Goal: Task Accomplishment & Management: Manage account settings

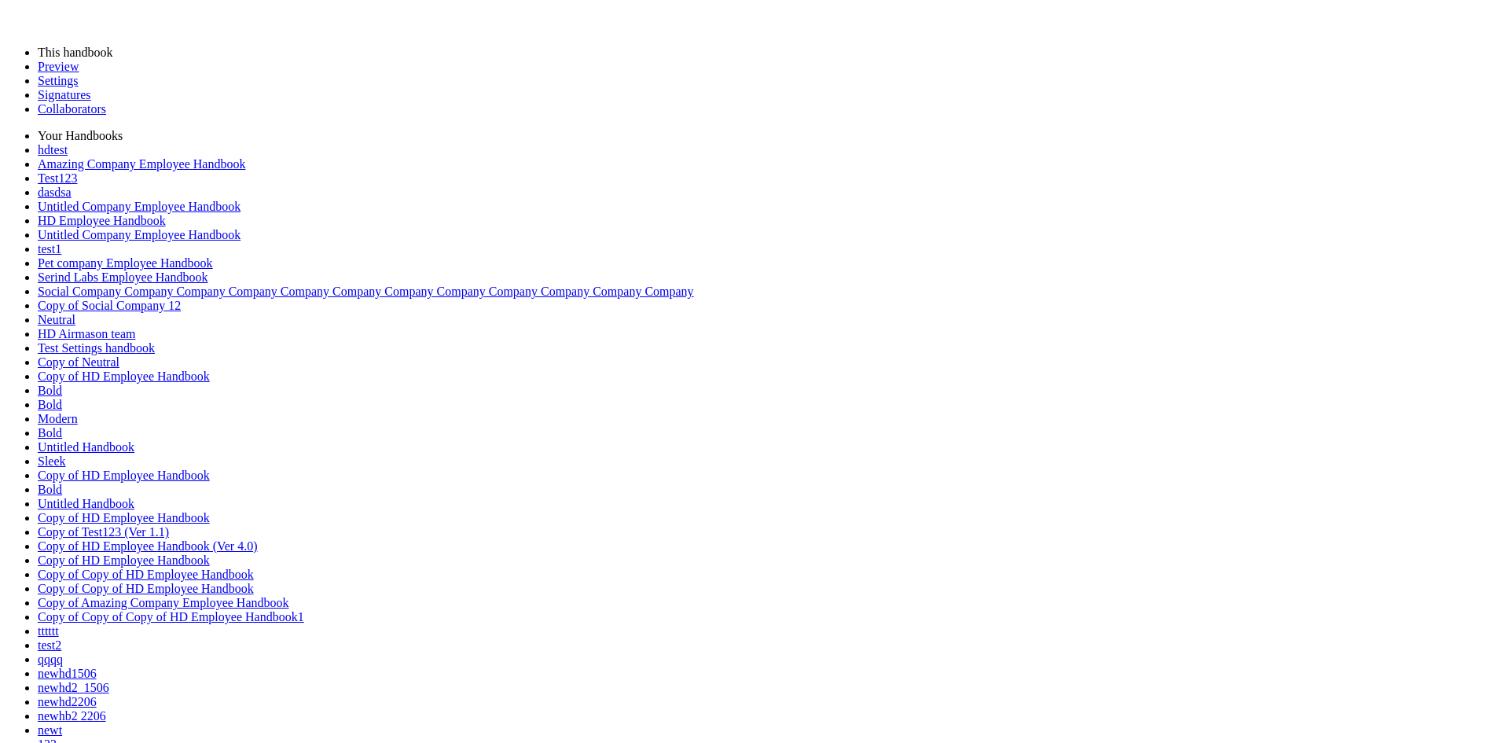
type input "********"
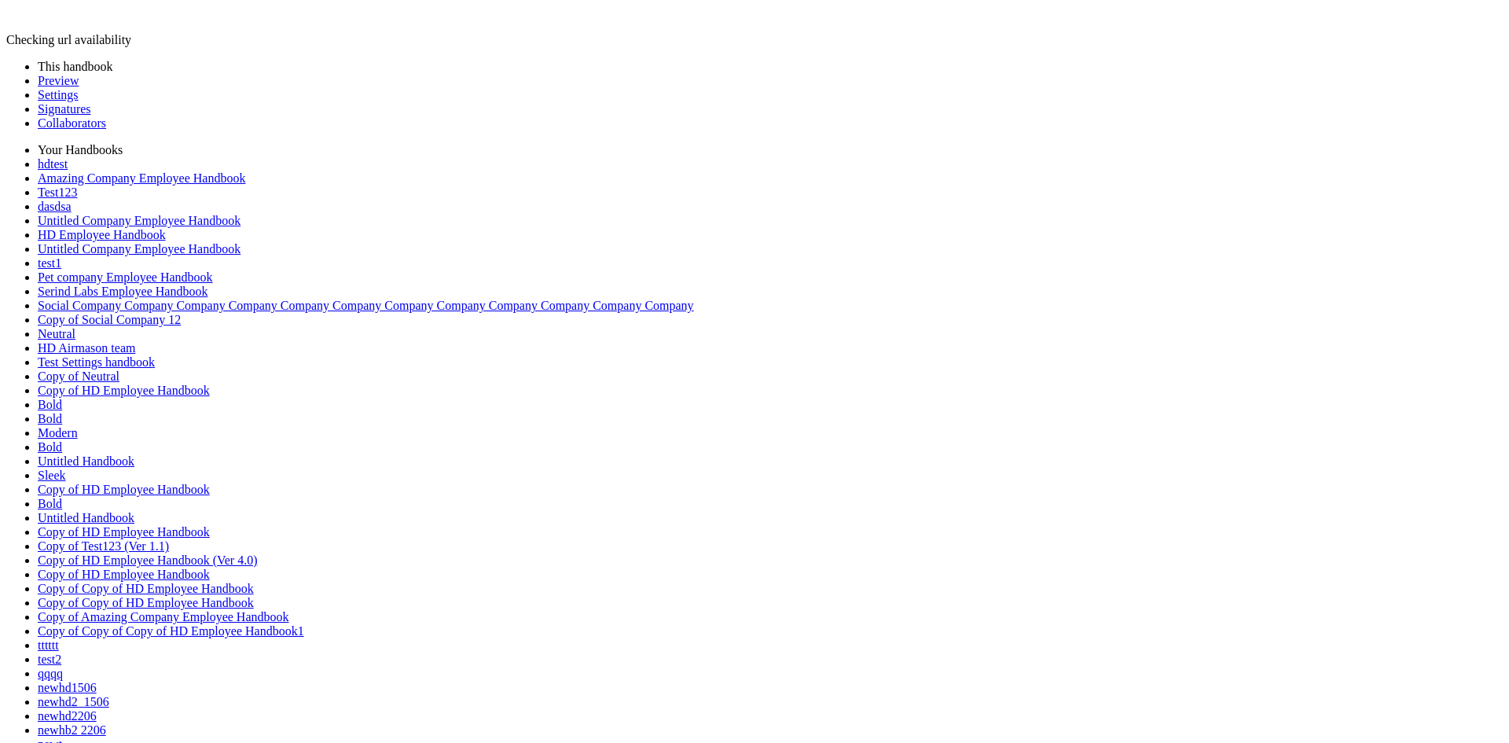
scroll to position [158, 0]
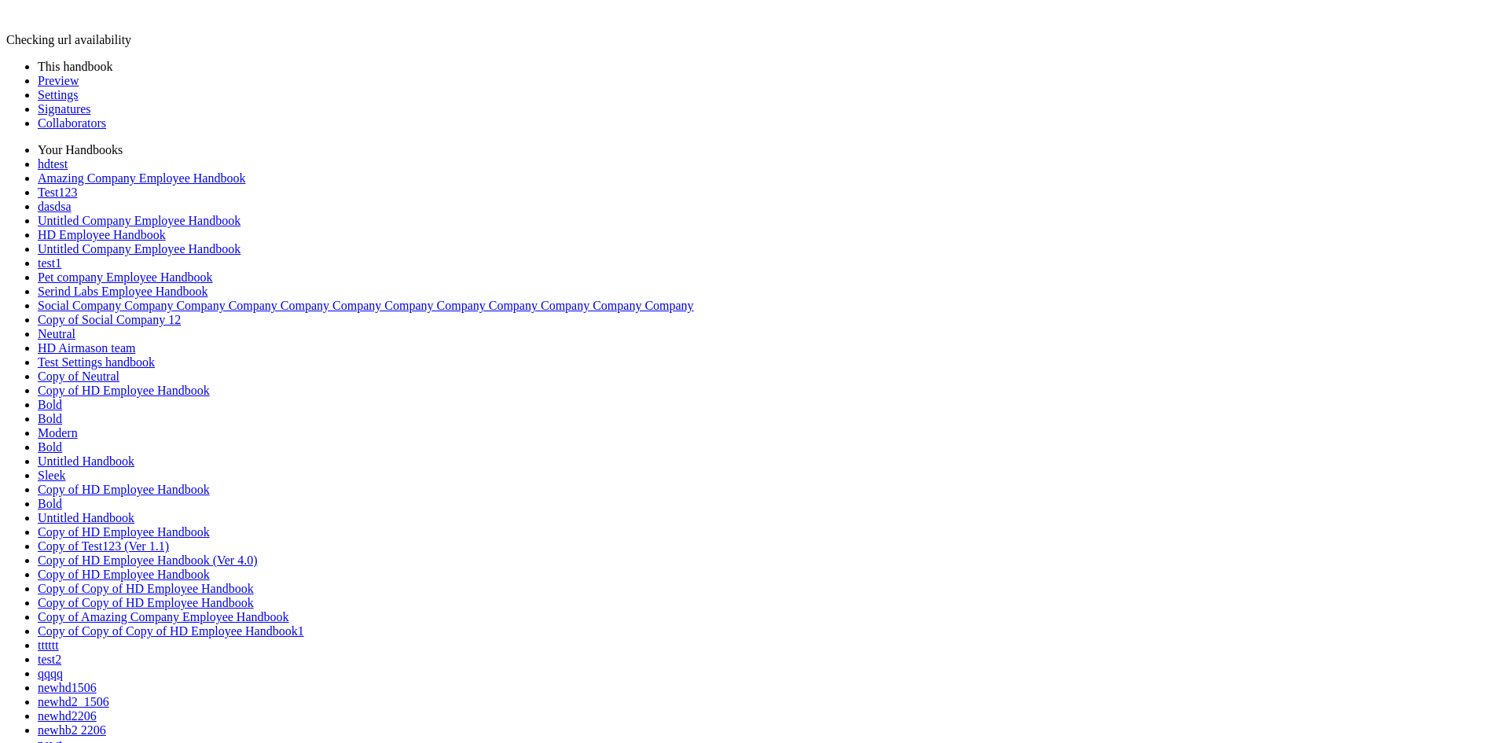
scroll to position [393, 0]
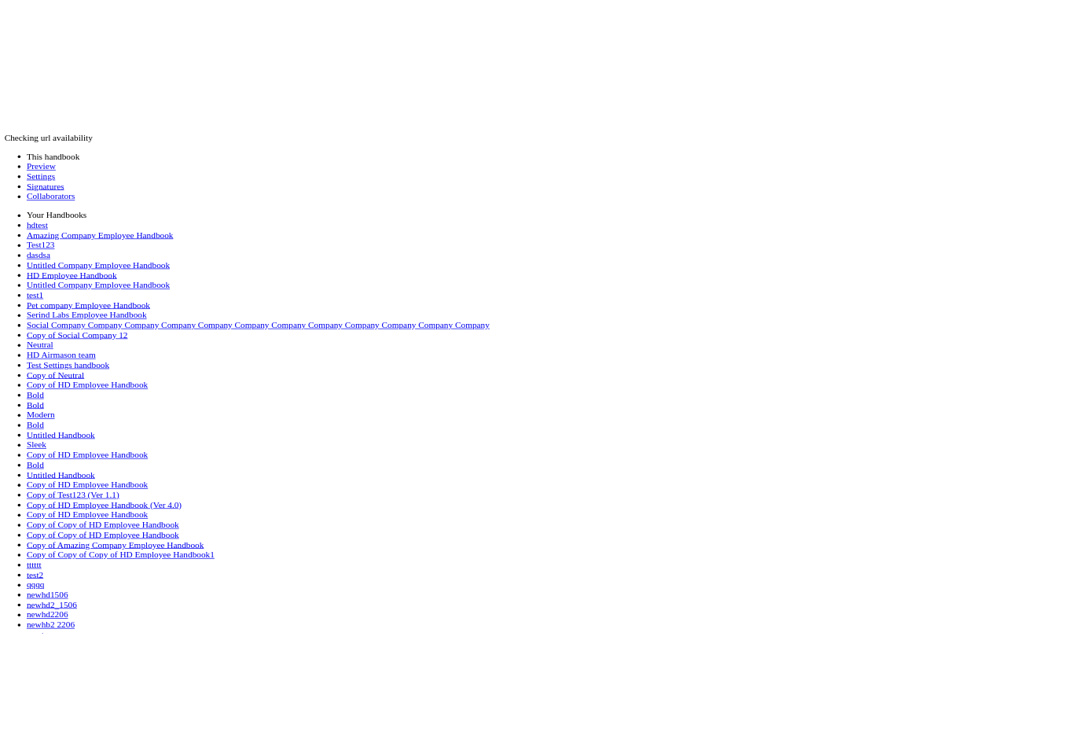
scroll to position [0, 0]
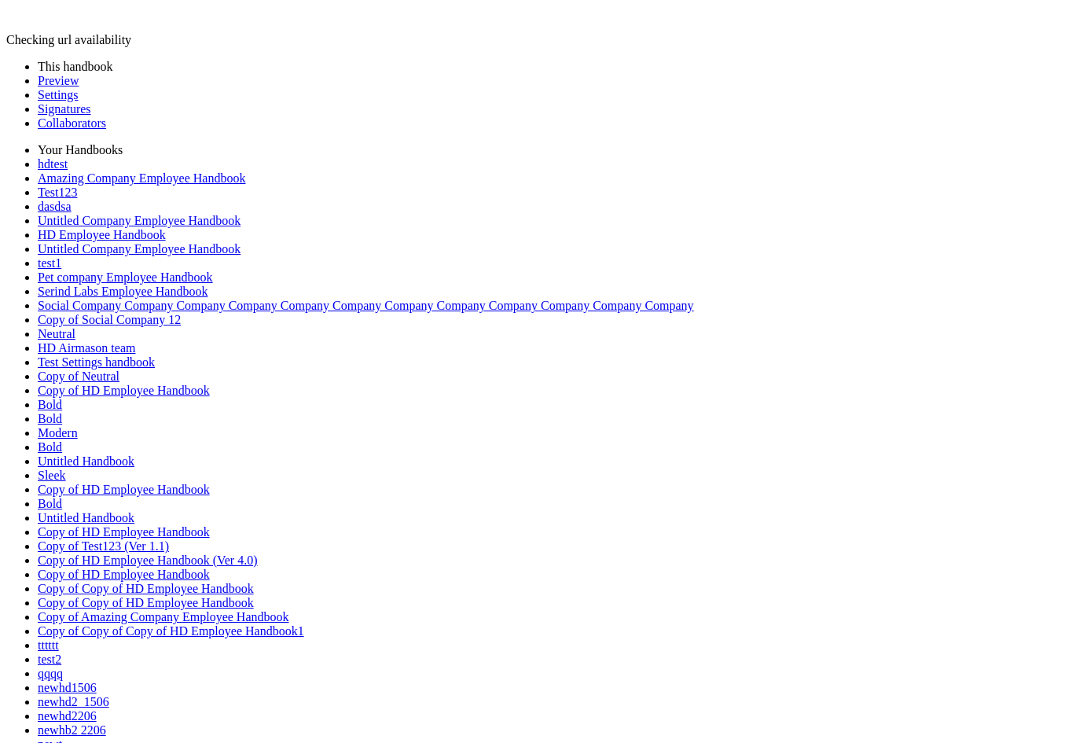
type input "********"
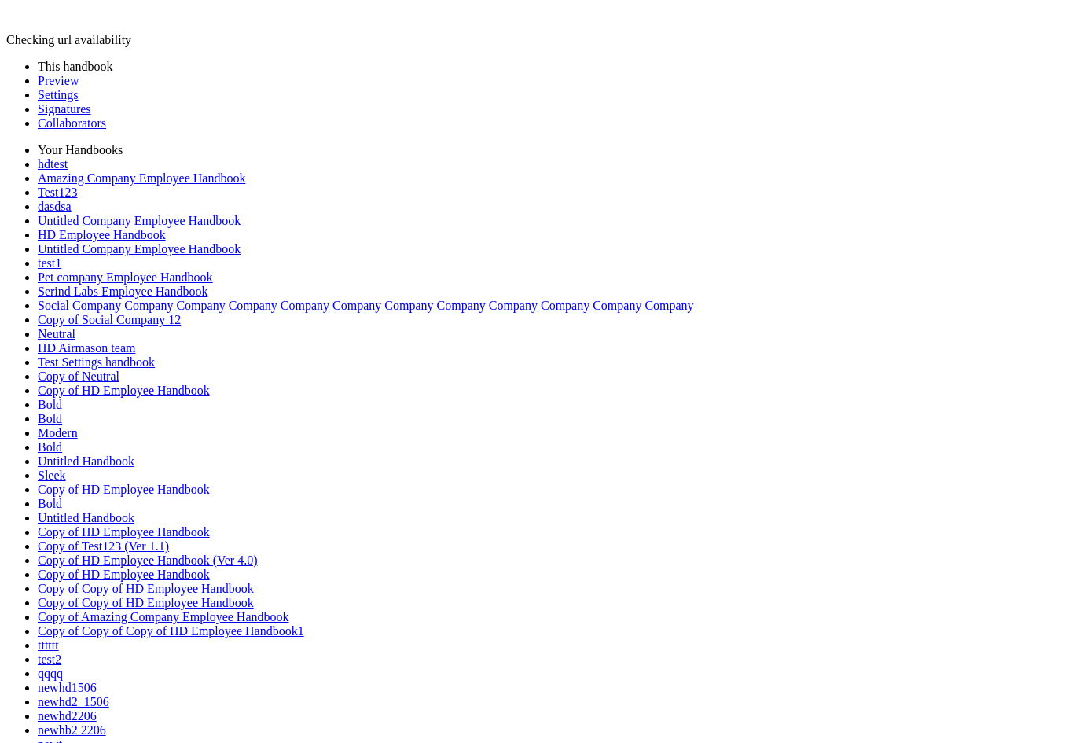
type input "*"
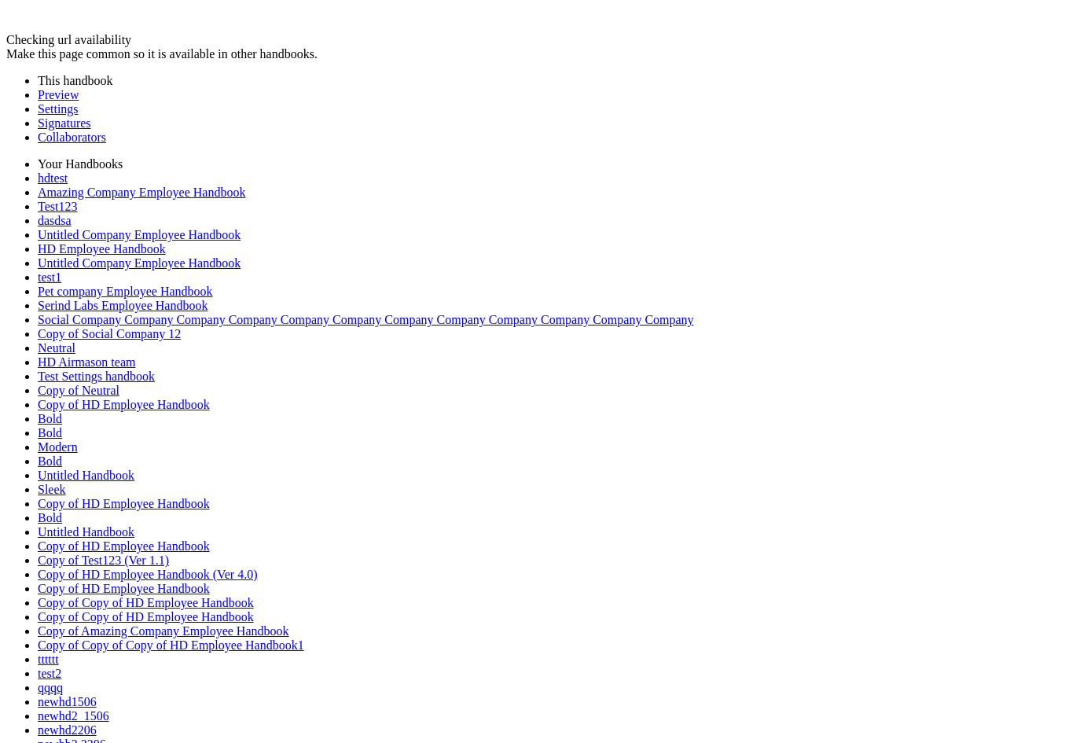
drag, startPoint x: 573, startPoint y: 146, endPoint x: 251, endPoint y: 185, distance: 324.5
drag, startPoint x: 250, startPoint y: 178, endPoint x: 453, endPoint y: 563, distance: 434.5
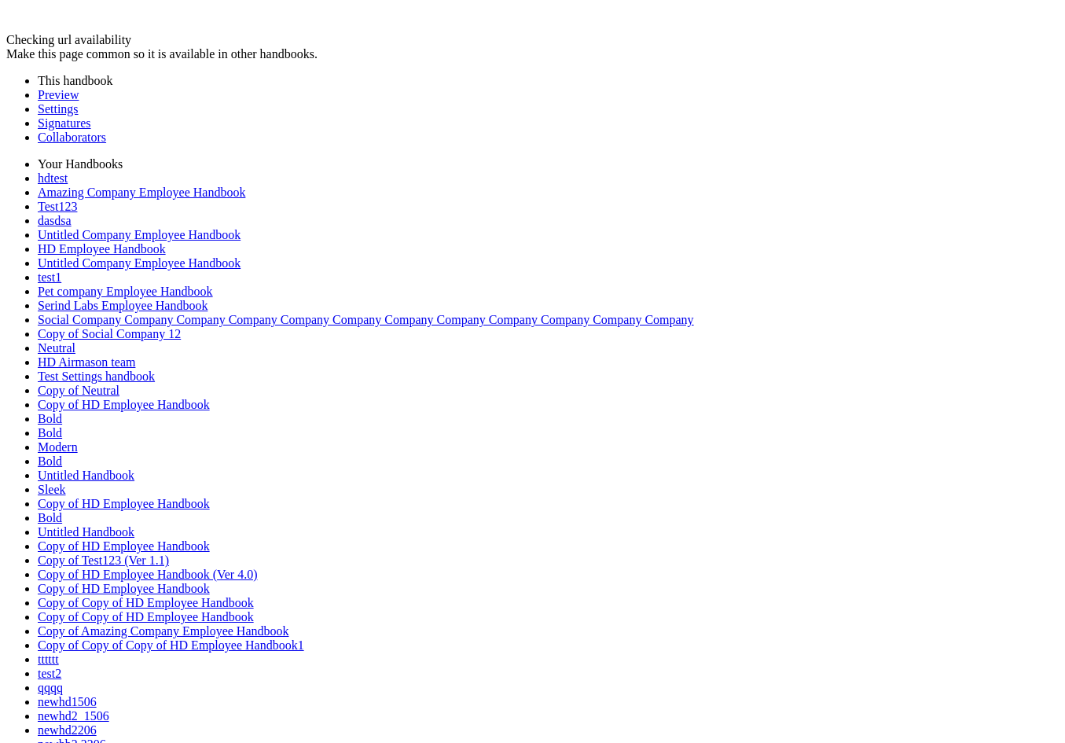
drag, startPoint x: 457, startPoint y: 555, endPoint x: 351, endPoint y: 159, distance: 410.0
drag, startPoint x: 350, startPoint y: 174, endPoint x: 325, endPoint y: 464, distance: 291.9
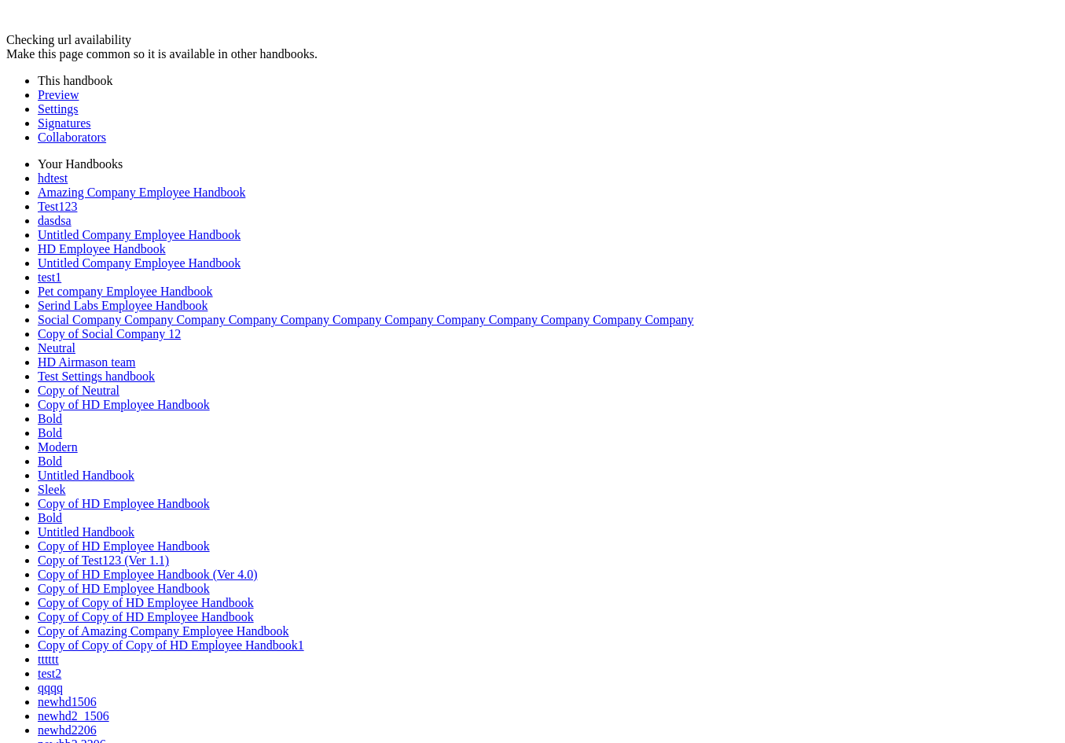
drag, startPoint x: 576, startPoint y: 138, endPoint x: 448, endPoint y: 594, distance: 473.4
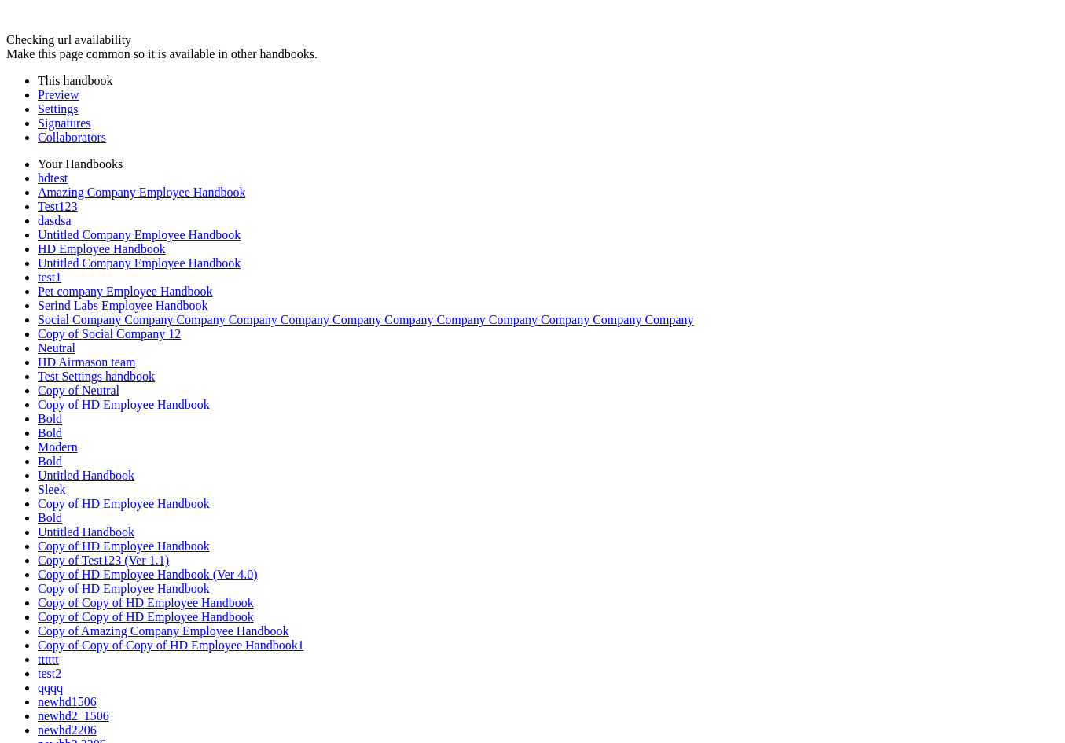
drag, startPoint x: 443, startPoint y: 596, endPoint x: 418, endPoint y: 403, distance: 194.9
drag, startPoint x: 415, startPoint y: 404, endPoint x: 237, endPoint y: 373, distance: 180.2
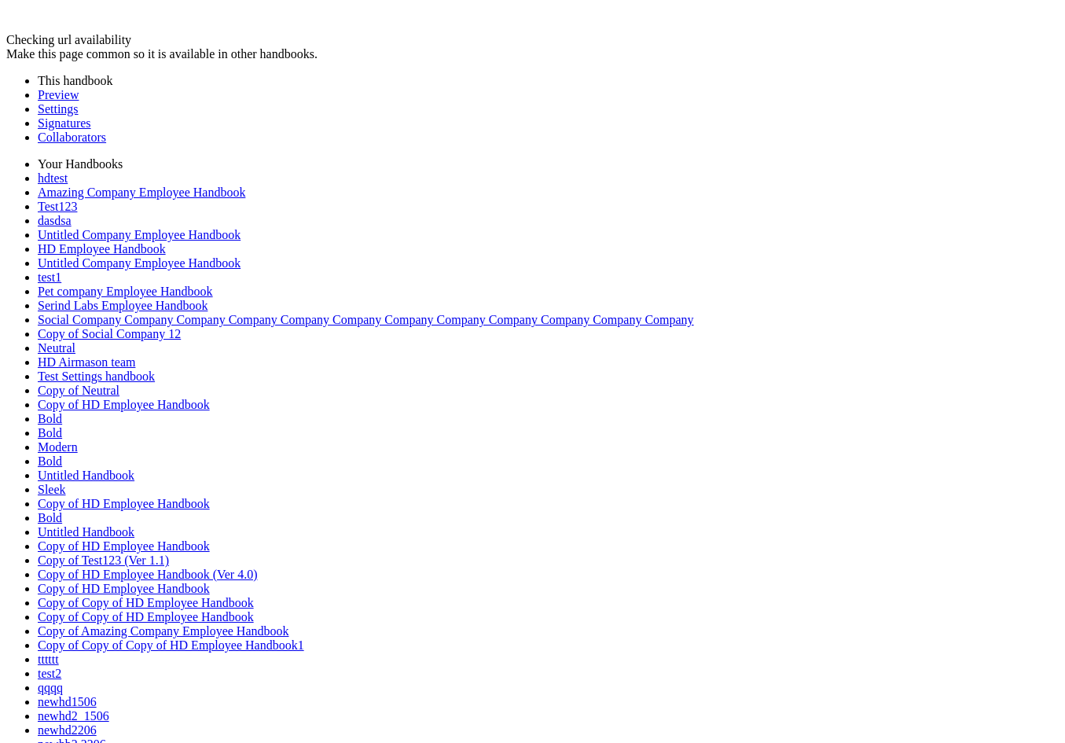
drag, startPoint x: 241, startPoint y: 383, endPoint x: 413, endPoint y: 325, distance: 181.9
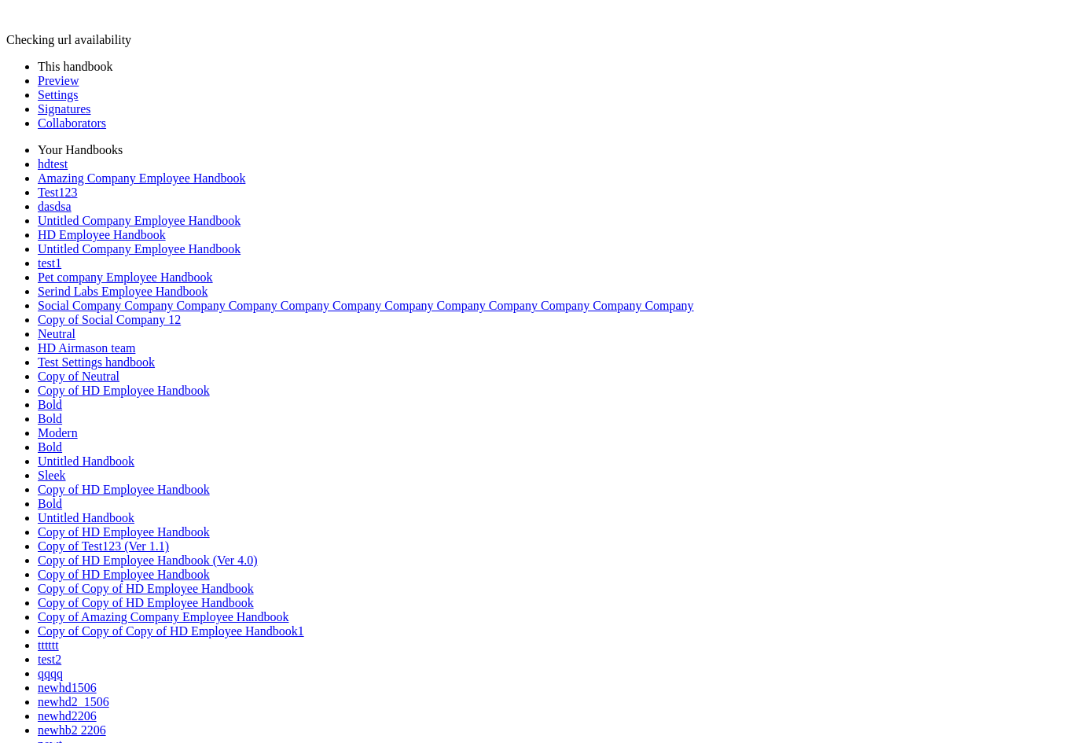
drag, startPoint x: 585, startPoint y: 281, endPoint x: 541, endPoint y: 240, distance: 59.5
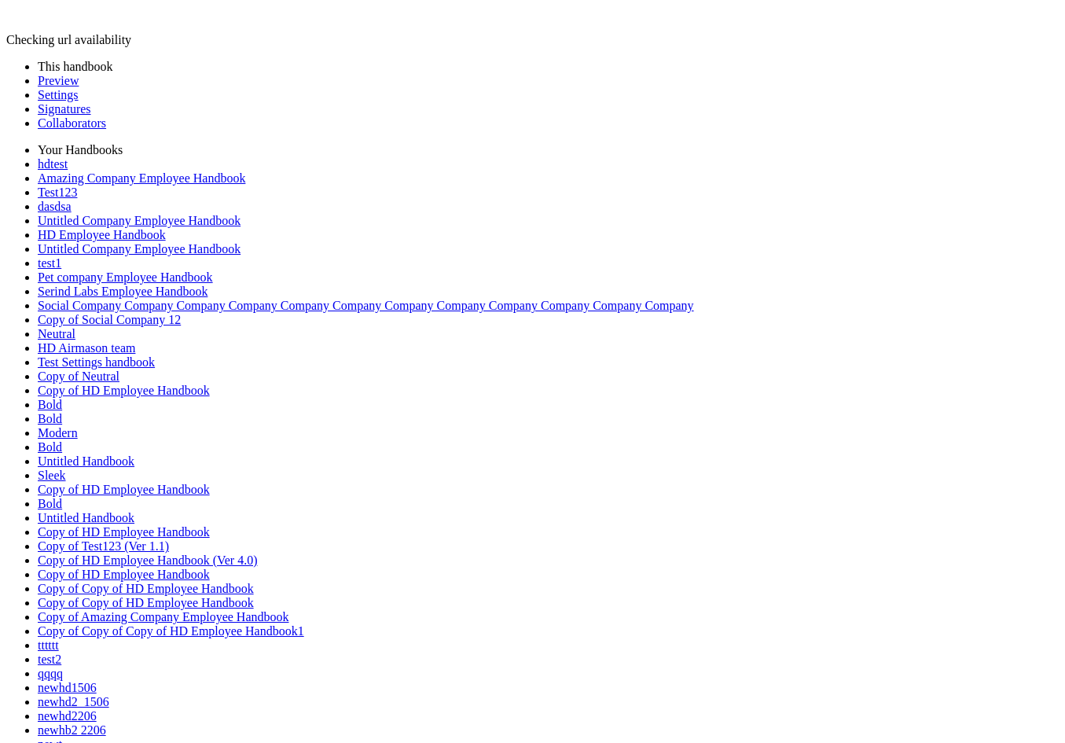
drag, startPoint x: 232, startPoint y: 130, endPoint x: 270, endPoint y: 310, distance: 183.9
drag, startPoint x: 608, startPoint y: 318, endPoint x: 245, endPoint y: 331, distance: 363.3
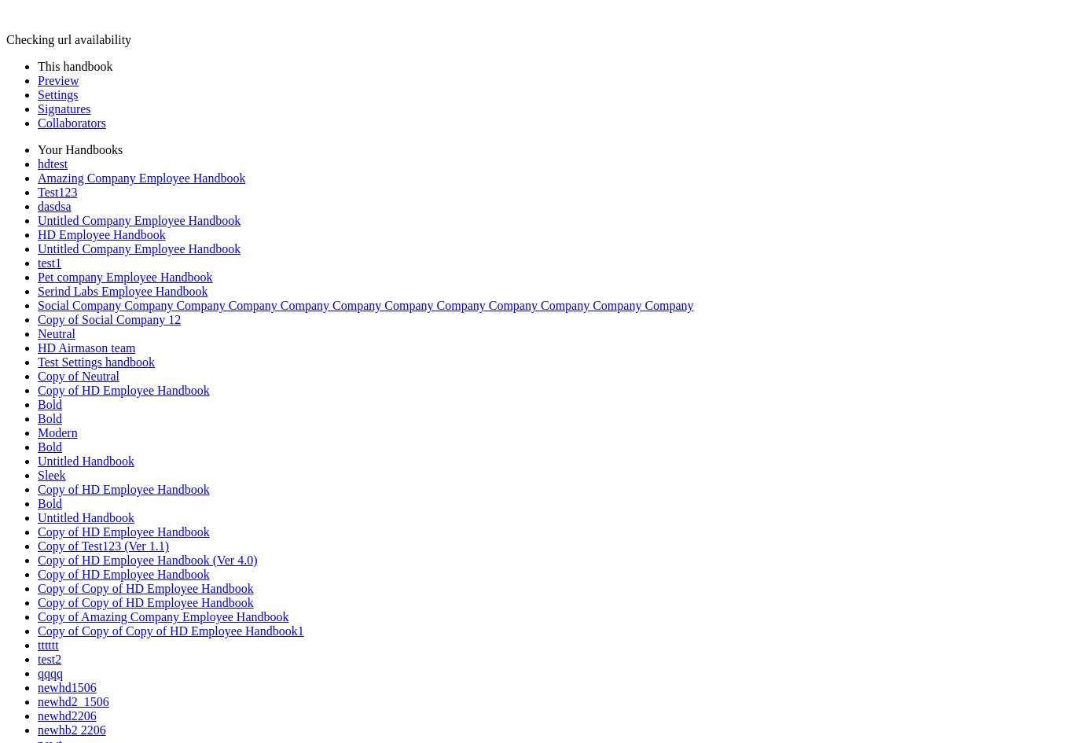
drag, startPoint x: 248, startPoint y: 333, endPoint x: 462, endPoint y: 335, distance: 213.7
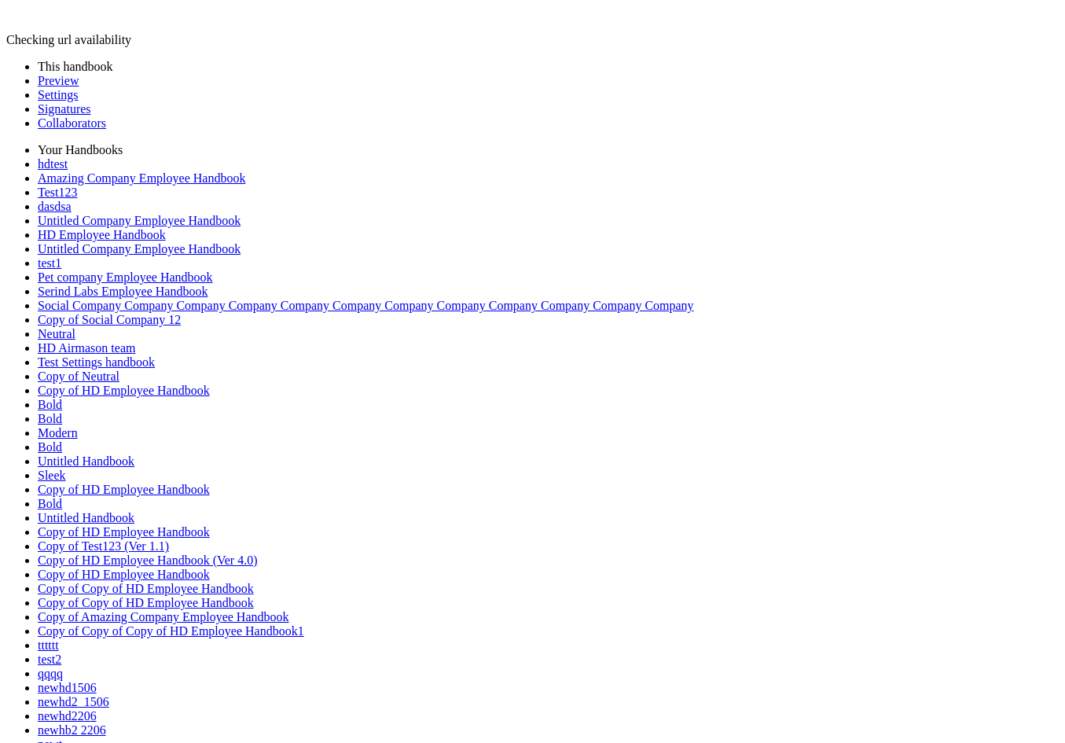
drag, startPoint x: 464, startPoint y: 325, endPoint x: 326, endPoint y: 332, distance: 138.4
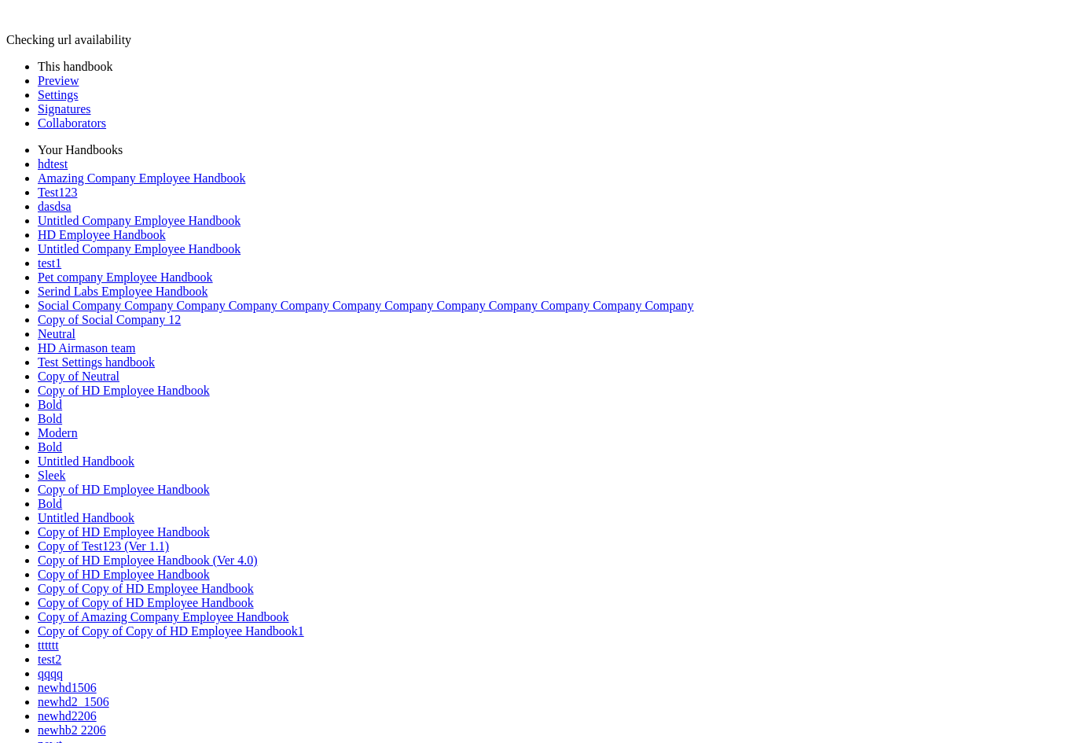
drag, startPoint x: 326, startPoint y: 332, endPoint x: 419, endPoint y: 370, distance: 100.4
drag, startPoint x: 231, startPoint y: 131, endPoint x: 238, endPoint y: 220, distance: 89.1
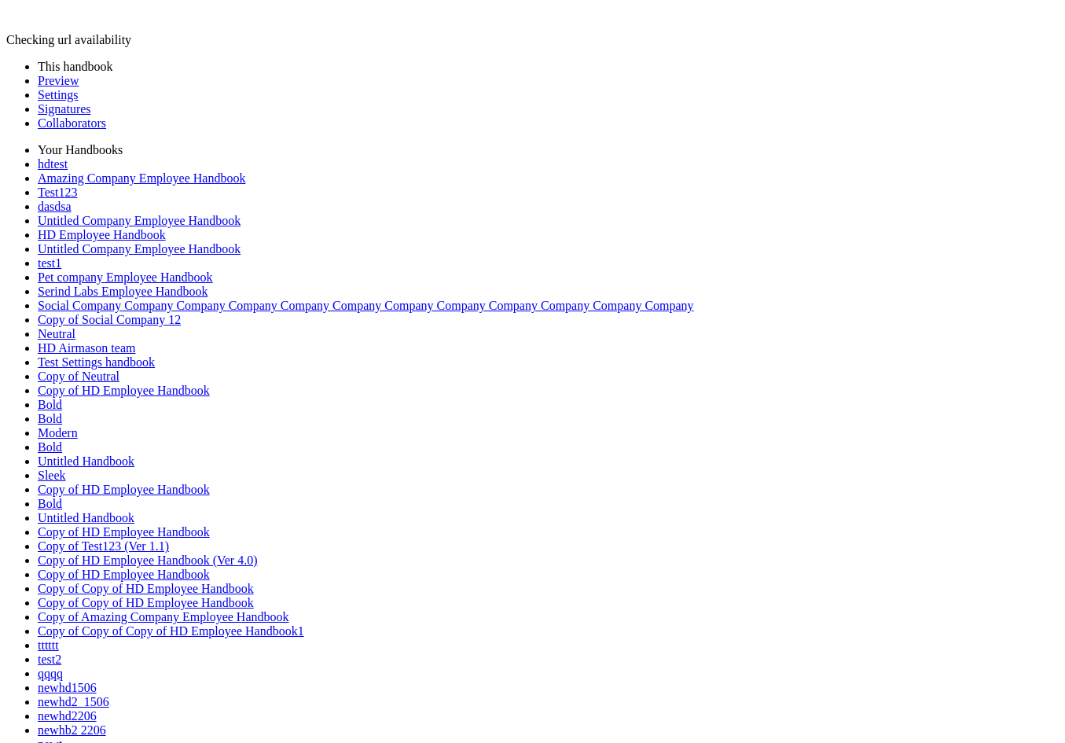
drag, startPoint x: 584, startPoint y: 218, endPoint x: 245, endPoint y: 452, distance: 411.3
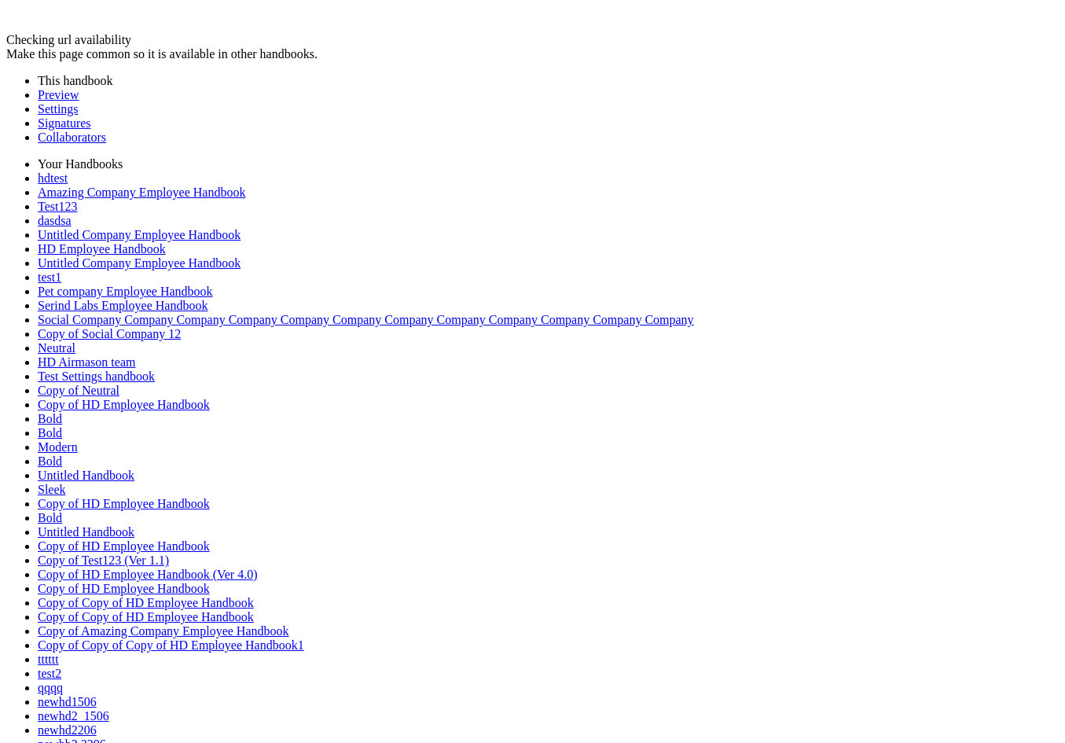
drag, startPoint x: 233, startPoint y: 130, endPoint x: 237, endPoint y: 320, distance: 189.4
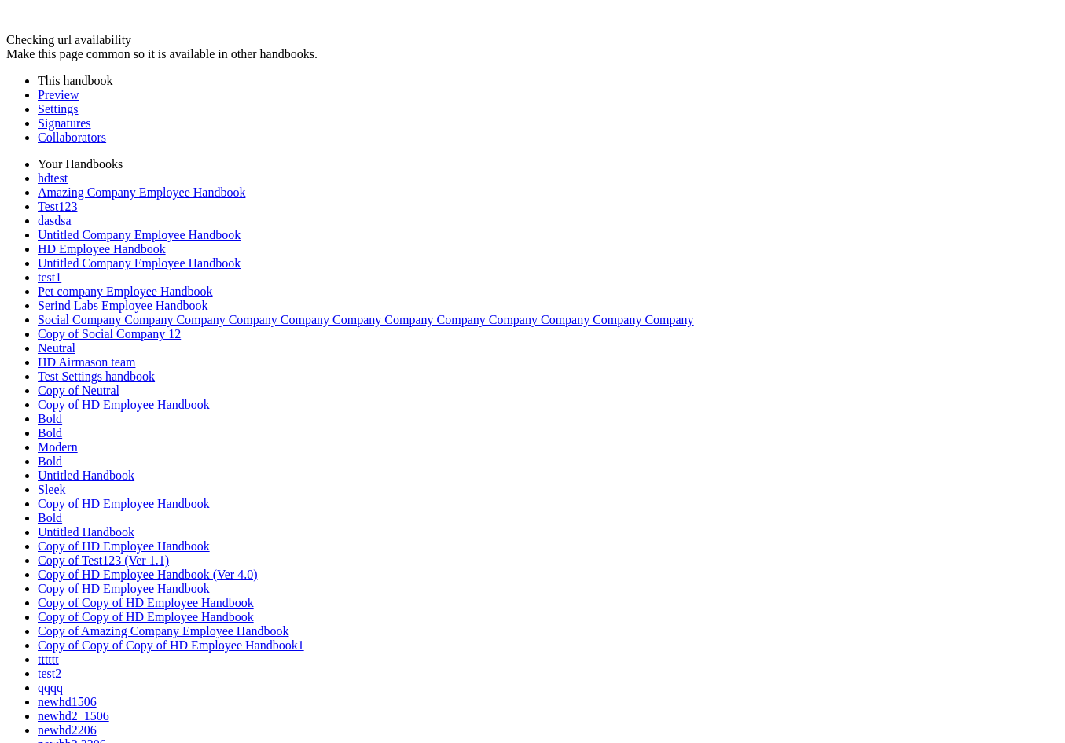
drag, startPoint x: 228, startPoint y: 130, endPoint x: 193, endPoint y: 376, distance: 248.5
drag, startPoint x: 539, startPoint y: 376, endPoint x: 416, endPoint y: 275, distance: 159.1
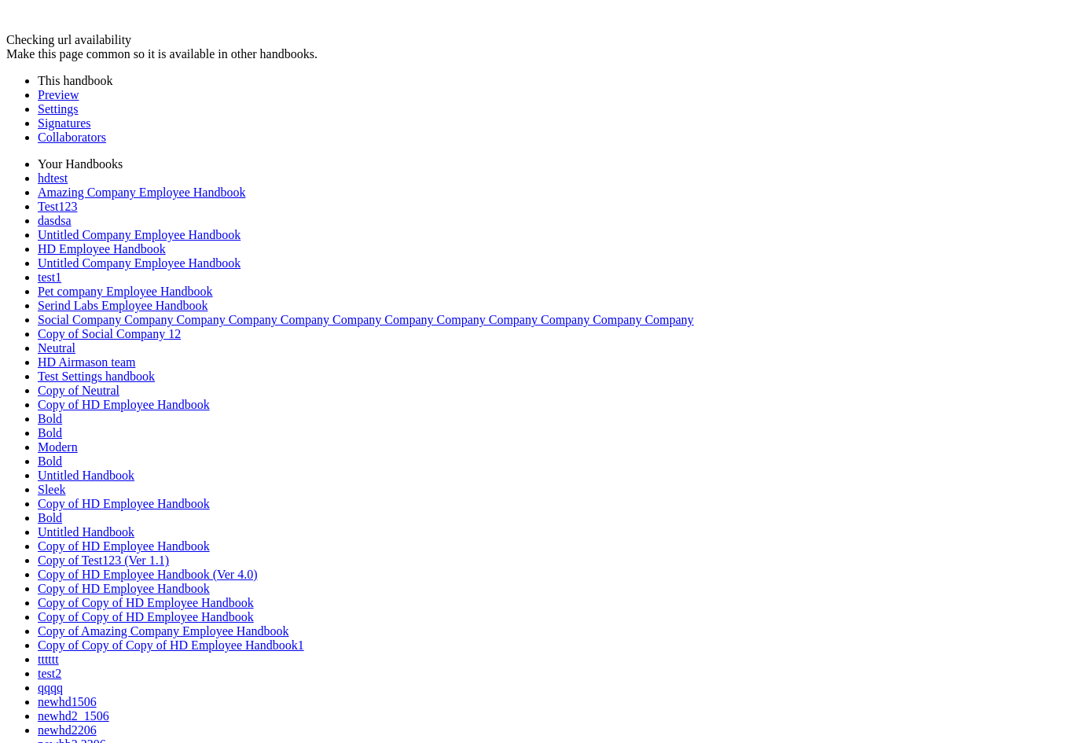
drag, startPoint x: 230, startPoint y: 132, endPoint x: 248, endPoint y: 299, distance: 167.6
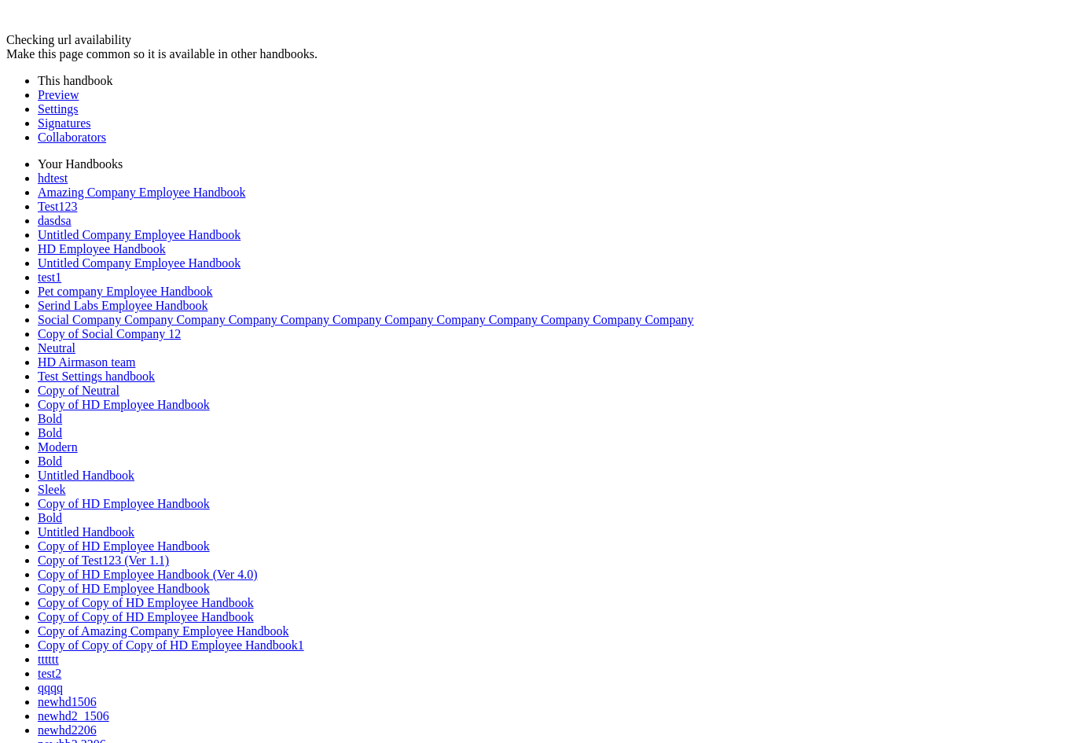
drag, startPoint x: 590, startPoint y: 308, endPoint x: 259, endPoint y: 295, distance: 331.1
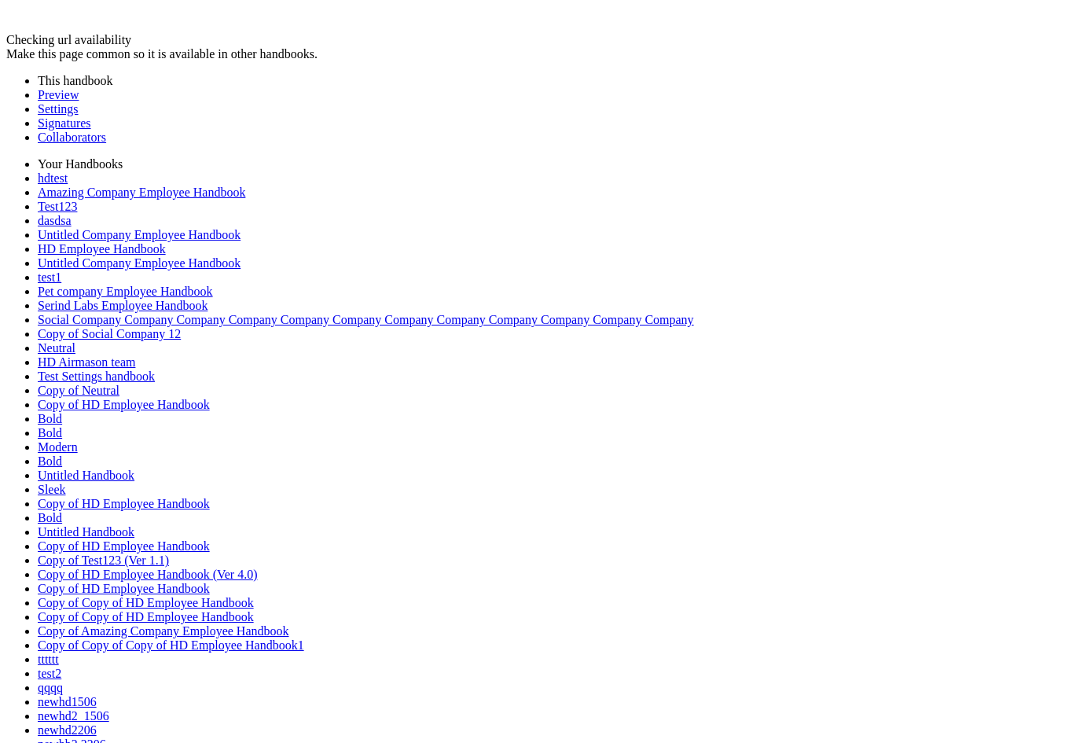
drag, startPoint x: 241, startPoint y: 288, endPoint x: 240, endPoint y: 193, distance: 95.1
drag, startPoint x: 574, startPoint y: 197, endPoint x: 259, endPoint y: 201, distance: 315.9
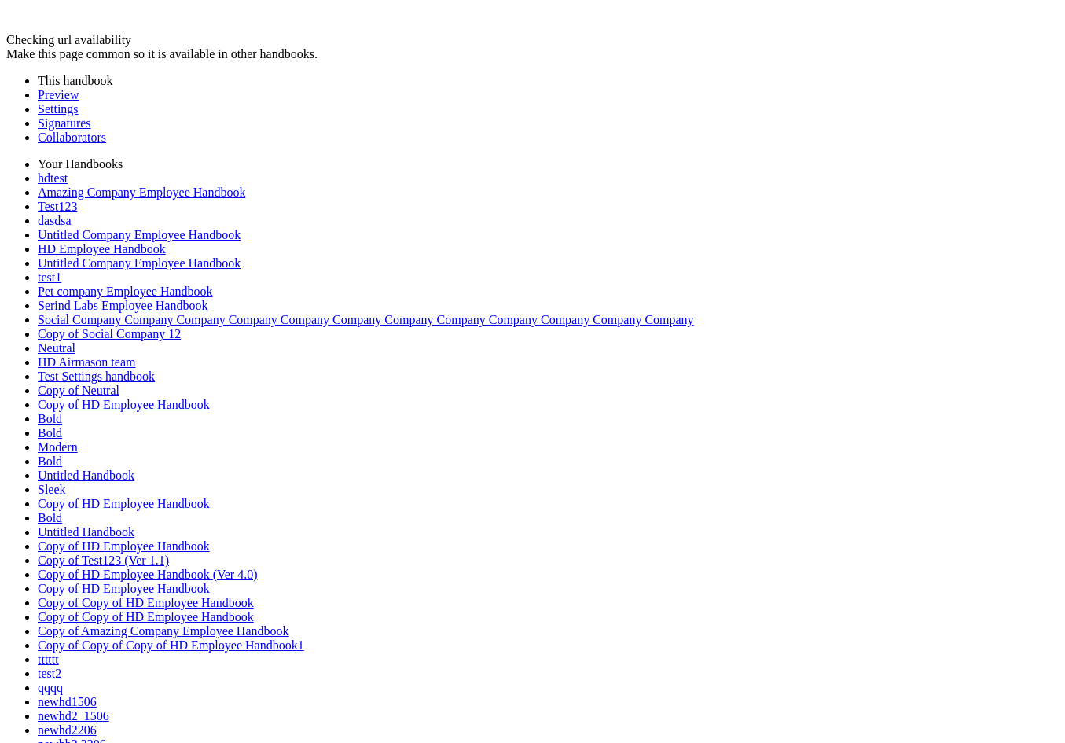
drag, startPoint x: 229, startPoint y: 133, endPoint x: 209, endPoint y: 325, distance: 193.6
drag, startPoint x: 215, startPoint y: 325, endPoint x: 248, endPoint y: 225, distance: 106.1
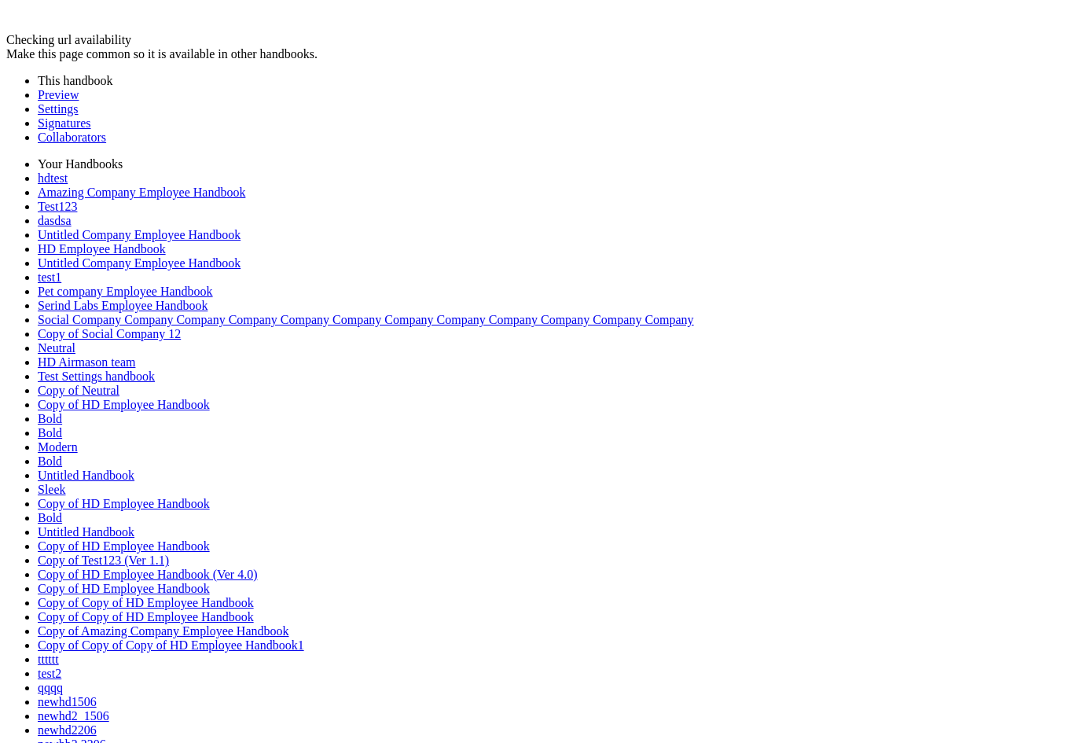
drag, startPoint x: 233, startPoint y: 134, endPoint x: 228, endPoint y: 183, distance: 49.0
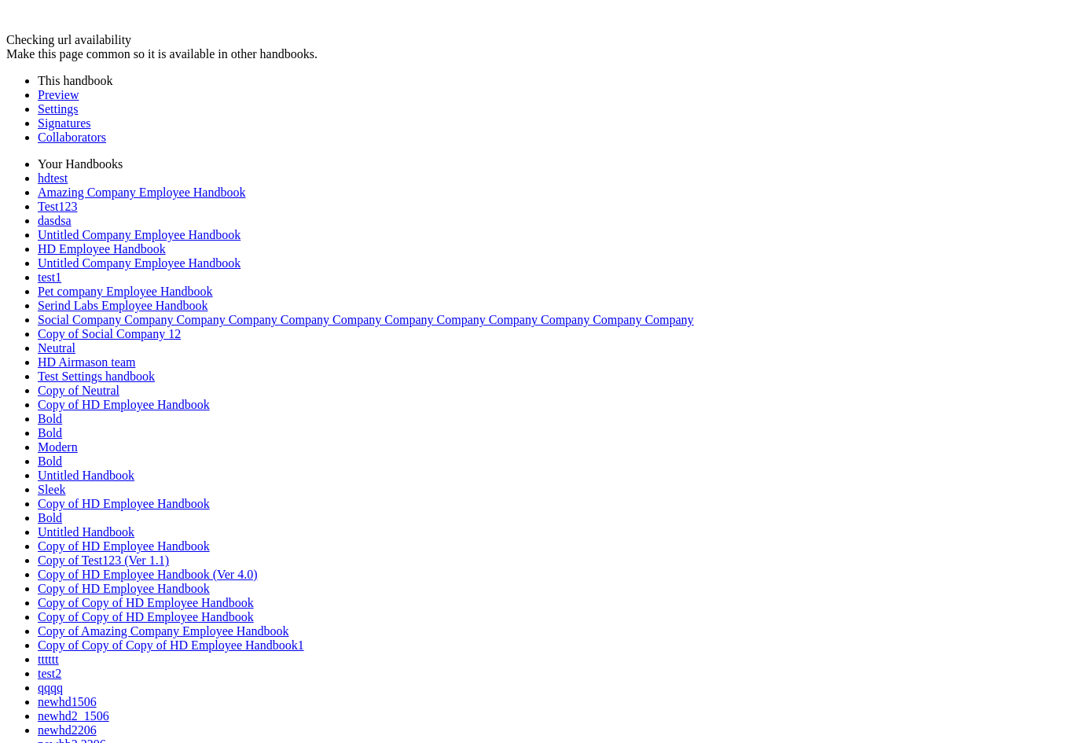
drag, startPoint x: 232, startPoint y: 130, endPoint x: 248, endPoint y: 240, distance: 112.0
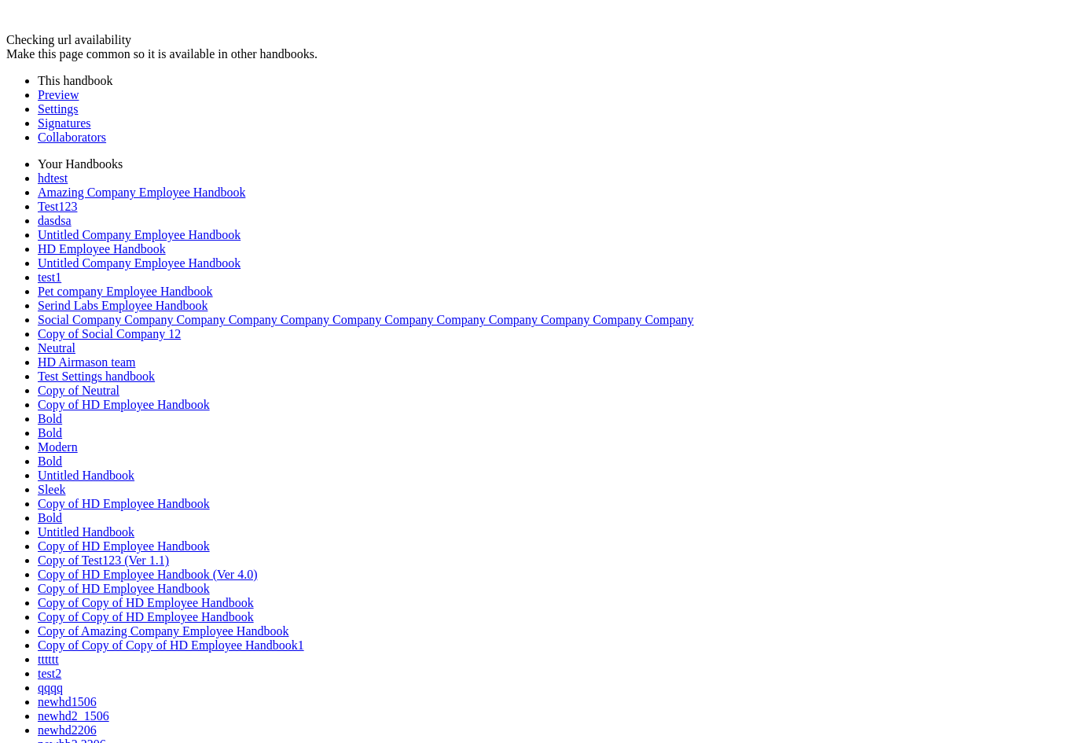
drag, startPoint x: 234, startPoint y: 131, endPoint x: 244, endPoint y: 299, distance: 168.5
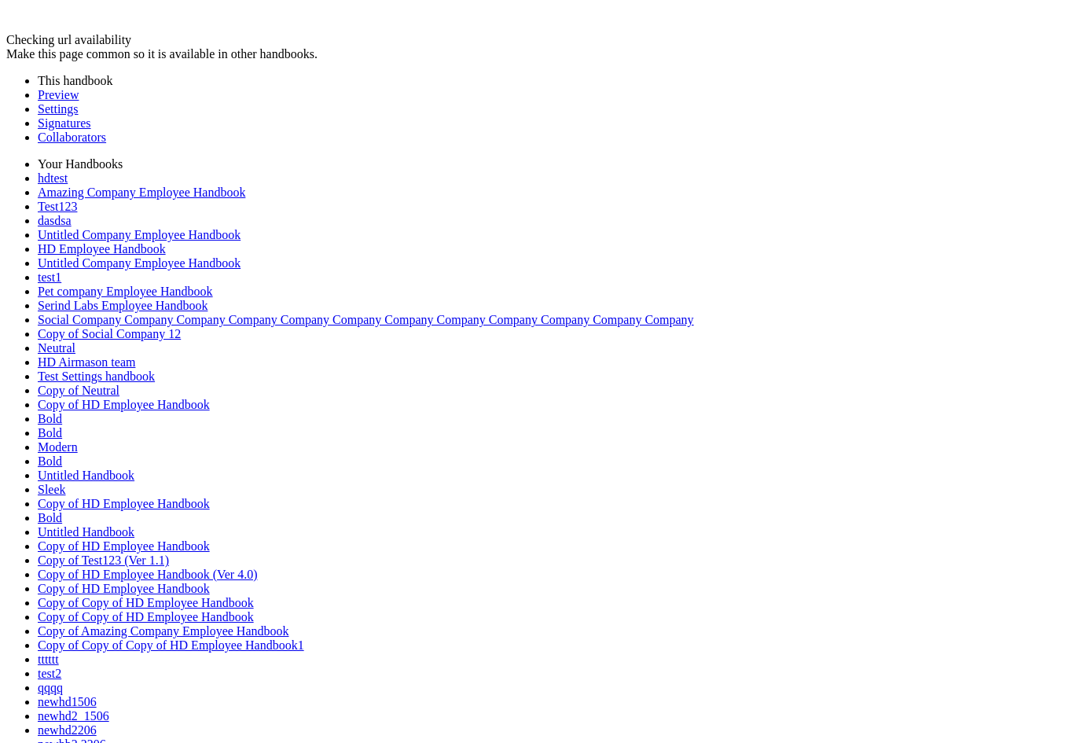
drag, startPoint x: 317, startPoint y: 467, endPoint x: 339, endPoint y: 383, distance: 86.9
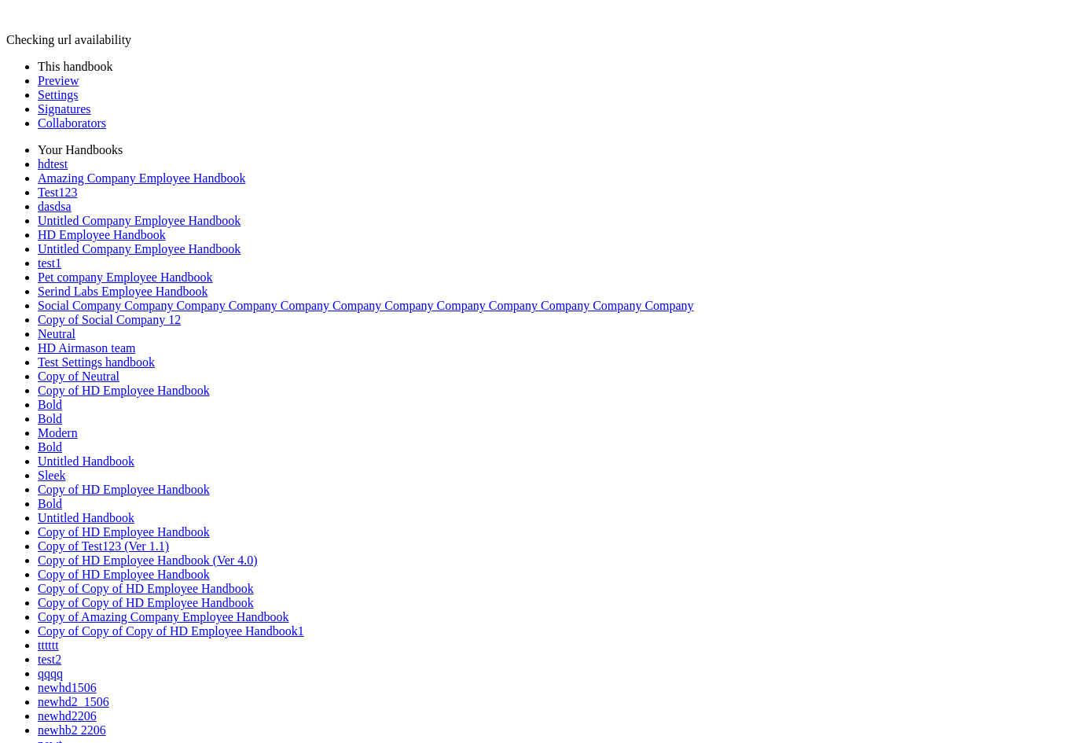
drag, startPoint x: 233, startPoint y: 134, endPoint x: 236, endPoint y: 197, distance: 63.7
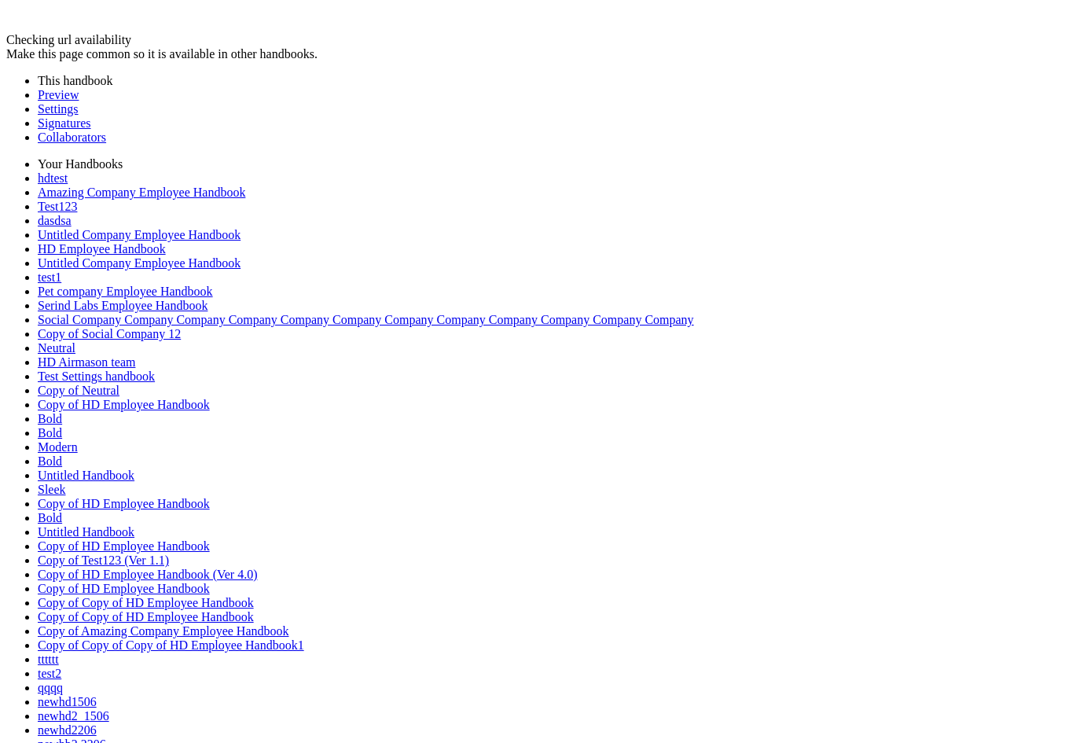
scroll to position [460, 0]
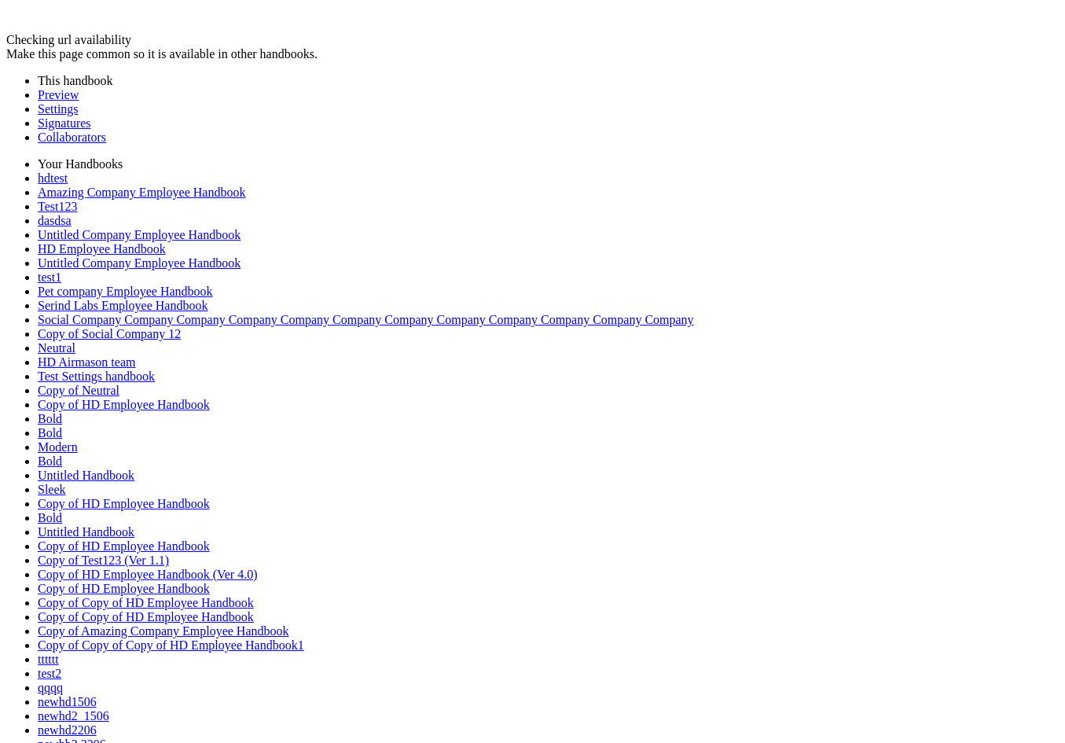
scroll to position [460, 0]
drag, startPoint x: 230, startPoint y: 128, endPoint x: 262, endPoint y: 311, distance: 185.9
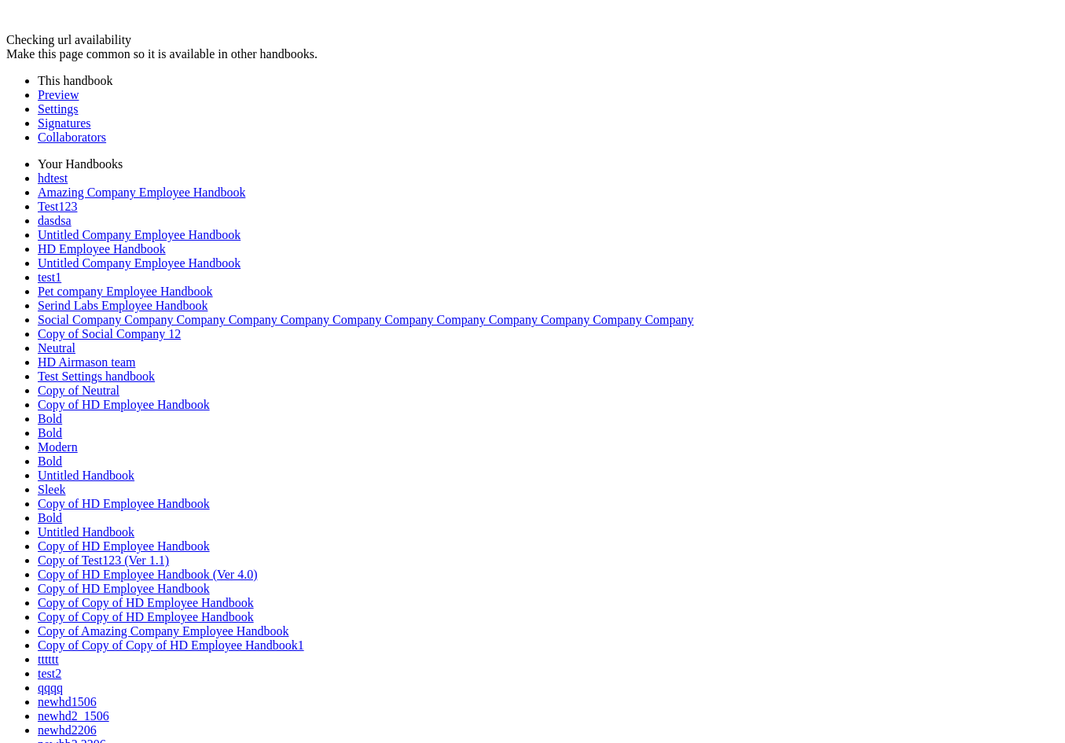
scroll to position [1141, 0]
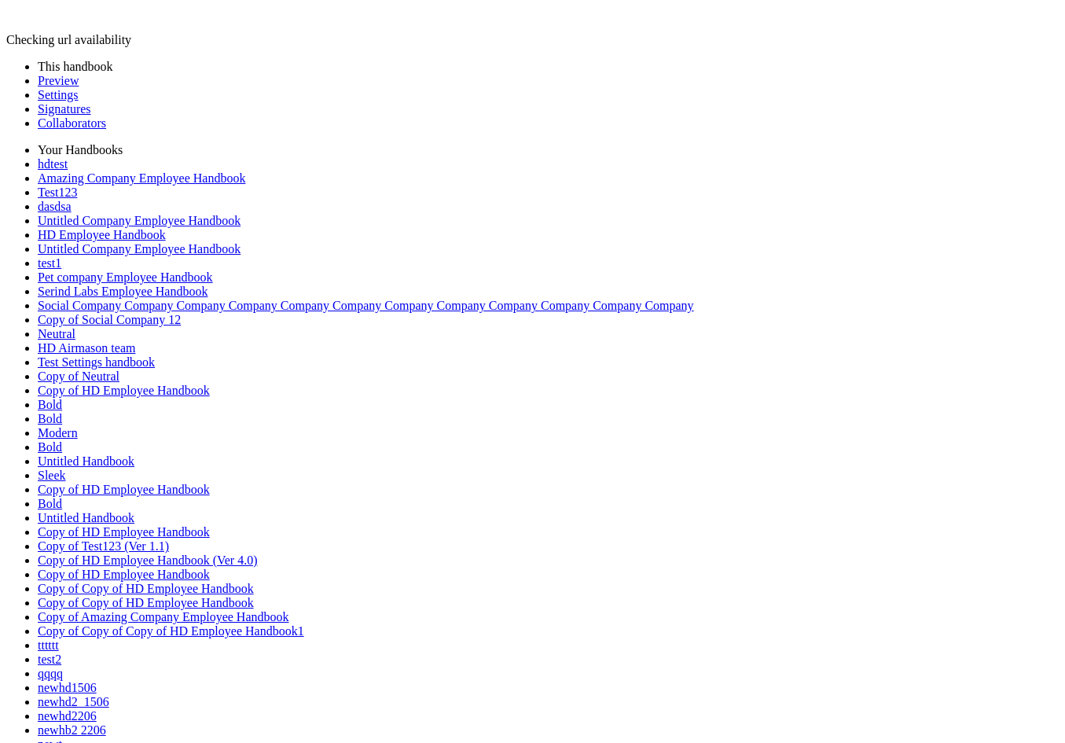
drag, startPoint x: 227, startPoint y: 136, endPoint x: 276, endPoint y: 355, distance: 224.6
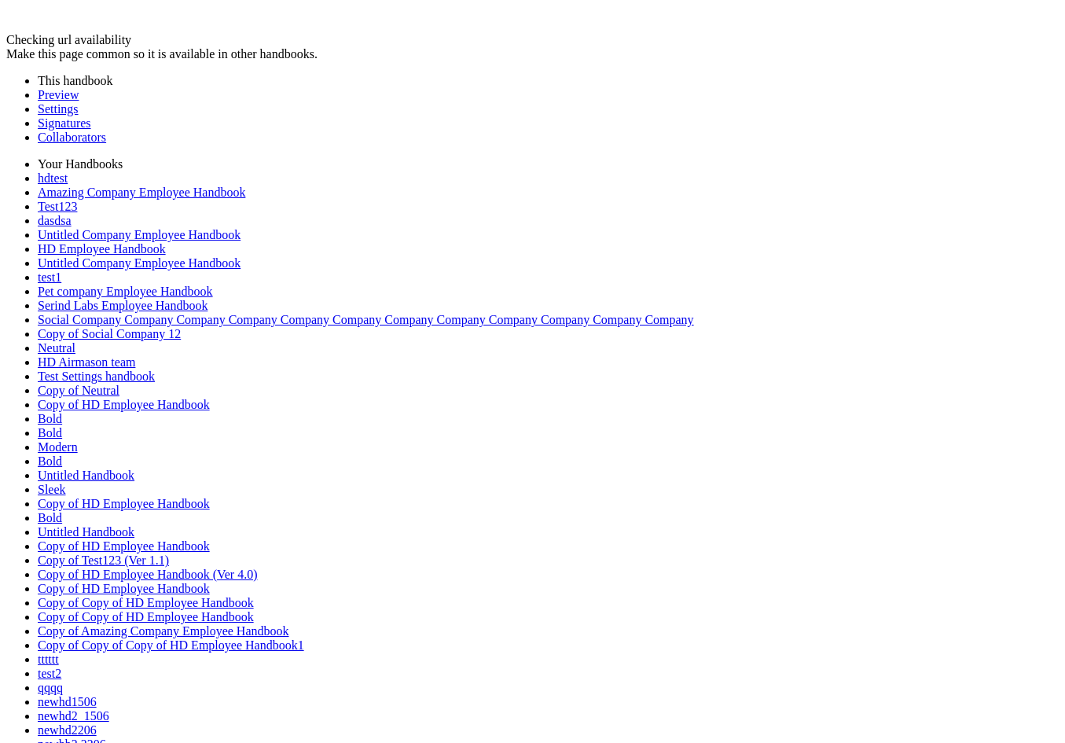
drag, startPoint x: 231, startPoint y: 119, endPoint x: 280, endPoint y: 284, distance: 171.3
drag, startPoint x: 626, startPoint y: 300, endPoint x: 383, endPoint y: 342, distance: 246.4
drag, startPoint x: 444, startPoint y: 225, endPoint x: 477, endPoint y: 221, distance: 33.2
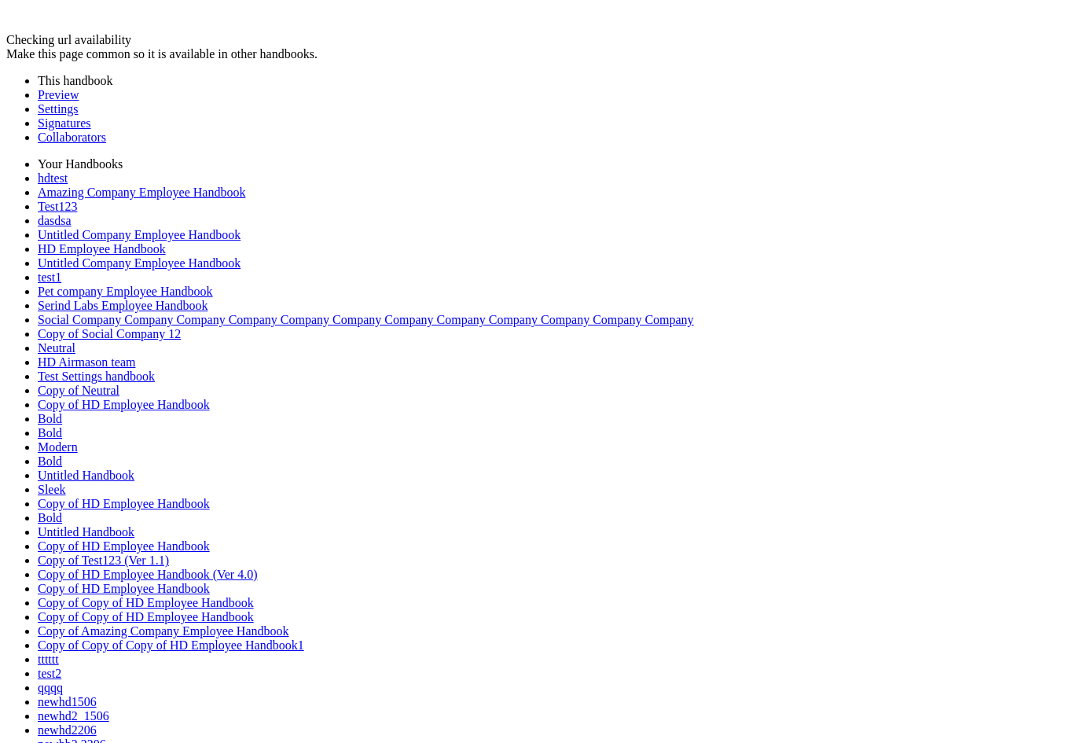
drag, startPoint x: 476, startPoint y: 223, endPoint x: 454, endPoint y: 362, distance: 140.8
drag, startPoint x: 456, startPoint y: 362, endPoint x: 580, endPoint y: 326, distance: 129.3
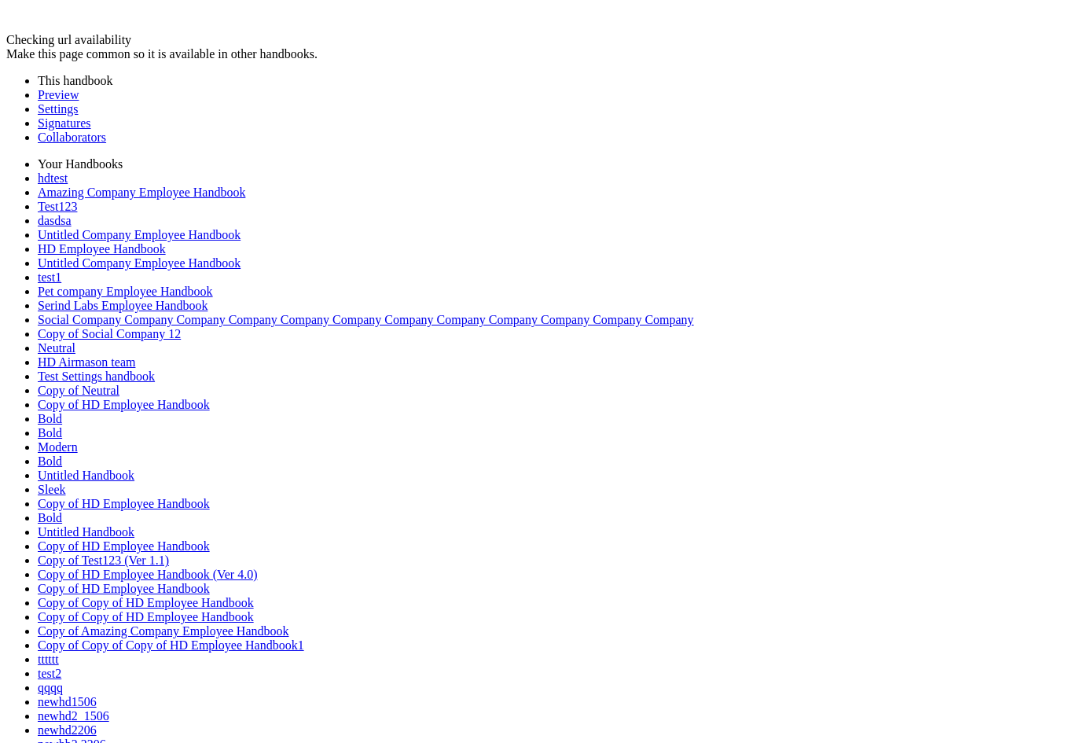
drag, startPoint x: 237, startPoint y: 321, endPoint x: 365, endPoint y: 399, distance: 149.6
drag, startPoint x: 709, startPoint y: 413, endPoint x: 499, endPoint y: 256, distance: 262.1
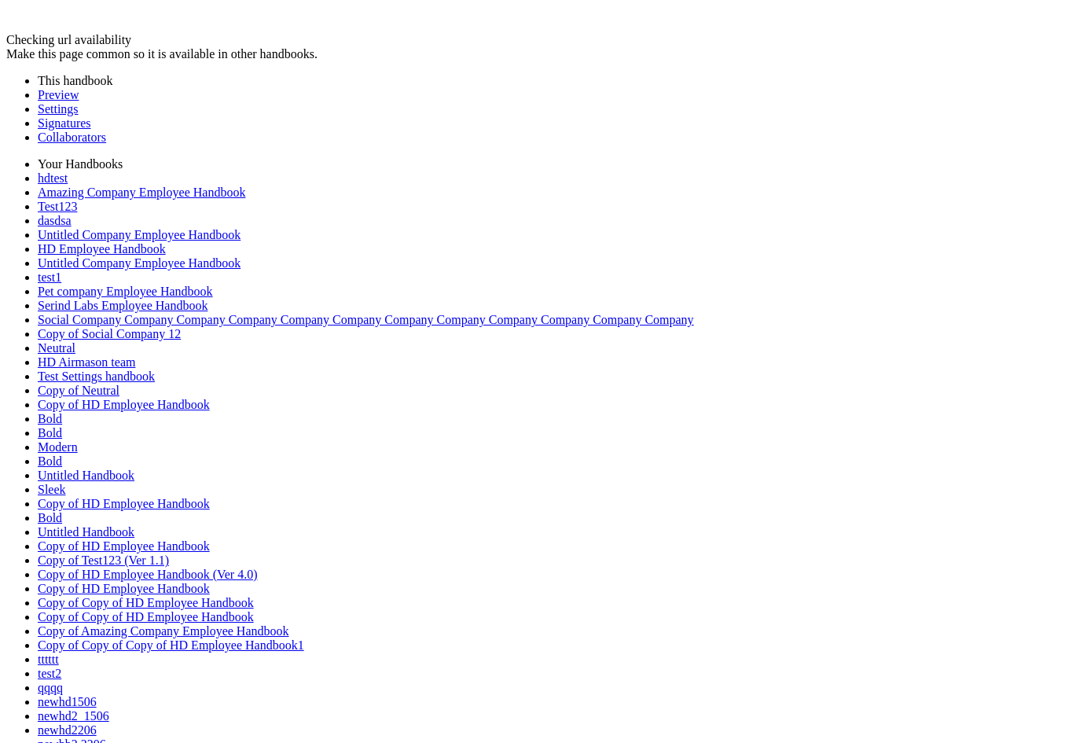
drag, startPoint x: 229, startPoint y: 130, endPoint x: 263, endPoint y: 325, distance: 197.8
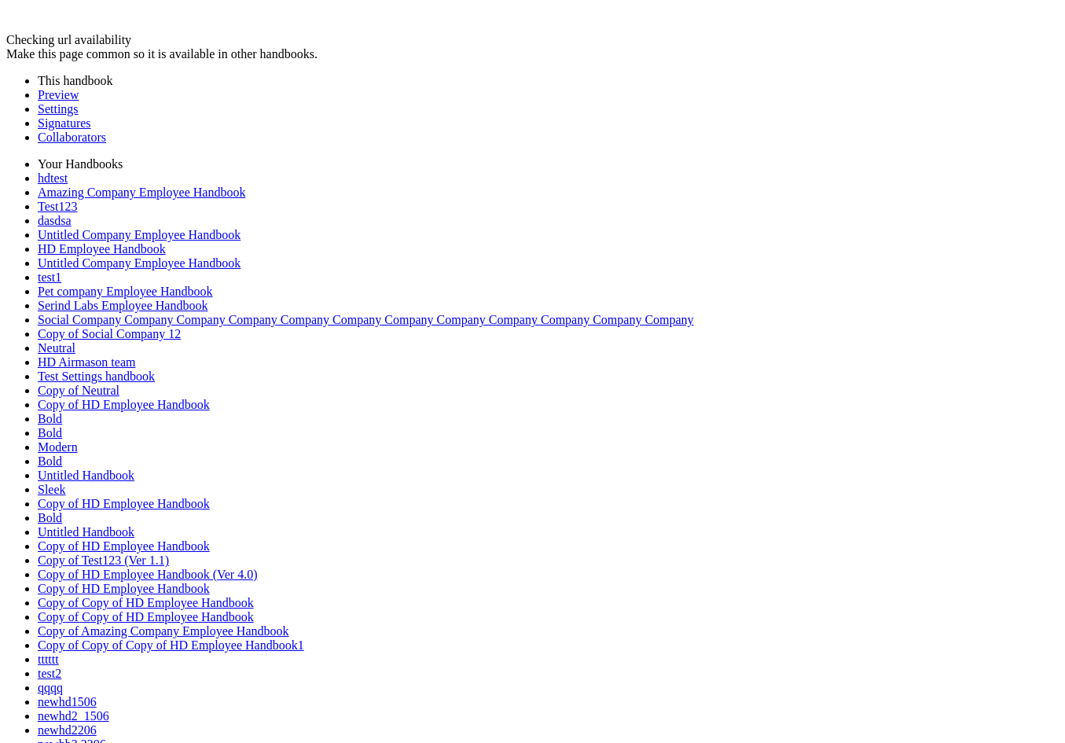
drag, startPoint x: 232, startPoint y: 132, endPoint x: 265, endPoint y: 358, distance: 228.7
drag, startPoint x: 573, startPoint y: 135, endPoint x: 332, endPoint y: 345, distance: 319.7
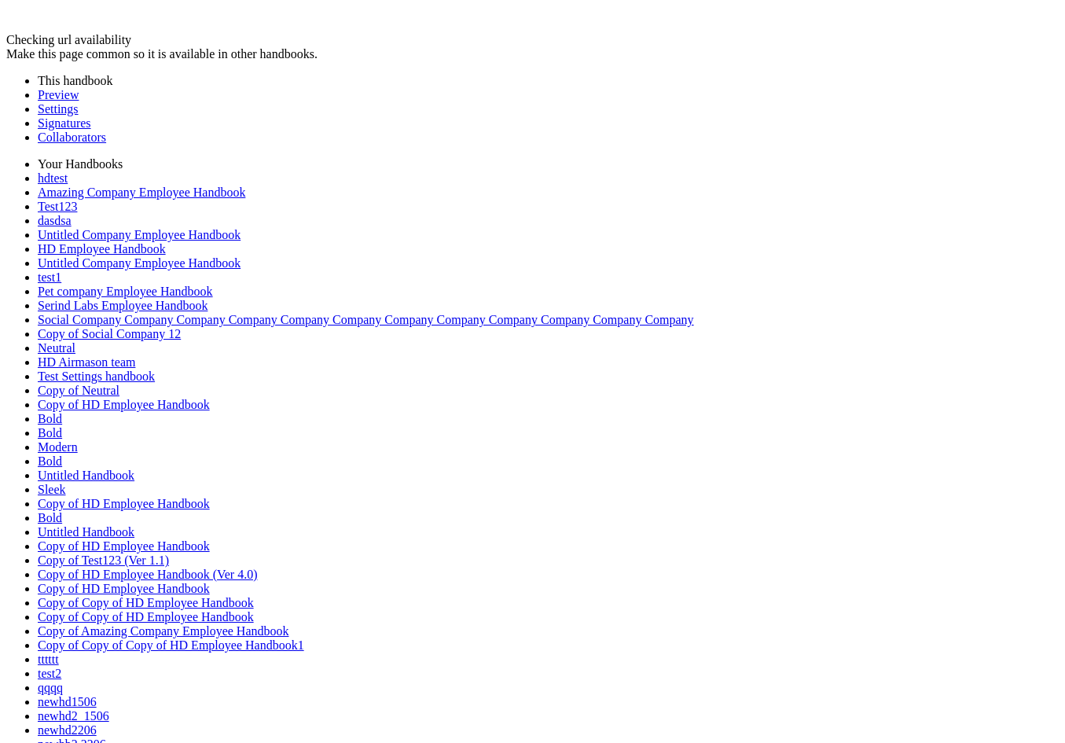
drag, startPoint x: 337, startPoint y: 336, endPoint x: 317, endPoint y: 166, distance: 170.9
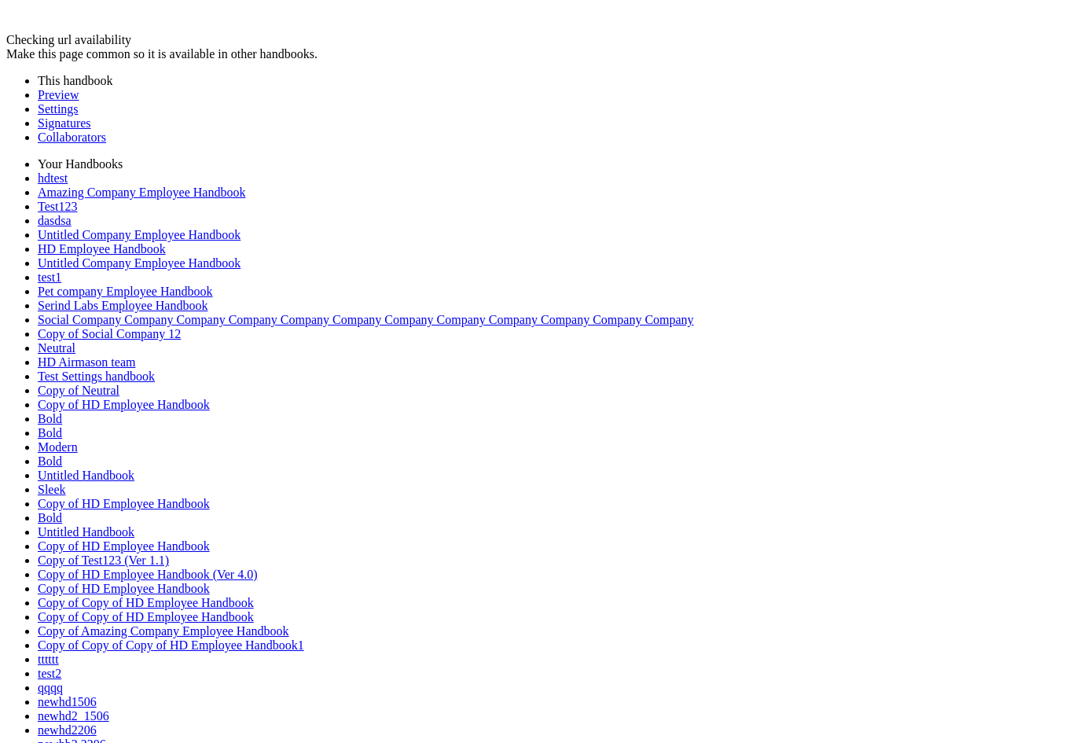
drag, startPoint x: 574, startPoint y: 134, endPoint x: 531, endPoint y: 277, distance: 149.4
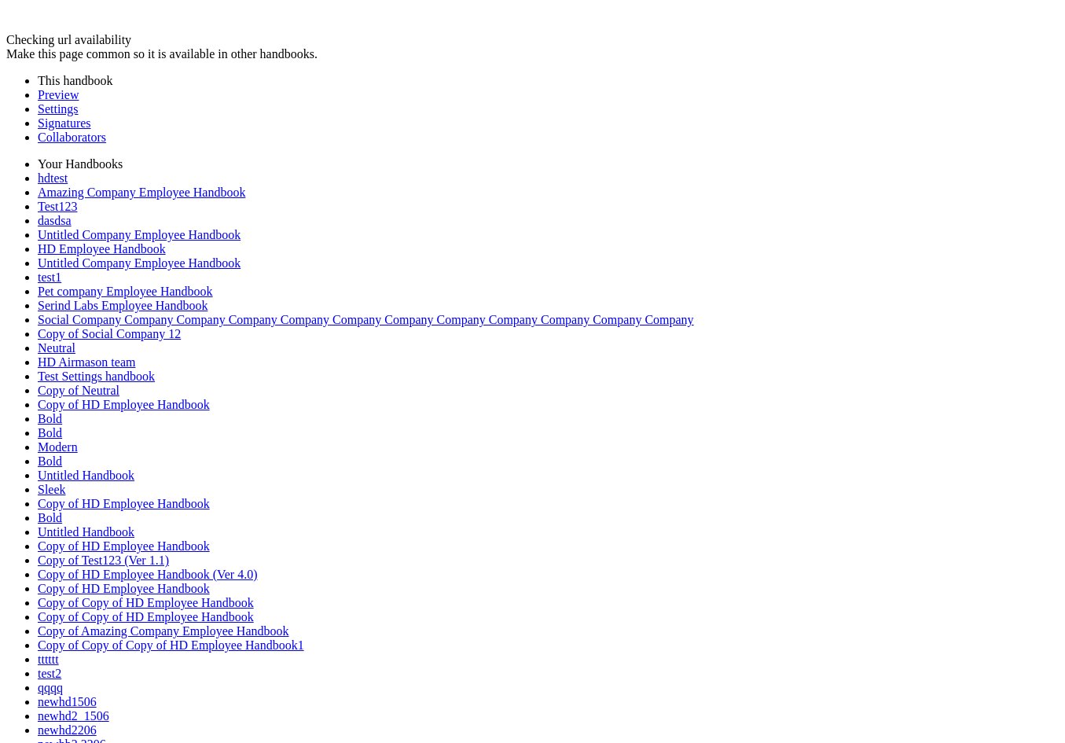
drag, startPoint x: 533, startPoint y: 281, endPoint x: 246, endPoint y: 286, distance: 286.9
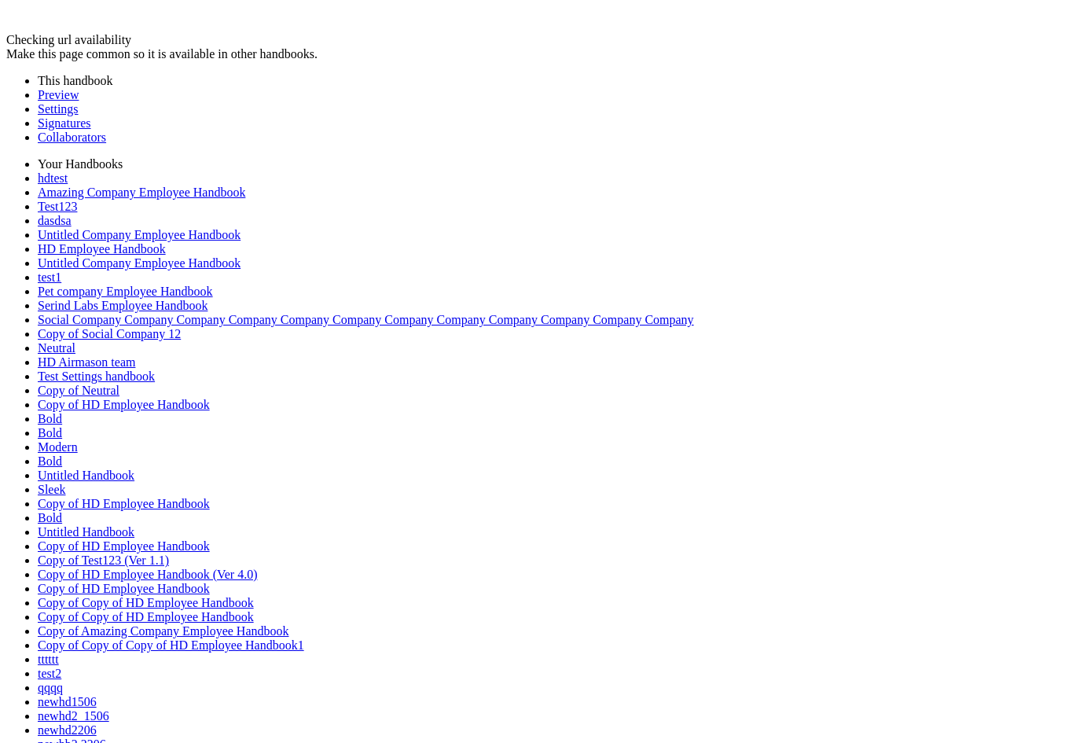
drag, startPoint x: 288, startPoint y: 270, endPoint x: 181, endPoint y: 311, distance: 115.2
drag, startPoint x: 465, startPoint y: 304, endPoint x: 168, endPoint y: 348, distance: 300.3
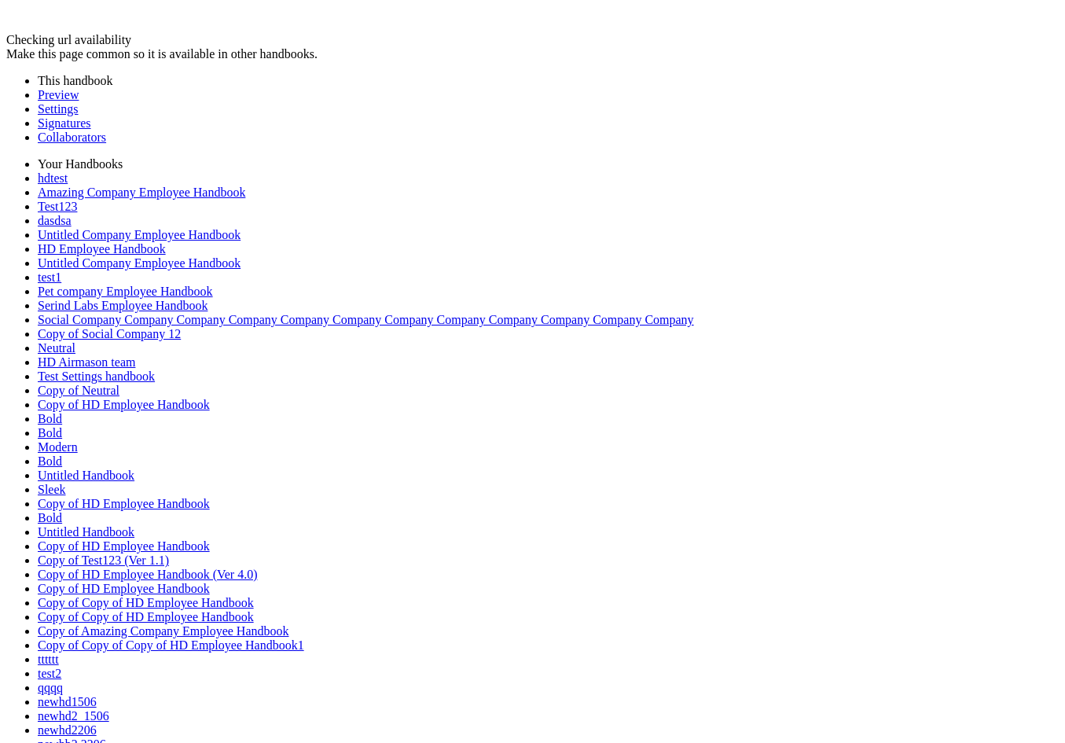
drag, startPoint x: 273, startPoint y: 357, endPoint x: 254, endPoint y: 288, distance: 71.9
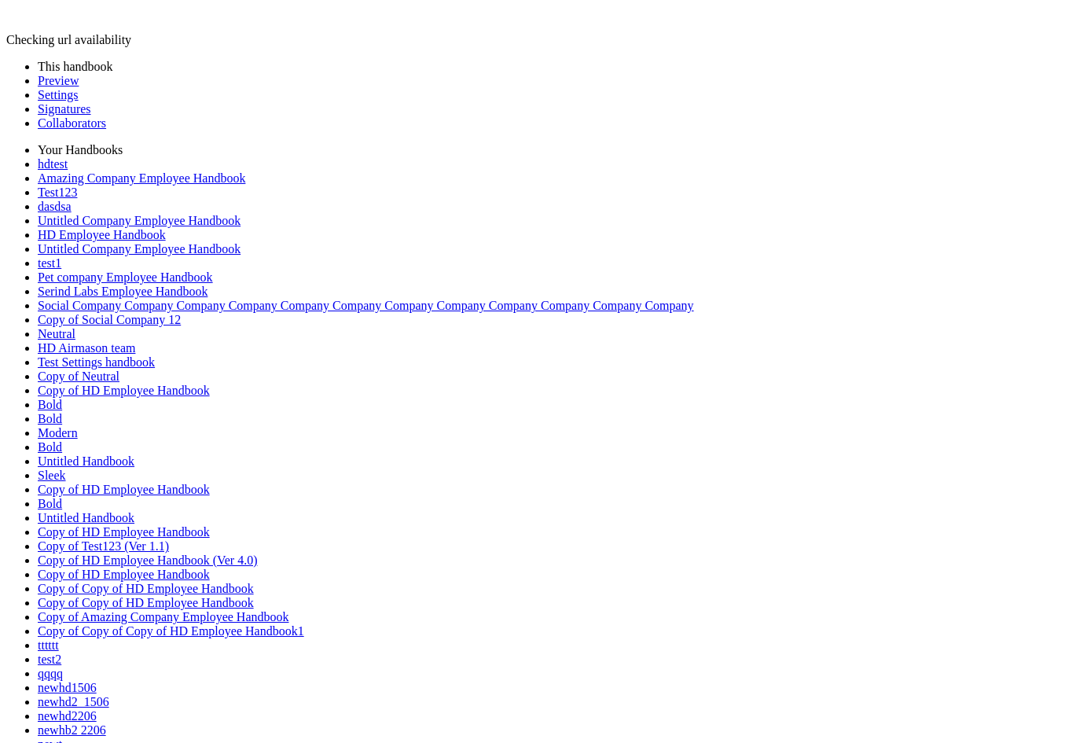
drag, startPoint x: 574, startPoint y: 134, endPoint x: 447, endPoint y: 314, distance: 220.0
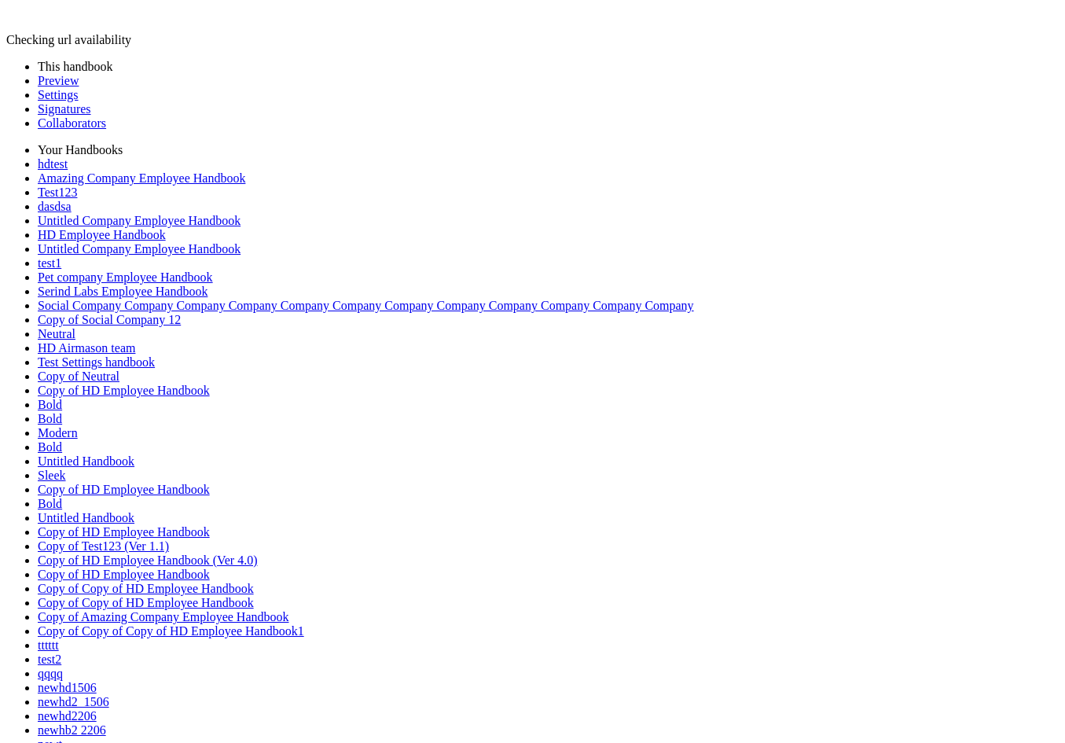
drag, startPoint x: 444, startPoint y: 317, endPoint x: 292, endPoint y: 302, distance: 152.5
drag, startPoint x: 296, startPoint y: 287, endPoint x: 262, endPoint y: 328, distance: 53.0
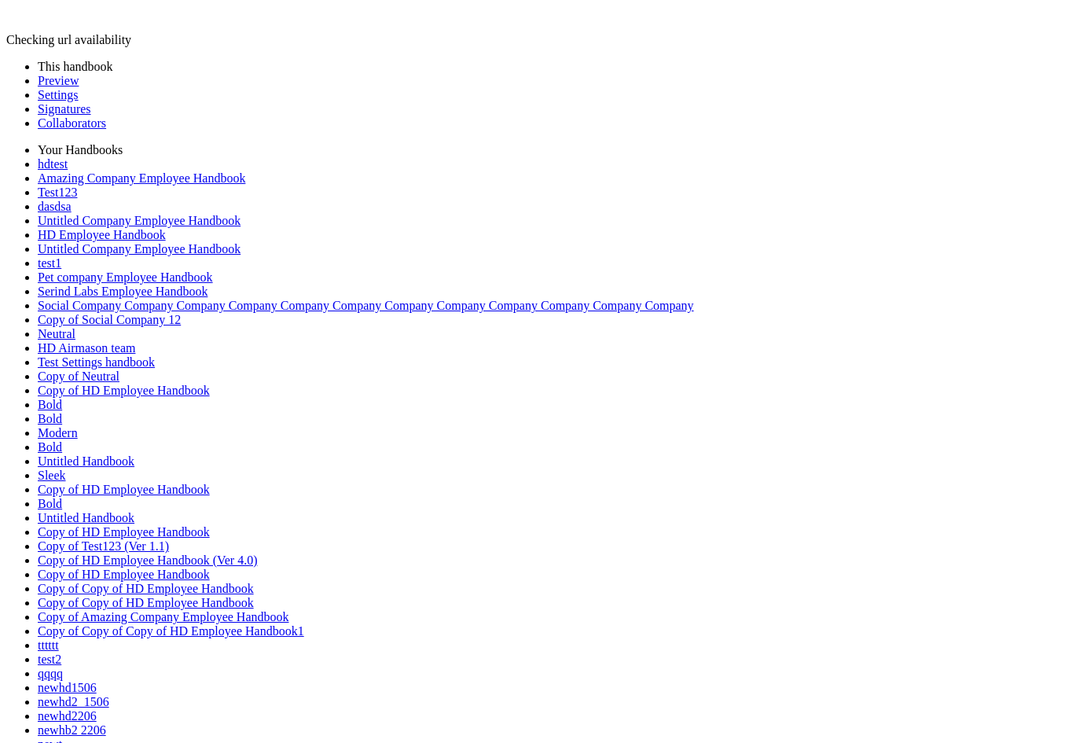
drag, startPoint x: 264, startPoint y: 335, endPoint x: 250, endPoint y: 269, distance: 67.5
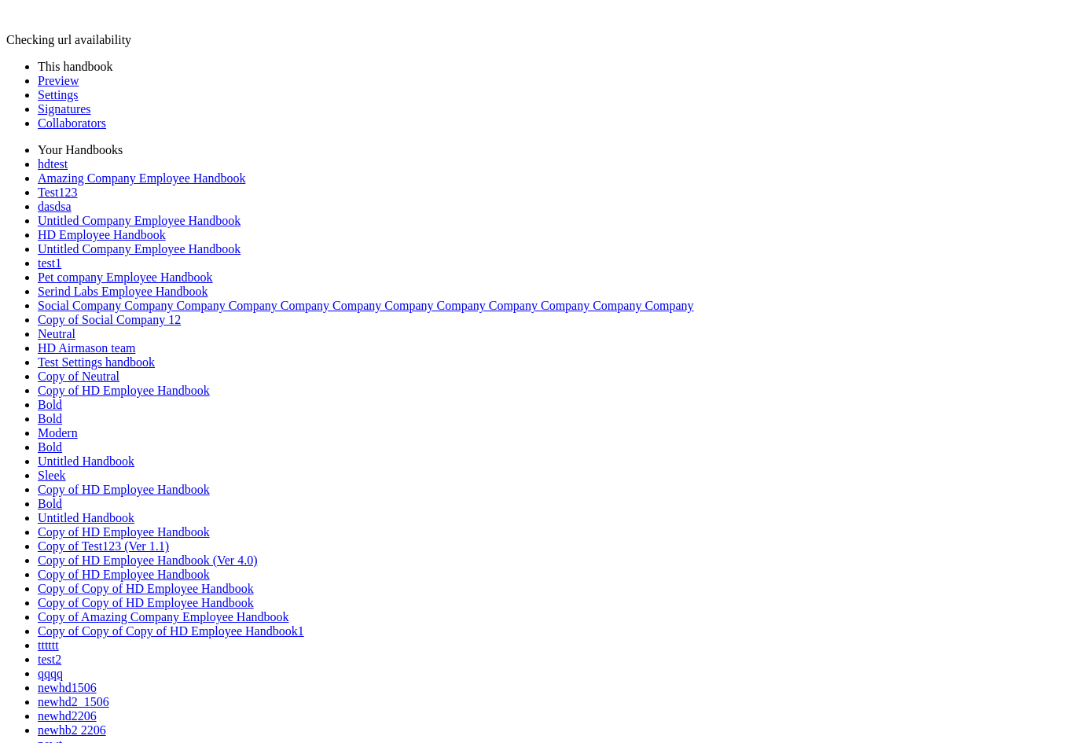
drag, startPoint x: 248, startPoint y: 275, endPoint x: 204, endPoint y: 321, distance: 63.4
drag, startPoint x: 207, startPoint y: 325, endPoint x: 206, endPoint y: 386, distance: 61.3
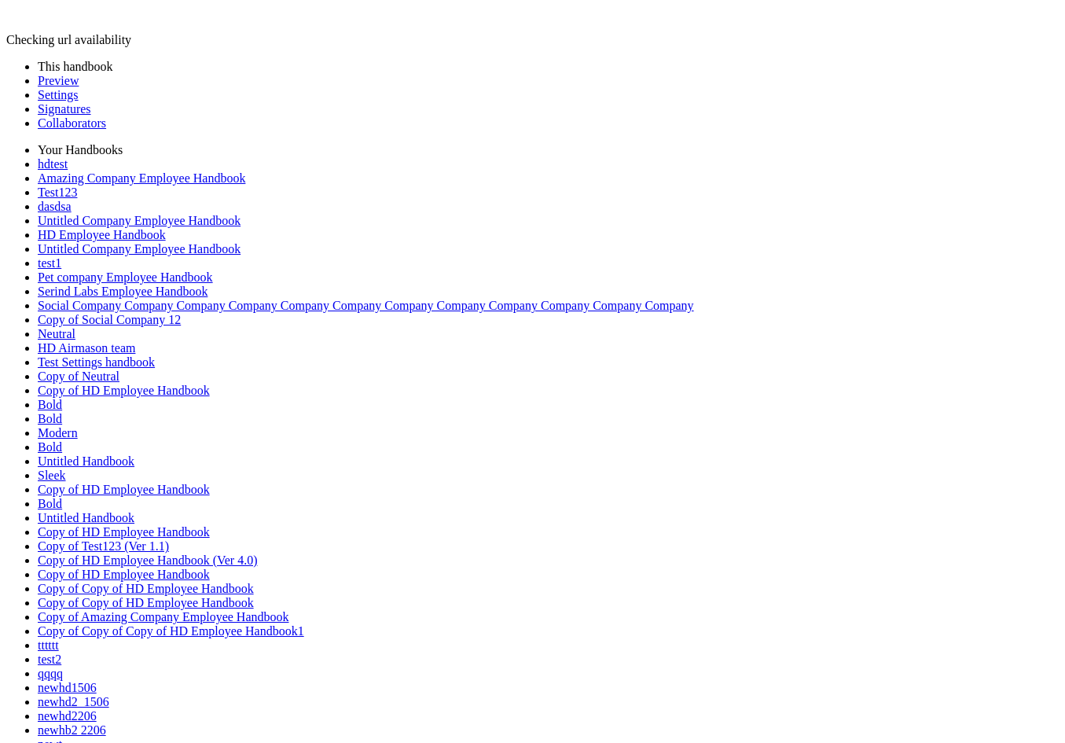
drag, startPoint x: 207, startPoint y: 380, endPoint x: 276, endPoint y: 317, distance: 92.9
drag, startPoint x: 273, startPoint y: 317, endPoint x: 187, endPoint y: 340, distance: 89.4
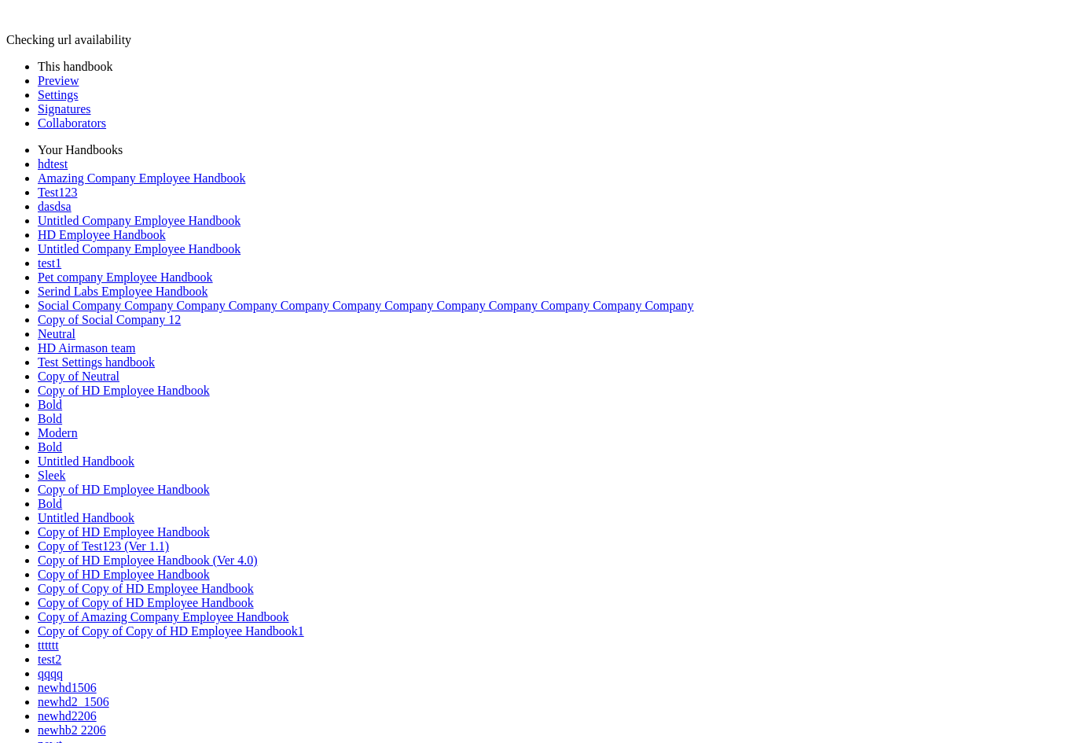
drag, startPoint x: 185, startPoint y: 344, endPoint x: 193, endPoint y: 400, distance: 56.3
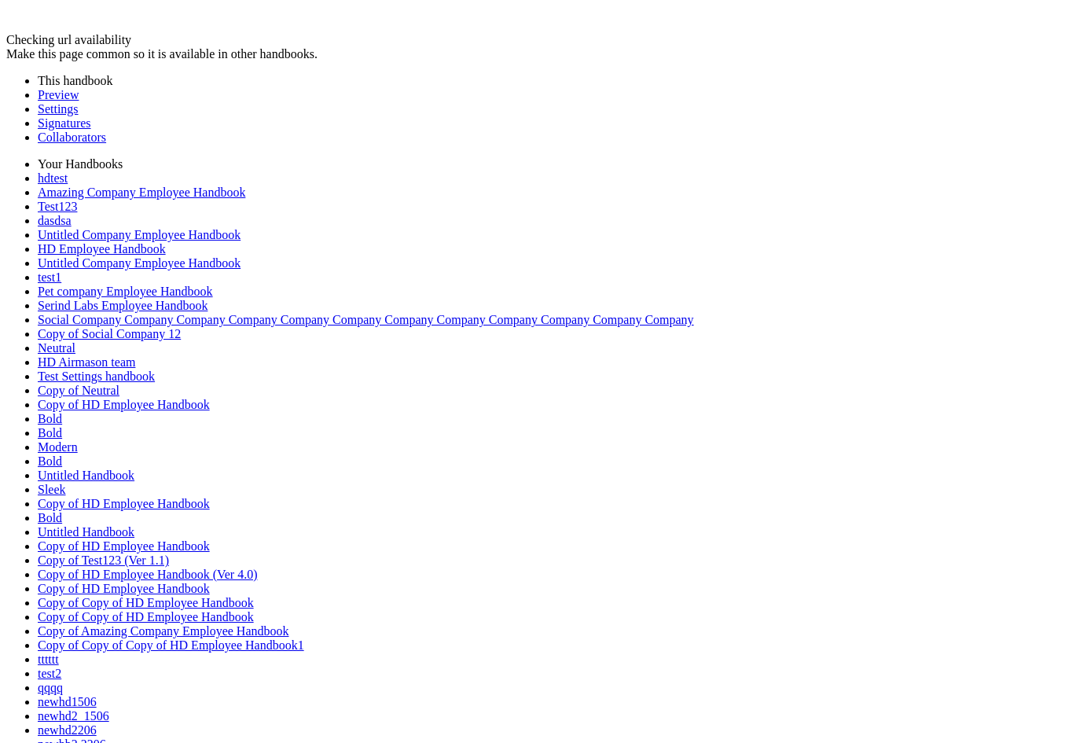
drag, startPoint x: 573, startPoint y: 127, endPoint x: 270, endPoint y: 333, distance: 365.9
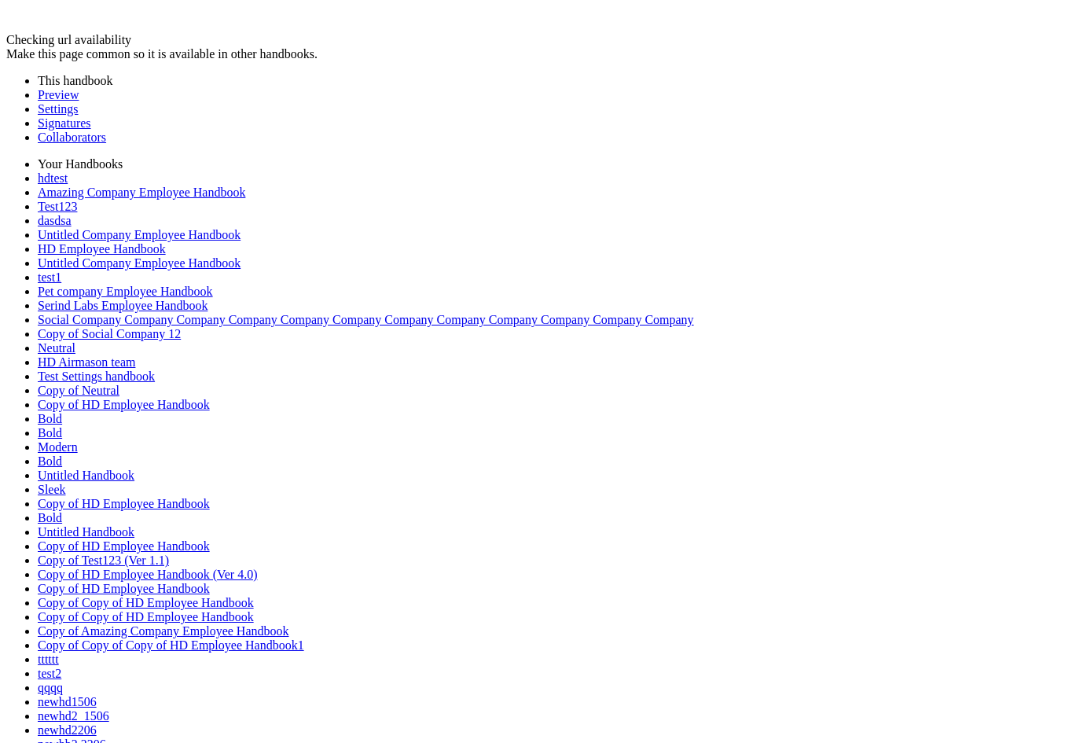
drag, startPoint x: 277, startPoint y: 344, endPoint x: 203, endPoint y: 389, distance: 86.4
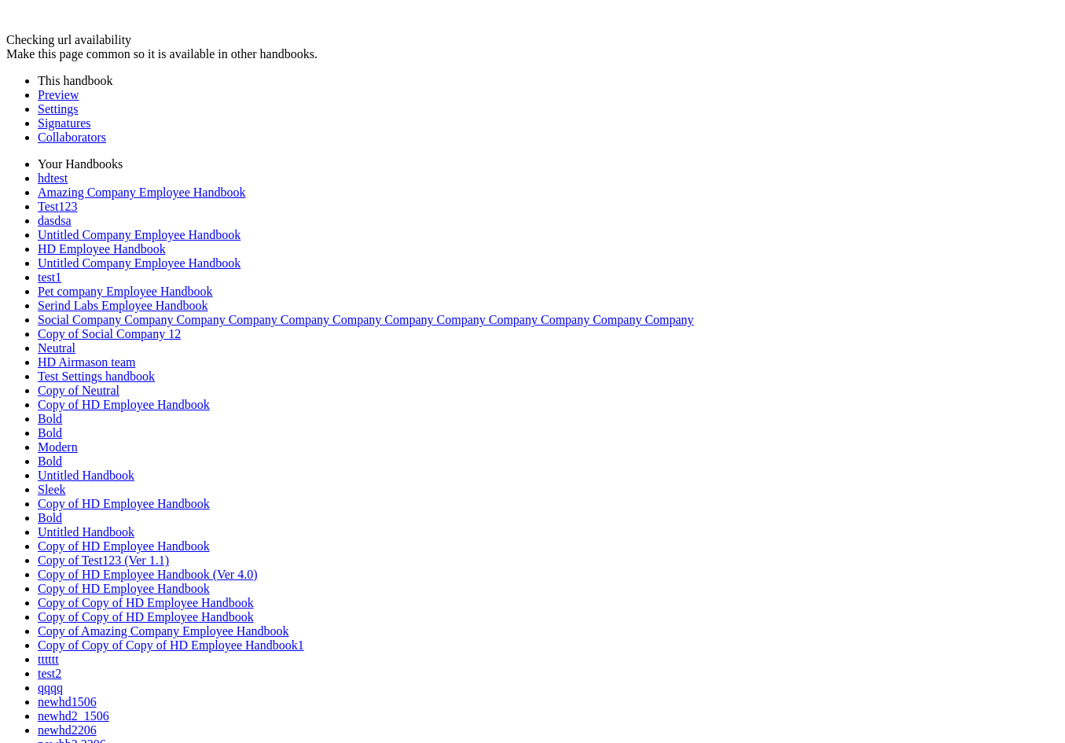
drag, startPoint x: 75, startPoint y: 40, endPoint x: 321, endPoint y: 190, distance: 288.1
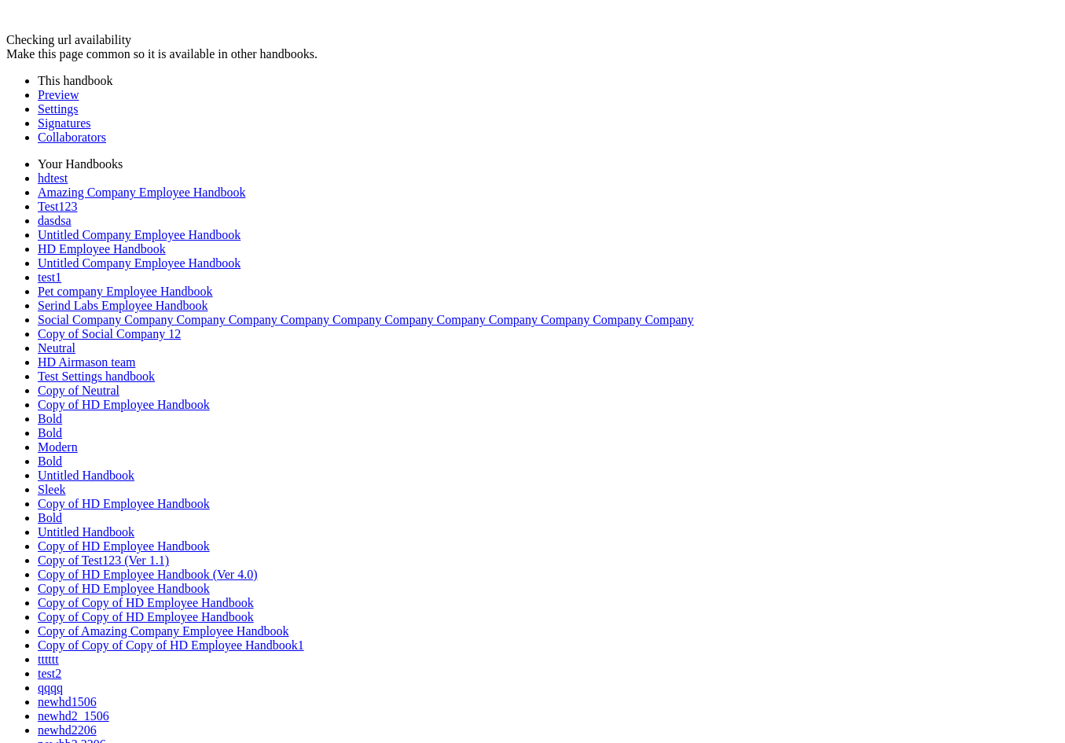
drag, startPoint x: 319, startPoint y: 185, endPoint x: 235, endPoint y: 218, distance: 90.6
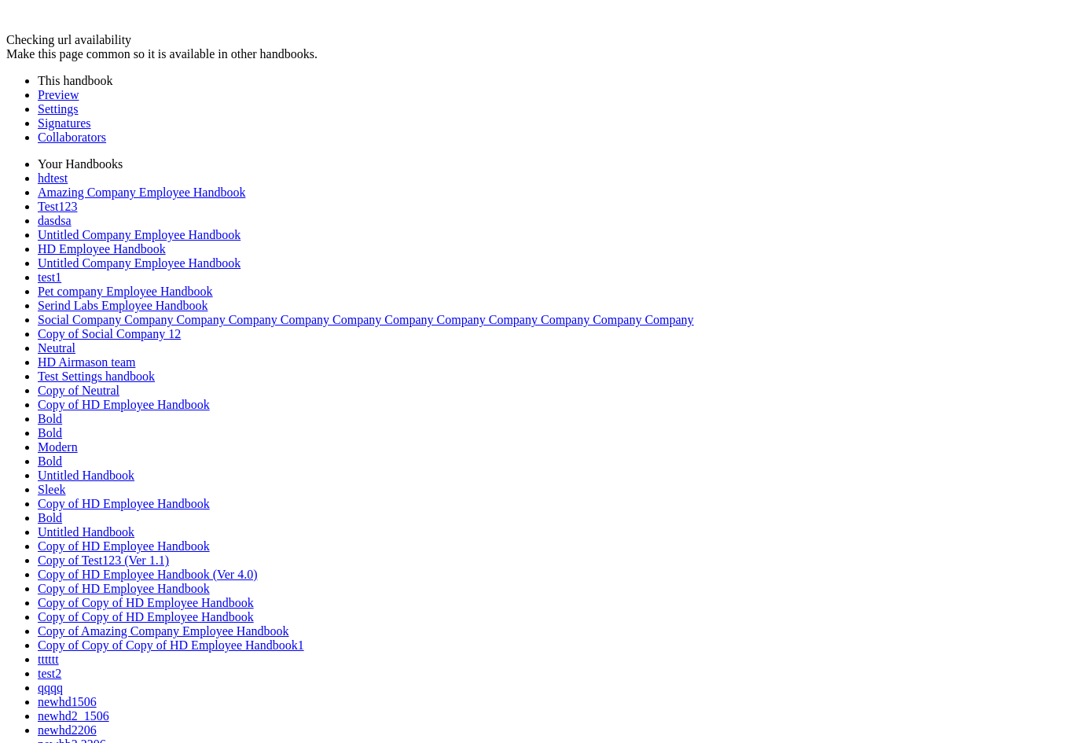
drag, startPoint x: 575, startPoint y: 136, endPoint x: 292, endPoint y: 329, distance: 342.6
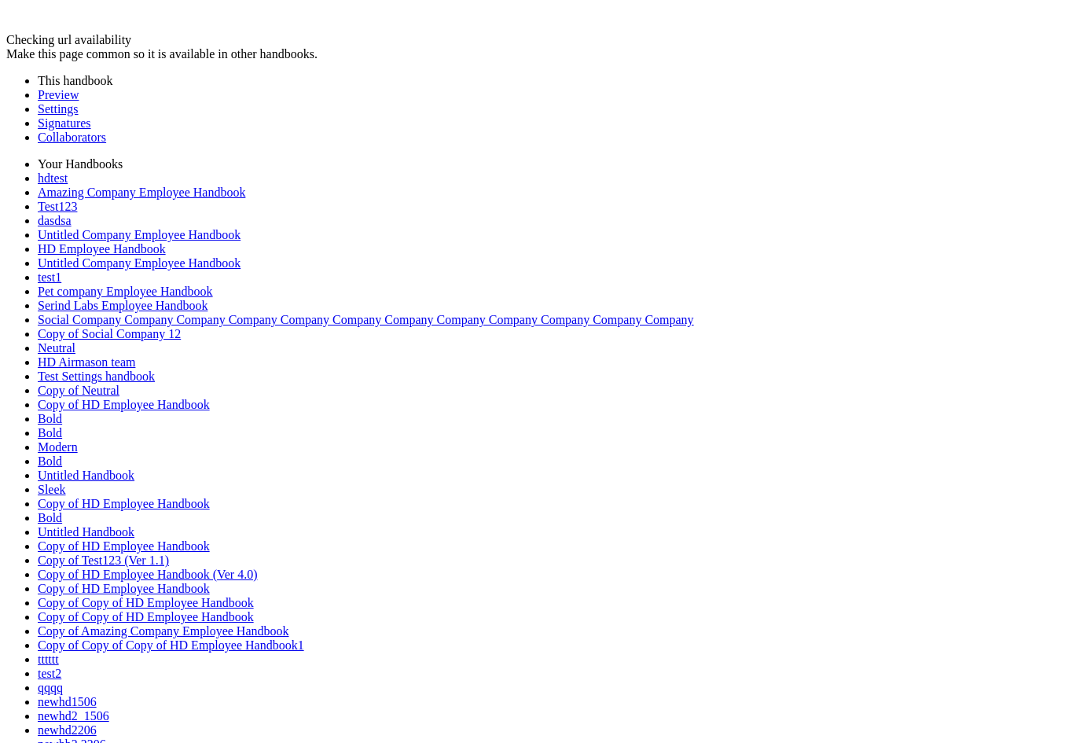
drag, startPoint x: 292, startPoint y: 327, endPoint x: 430, endPoint y: 166, distance: 211.8
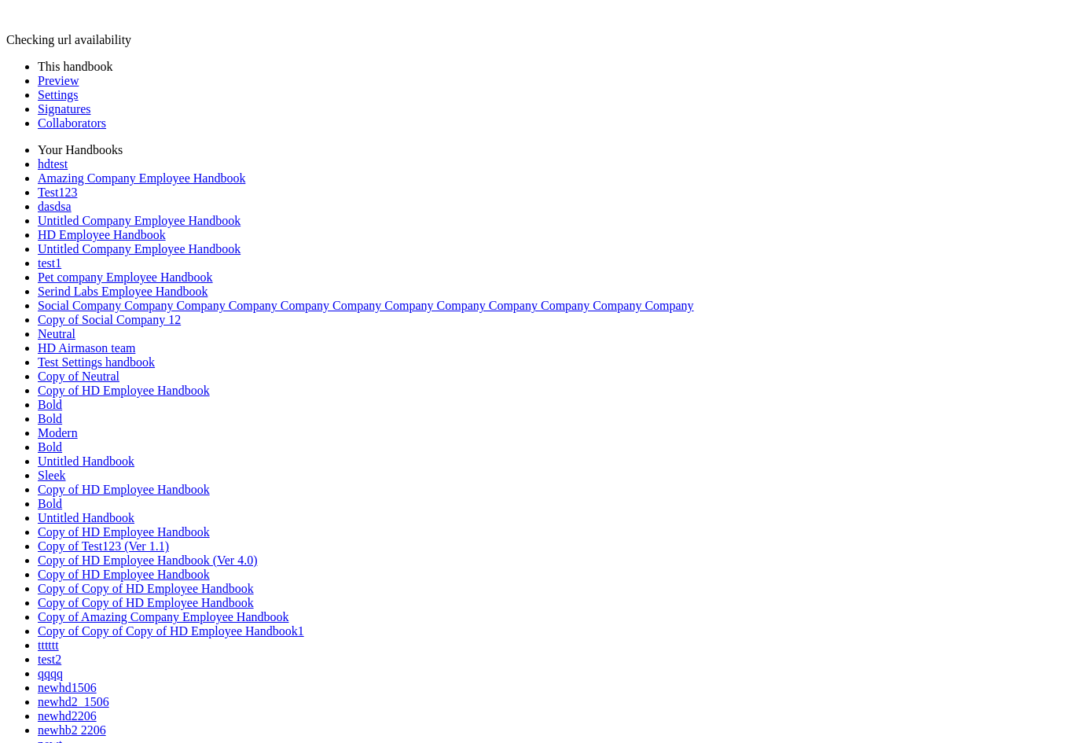
drag, startPoint x: 576, startPoint y: 130, endPoint x: 332, endPoint y: 365, distance: 339.0
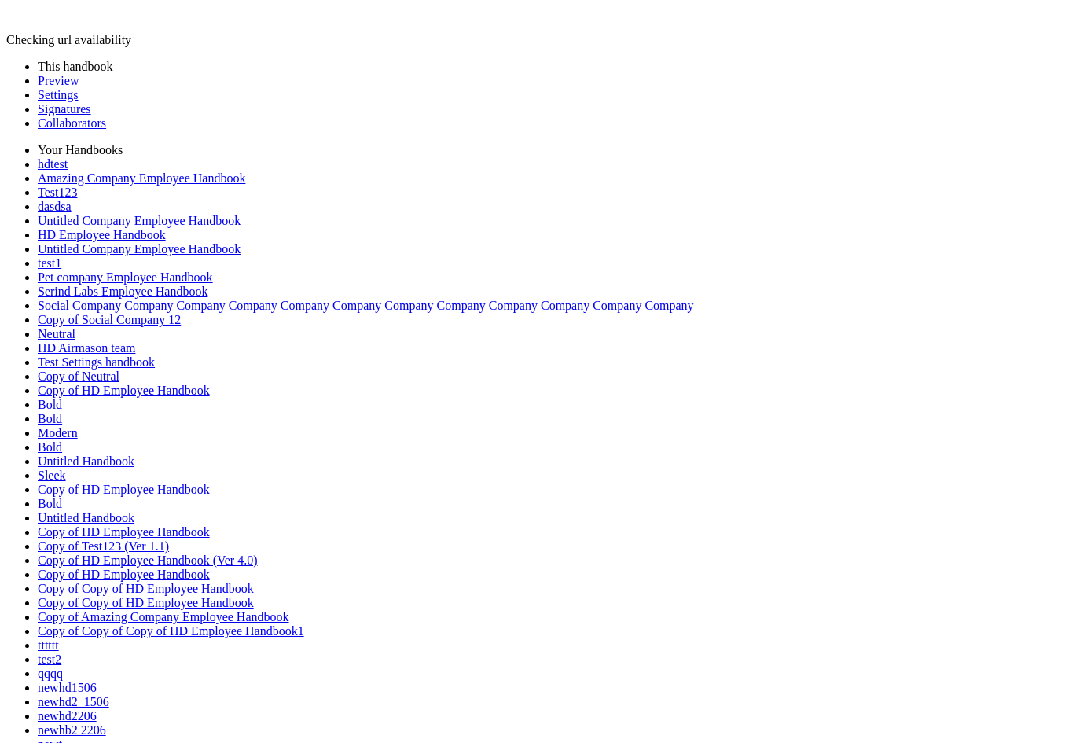
drag, startPoint x: 332, startPoint y: 379, endPoint x: 304, endPoint y: 171, distance: 209.4
drag, startPoint x: 306, startPoint y: 173, endPoint x: 281, endPoint y: 246, distance: 77.5
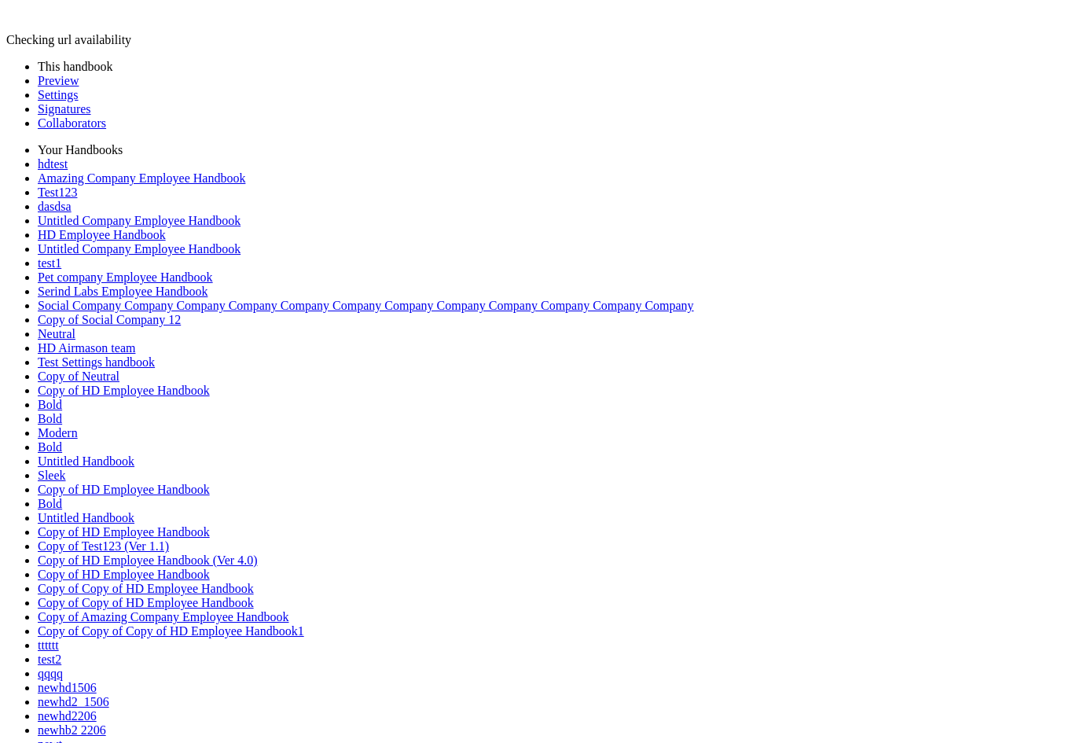
drag, startPoint x: 281, startPoint y: 240, endPoint x: 259, endPoint y: 429, distance: 189.8
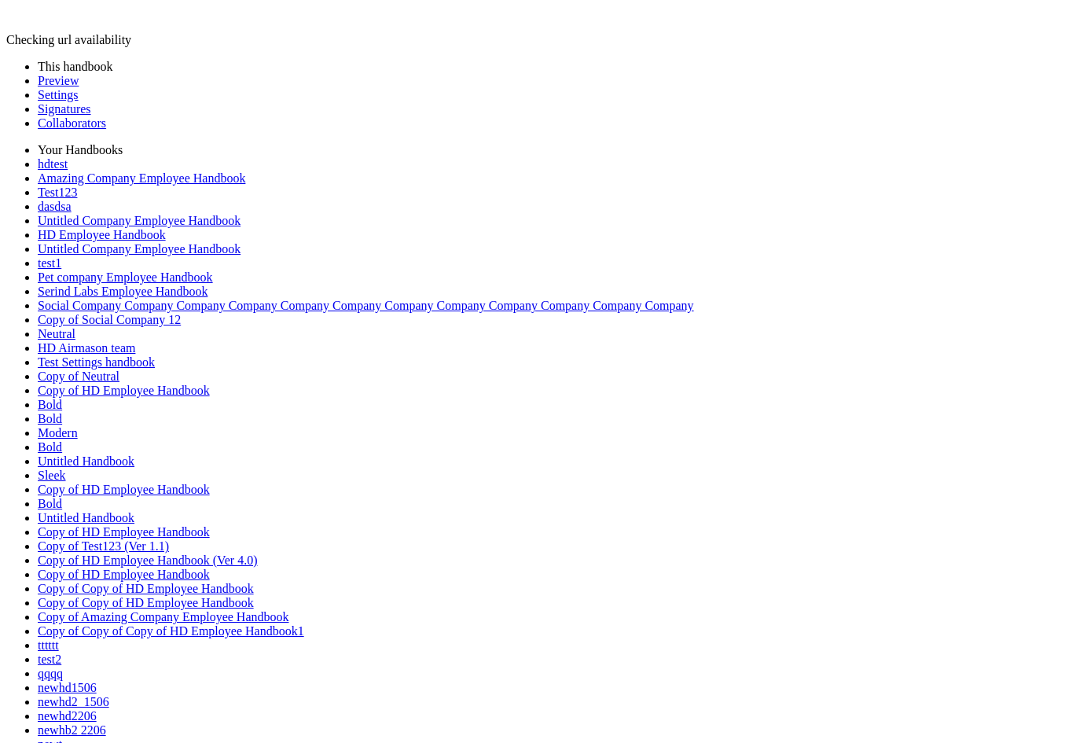
drag, startPoint x: 255, startPoint y: 427, endPoint x: 259, endPoint y: 292, distance: 135.2
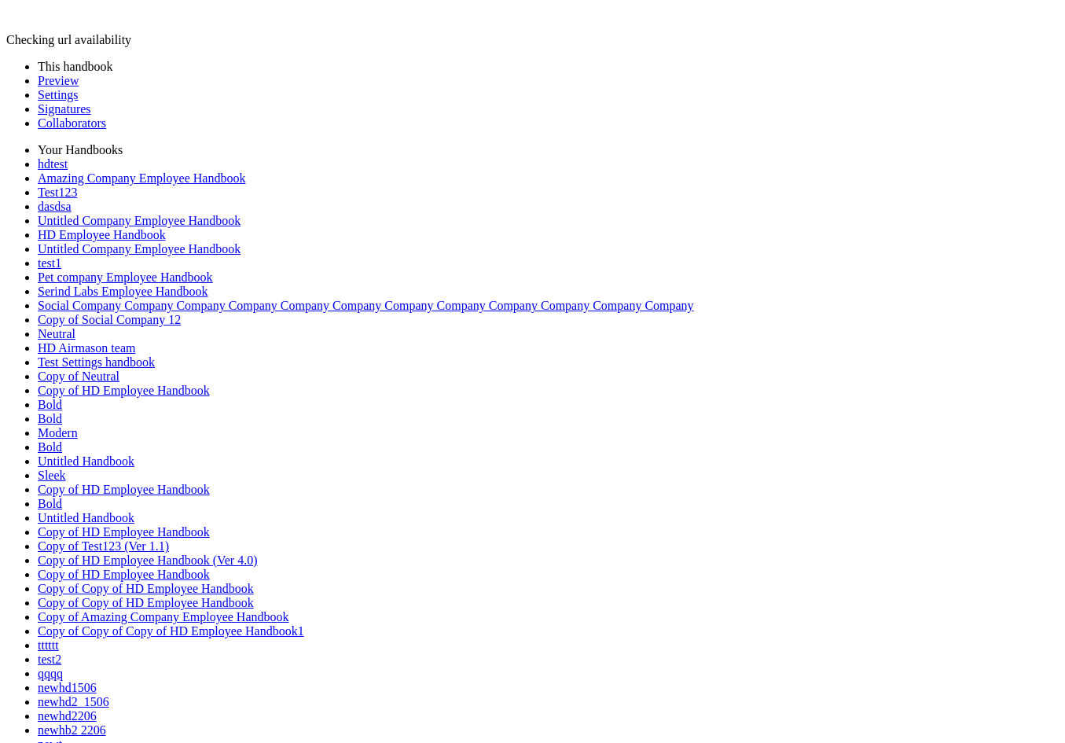
drag, startPoint x: 261, startPoint y: 298, endPoint x: 275, endPoint y: 185, distance: 114.0
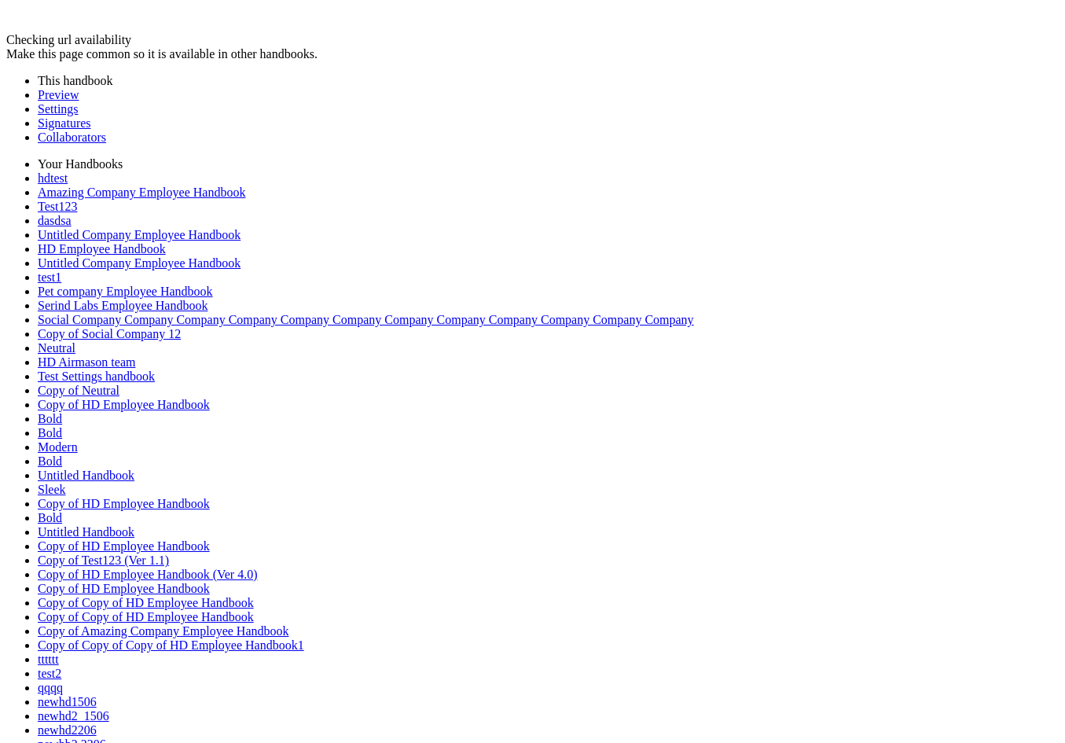
drag, startPoint x: 571, startPoint y: 139, endPoint x: 292, endPoint y: 510, distance: 464.1
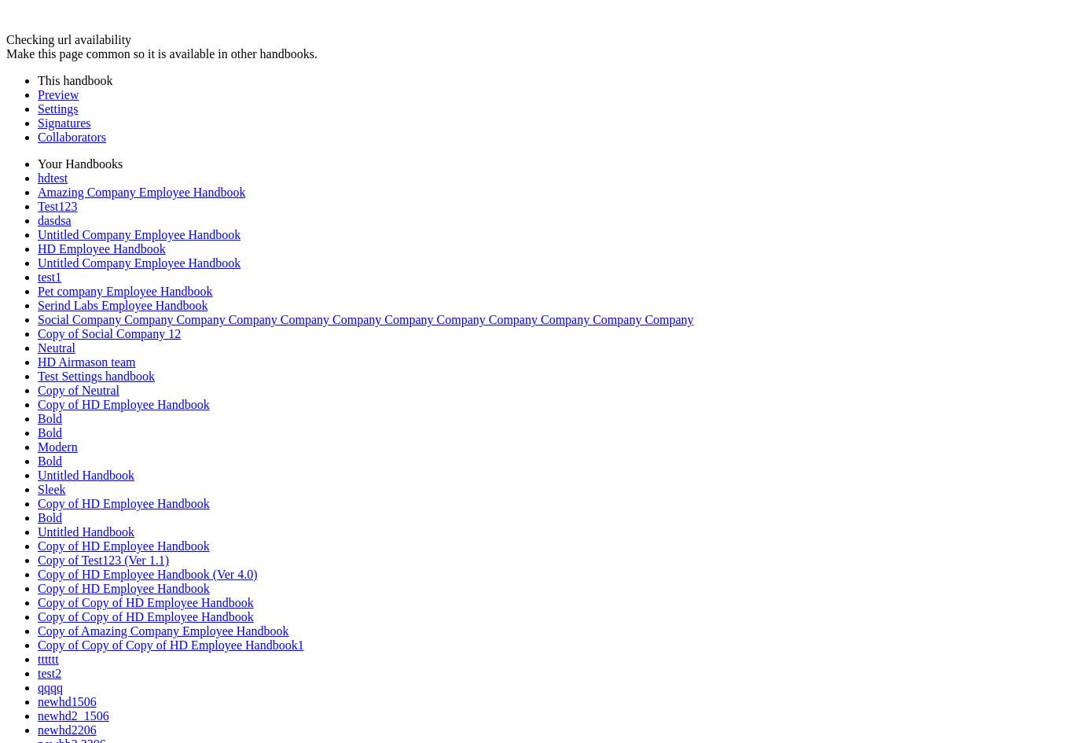
drag, startPoint x: 303, startPoint y: 509, endPoint x: 258, endPoint y: 318, distance: 196.1
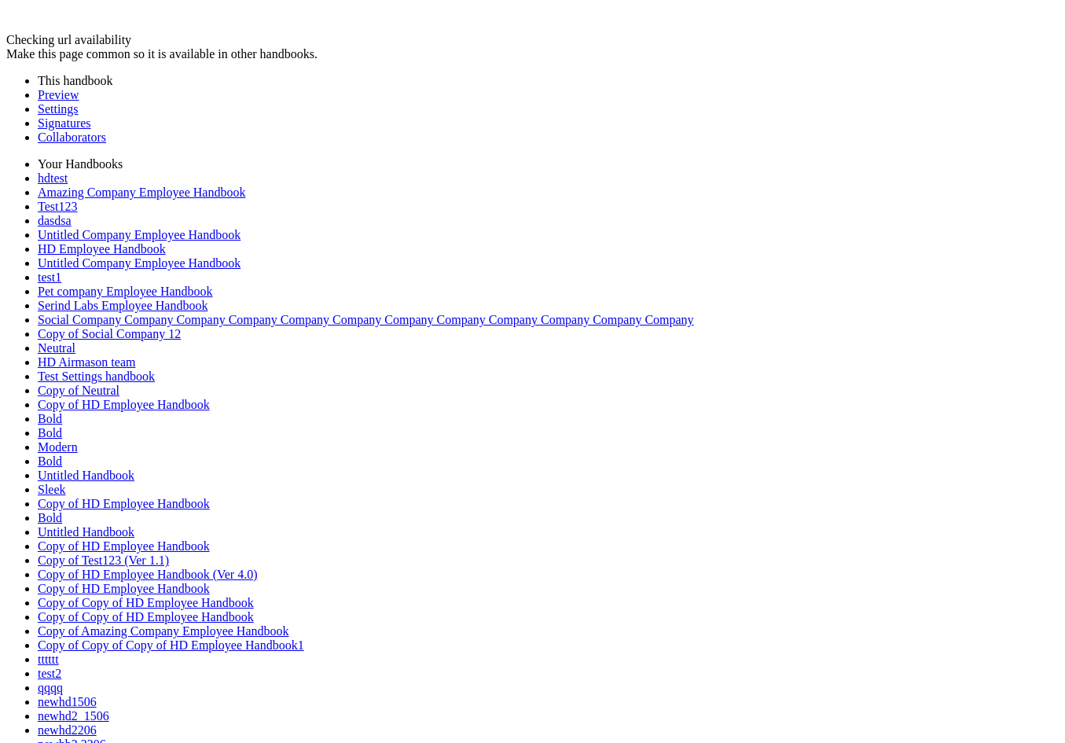
drag, startPoint x: 251, startPoint y: 314, endPoint x: 262, endPoint y: 207, distance: 106.7
drag, startPoint x: 270, startPoint y: 212, endPoint x: 152, endPoint y: 130, distance: 143.9
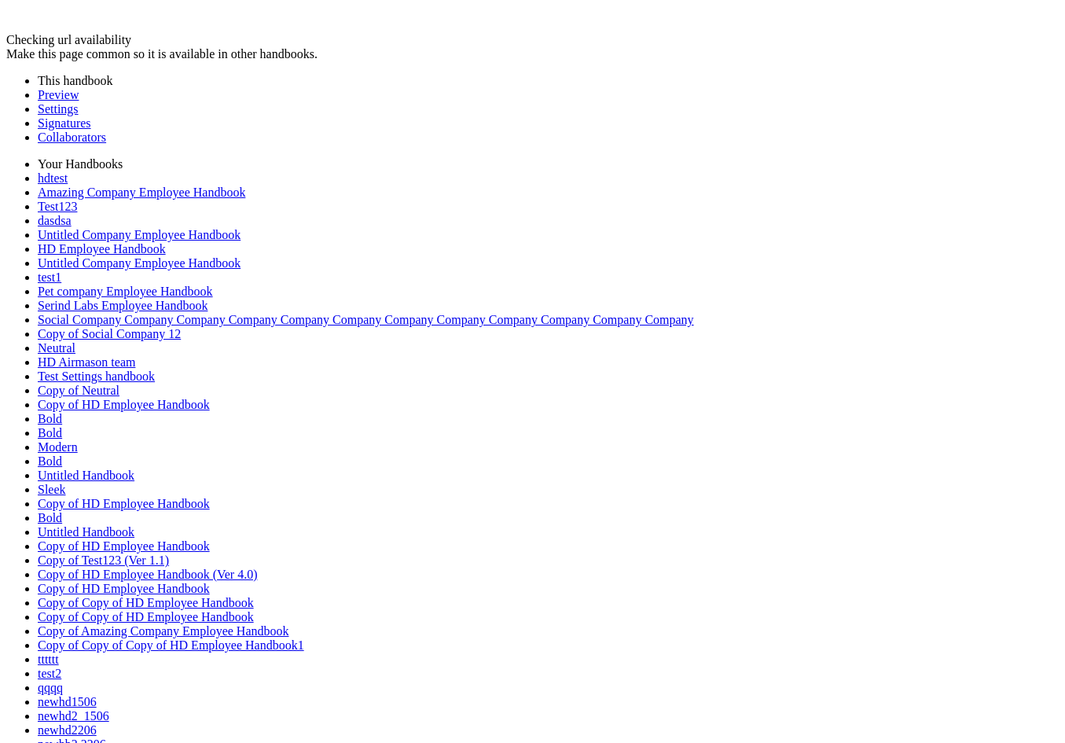
drag, startPoint x: 143, startPoint y: 134, endPoint x: 319, endPoint y: 130, distance: 176.1
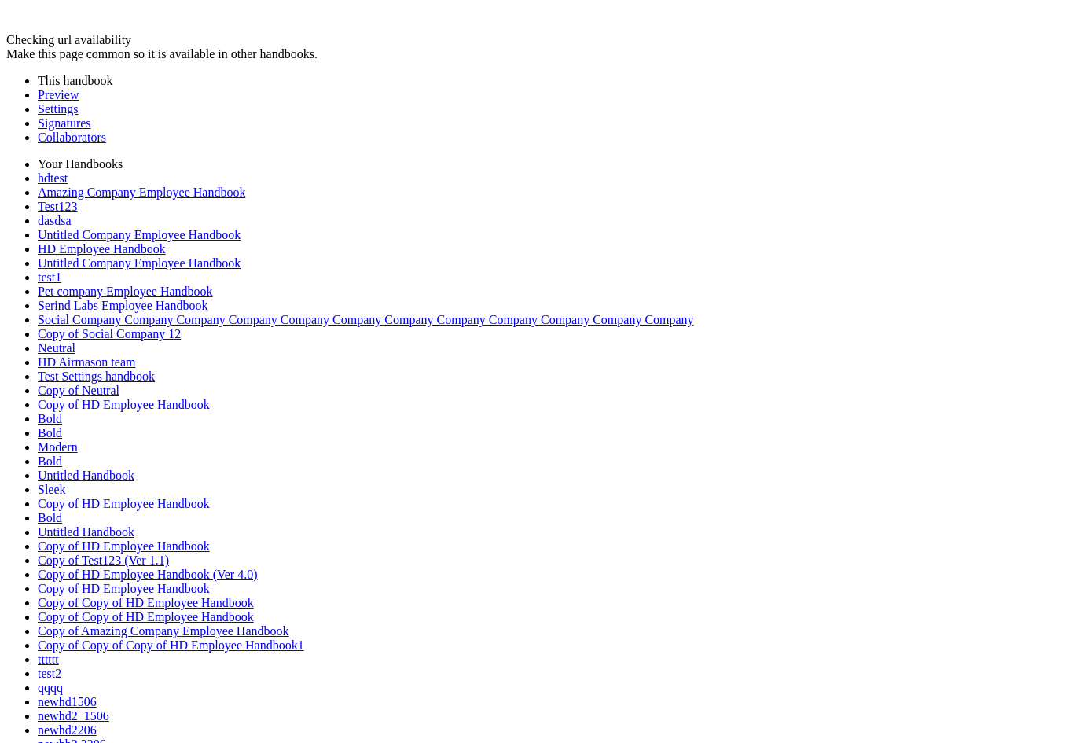
drag, startPoint x: 235, startPoint y: 138, endPoint x: 333, endPoint y: 347, distance: 231.0
drag, startPoint x: 387, startPoint y: 343, endPoint x: 261, endPoint y: 310, distance: 130.0
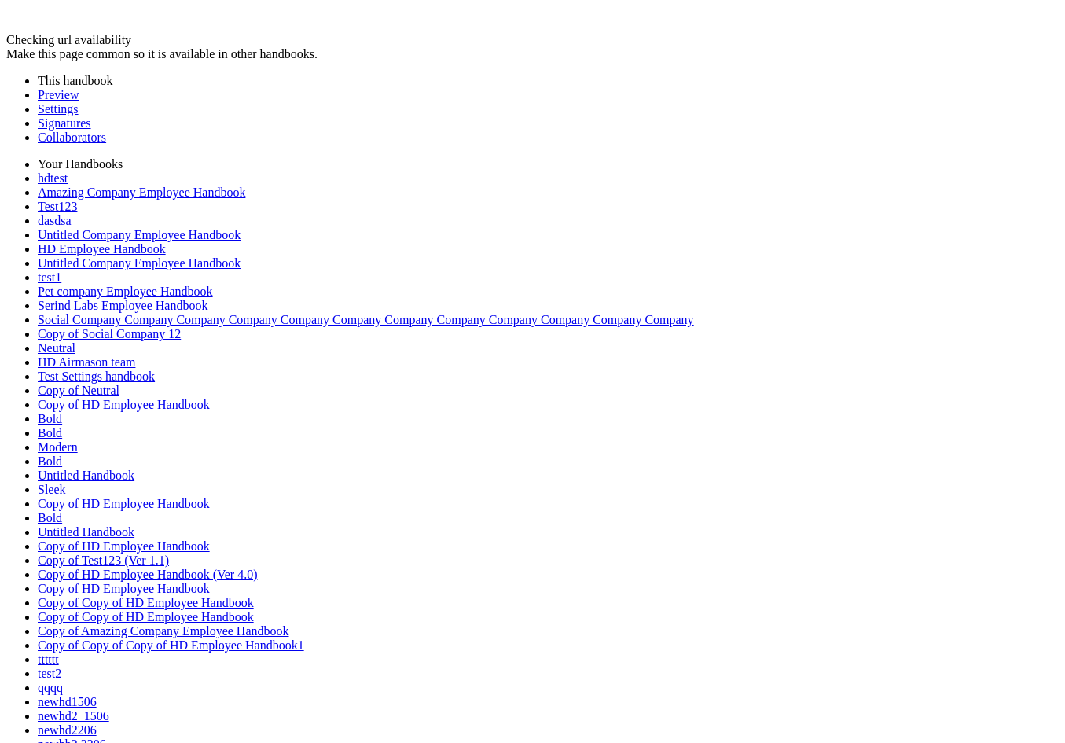
drag, startPoint x: 552, startPoint y: 393, endPoint x: 426, endPoint y: 198, distance: 231.9
drag, startPoint x: 700, startPoint y: 434, endPoint x: 508, endPoint y: 243, distance: 270.6
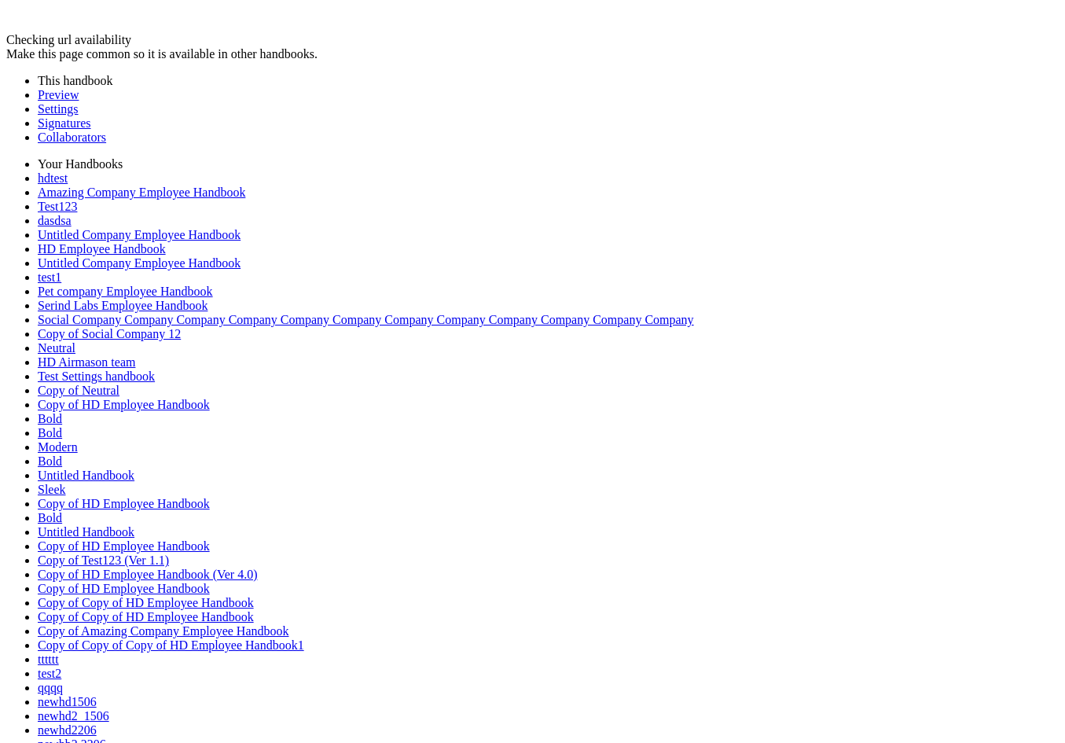
drag, startPoint x: 358, startPoint y: 249, endPoint x: 228, endPoint y: 432, distance: 224.8
drag, startPoint x: 221, startPoint y: 427, endPoint x: 247, endPoint y: 183, distance: 245.0
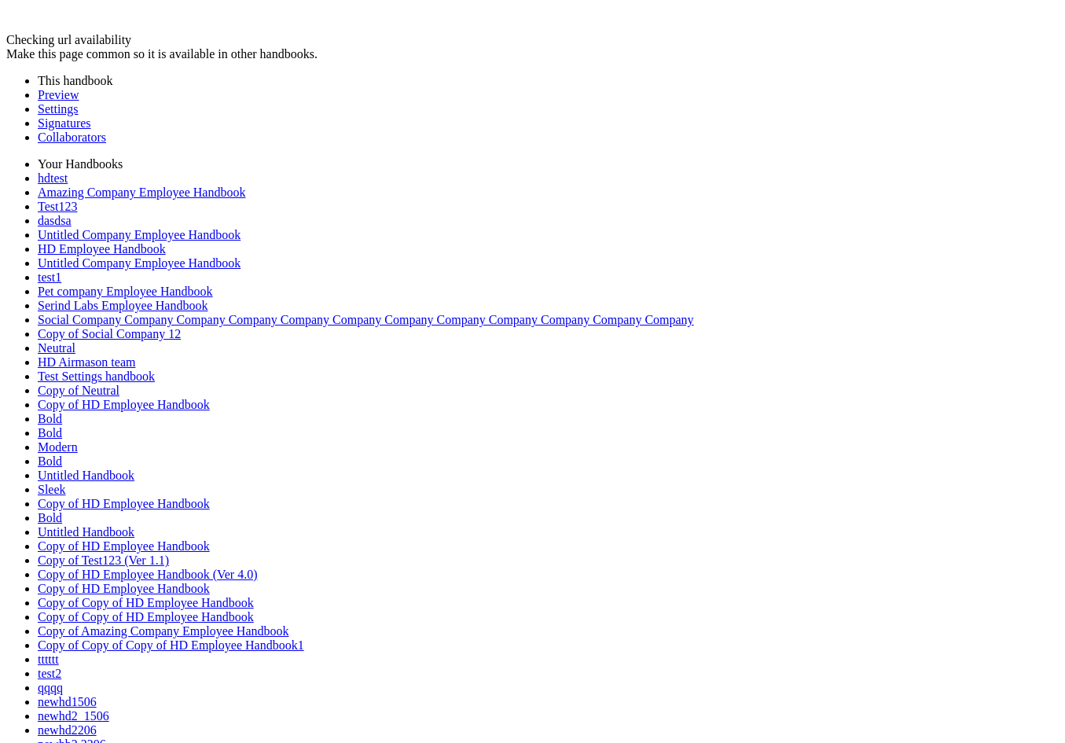
drag, startPoint x: 252, startPoint y: 189, endPoint x: 183, endPoint y: 314, distance: 143.5
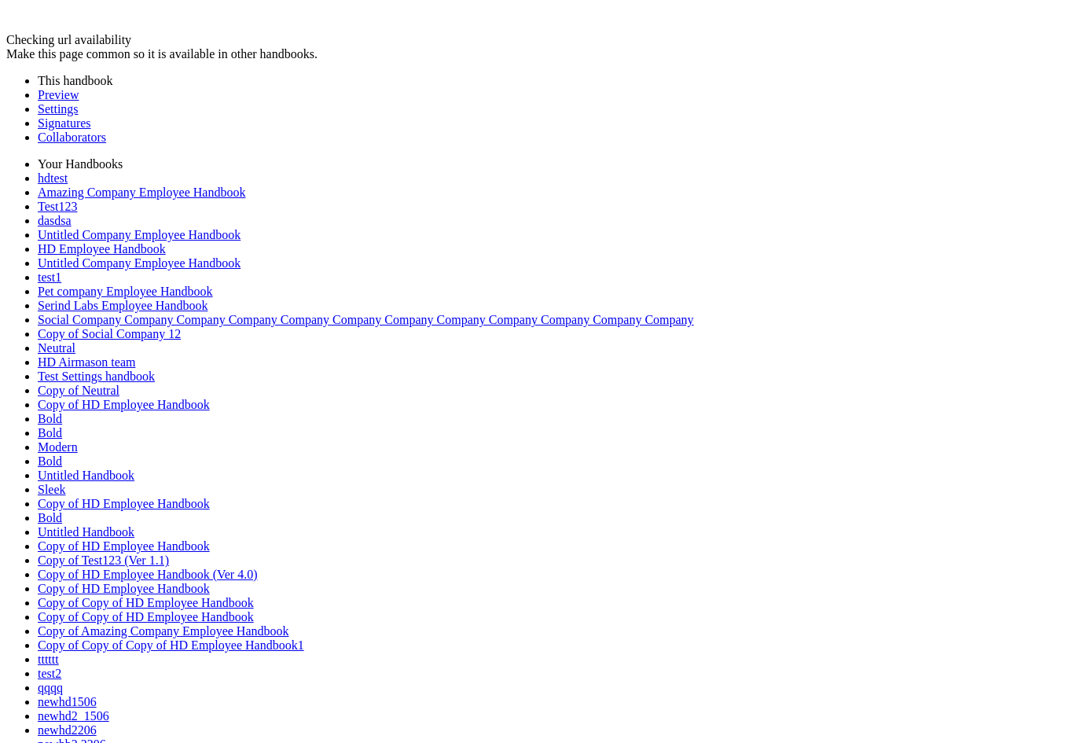
drag, startPoint x: 411, startPoint y: 321, endPoint x: 314, endPoint y: 171, distance: 178.5
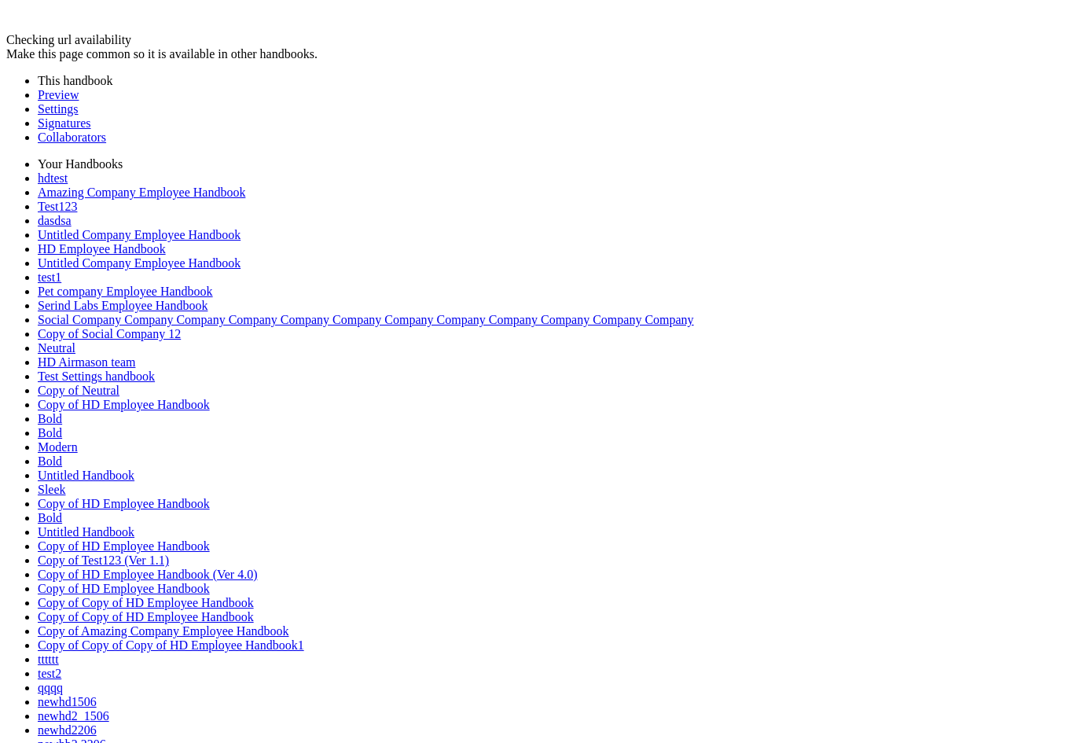
drag, startPoint x: 568, startPoint y: 369, endPoint x: 541, endPoint y: 165, distance: 206.1
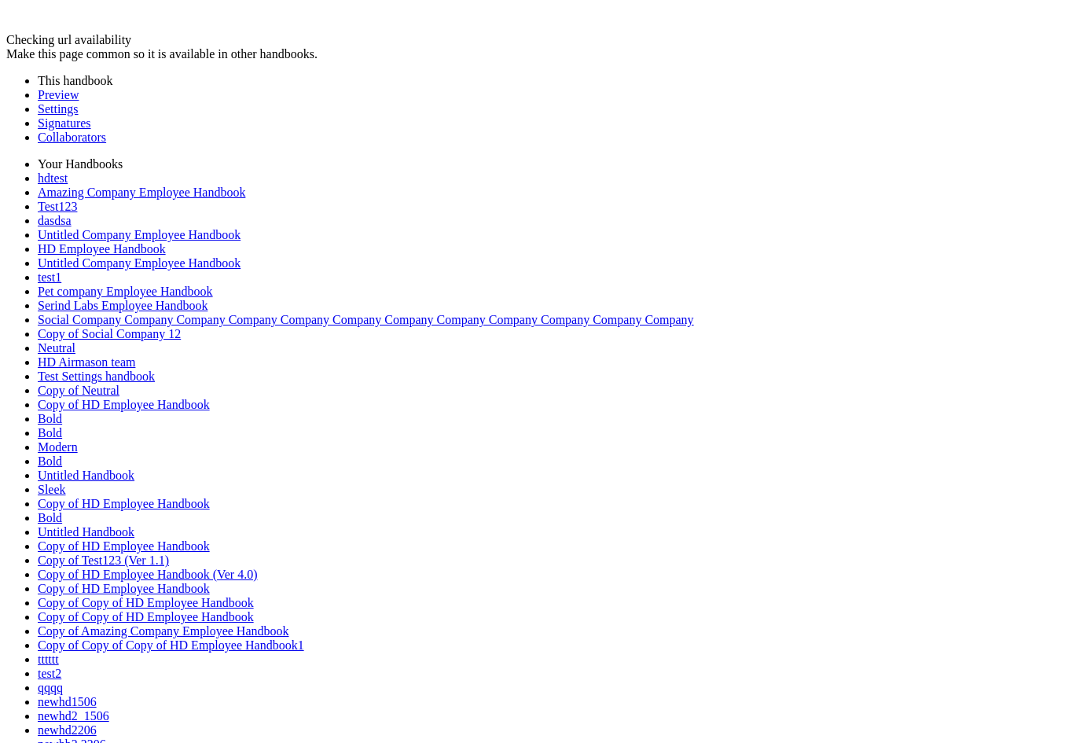
drag, startPoint x: 234, startPoint y: 141, endPoint x: 243, endPoint y: 251, distance: 110.4
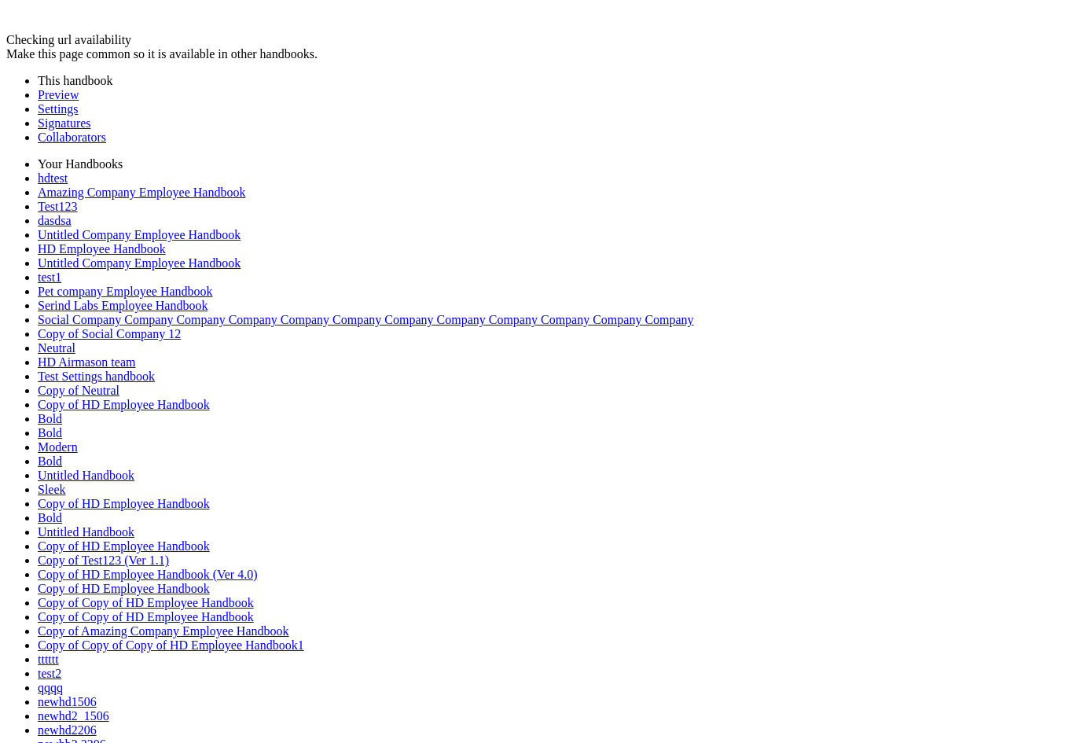
drag, startPoint x: 391, startPoint y: 250, endPoint x: 223, endPoint y: 343, distance: 192.0
drag, startPoint x: 549, startPoint y: 341, endPoint x: 281, endPoint y: 402, distance: 275.5
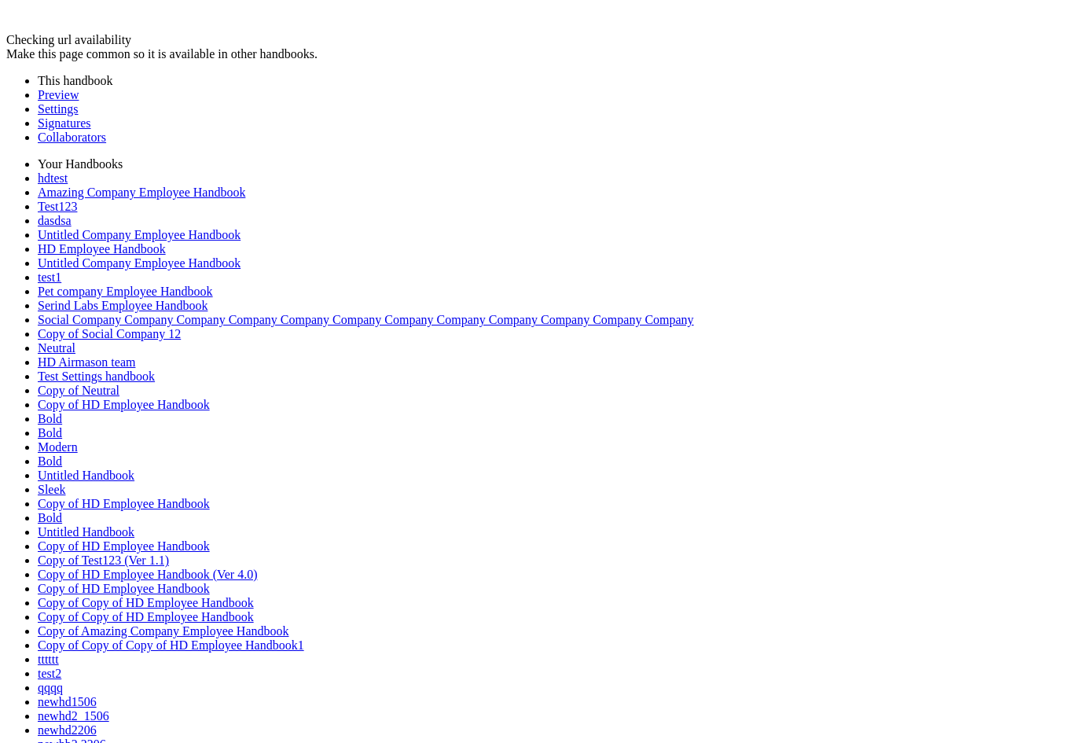
drag, startPoint x: 271, startPoint y: 404, endPoint x: 239, endPoint y: 419, distance: 35.5
drag, startPoint x: 251, startPoint y: 416, endPoint x: 262, endPoint y: 195, distance: 221.1
drag, startPoint x: 262, startPoint y: 195, endPoint x: 251, endPoint y: 527, distance: 332.6
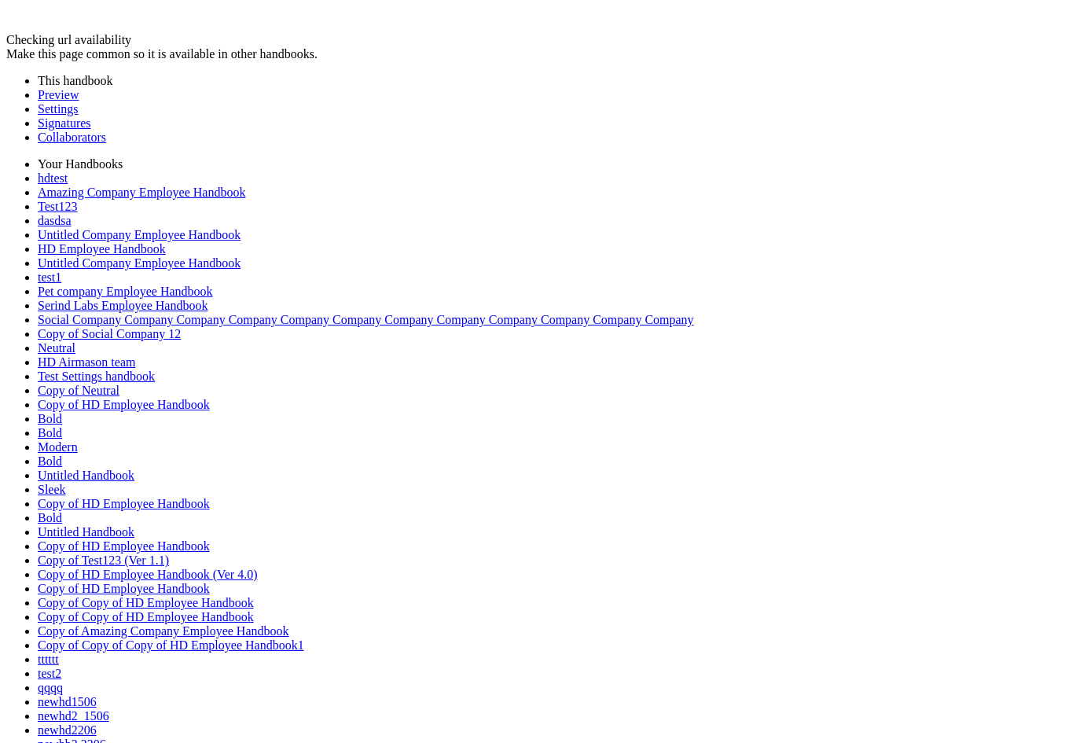
drag, startPoint x: 250, startPoint y: 533, endPoint x: 299, endPoint y: 170, distance: 366.3
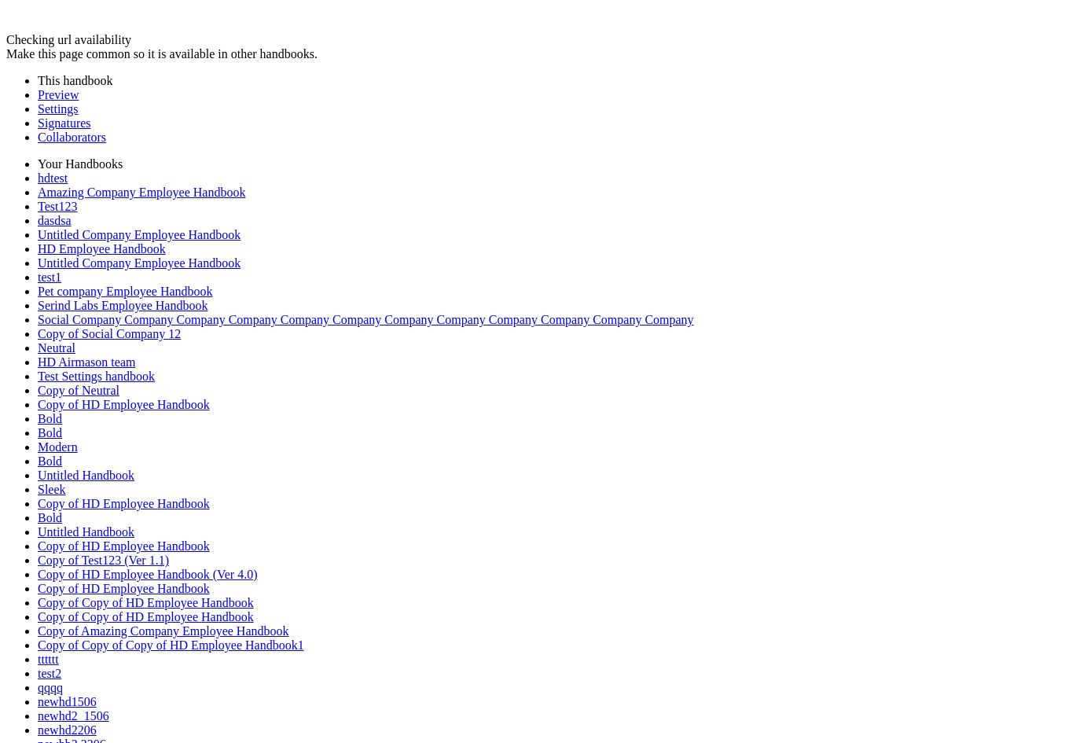
drag, startPoint x: 295, startPoint y: 158, endPoint x: 281, endPoint y: 307, distance: 150.0
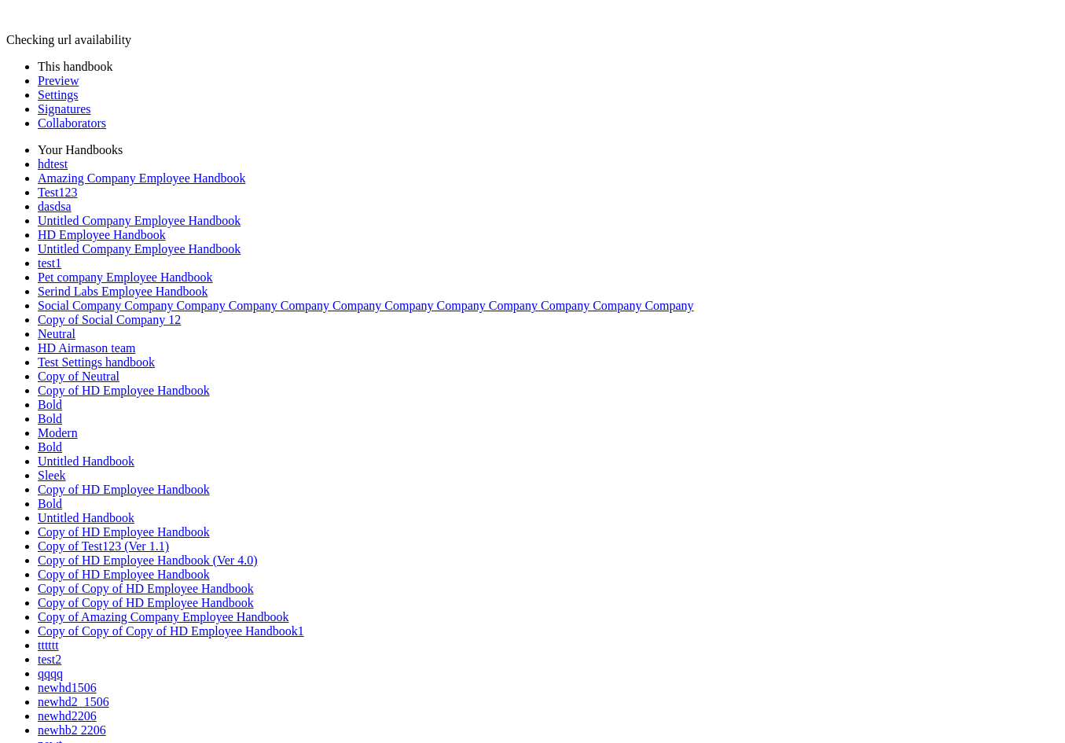
drag, startPoint x: 234, startPoint y: 129, endPoint x: 336, endPoint y: 178, distance: 112.5
drag, startPoint x: 387, startPoint y: 183, endPoint x: 314, endPoint y: 245, distance: 96.5
drag, startPoint x: 315, startPoint y: 239, endPoint x: 274, endPoint y: 187, distance: 66.0
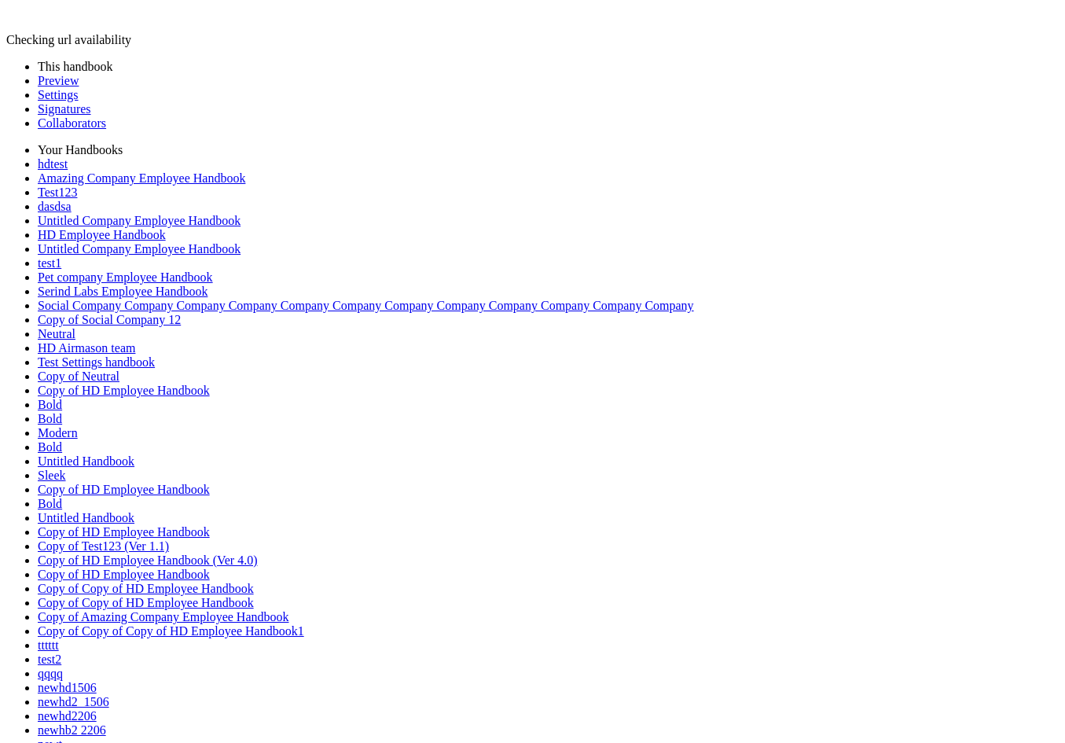
drag, startPoint x: 276, startPoint y: 183, endPoint x: 116, endPoint y: 406, distance: 274.3
drag, startPoint x: 149, startPoint y: 413, endPoint x: 262, endPoint y: 149, distance: 287.6
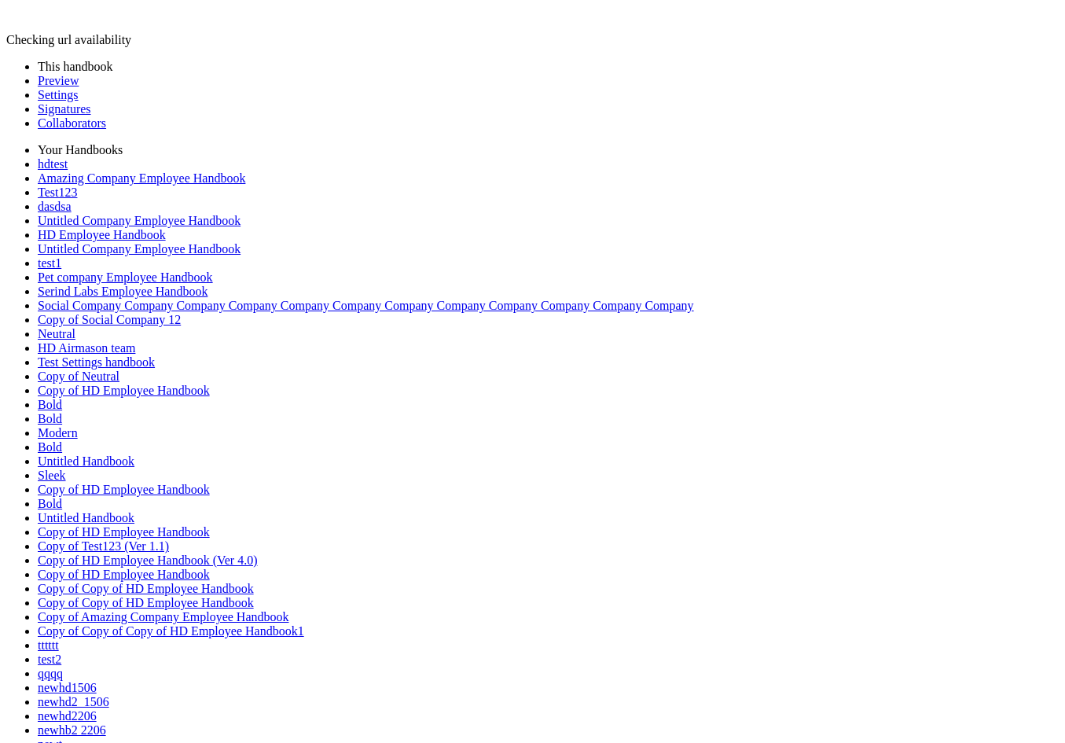
drag, startPoint x: 260, startPoint y: 161, endPoint x: 318, endPoint y: 238, distance: 96.5
drag, startPoint x: 409, startPoint y: 218, endPoint x: 251, endPoint y: 299, distance: 177.5
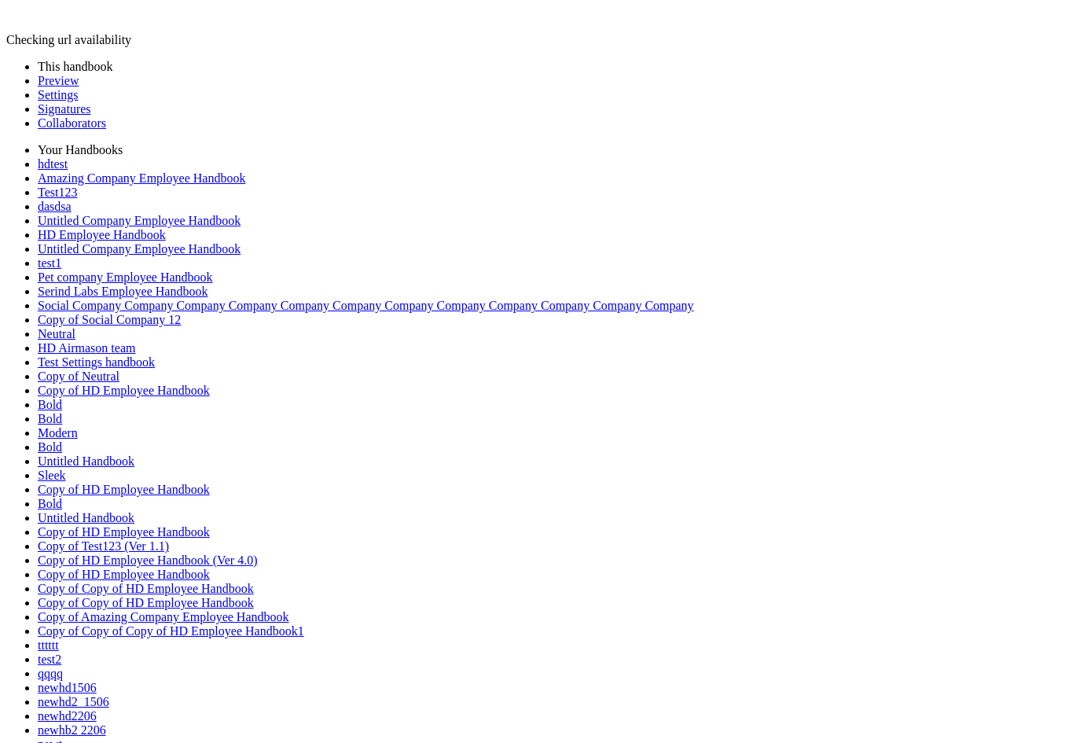
drag, startPoint x: 259, startPoint y: 295, endPoint x: 232, endPoint y: 155, distance: 142.4
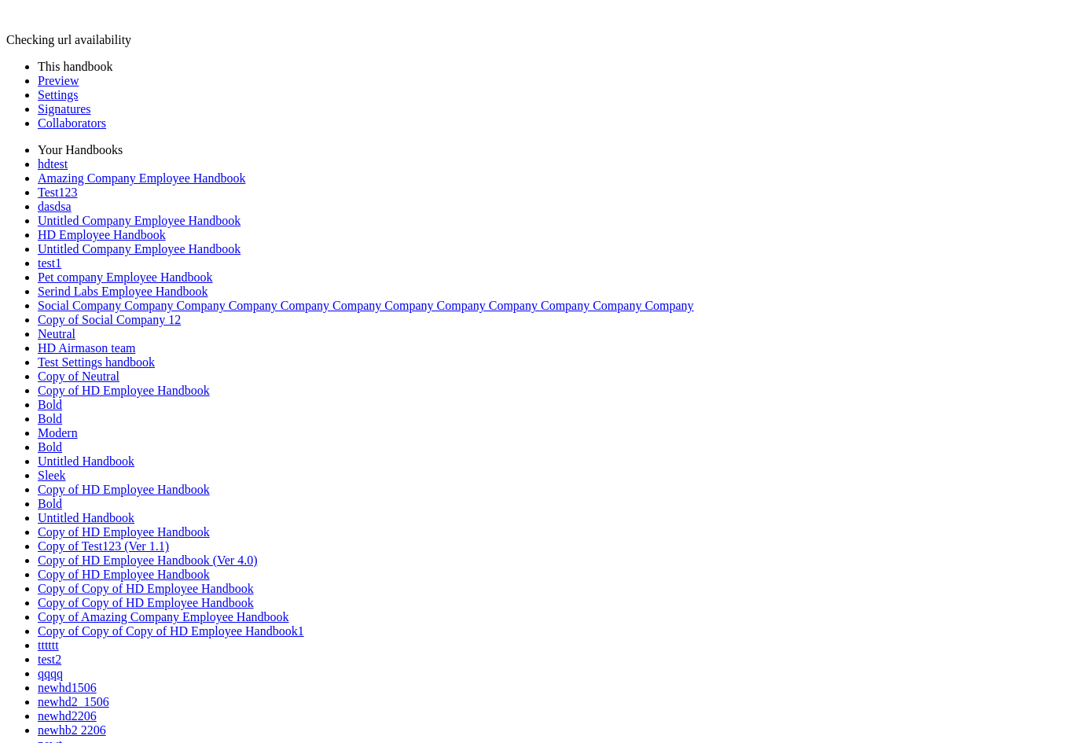
drag, startPoint x: 232, startPoint y: 152, endPoint x: 280, endPoint y: 208, distance: 73.6
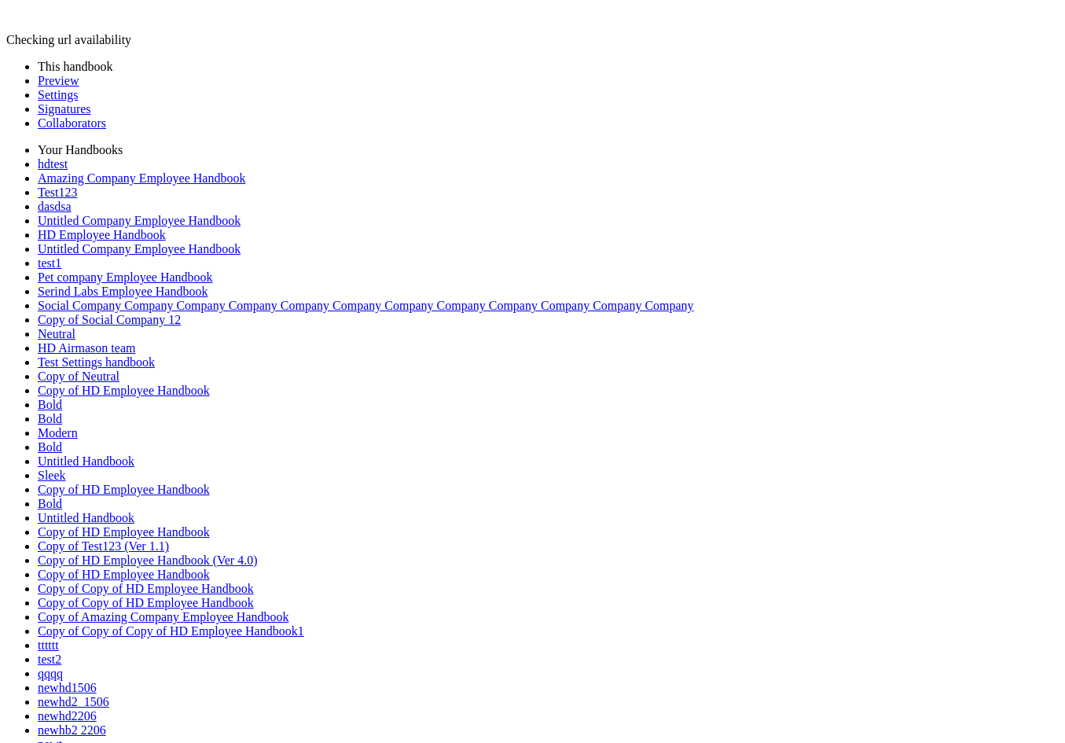
drag, startPoint x: 391, startPoint y: 222, endPoint x: 183, endPoint y: 335, distance: 235.9
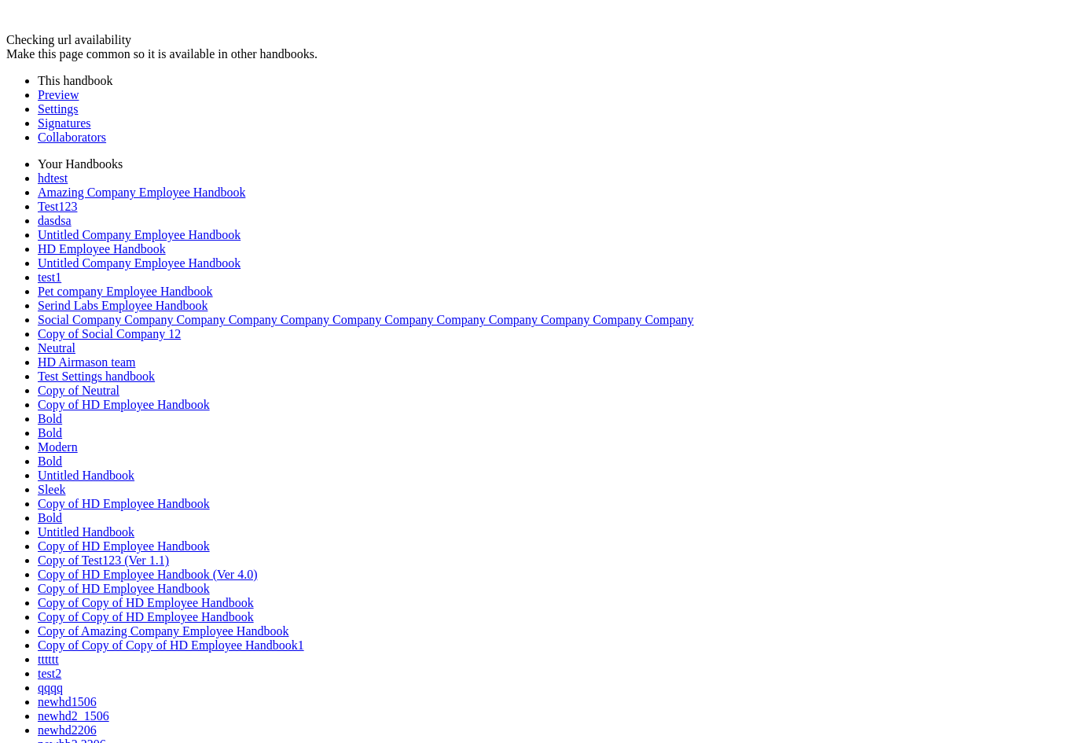
drag, startPoint x: 233, startPoint y: 140, endPoint x: 739, endPoint y: 588, distance: 675.8
drag, startPoint x: 23, startPoint y: 476, endPoint x: 748, endPoint y: 411, distance: 728.2
drag, startPoint x: 17, startPoint y: 426, endPoint x: 708, endPoint y: 282, distance: 706.3
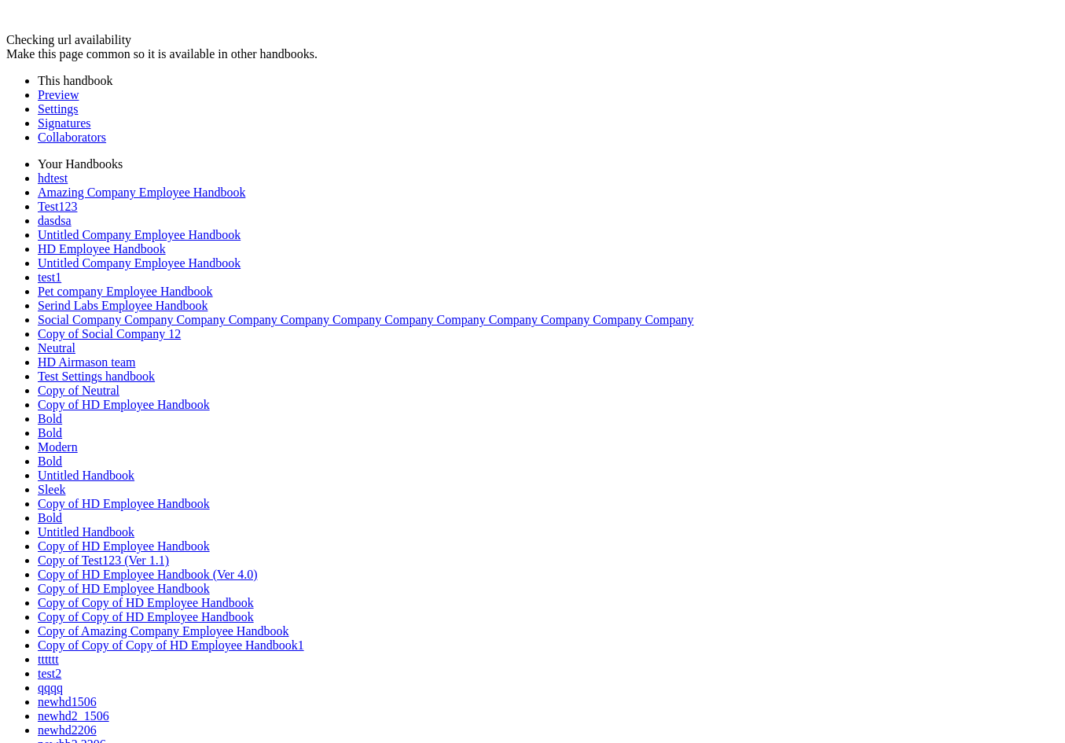
drag, startPoint x: 365, startPoint y: 284, endPoint x: 288, endPoint y: 271, distance: 78.2
drag, startPoint x: 277, startPoint y: 245, endPoint x: 265, endPoint y: 174, distance: 71.8
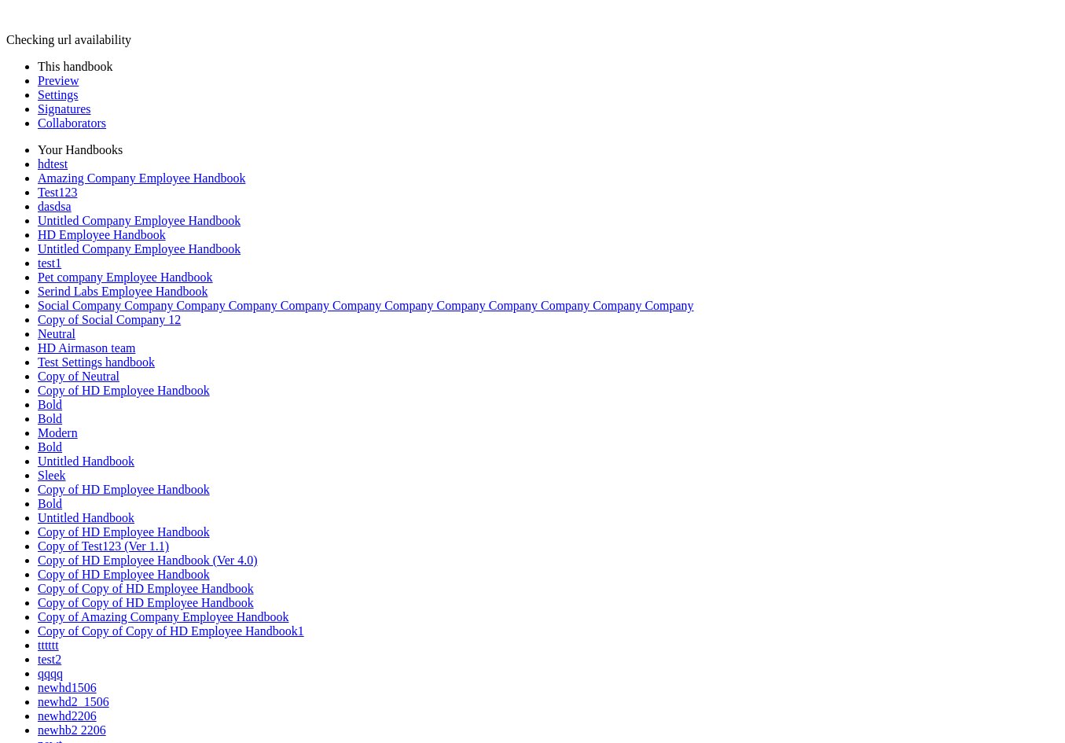
drag, startPoint x: 234, startPoint y: 136, endPoint x: 847, endPoint y: 394, distance: 664.9
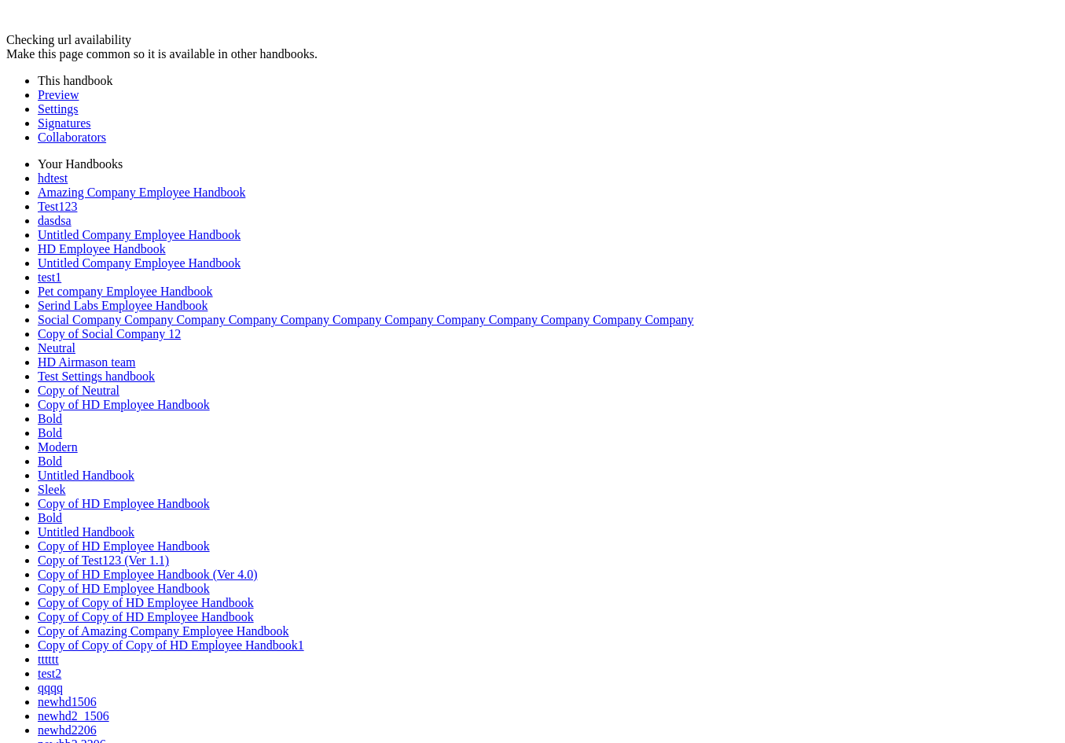
drag, startPoint x: 368, startPoint y: 291, endPoint x: 294, endPoint y: 247, distance: 86.0
drag, startPoint x: 292, startPoint y: 245, endPoint x: 618, endPoint y: 353, distance: 344.2
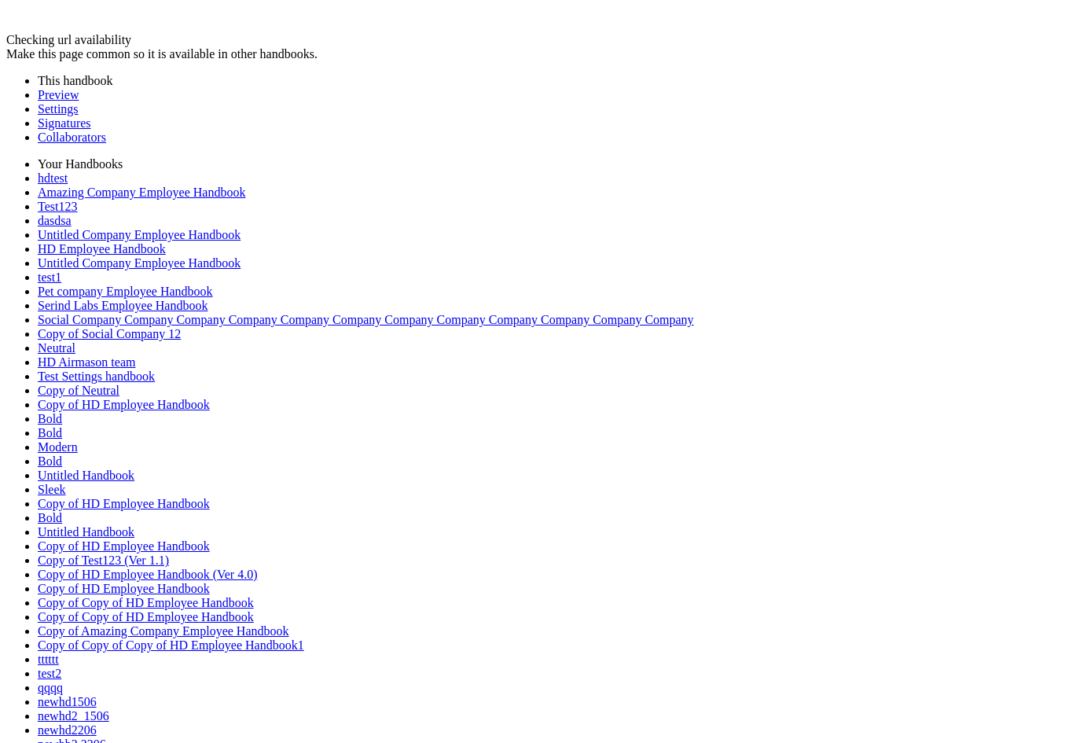
drag, startPoint x: 618, startPoint y: 353, endPoint x: 476, endPoint y: 303, distance: 150.9
drag, startPoint x: 311, startPoint y: 153, endPoint x: 321, endPoint y: 275, distance: 122.2
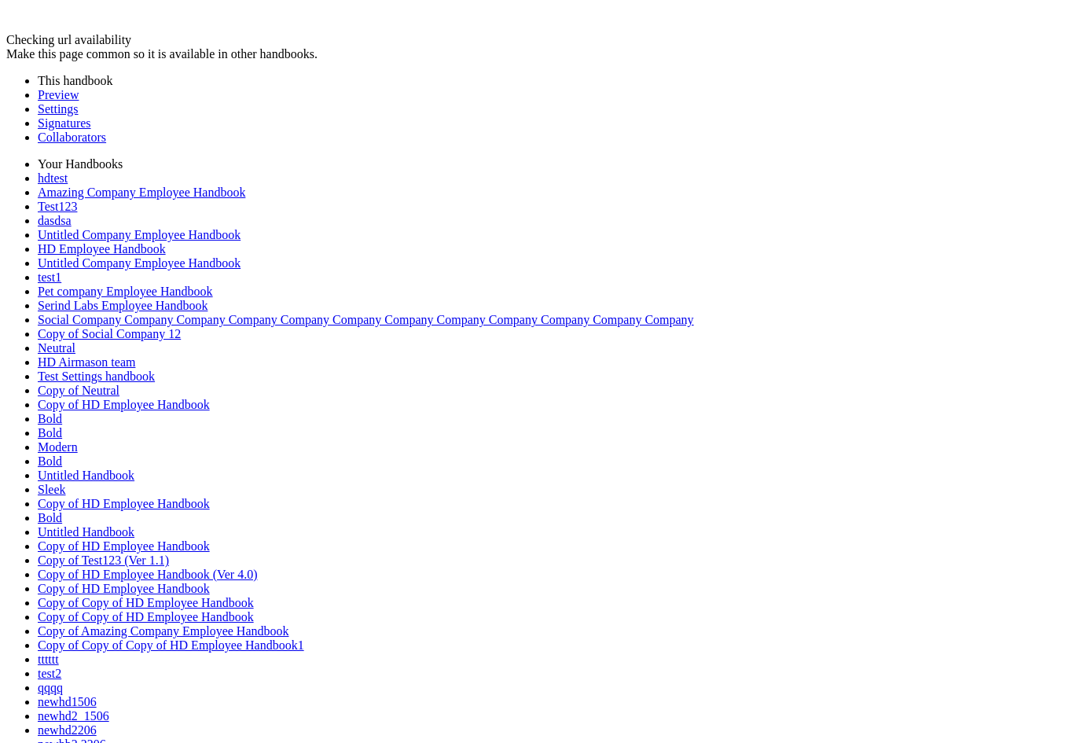
scroll to position [1141, 0]
drag, startPoint x: 853, startPoint y: 275, endPoint x: 861, endPoint y: 262, distance: 15.5
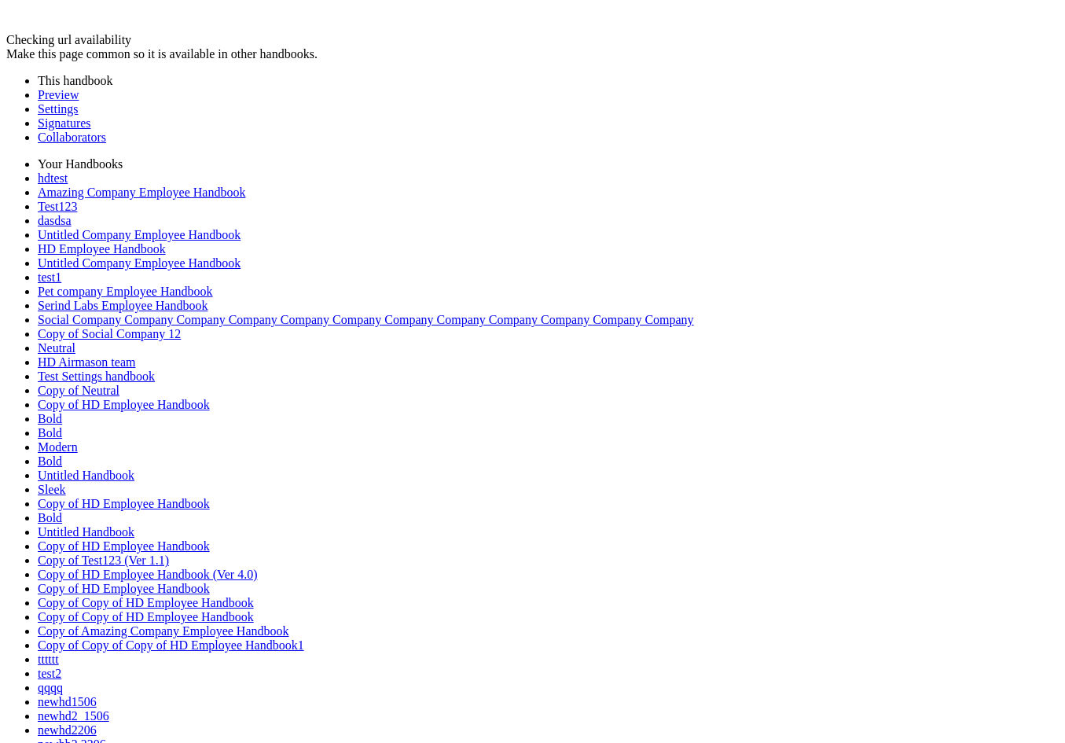
scroll to position [460, 0]
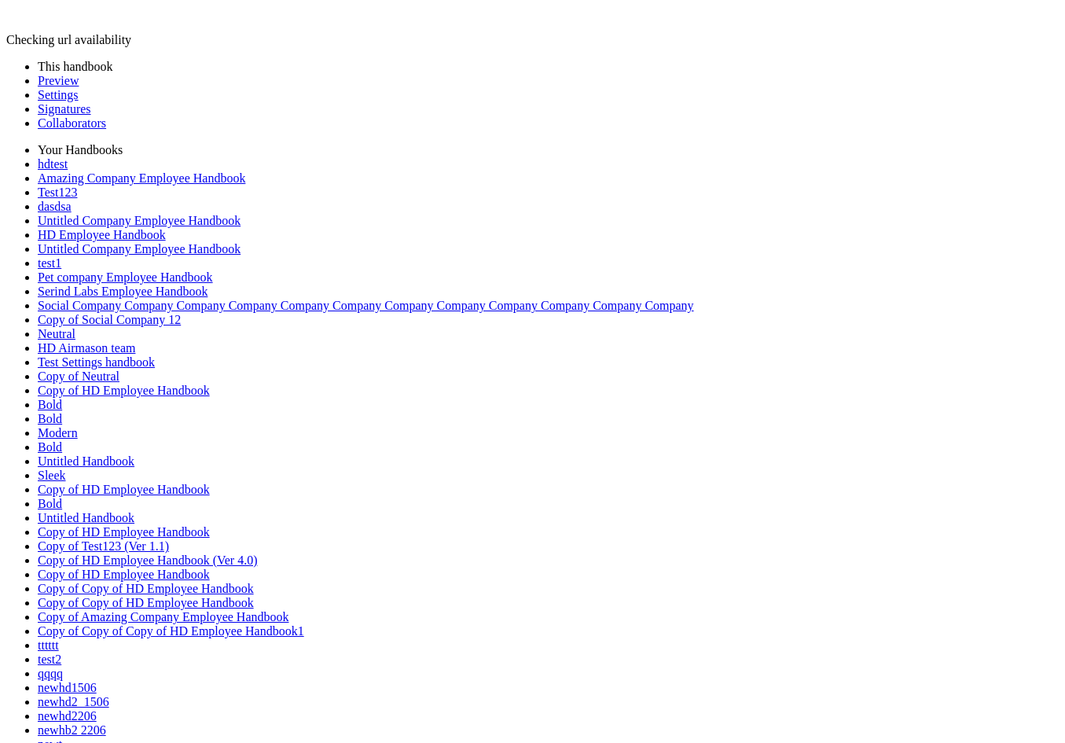
drag, startPoint x: 924, startPoint y: 134, endPoint x: 650, endPoint y: 211, distance: 284.6
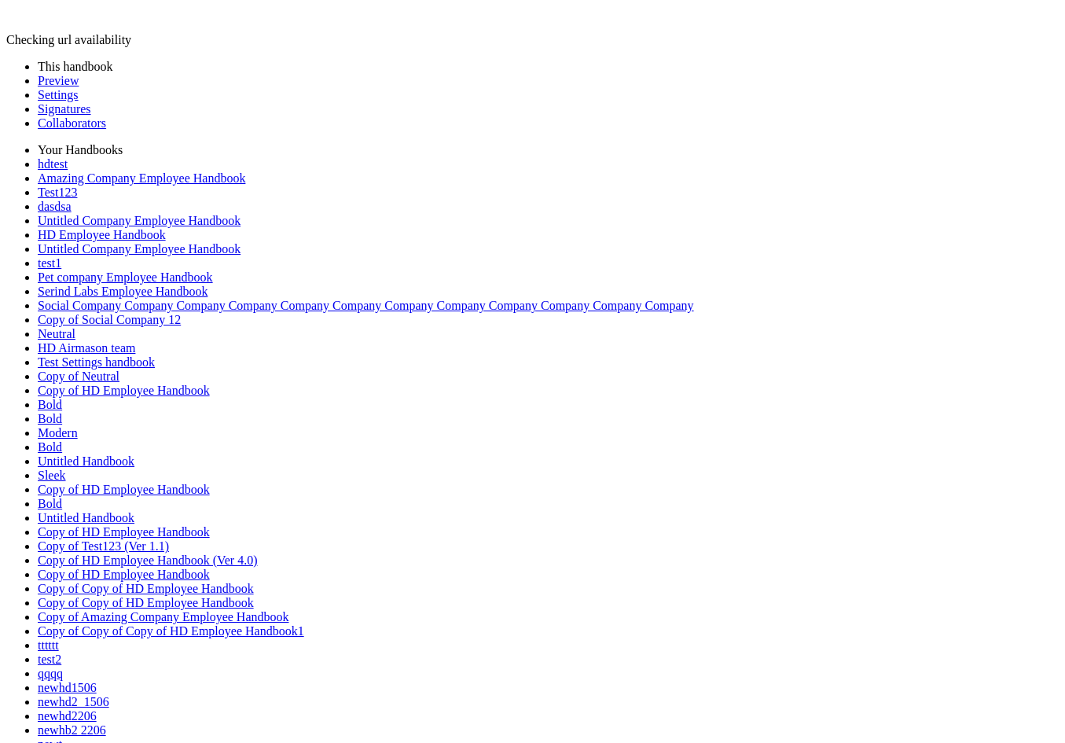
drag, startPoint x: 242, startPoint y: 123, endPoint x: 971, endPoint y: 67, distance: 731.4
drag, startPoint x: 629, startPoint y: 293, endPoint x: 645, endPoint y: 232, distance: 63.3
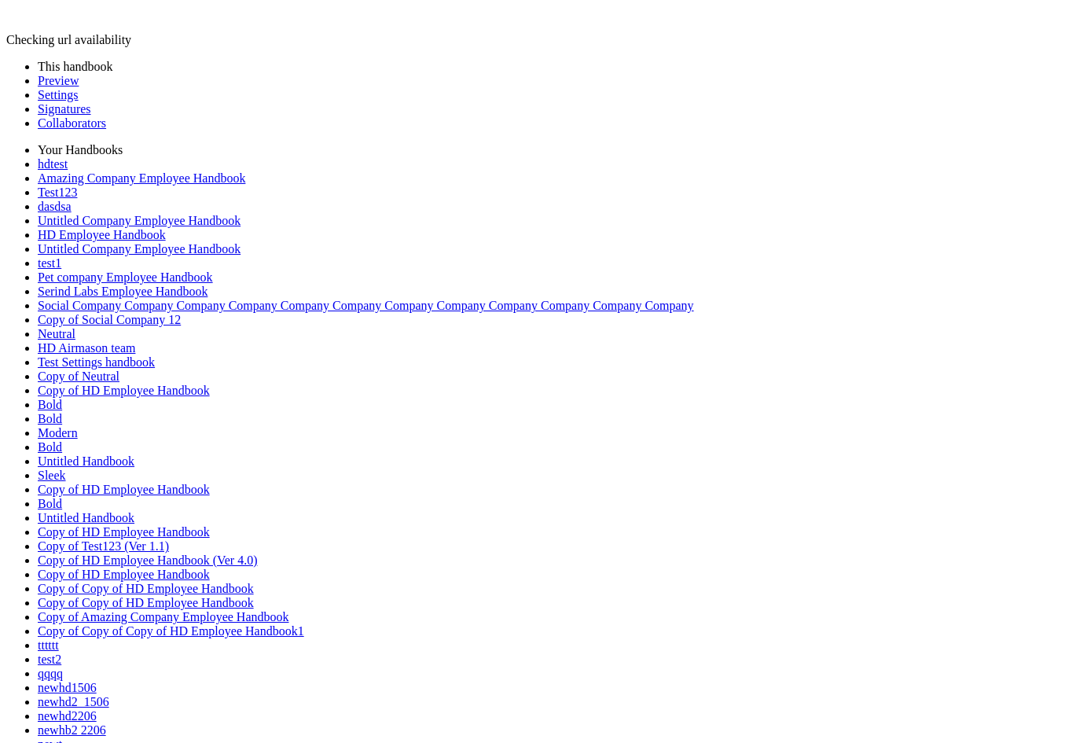
drag, startPoint x: 233, startPoint y: 132, endPoint x: 369, endPoint y: 304, distance: 219.3
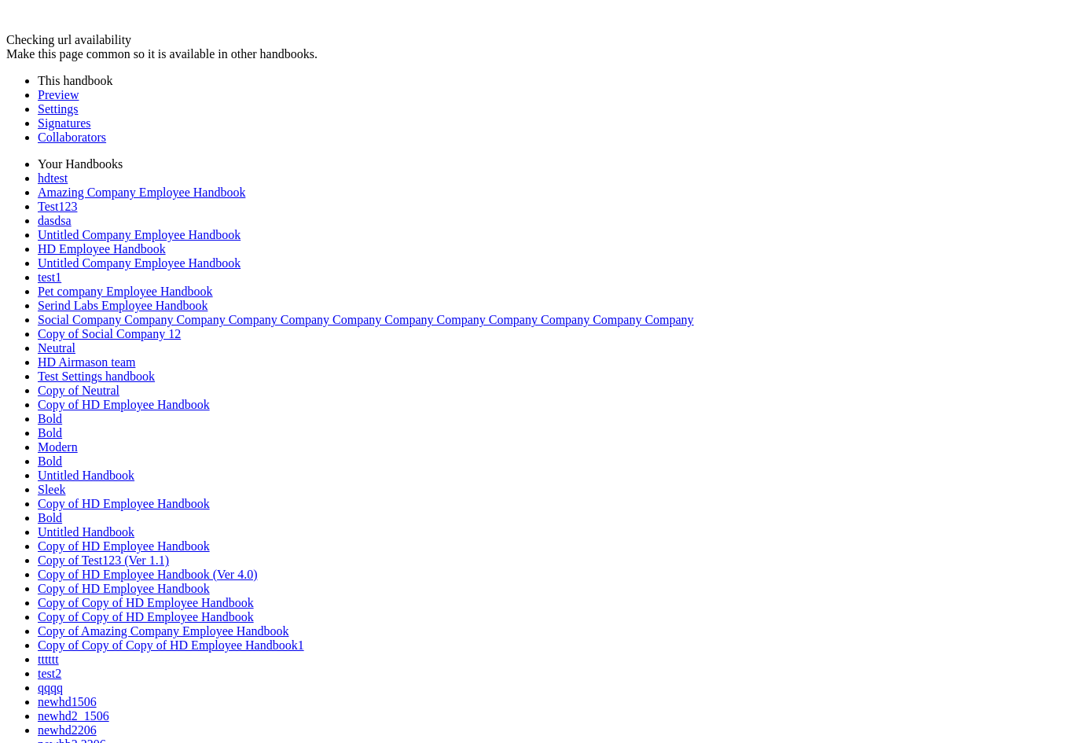
drag, startPoint x: 234, startPoint y: 141, endPoint x: 688, endPoint y: 448, distance: 547.7
drag, startPoint x: 663, startPoint y: 443, endPoint x: 305, endPoint y: 333, distance: 374.8
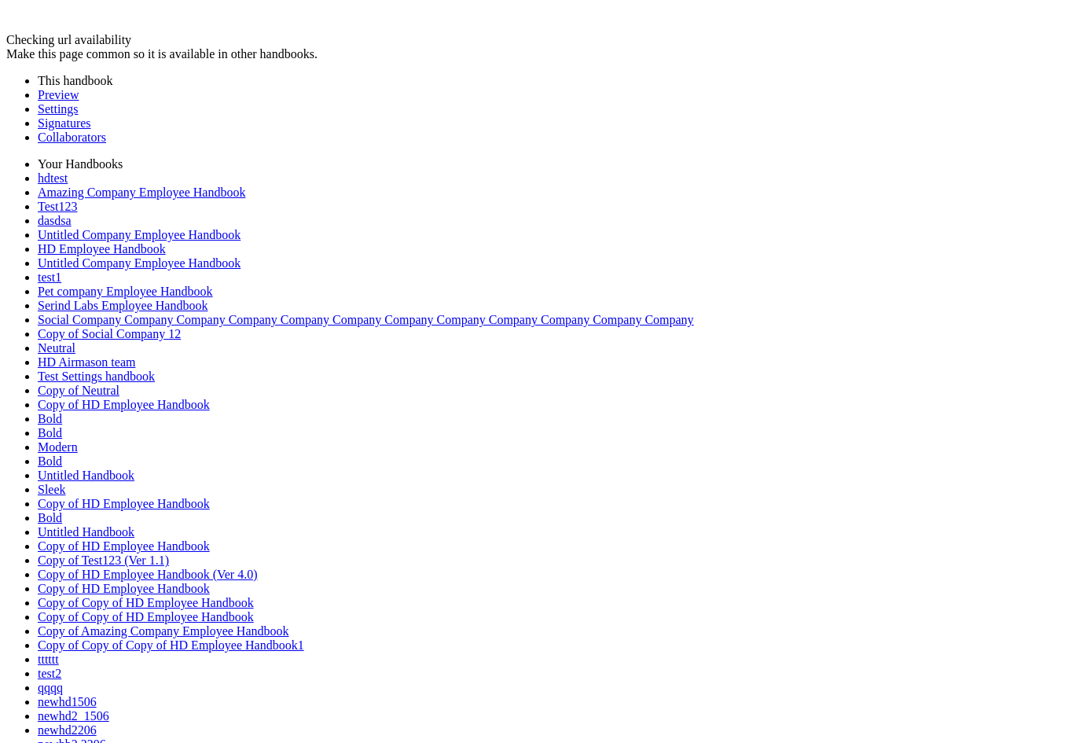
drag, startPoint x: 290, startPoint y: 334, endPoint x: 290, endPoint y: 497, distance: 163.4
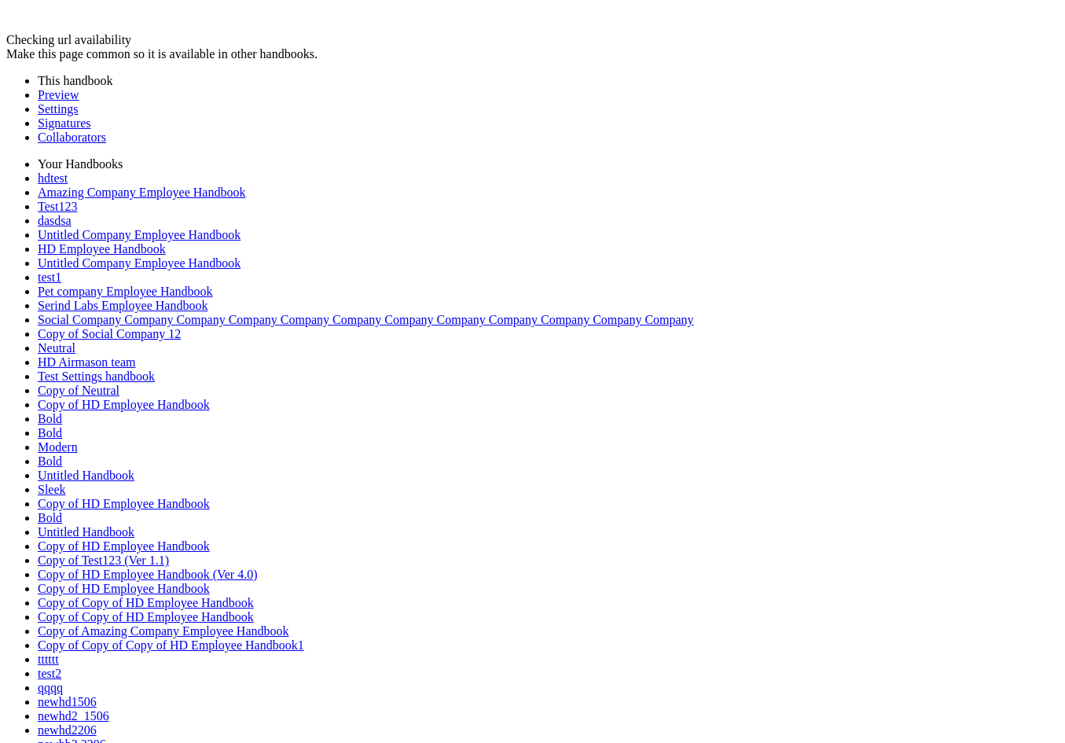
drag, startPoint x: 265, startPoint y: 491, endPoint x: 362, endPoint y: 226, distance: 282.2
drag, startPoint x: 348, startPoint y: 233, endPoint x: 271, endPoint y: 380, distance: 166.6
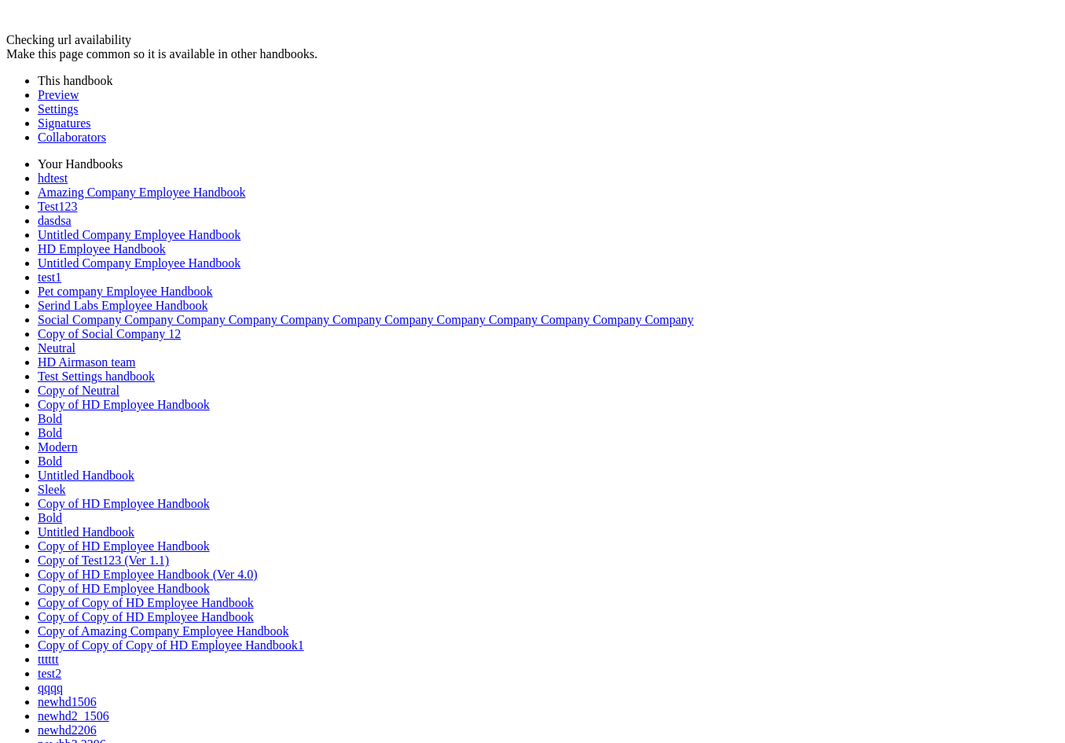
drag, startPoint x: 250, startPoint y: 386, endPoint x: 280, endPoint y: 350, distance: 46.9
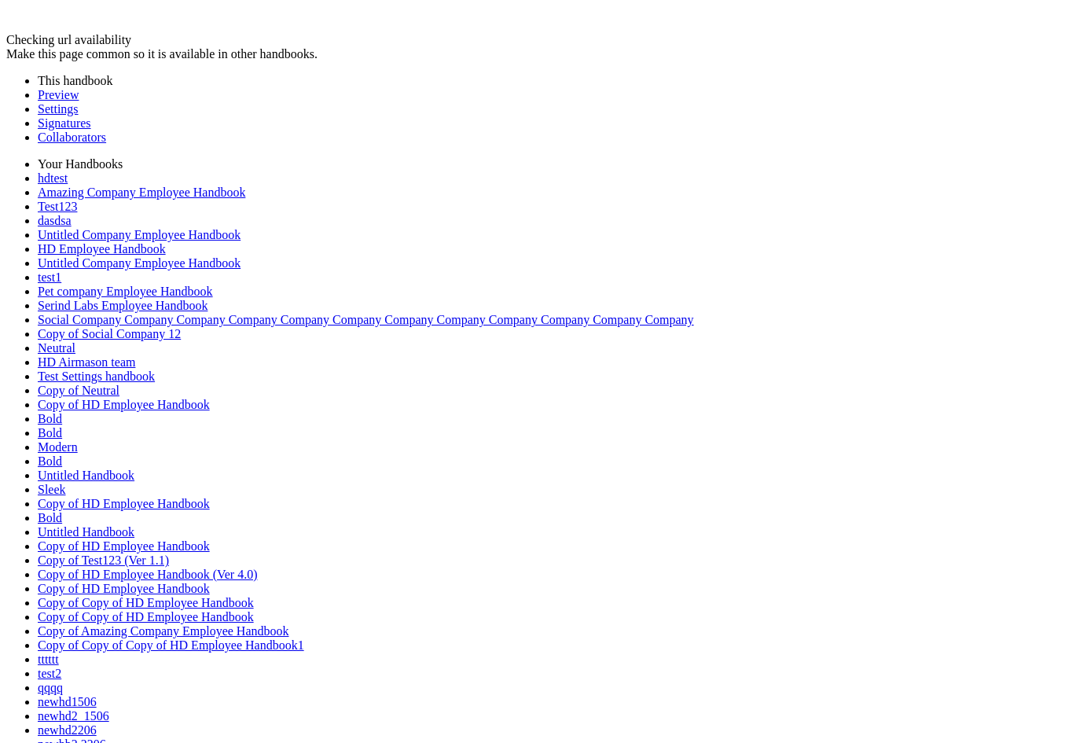
drag, startPoint x: 233, startPoint y: 130, endPoint x: 438, endPoint y: 483, distance: 408.5
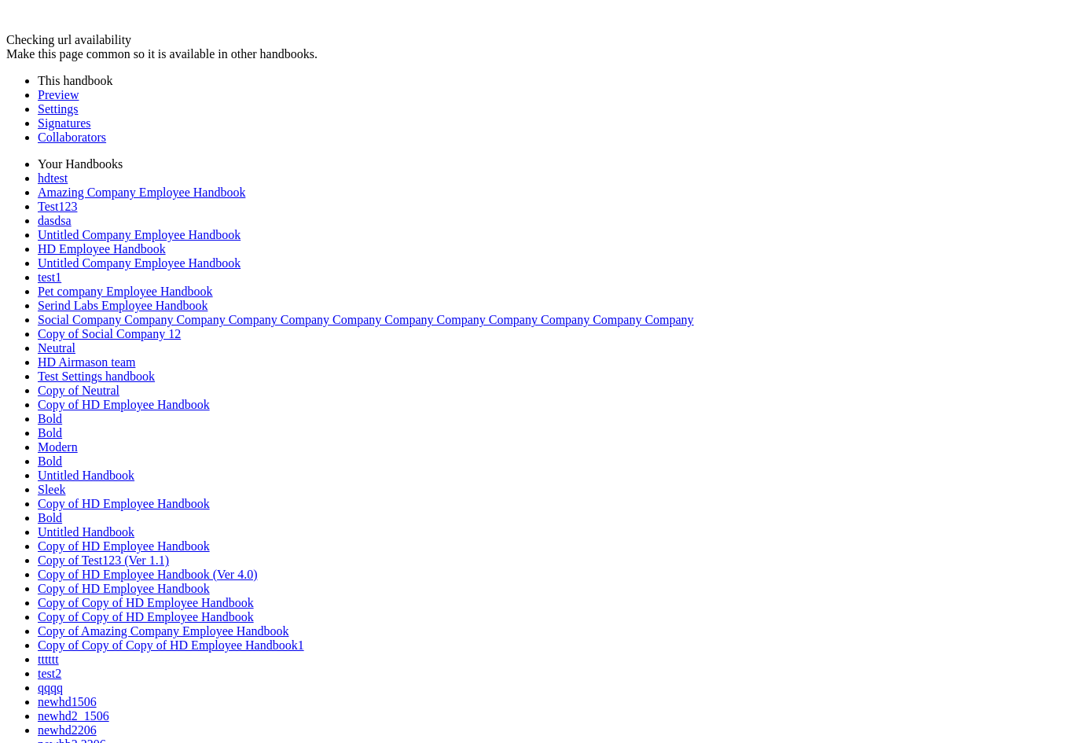
scroll to position [460, 0]
drag, startPoint x: 237, startPoint y: 132, endPoint x: 615, endPoint y: 239, distance: 392.8
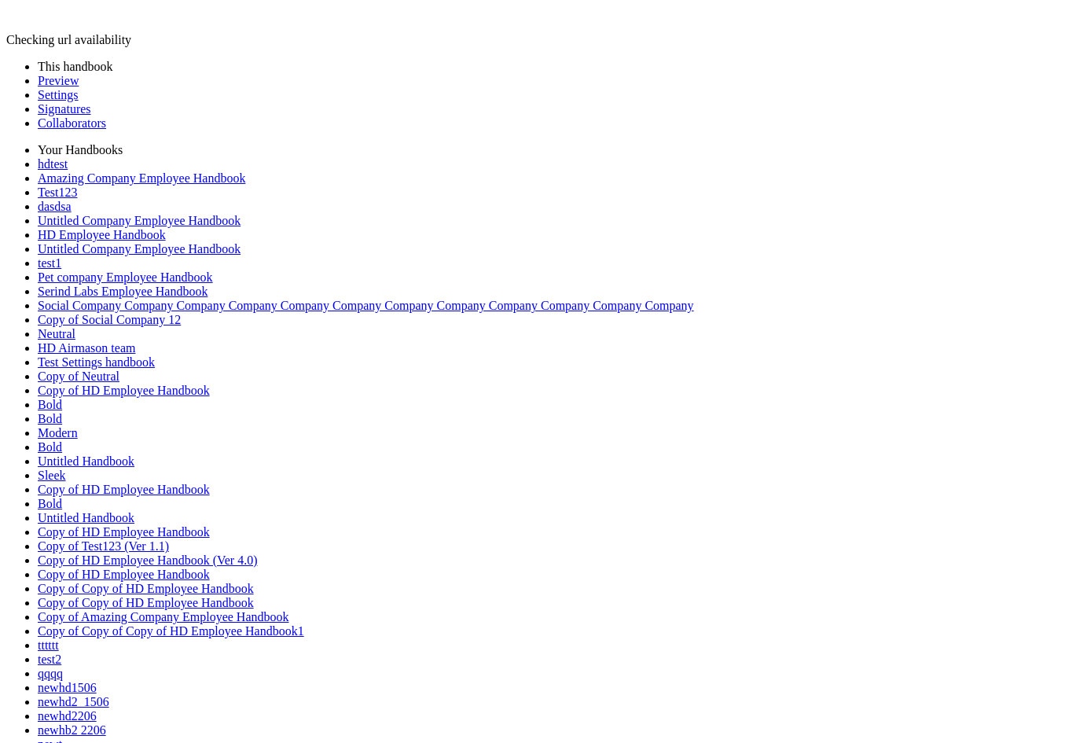
drag, startPoint x: 231, startPoint y: 135, endPoint x: 380, endPoint y: 494, distance: 388.6
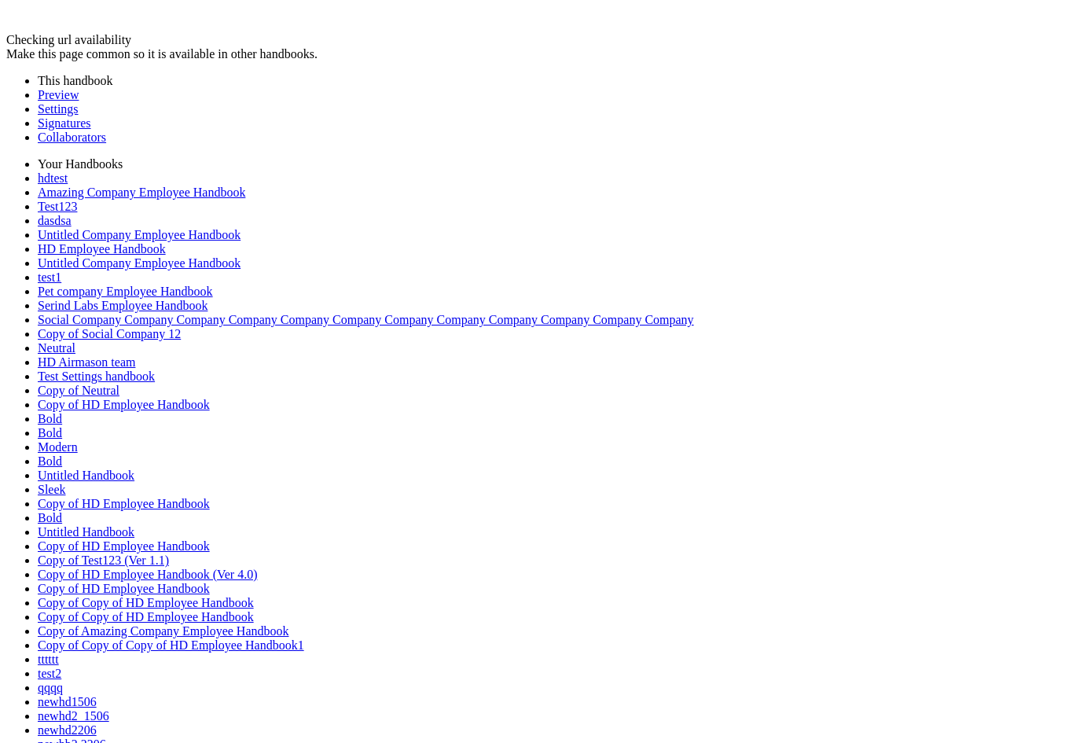
drag, startPoint x: 236, startPoint y: 130, endPoint x: 481, endPoint y: 527, distance: 466.5
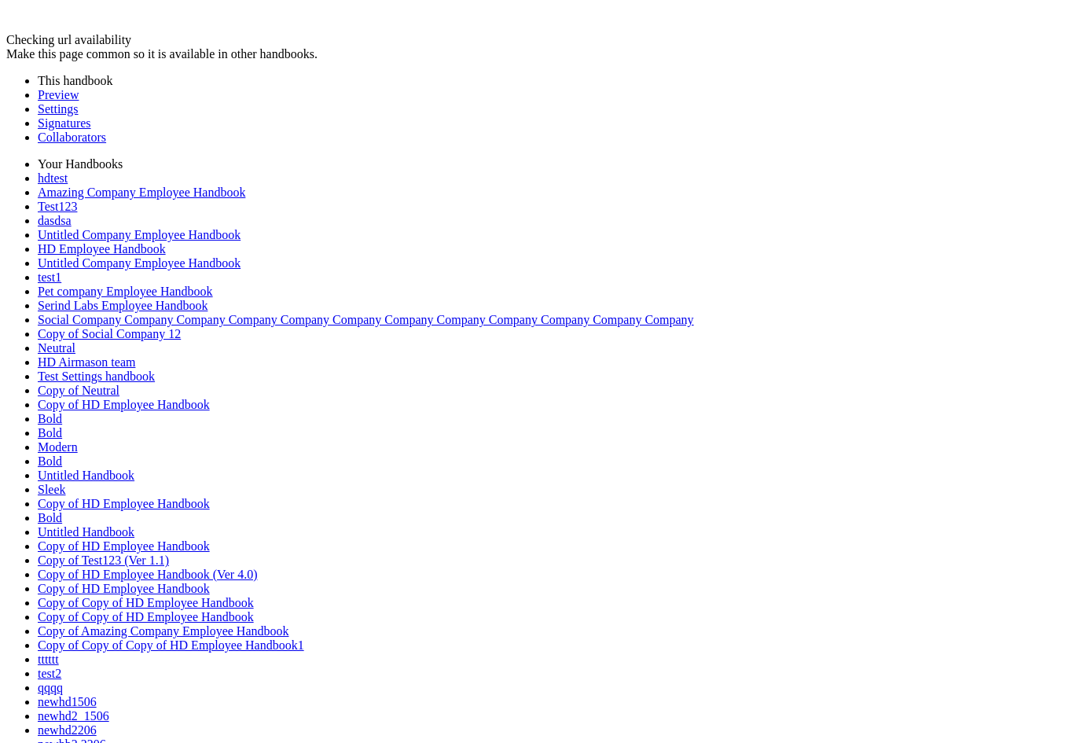
drag, startPoint x: 820, startPoint y: 536, endPoint x: 354, endPoint y: 471, distance: 471.2
drag, startPoint x: 349, startPoint y: 475, endPoint x: 317, endPoint y: 475, distance: 31.4
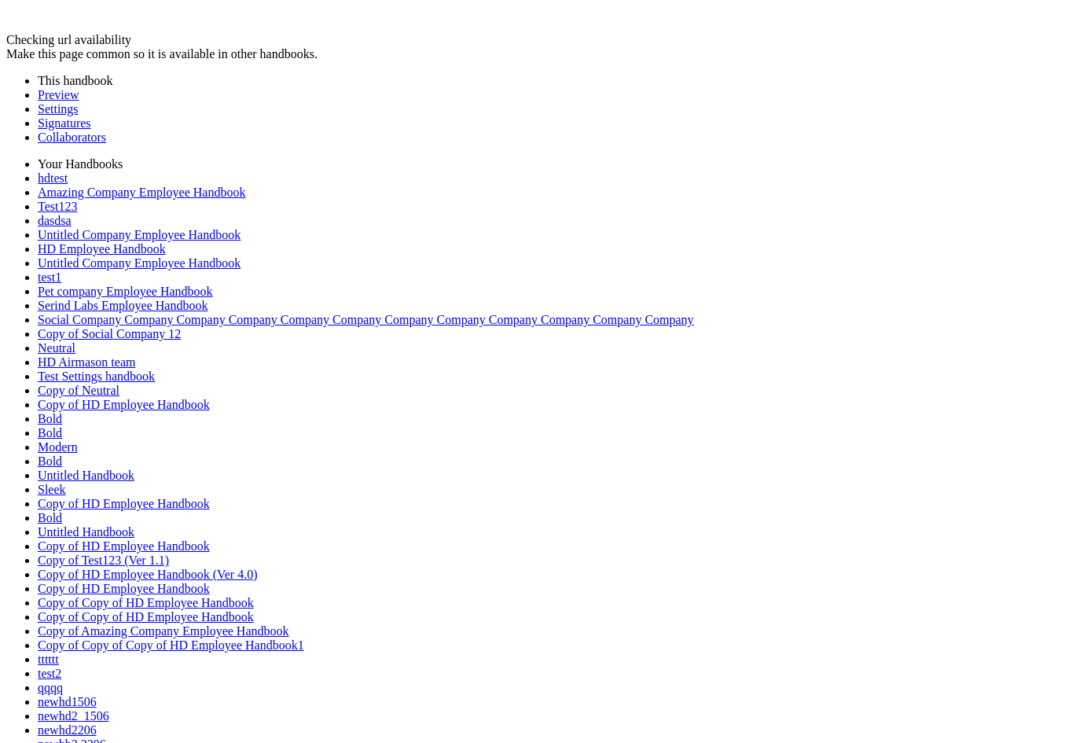
drag, startPoint x: 314, startPoint y: 474, endPoint x: 333, endPoint y: 325, distance: 150.6
drag, startPoint x: 336, startPoint y: 321, endPoint x: 212, endPoint y: 397, distance: 145.0
drag, startPoint x: 215, startPoint y: 391, endPoint x: 203, endPoint y: 475, distance: 85.0
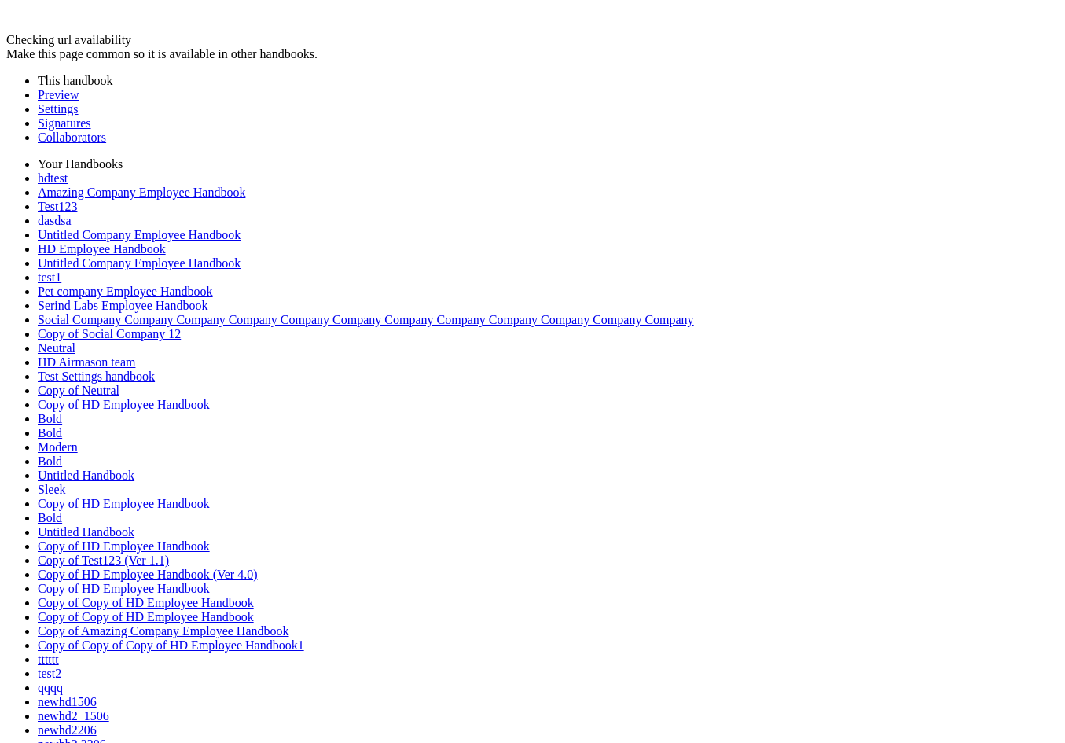
drag, startPoint x: 203, startPoint y: 474, endPoint x: 253, endPoint y: 312, distance: 169.5
drag, startPoint x: 253, startPoint y: 312, endPoint x: 231, endPoint y: 455, distance: 144.7
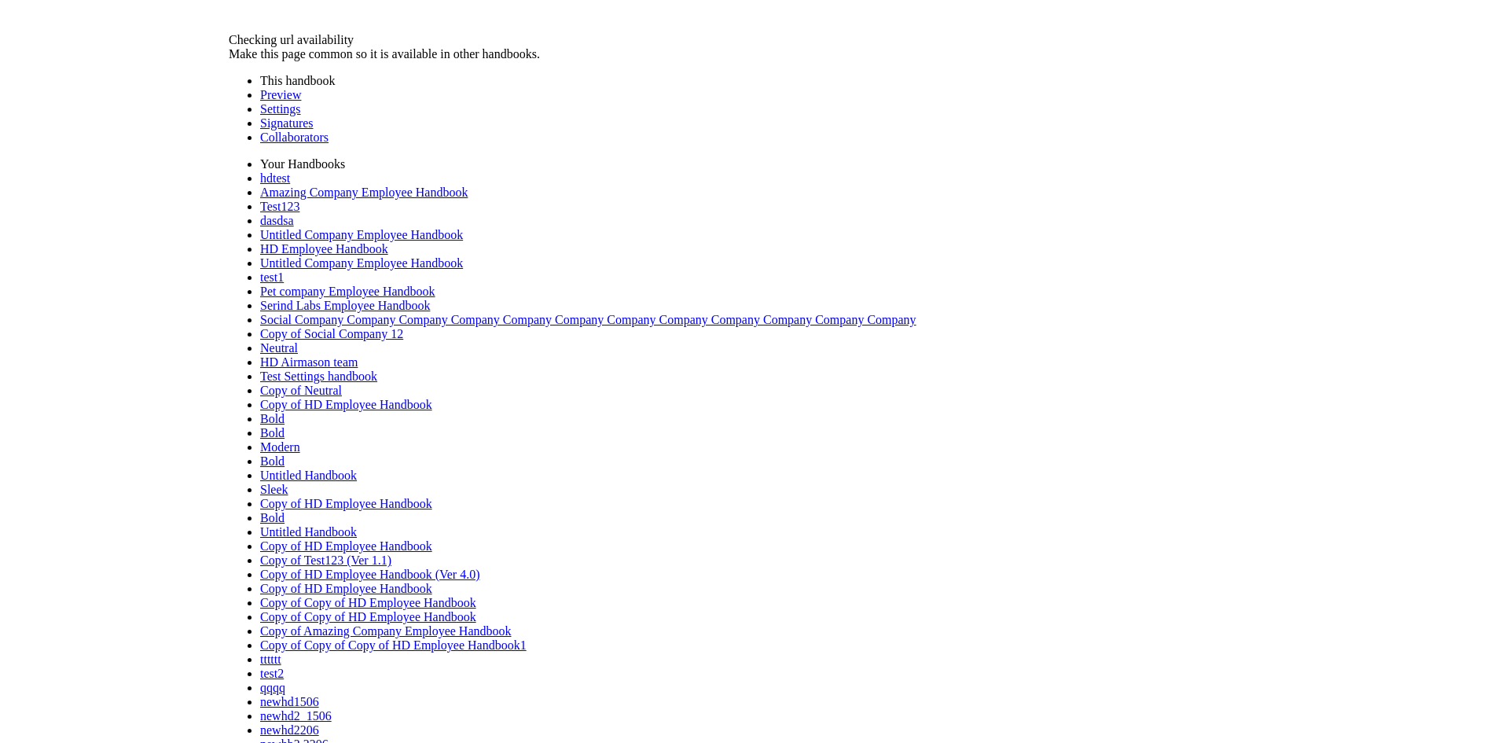
scroll to position [79, 0]
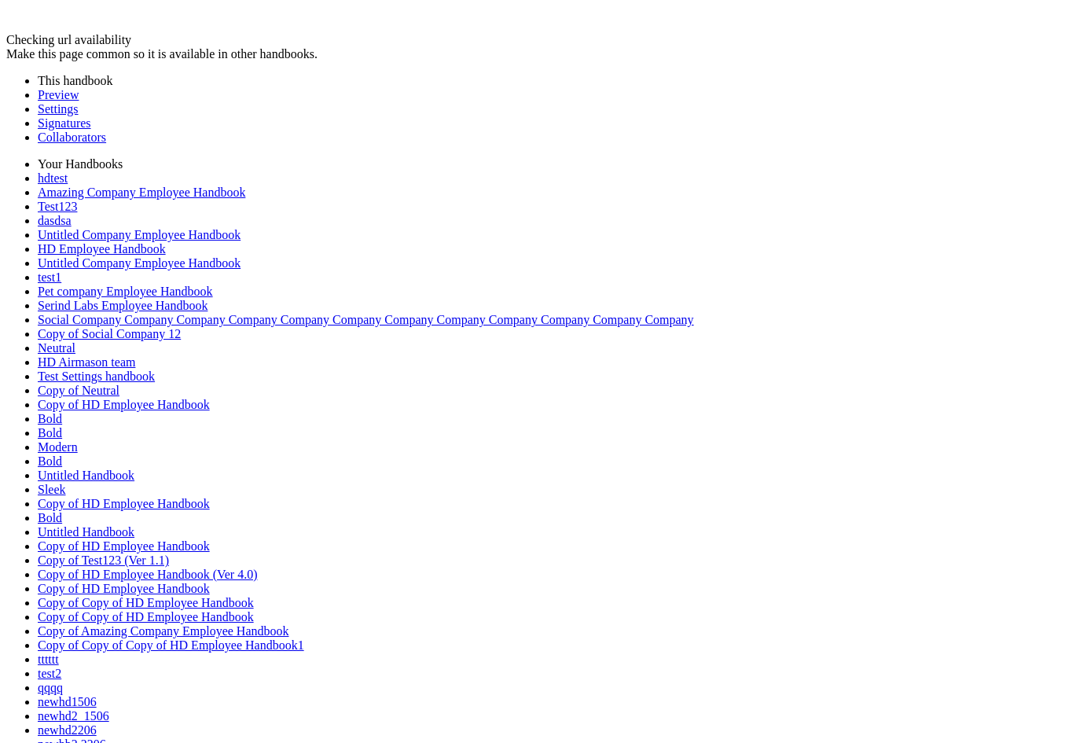
drag, startPoint x: 237, startPoint y: 467, endPoint x: 775, endPoint y: 489, distance: 538.7
drag, startPoint x: 774, startPoint y: 488, endPoint x: 306, endPoint y: 433, distance: 471.6
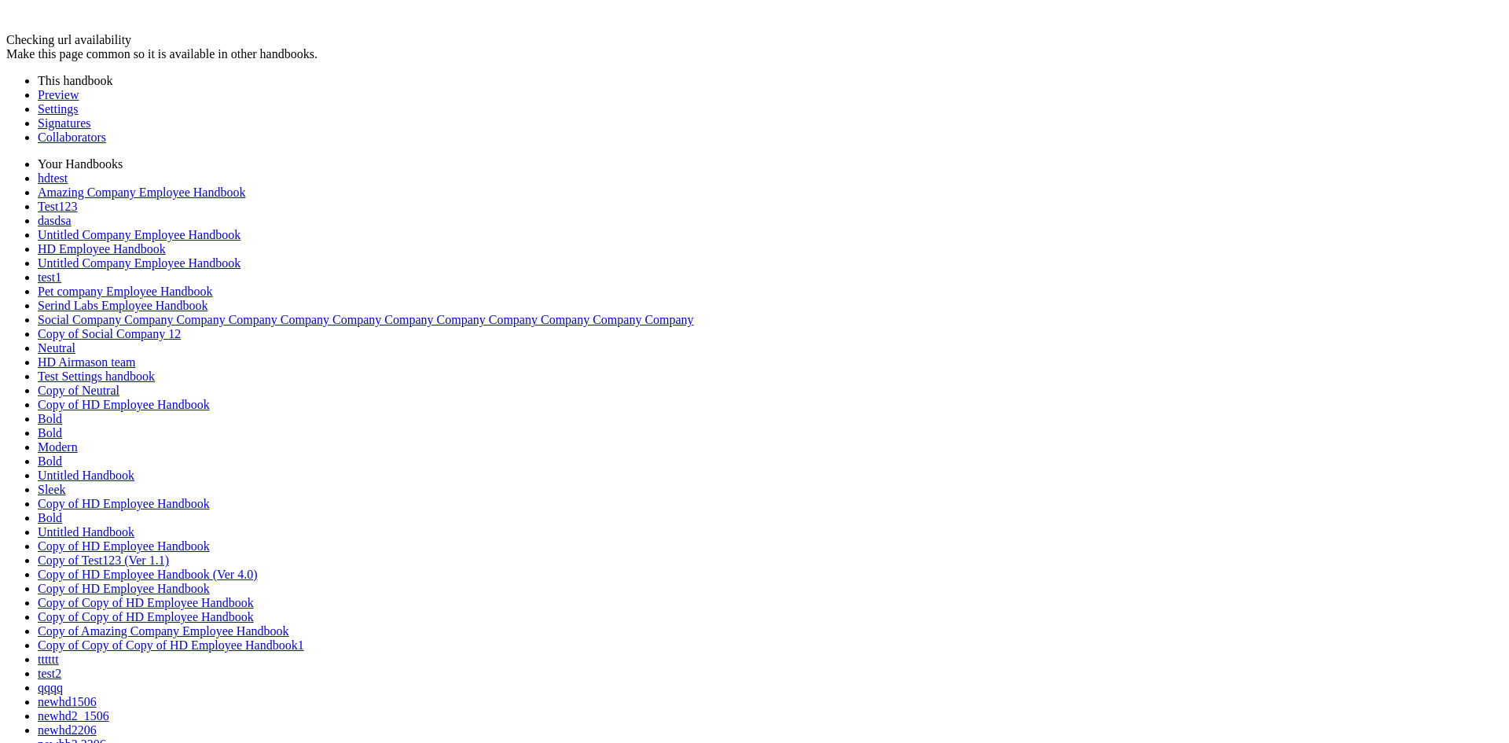
drag, startPoint x: 308, startPoint y: 446, endPoint x: 962, endPoint y: 139, distance: 722.1
drag, startPoint x: 959, startPoint y: 129, endPoint x: 394, endPoint y: 176, distance: 567.0
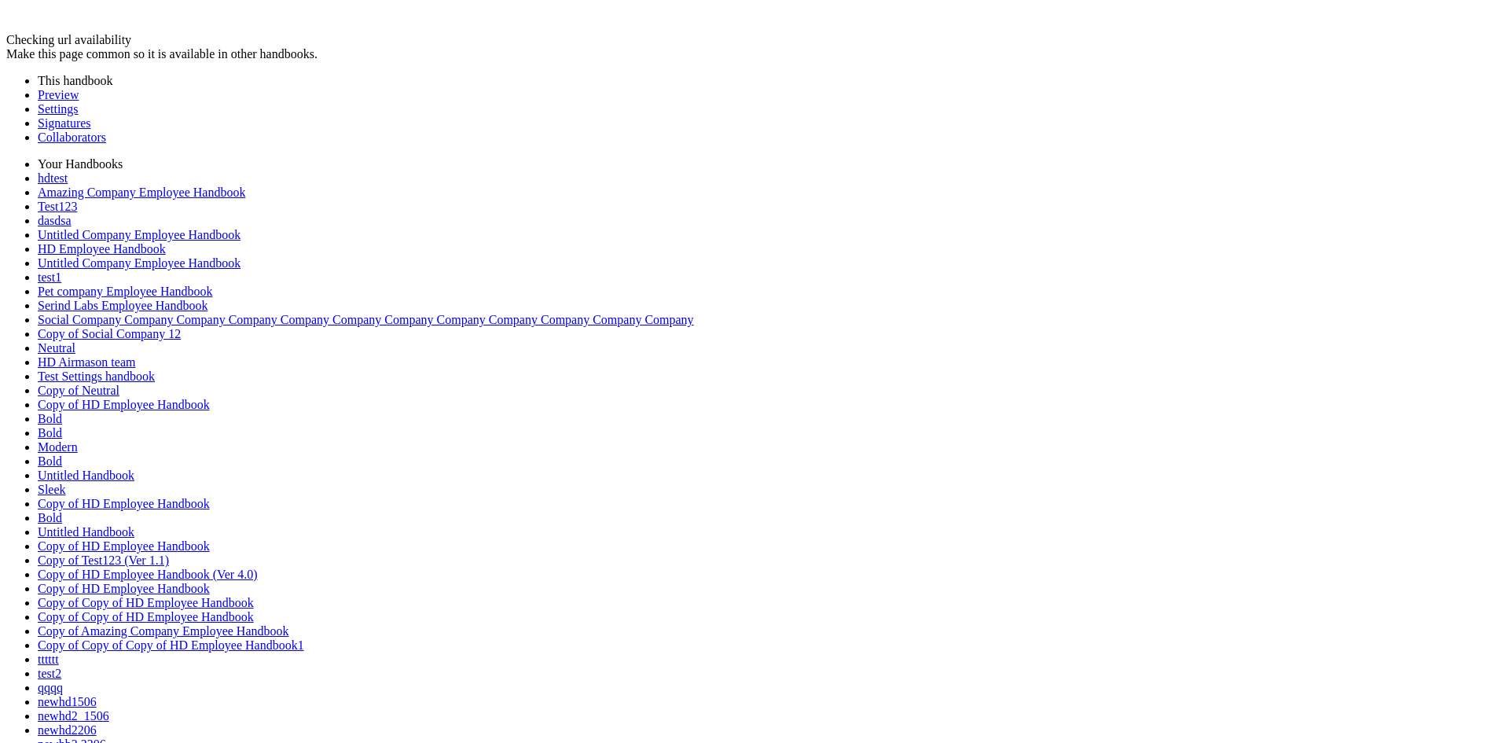
drag, startPoint x: 396, startPoint y: 179, endPoint x: 444, endPoint y: 449, distance: 273.8
drag, startPoint x: 442, startPoint y: 448, endPoint x: 408, endPoint y: 301, distance: 151.0
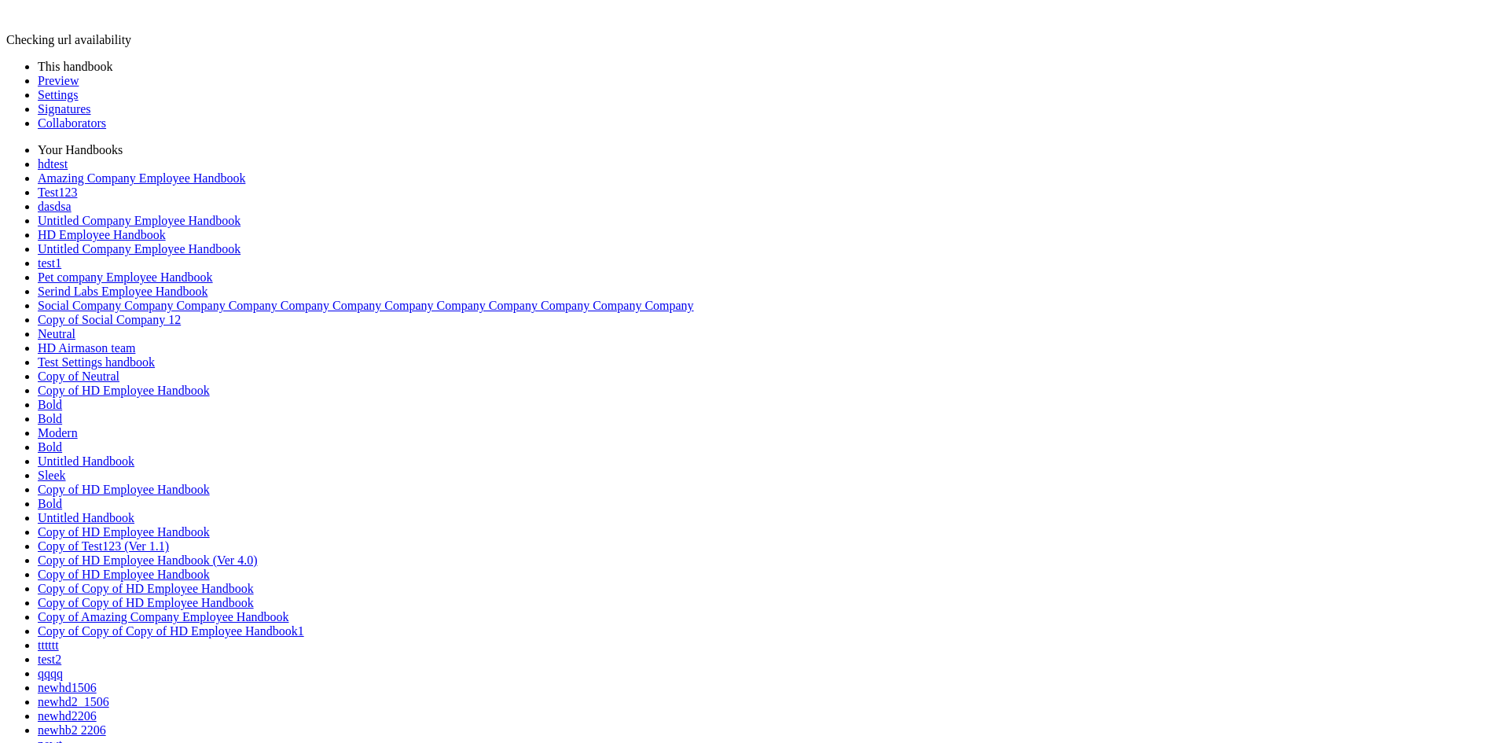
drag, startPoint x: 0, startPoint y: 0, endPoint x: 75, endPoint y: 260, distance: 270.6
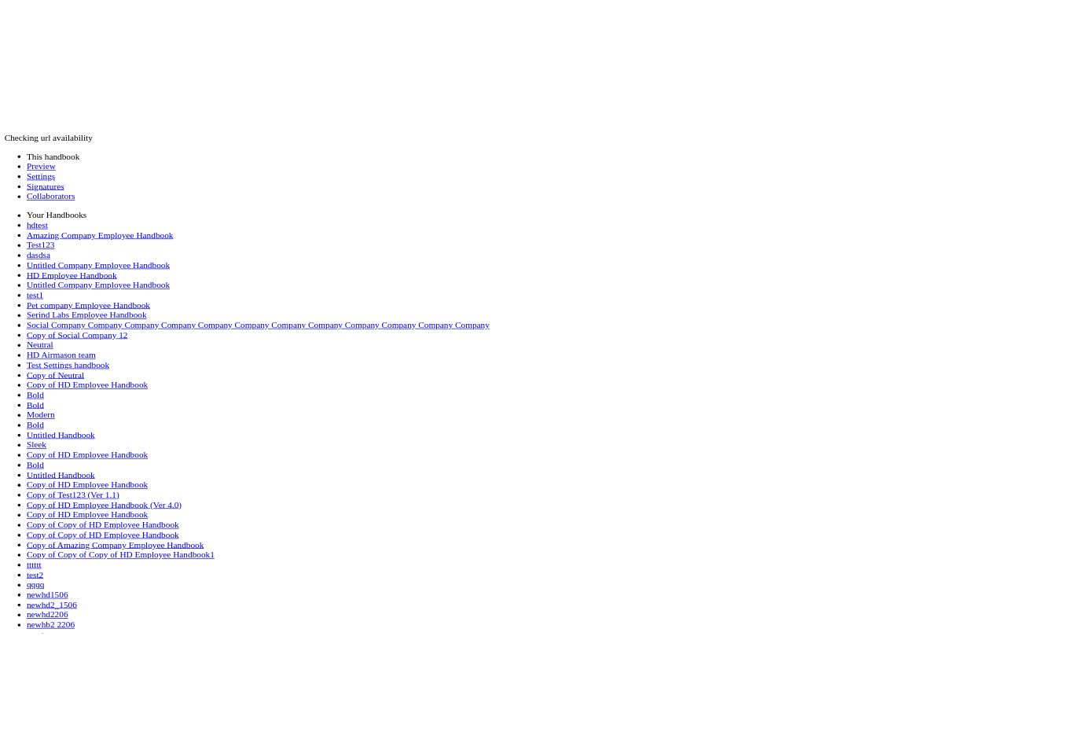
scroll to position [460, 0]
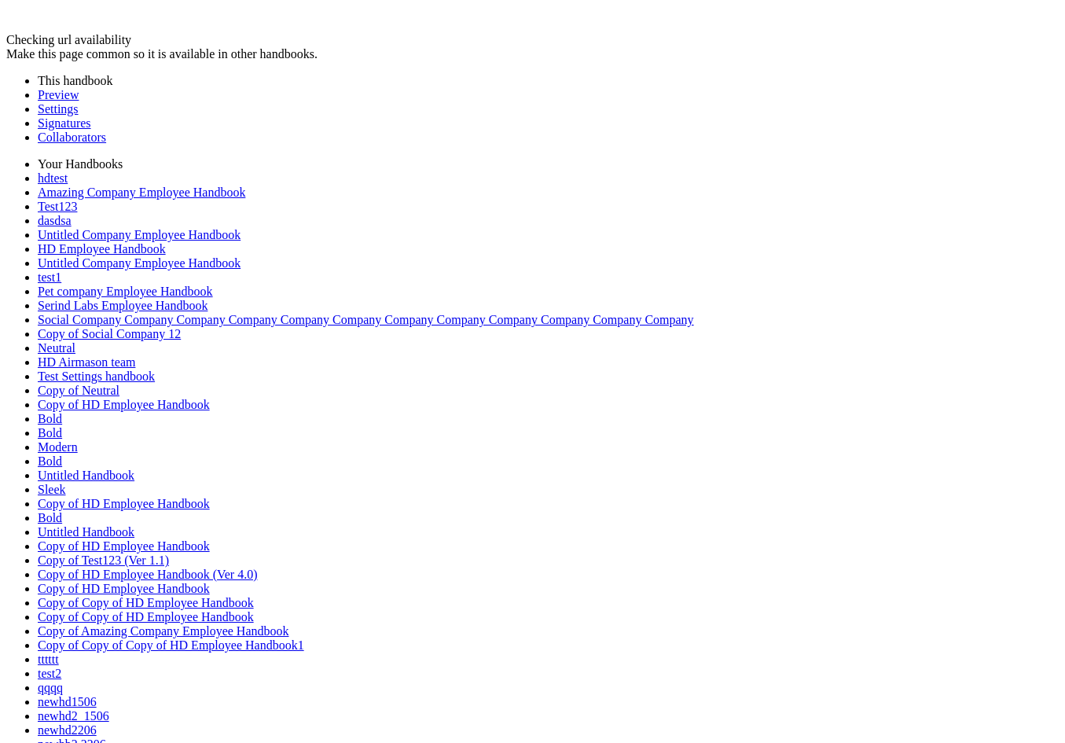
drag, startPoint x: 229, startPoint y: 130, endPoint x: 989, endPoint y: 453, distance: 825.7
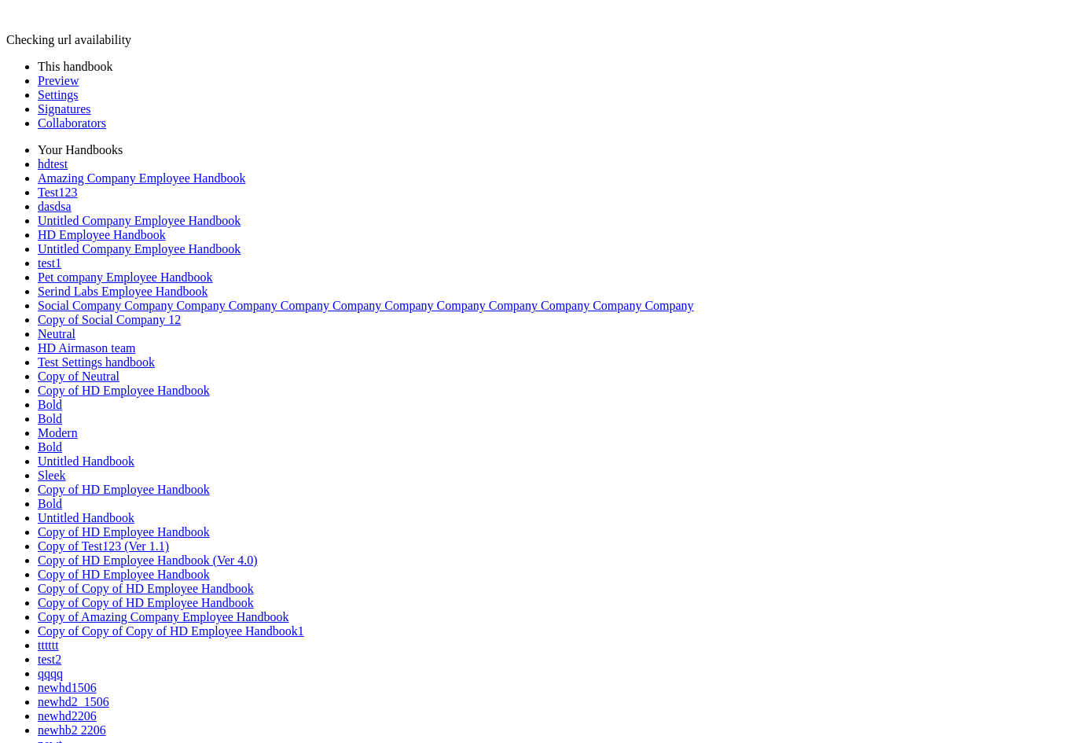
drag, startPoint x: 229, startPoint y: 142, endPoint x: 788, endPoint y: 438, distance: 632.4
drag, startPoint x: 830, startPoint y: 439, endPoint x: 245, endPoint y: 523, distance: 590.7
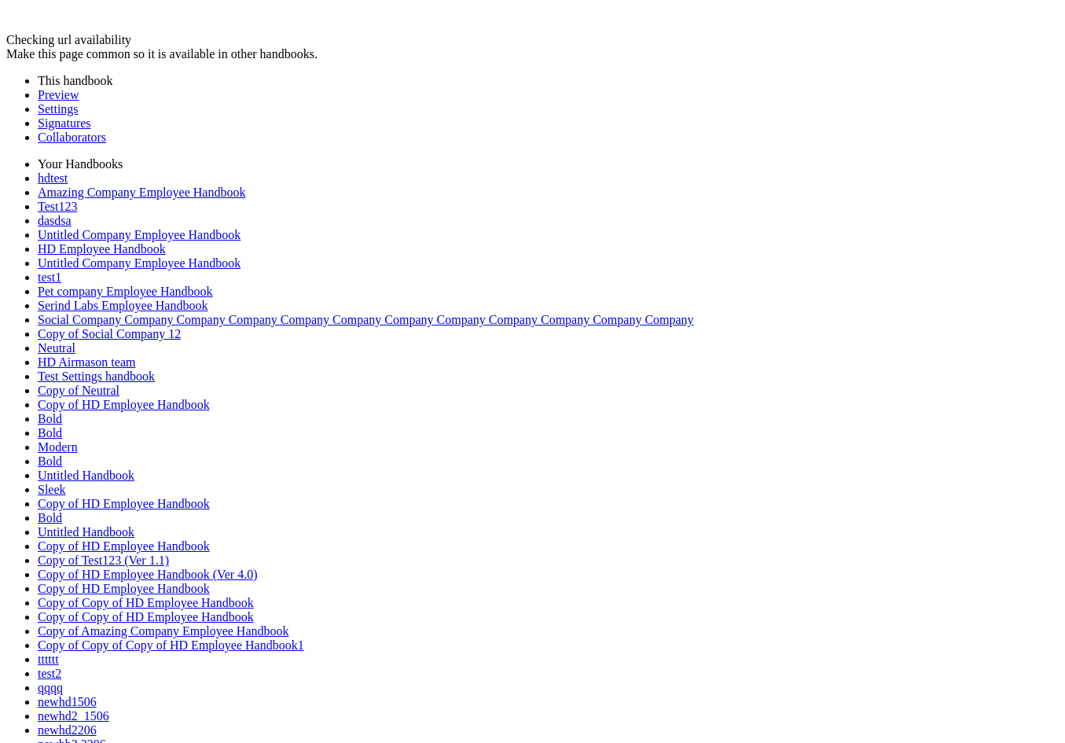
drag, startPoint x: 249, startPoint y: 515, endPoint x: 321, endPoint y: 351, distance: 178.7
drag, startPoint x: 323, startPoint y: 352, endPoint x: 267, endPoint y: 328, distance: 60.9
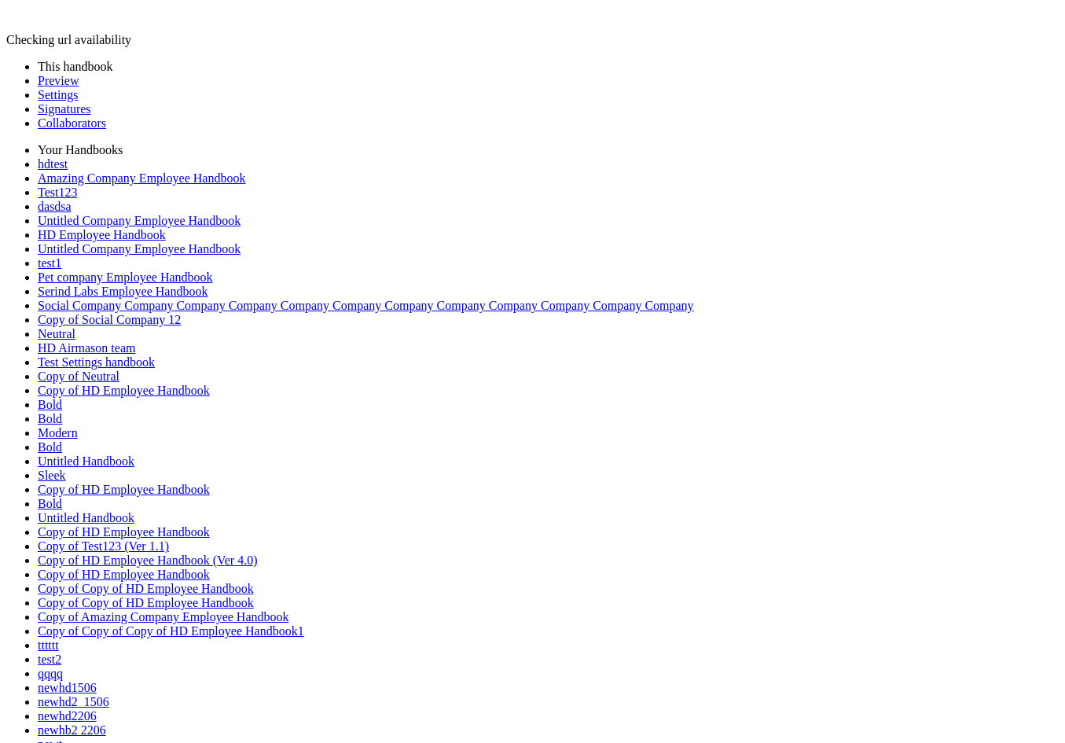
drag, startPoint x: 229, startPoint y: 133, endPoint x: 820, endPoint y: 459, distance: 674.9
drag, startPoint x: 574, startPoint y: 141, endPoint x: 553, endPoint y: 509, distance: 369.2
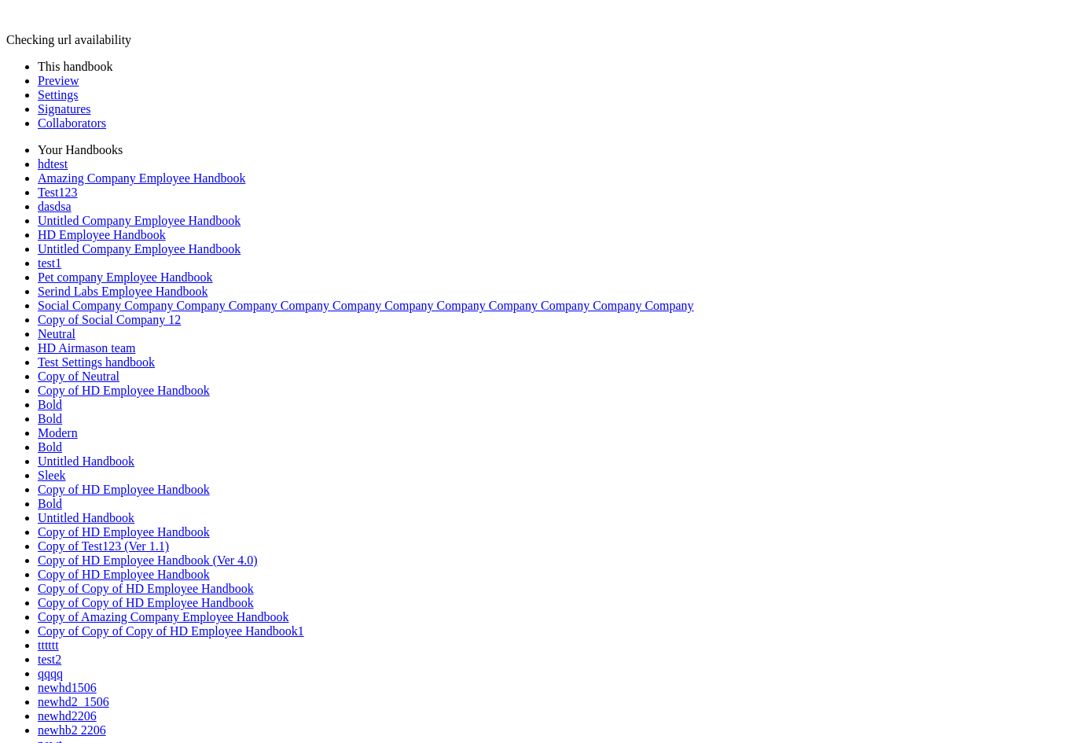
drag, startPoint x: 380, startPoint y: 508, endPoint x: 315, endPoint y: 218, distance: 297.8
drag, startPoint x: 320, startPoint y: 215, endPoint x: 255, endPoint y: 223, distance: 65.0
drag, startPoint x: 251, startPoint y: 225, endPoint x: 205, endPoint y: 382, distance: 163.9
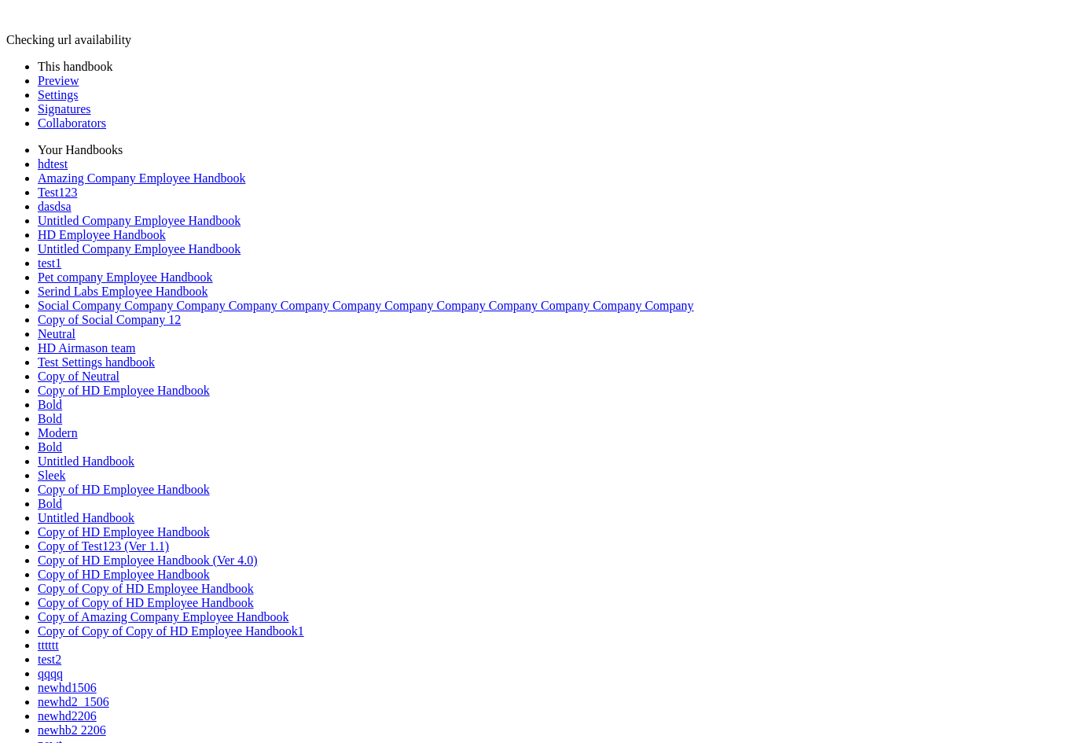
drag, startPoint x: 213, startPoint y: 397, endPoint x: 250, endPoint y: 243, distance: 158.4
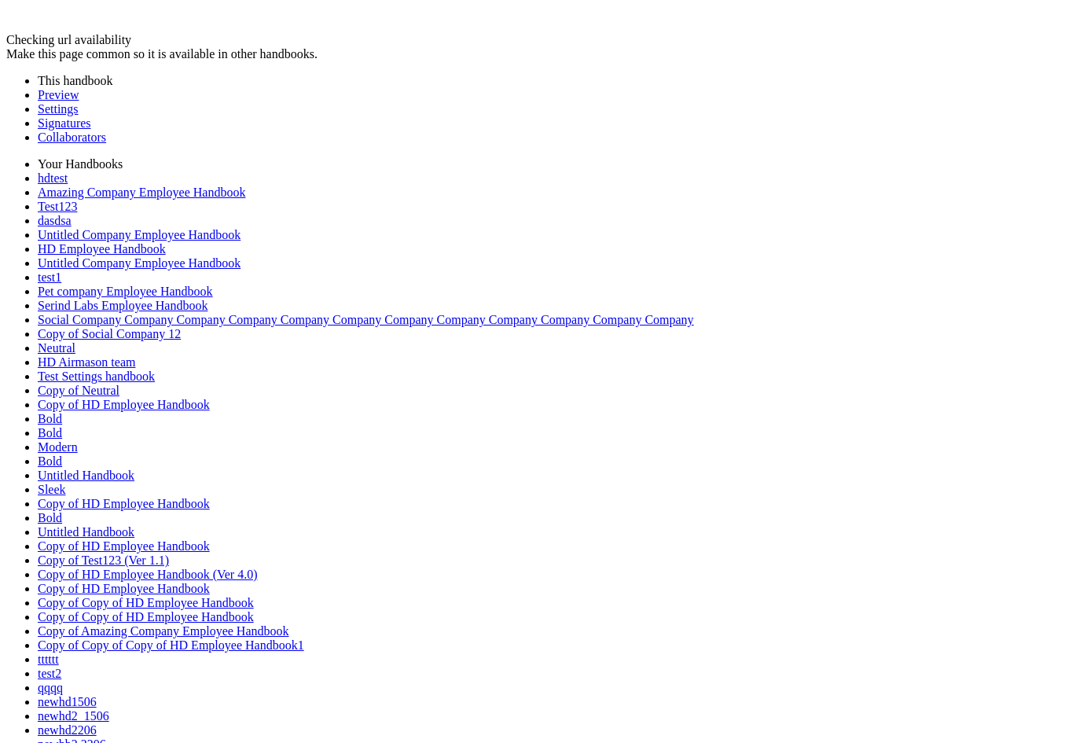
drag, startPoint x: 250, startPoint y: 243, endPoint x: 482, endPoint y: 303, distance: 240.3
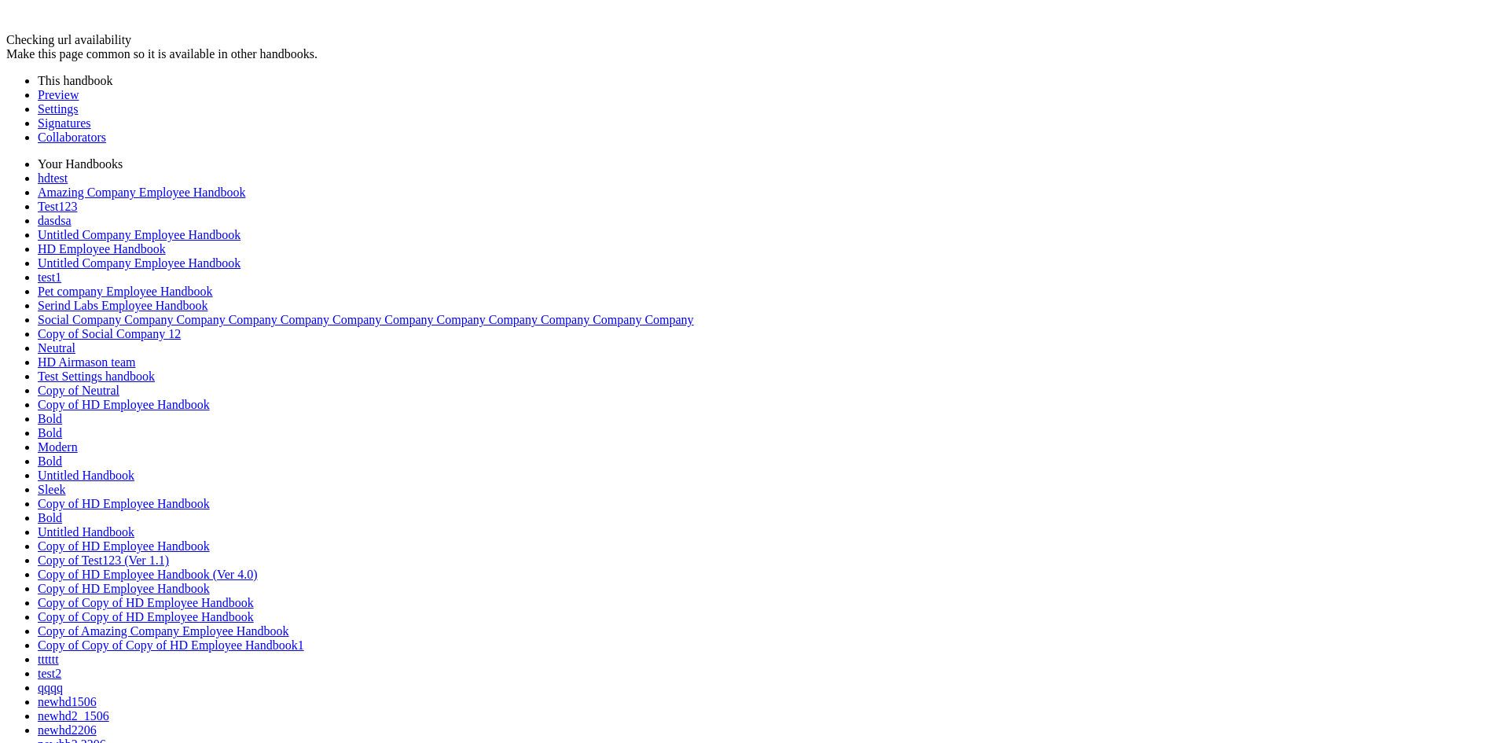
drag, startPoint x: 472, startPoint y: 291, endPoint x: 544, endPoint y: 321, distance: 77.5
drag, startPoint x: 545, startPoint y: 324, endPoint x: 322, endPoint y: 218, distance: 246.8
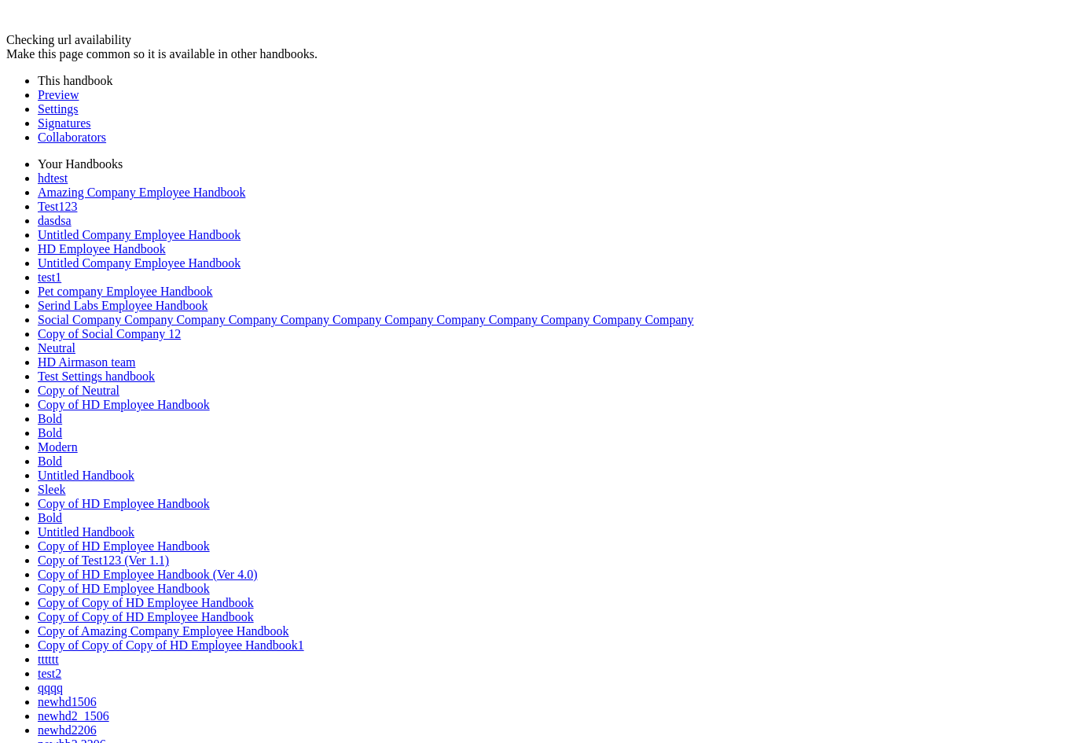
drag, startPoint x: 330, startPoint y: 214, endPoint x: 353, endPoint y: 266, distance: 56.6
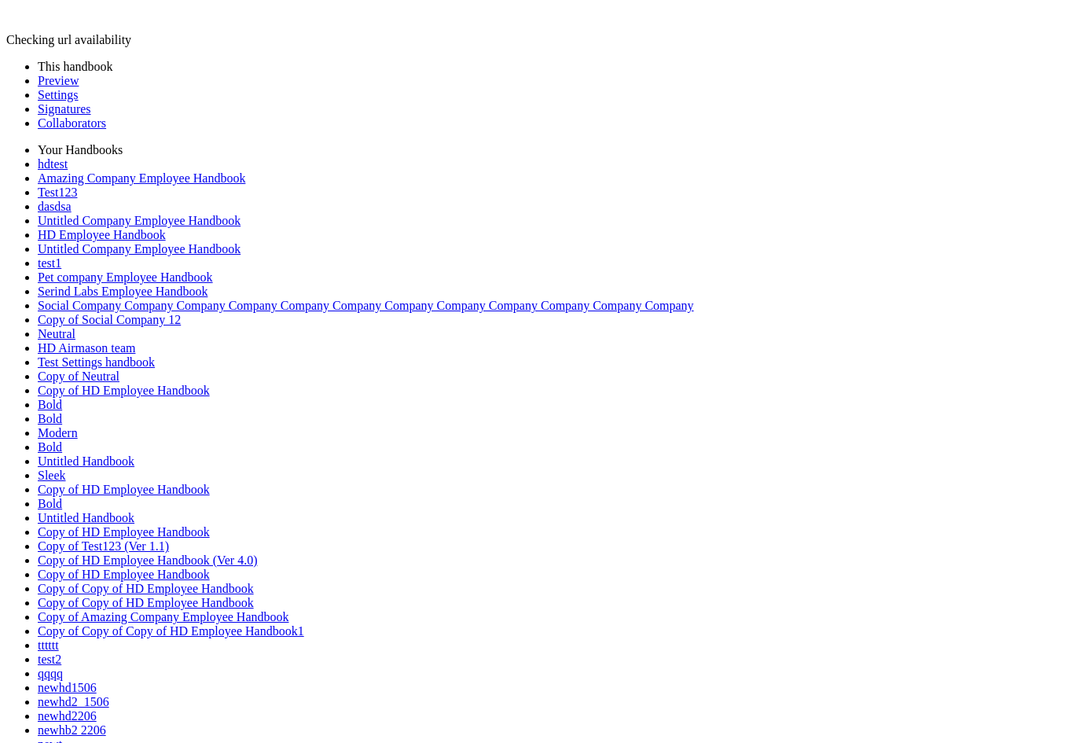
drag, startPoint x: 582, startPoint y: 142, endPoint x: 266, endPoint y: 419, distance: 419.3
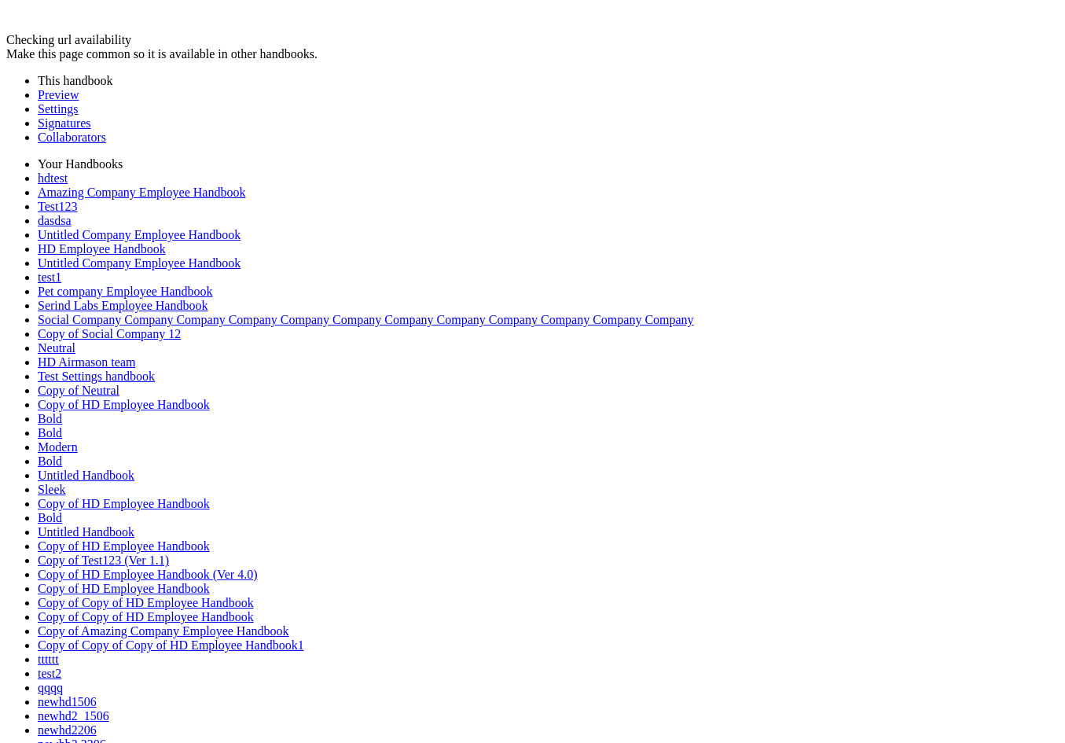
drag, startPoint x: 255, startPoint y: 409, endPoint x: 268, endPoint y: 403, distance: 14.8
drag, startPoint x: 277, startPoint y: 409, endPoint x: 254, endPoint y: 479, distance: 72.8
drag, startPoint x: 276, startPoint y: 479, endPoint x: 270, endPoint y: 417, distance: 62.4
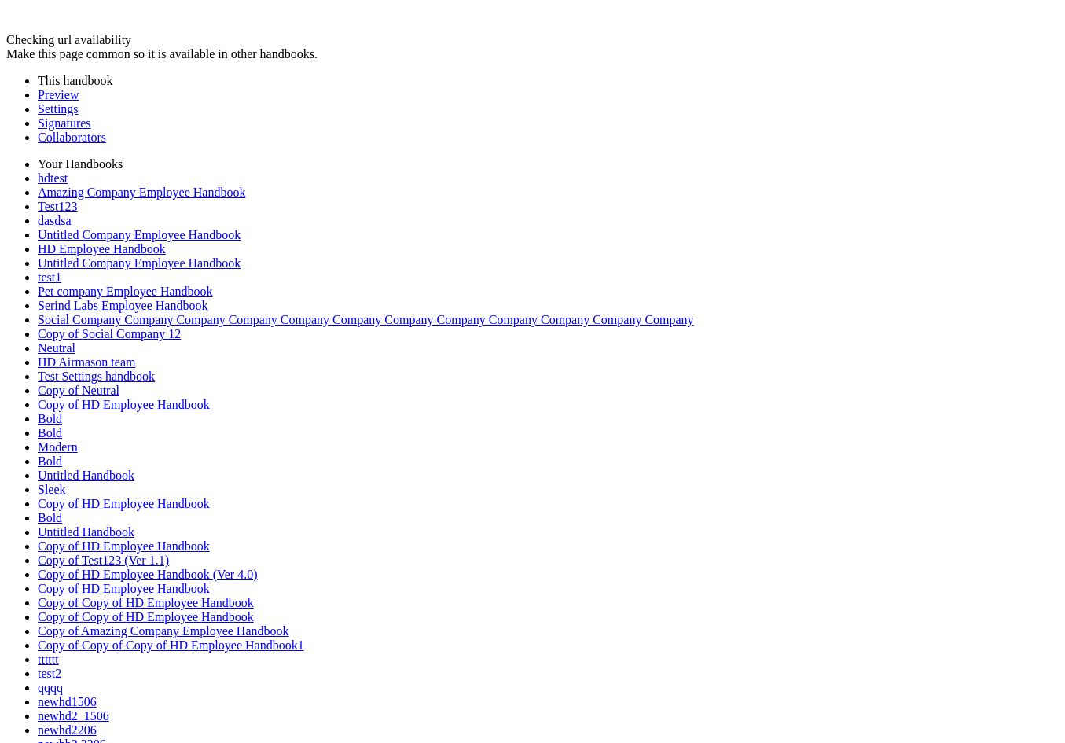
drag, startPoint x: 267, startPoint y: 413, endPoint x: 274, endPoint y: 329, distance: 83.6
drag, startPoint x: 272, startPoint y: 314, endPoint x: 260, endPoint y: 347, distance: 35.8
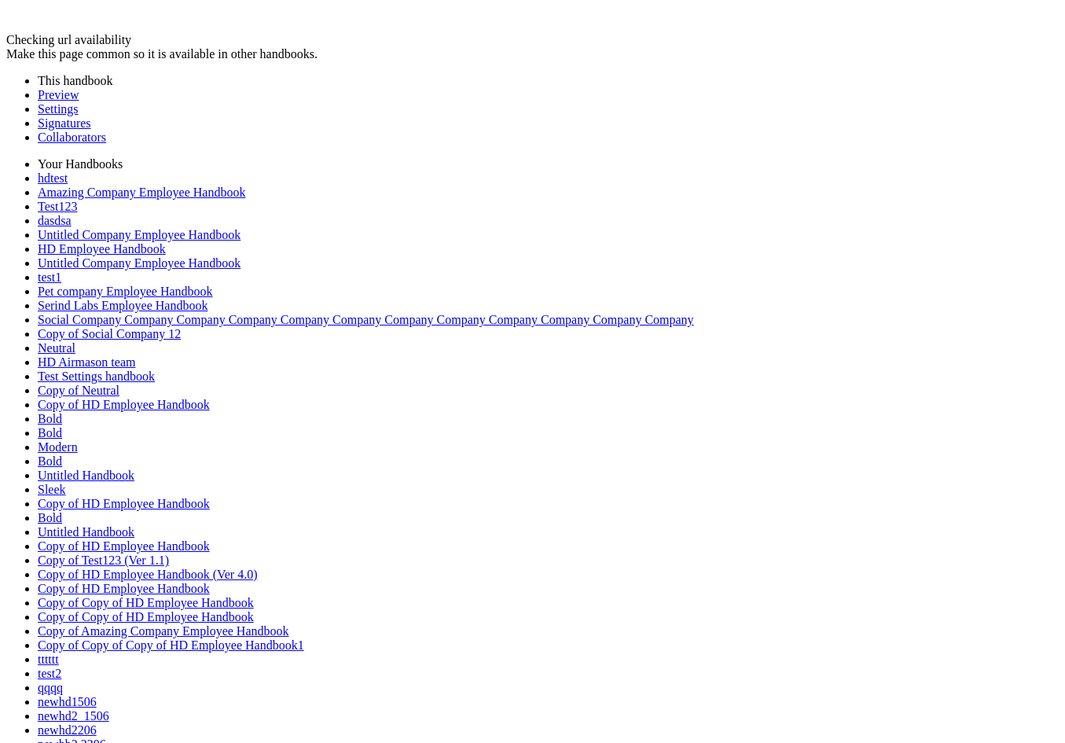
drag, startPoint x: 277, startPoint y: 135, endPoint x: 247, endPoint y: 272, distance: 140.1
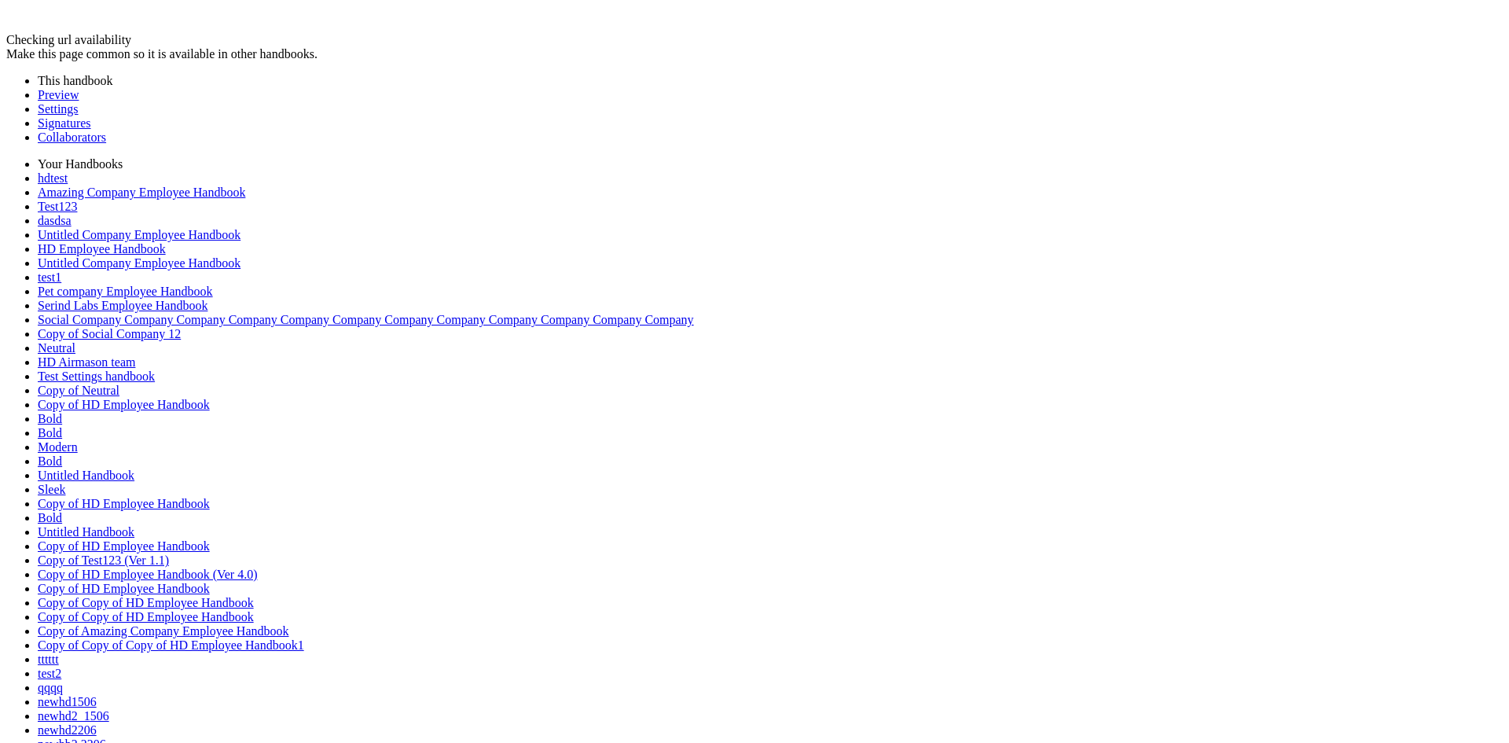
drag, startPoint x: 264, startPoint y: 302, endPoint x: 472, endPoint y: 222, distance: 223.1
drag, startPoint x: 489, startPoint y: 215, endPoint x: 642, endPoint y: 451, distance: 281.8
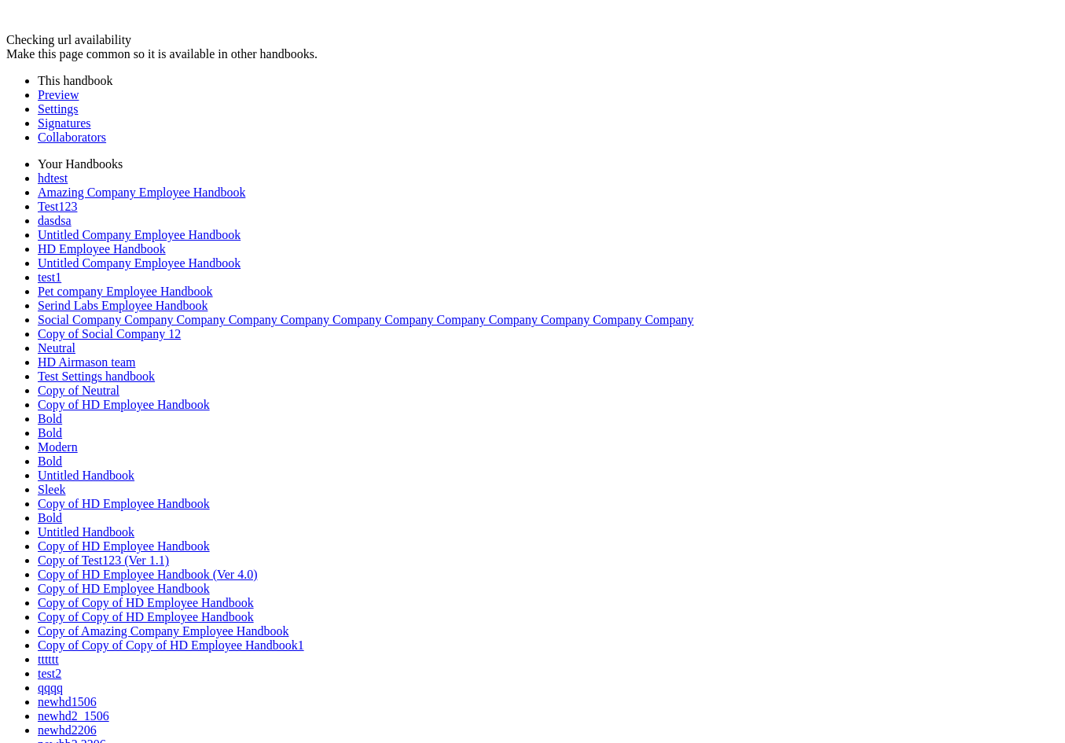
drag, startPoint x: 635, startPoint y: 459, endPoint x: 584, endPoint y: 459, distance: 51.1
drag, startPoint x: 589, startPoint y: 446, endPoint x: 417, endPoint y: 418, distance: 173.6
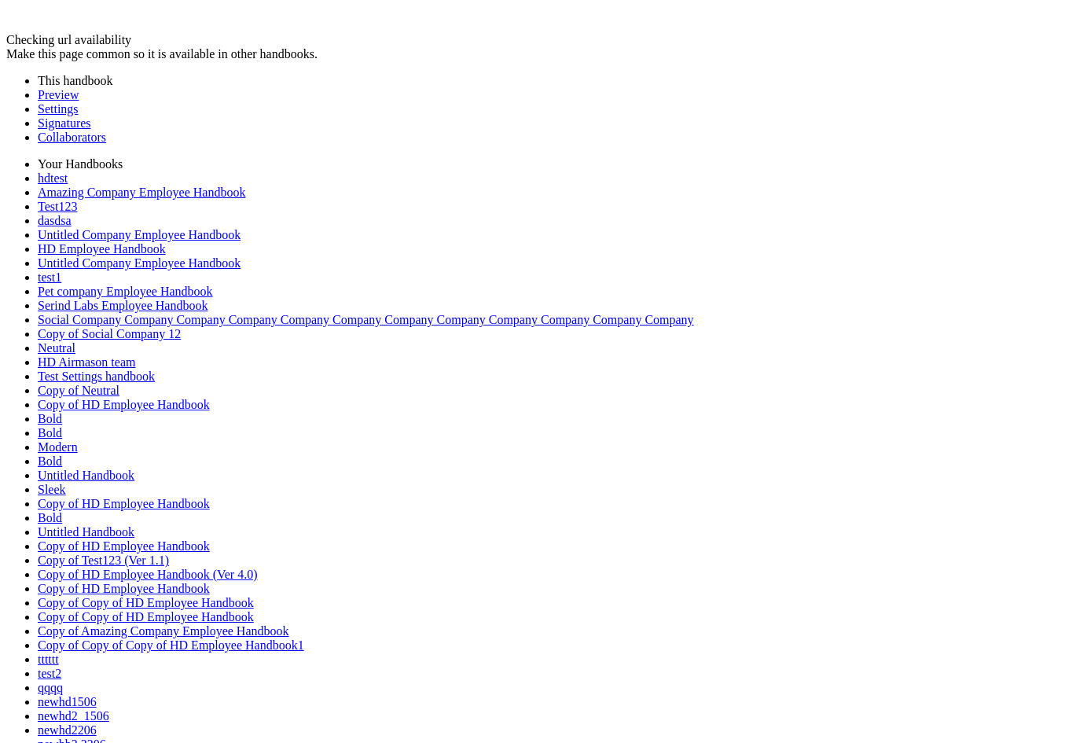
drag, startPoint x: 365, startPoint y: 414, endPoint x: 486, endPoint y: 456, distance: 127.2
drag, startPoint x: 361, startPoint y: 462, endPoint x: 270, endPoint y: 468, distance: 92.1
drag, startPoint x: 269, startPoint y: 468, endPoint x: 123, endPoint y: 383, distance: 168.7
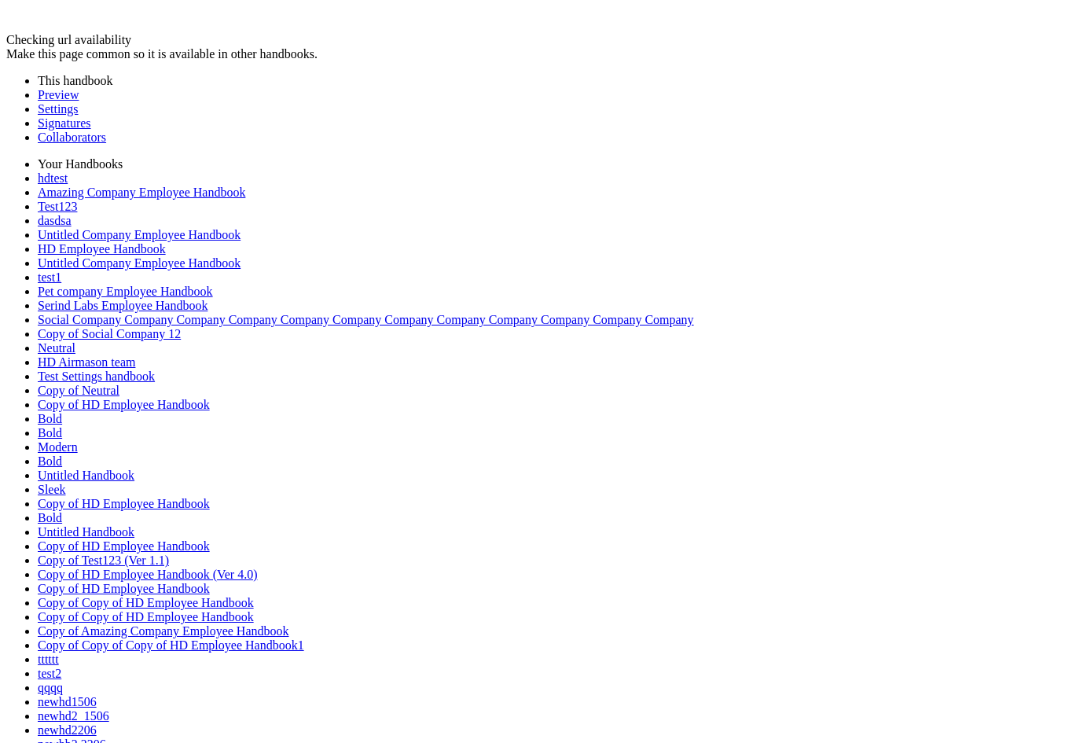
drag, startPoint x: 170, startPoint y: 380, endPoint x: 279, endPoint y: 447, distance: 128.0
drag, startPoint x: 276, startPoint y: 457, endPoint x: 138, endPoint y: 457, distance: 137.5
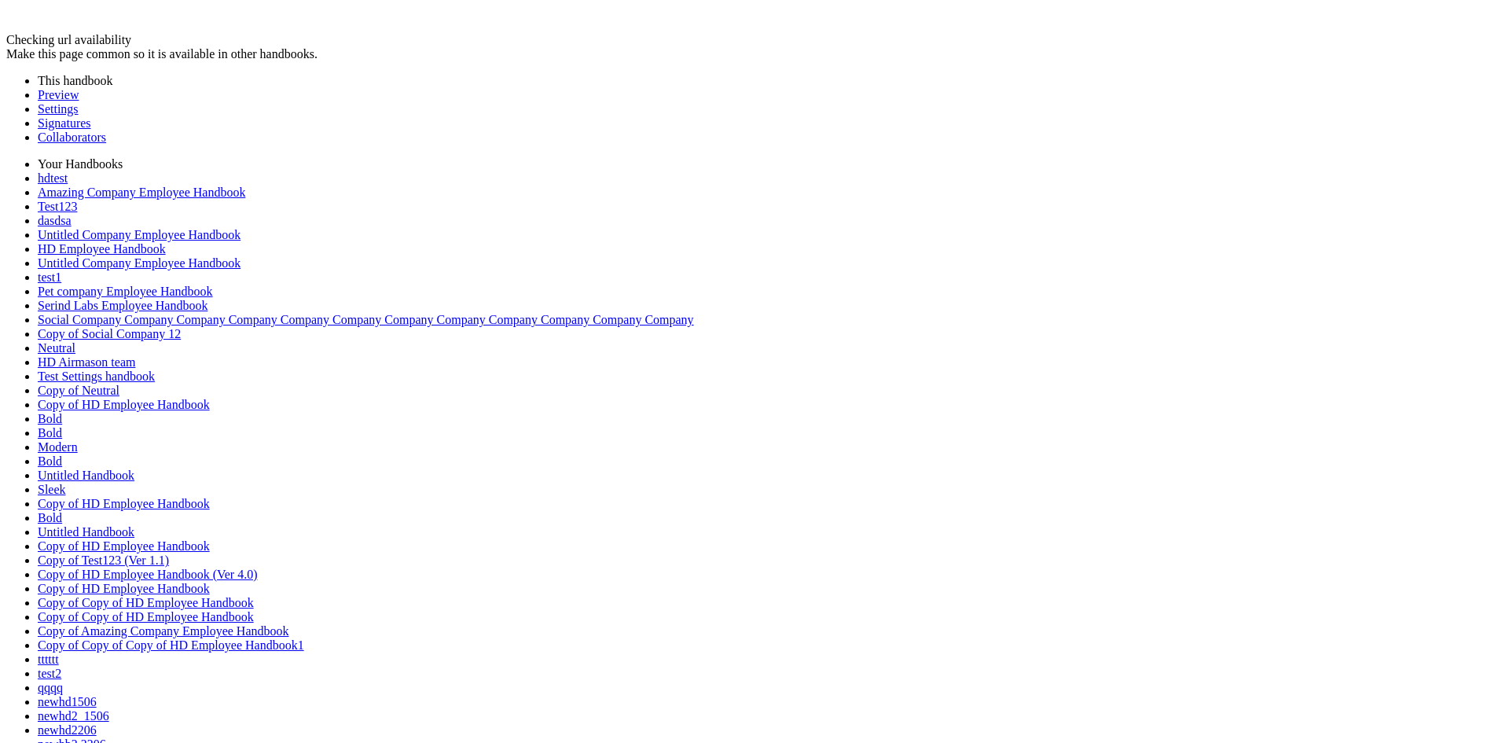
drag, startPoint x: 171, startPoint y: 444, endPoint x: 454, endPoint y: 232, distance: 354.2
drag, startPoint x: 453, startPoint y: 232, endPoint x: 482, endPoint y: 486, distance: 256.3
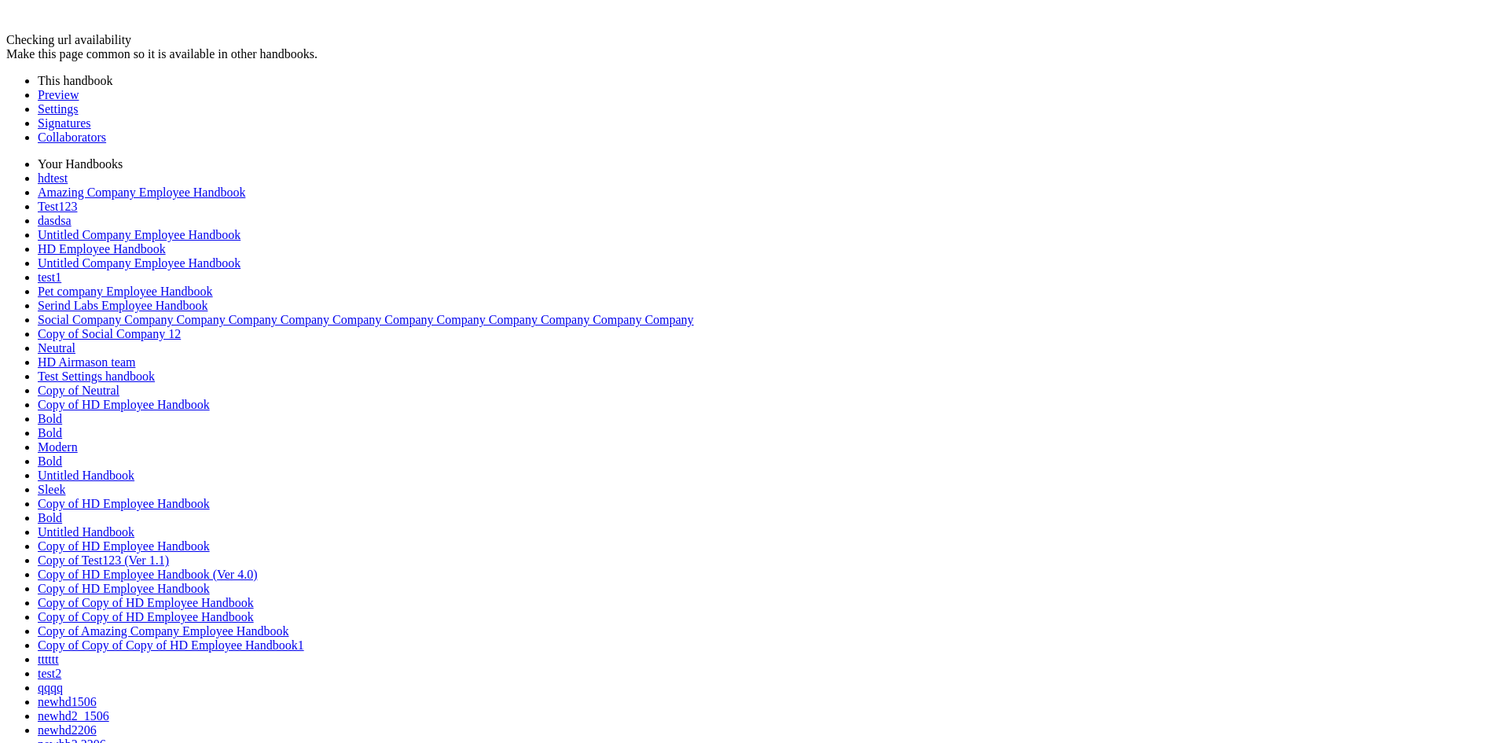
drag, startPoint x: 1036, startPoint y: 332, endPoint x: 991, endPoint y: 489, distance: 163.6
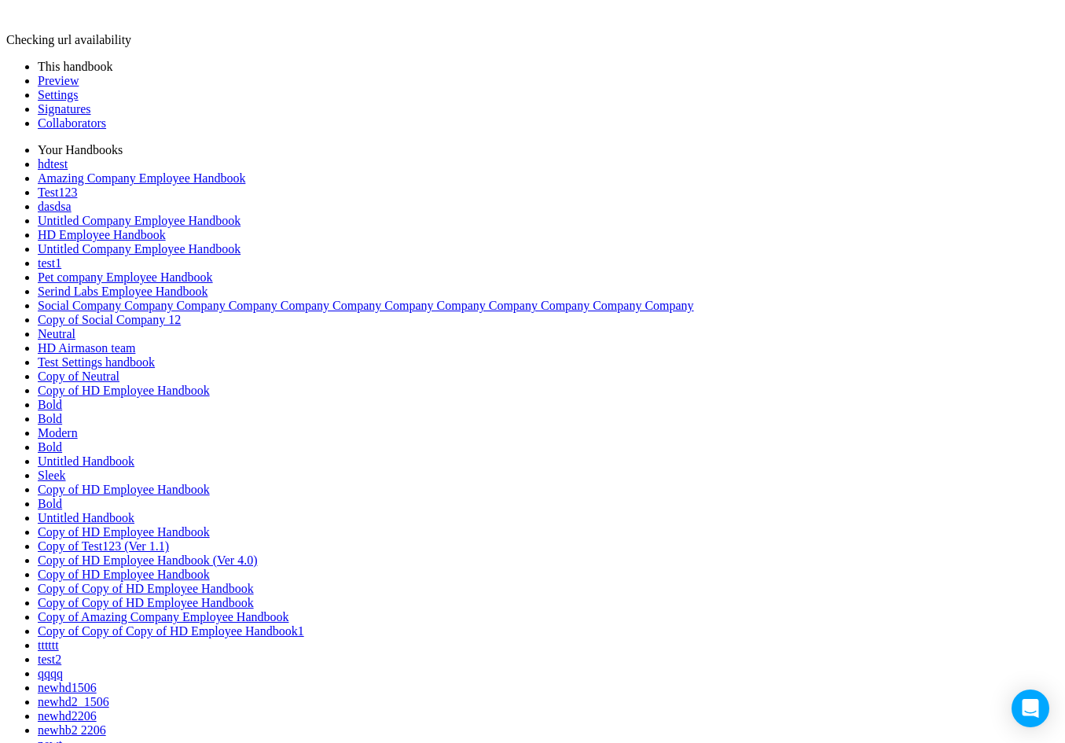
drag, startPoint x: 595, startPoint y: 140, endPoint x: 449, endPoint y: 489, distance: 378.3
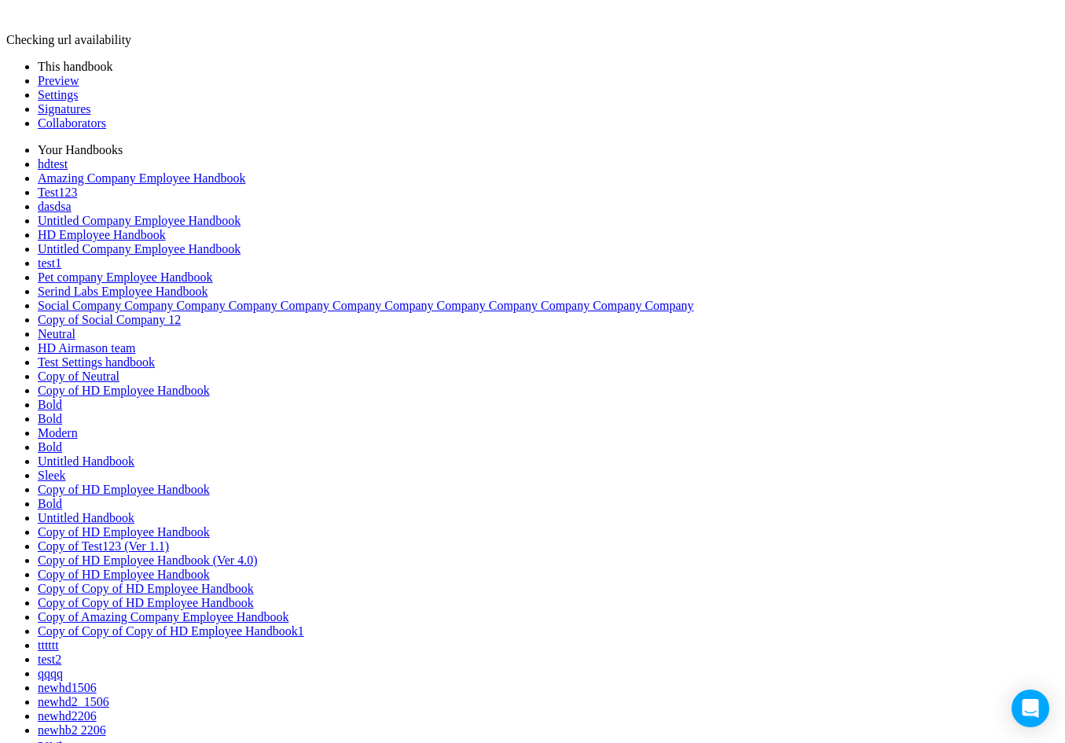
drag, startPoint x: 447, startPoint y: 481, endPoint x: 222, endPoint y: 451, distance: 226.7
drag, startPoint x: 222, startPoint y: 456, endPoint x: 194, endPoint y: 368, distance: 92.4
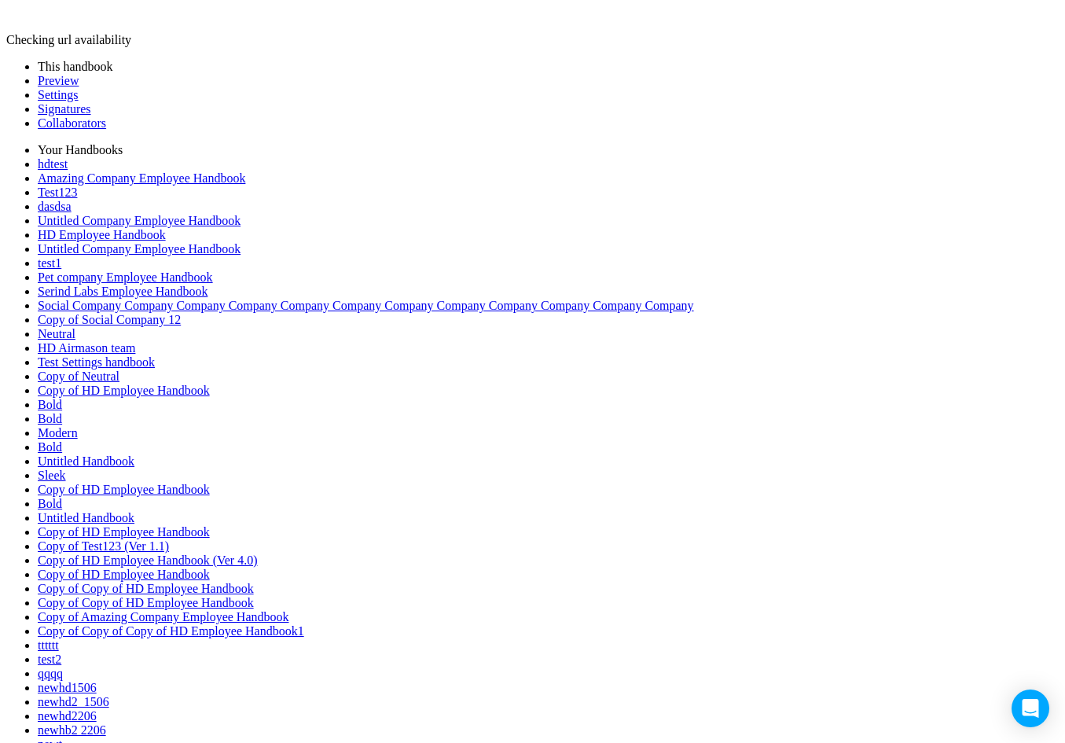
drag, startPoint x: 201, startPoint y: 361, endPoint x: 211, endPoint y: 437, distance: 76.1
drag, startPoint x: 211, startPoint y: 437, endPoint x: 328, endPoint y: 240, distance: 228.3
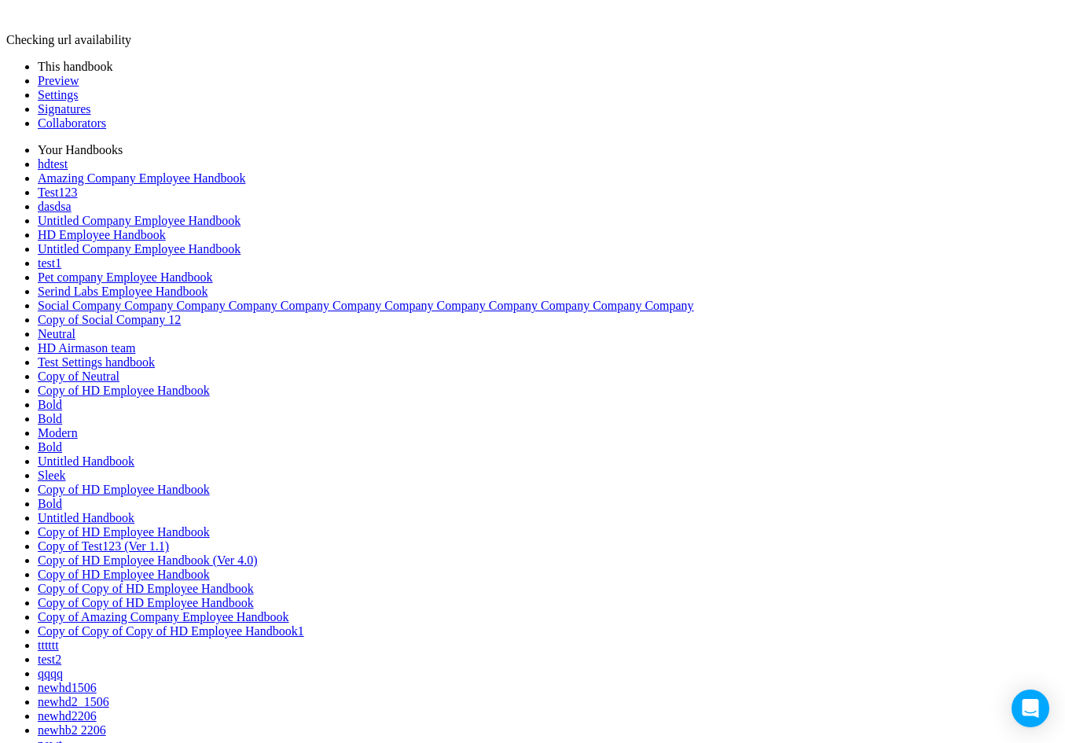
drag, startPoint x: 328, startPoint y: 240, endPoint x: 253, endPoint y: 398, distance: 174.0
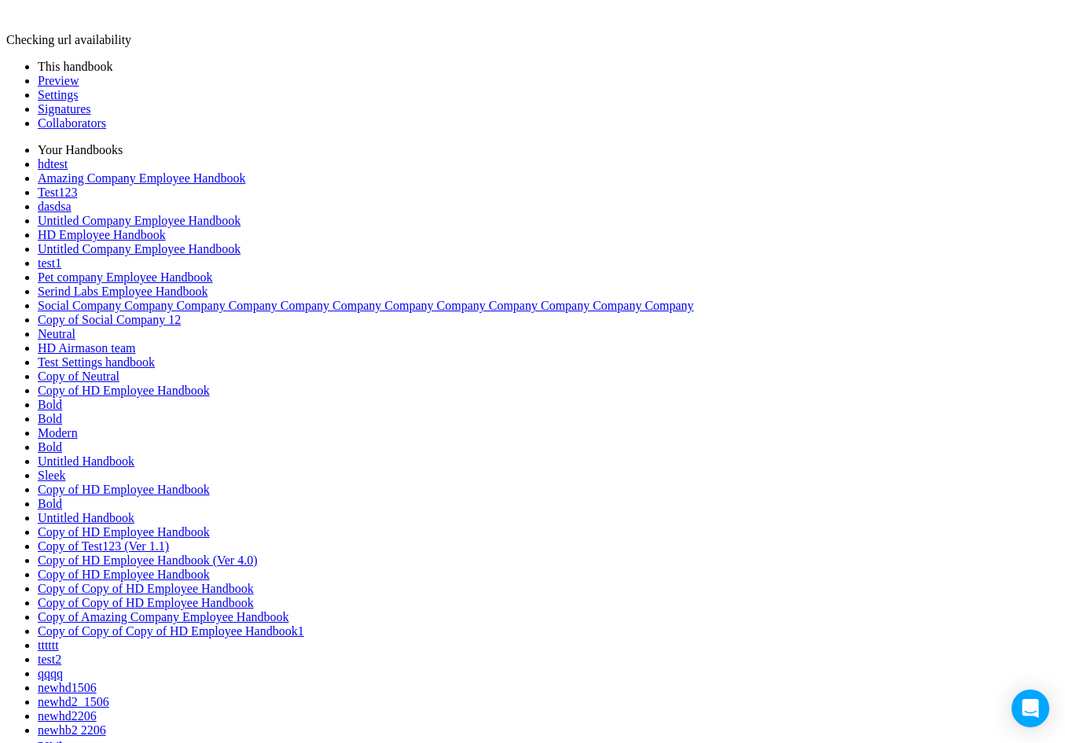
drag, startPoint x: 249, startPoint y: 396, endPoint x: 295, endPoint y: 260, distance: 143.4
drag, startPoint x: 293, startPoint y: 267, endPoint x: 446, endPoint y: 453, distance: 240.6
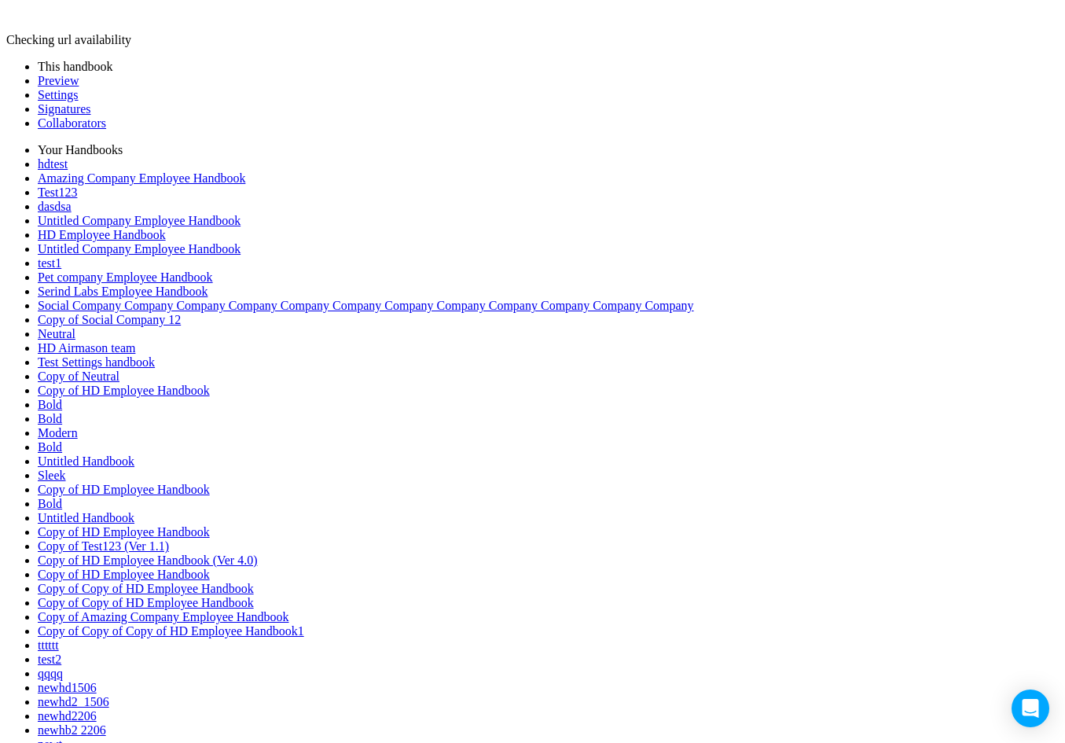
drag, startPoint x: 454, startPoint y: 456, endPoint x: 282, endPoint y: 449, distance: 172.2
drag, startPoint x: 282, startPoint y: 449, endPoint x: 417, endPoint y: 344, distance: 171.3
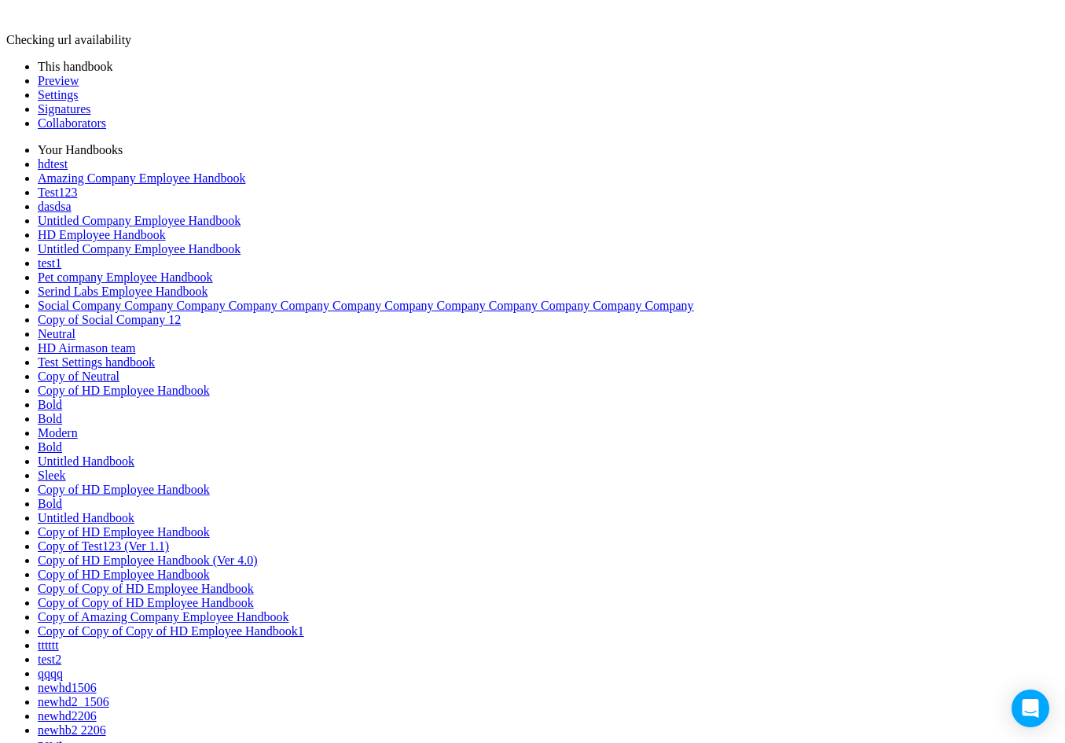
drag, startPoint x: 416, startPoint y: 346, endPoint x: 489, endPoint y: 424, distance: 106.2
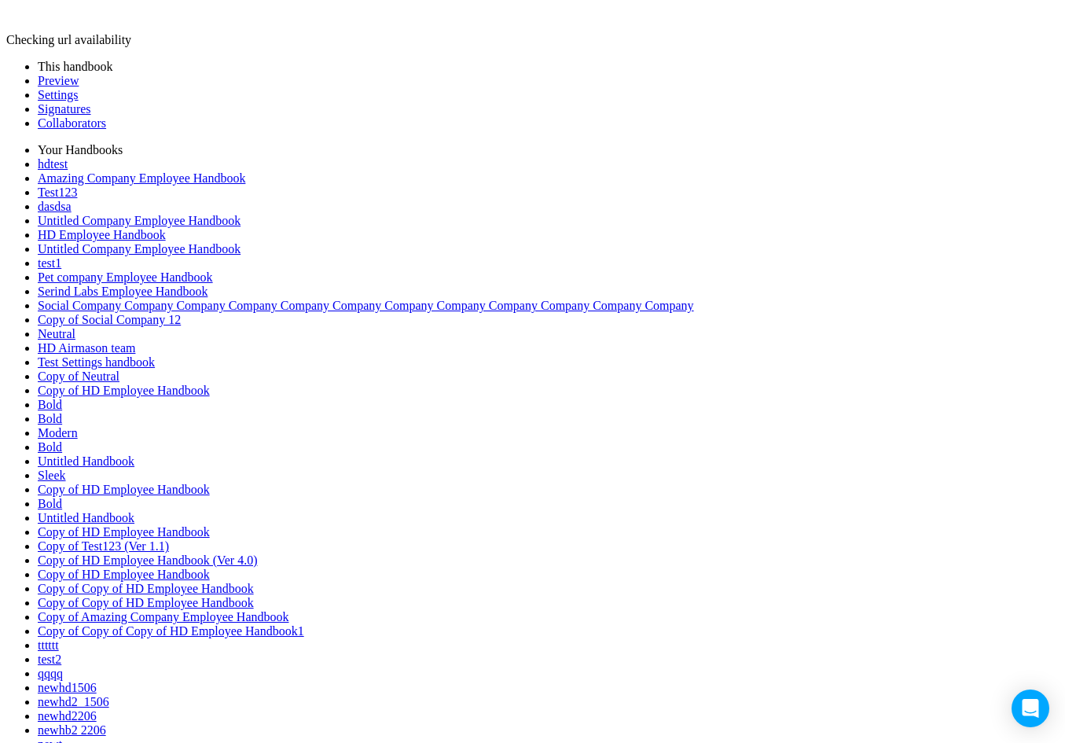
drag, startPoint x: 481, startPoint y: 415, endPoint x: 302, endPoint y: 396, distance: 180.2
drag, startPoint x: 302, startPoint y: 396, endPoint x: 296, endPoint y: 215, distance: 180.8
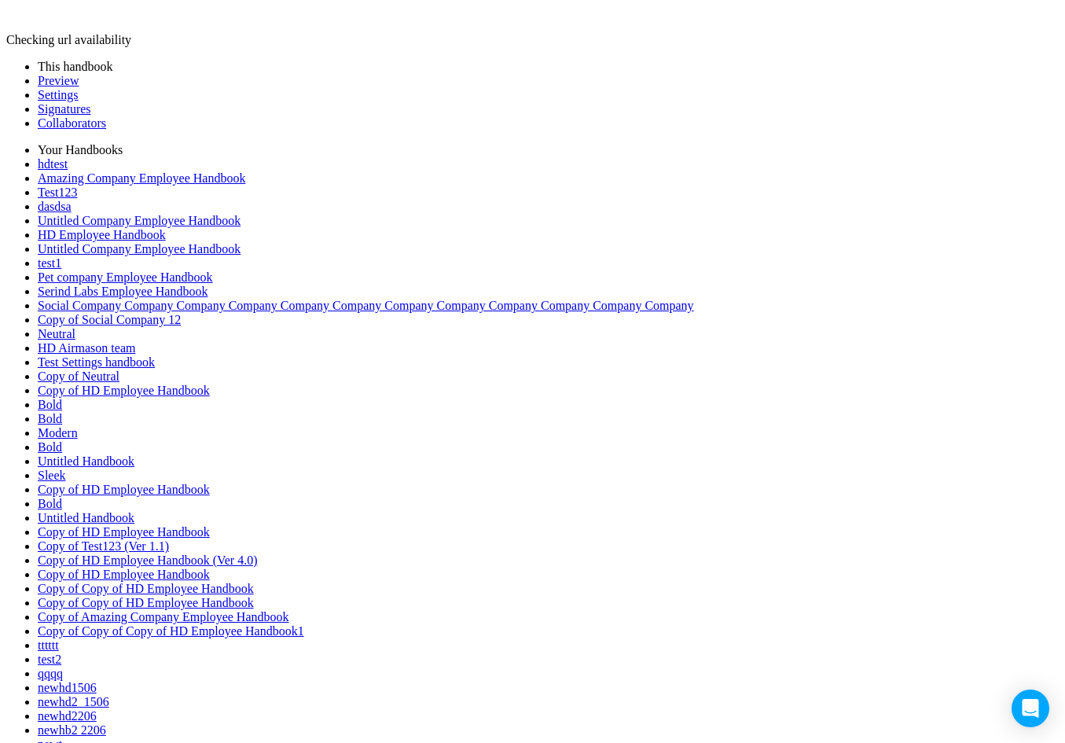
drag, startPoint x: 600, startPoint y: 137, endPoint x: 368, endPoint y: 362, distance: 323.4
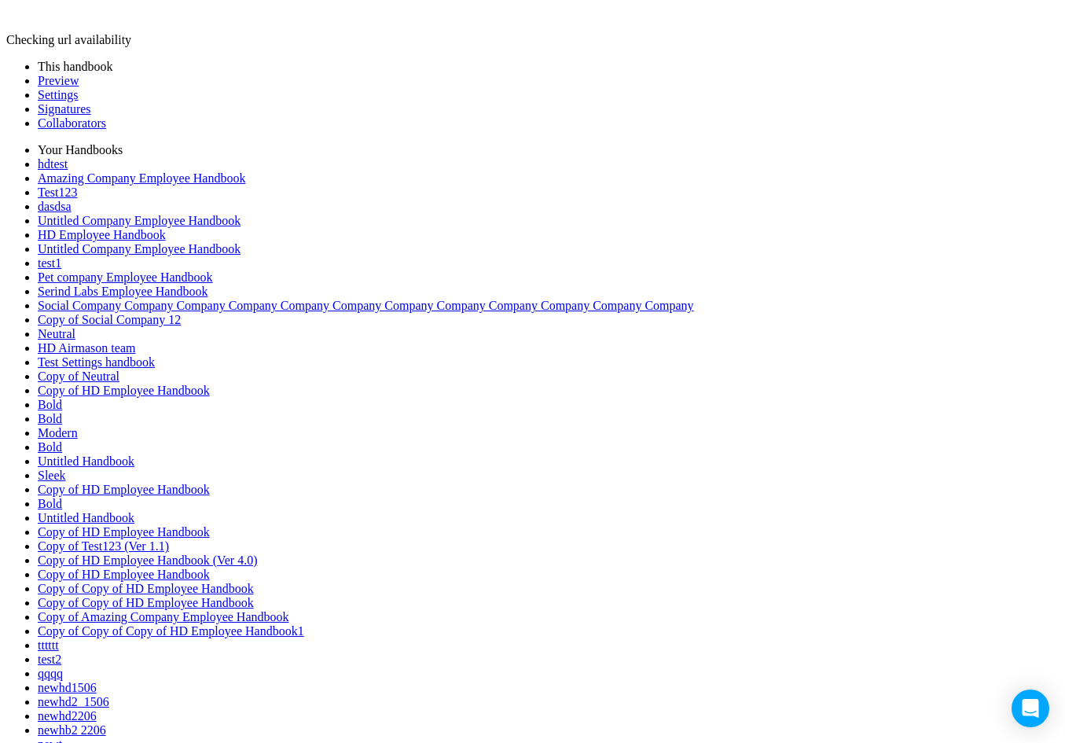
drag, startPoint x: 598, startPoint y: 131, endPoint x: 601, endPoint y: 157, distance: 26.1
drag, startPoint x: 600, startPoint y: 131, endPoint x: 466, endPoint y: 220, distance: 160.4
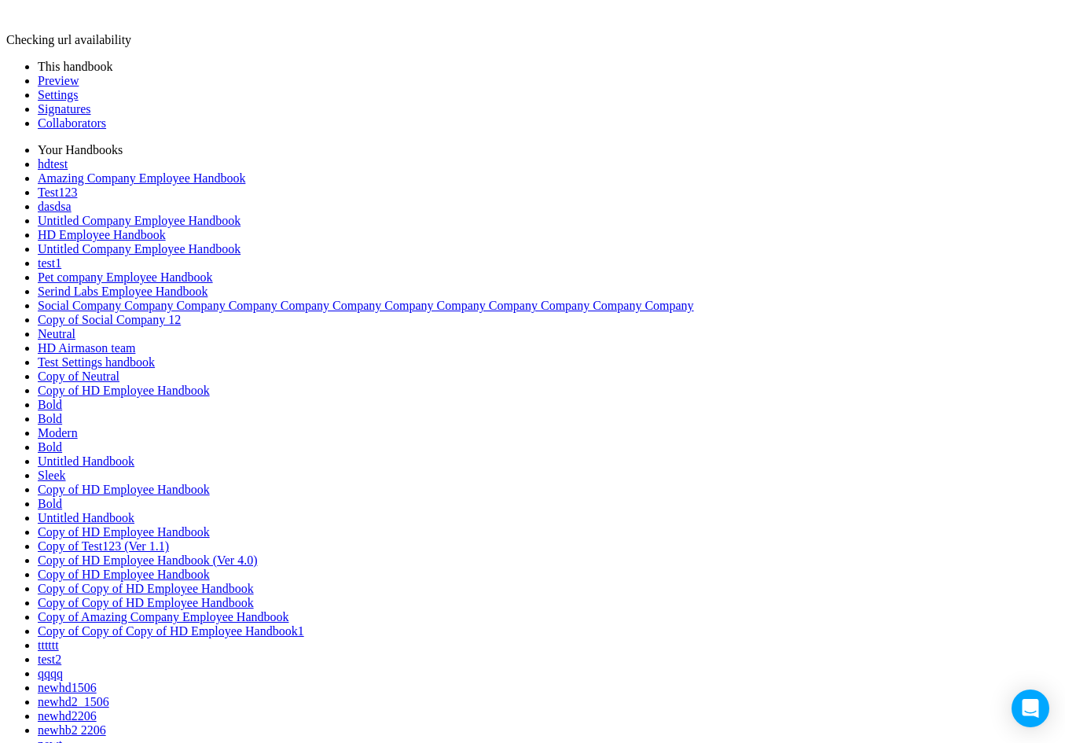
drag, startPoint x: 597, startPoint y: 127, endPoint x: 584, endPoint y: 286, distance: 159.3
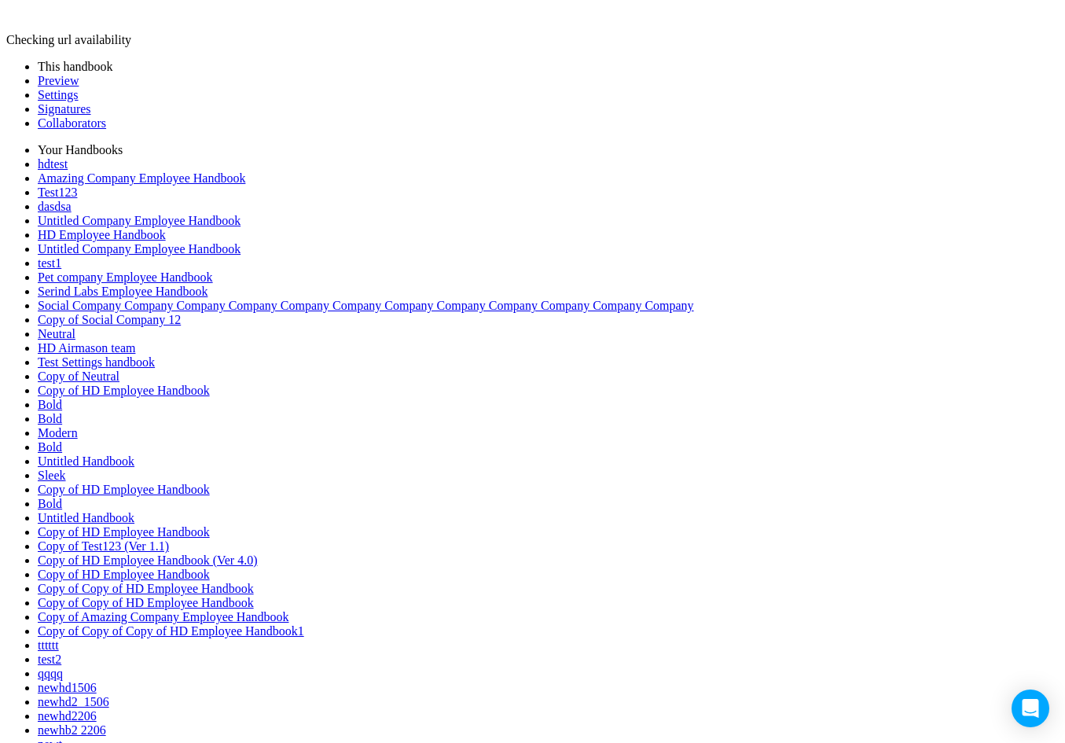
drag, startPoint x: 598, startPoint y: 130, endPoint x: 431, endPoint y: 372, distance: 294.3
drag, startPoint x: 596, startPoint y: 124, endPoint x: 517, endPoint y: 156, distance: 84.6
drag, startPoint x: 599, startPoint y: 121, endPoint x: 589, endPoint y: 242, distance: 121.4
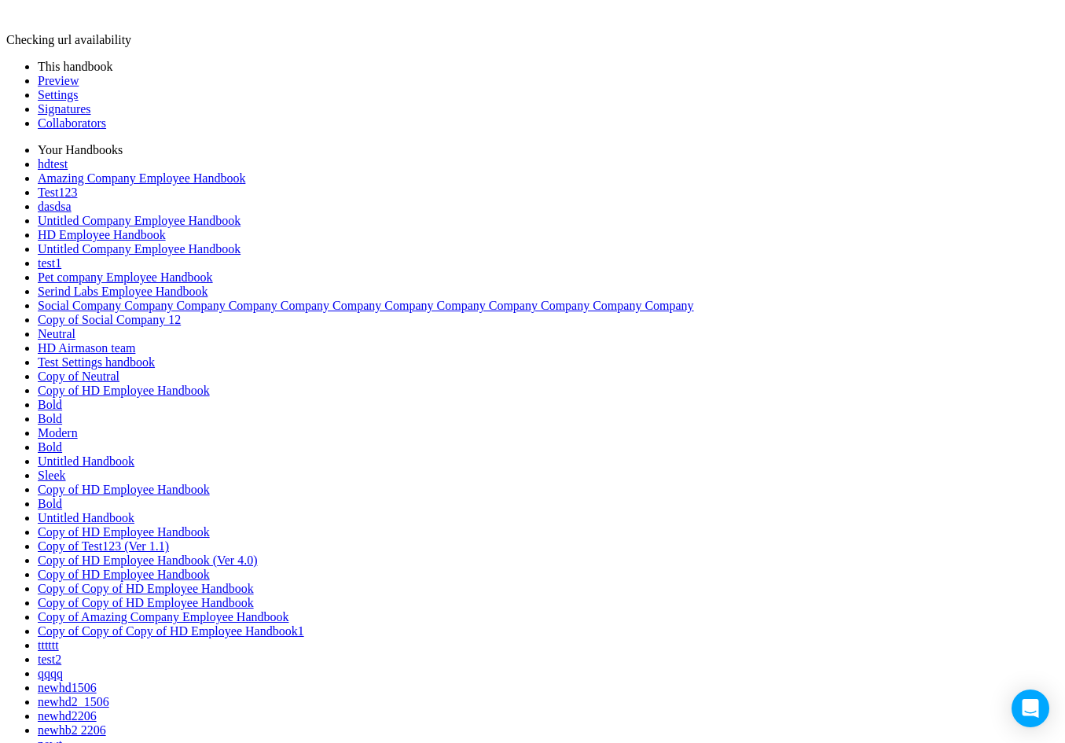
drag, startPoint x: 600, startPoint y: 137, endPoint x: 468, endPoint y: 262, distance: 182.3
drag, startPoint x: 606, startPoint y: 123, endPoint x: 591, endPoint y: 158, distance: 38.4
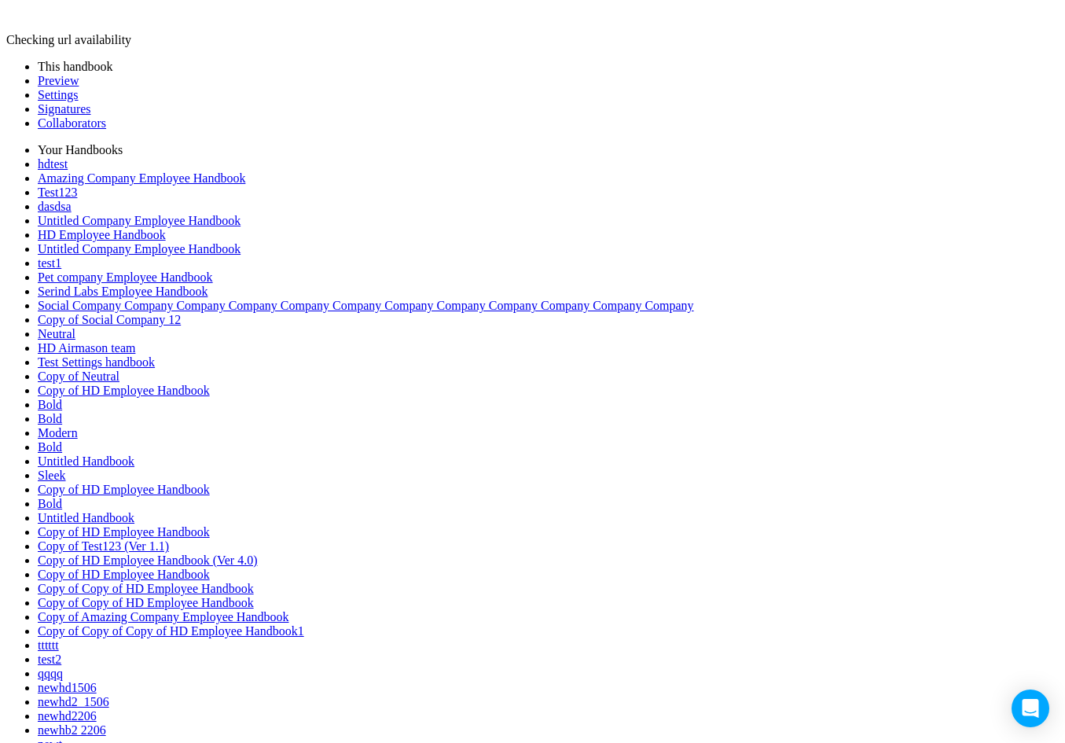
drag, startPoint x: 599, startPoint y: 132, endPoint x: 464, endPoint y: 343, distance: 250.5
drag, startPoint x: 595, startPoint y: 133, endPoint x: 596, endPoint y: 143, distance: 10.2
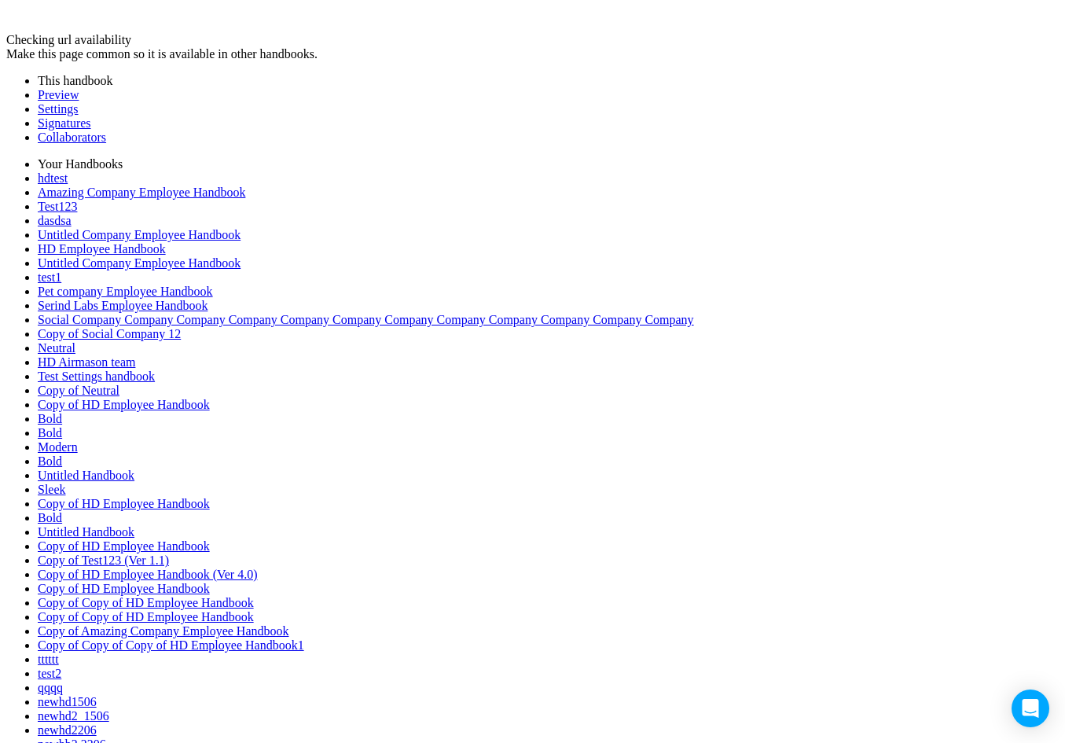
drag, startPoint x: 595, startPoint y: 133, endPoint x: 387, endPoint y: 338, distance: 292.3
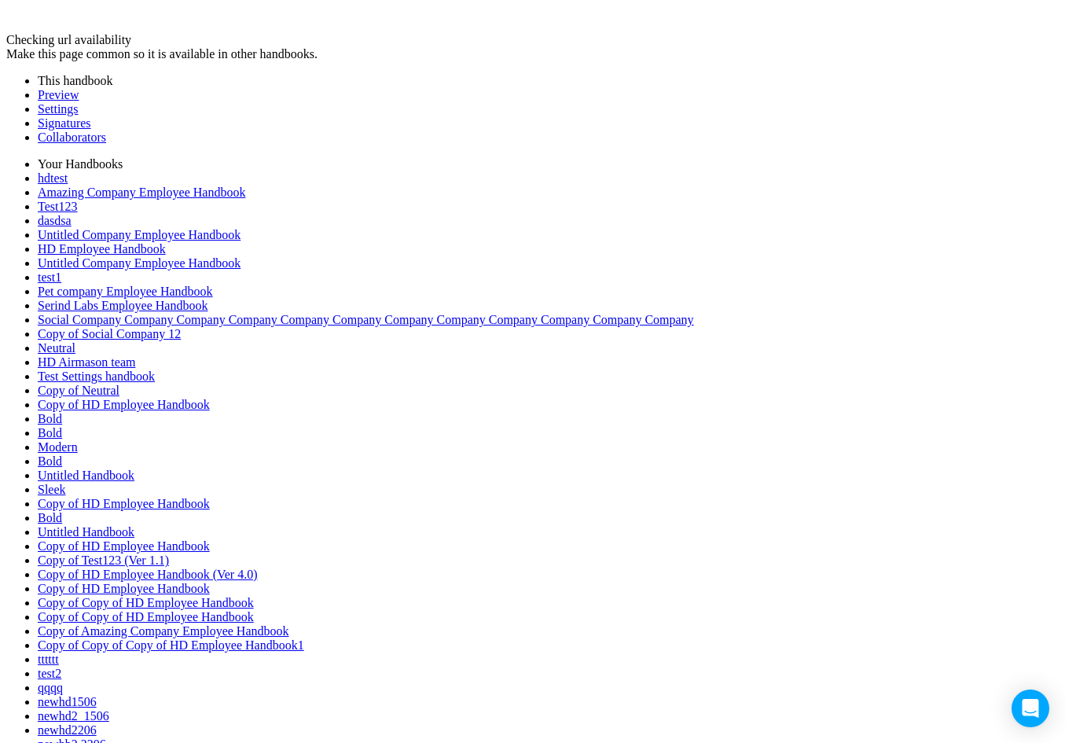
drag, startPoint x: 596, startPoint y: 128, endPoint x: 384, endPoint y: 275, distance: 257.4
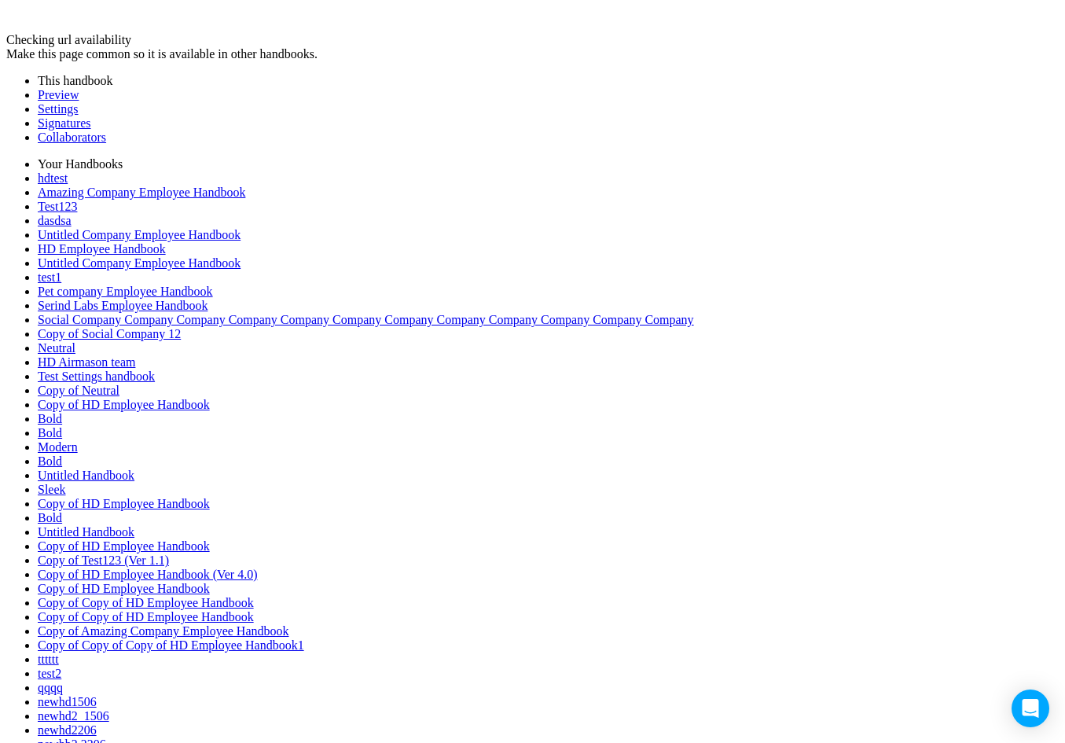
drag, startPoint x: 597, startPoint y: 132, endPoint x: 431, endPoint y: 220, distance: 187.7
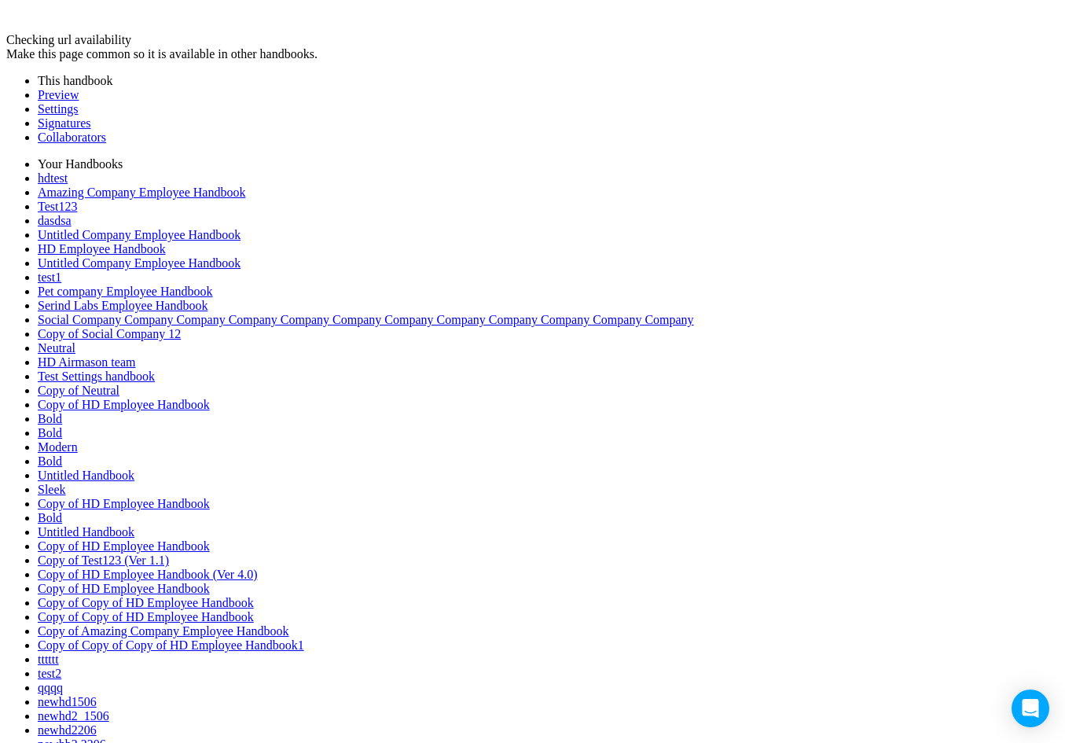
drag, startPoint x: 598, startPoint y: 135, endPoint x: 272, endPoint y: 328, distance: 378.7
drag, startPoint x: 270, startPoint y: 325, endPoint x: 387, endPoint y: 361, distance: 122.3
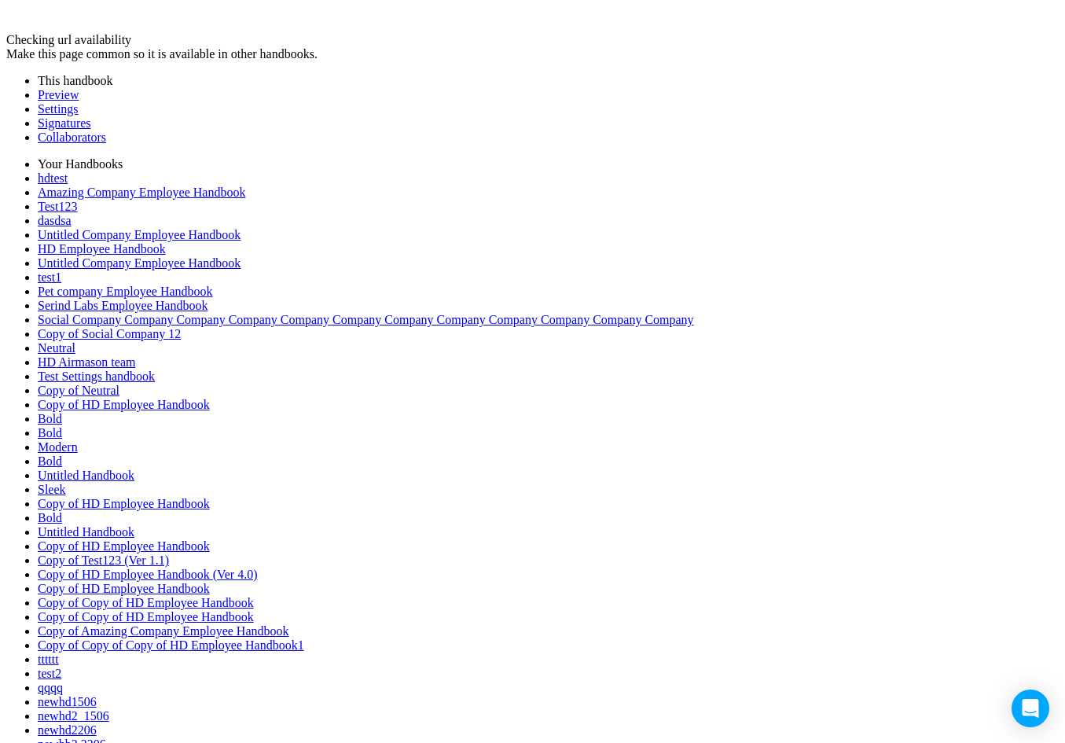
drag, startPoint x: 369, startPoint y: 292, endPoint x: 276, endPoint y: 358, distance: 114.3
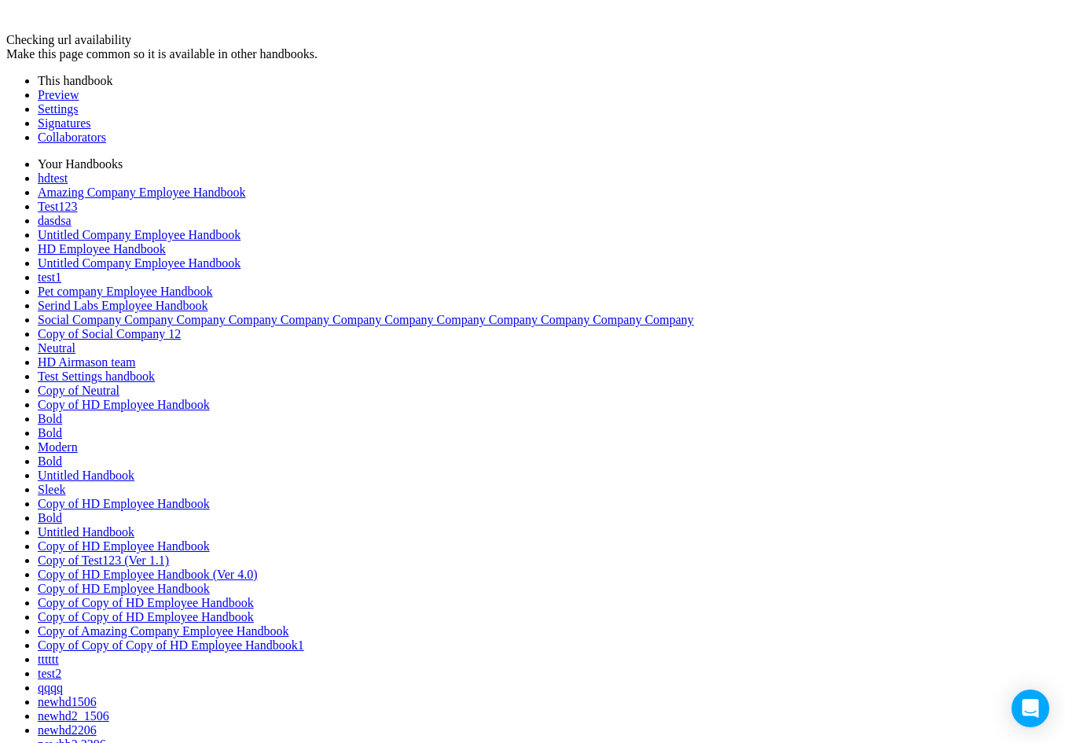
drag, startPoint x: 270, startPoint y: 357, endPoint x: 270, endPoint y: 369, distance: 11.8
drag, startPoint x: 270, startPoint y: 374, endPoint x: 280, endPoint y: 203, distance: 171.6
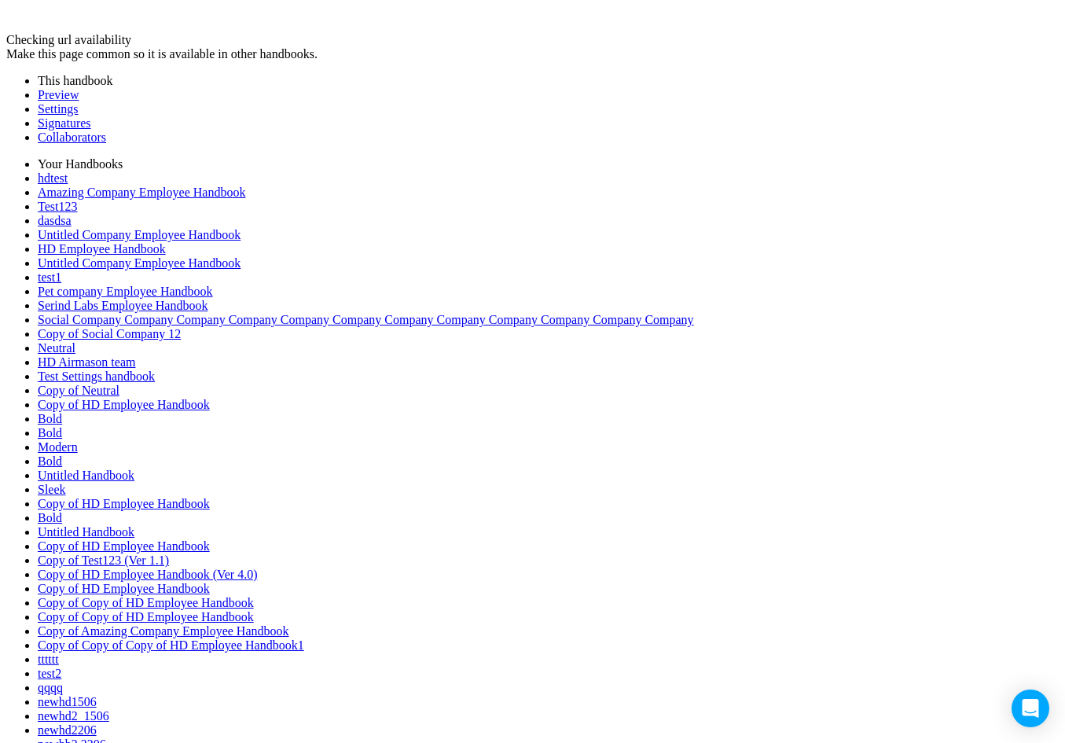
drag, startPoint x: 281, startPoint y: 195, endPoint x: 225, endPoint y: 347, distance: 162.6
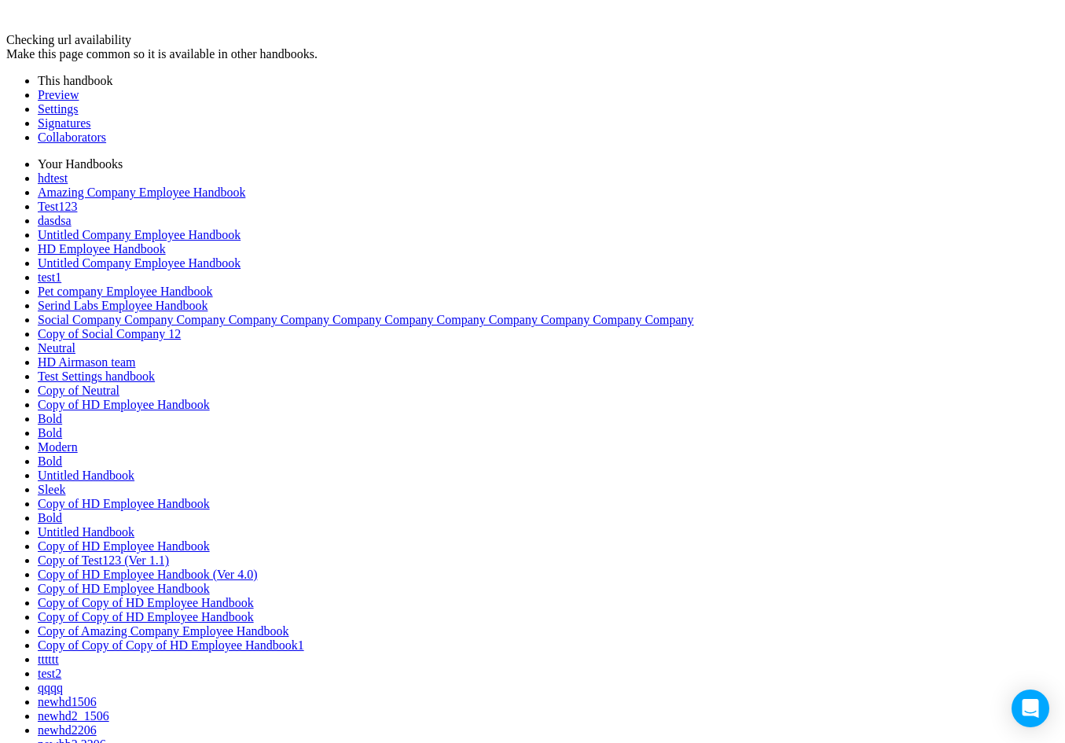
drag, startPoint x: 226, startPoint y: 353, endPoint x: 283, endPoint y: 152, distance: 208.2
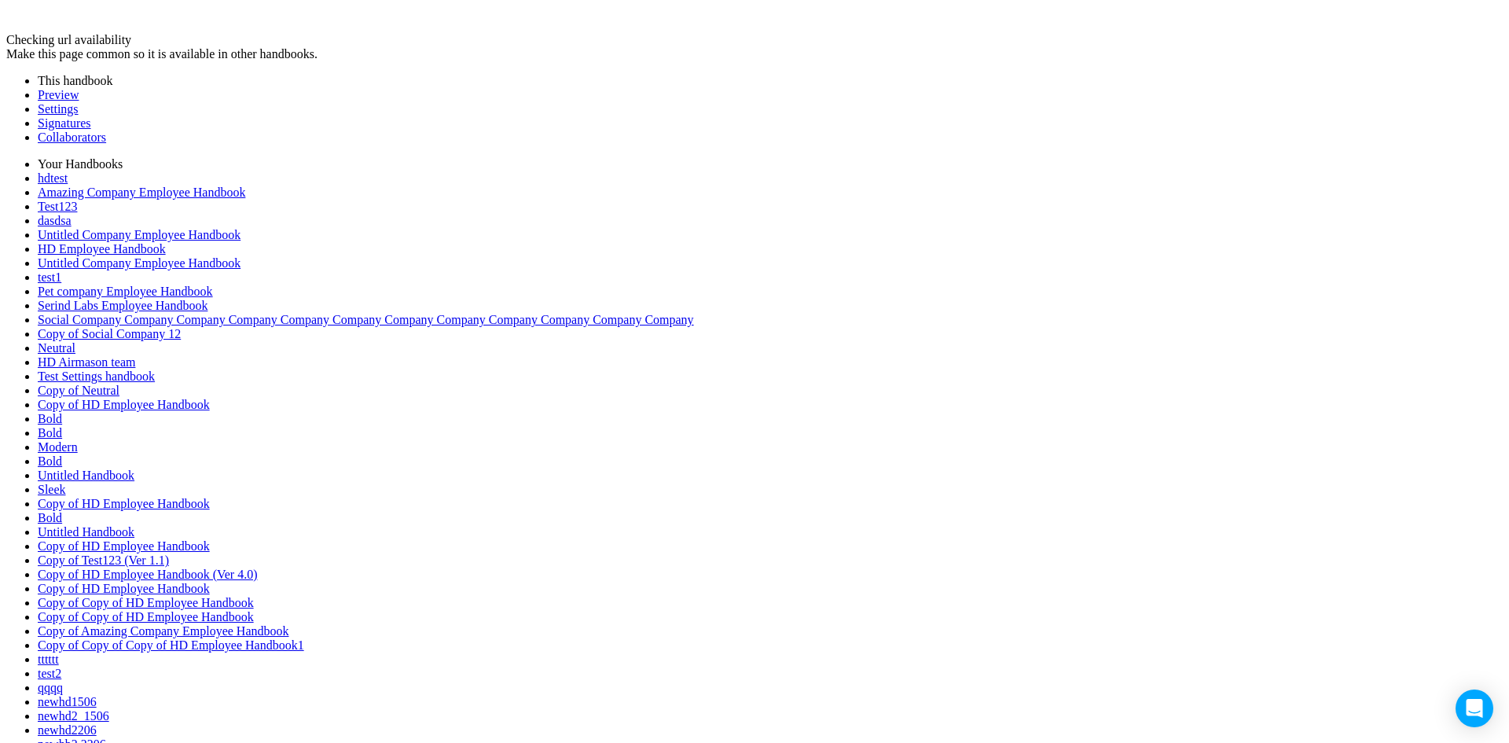
drag, startPoint x: 287, startPoint y: 157, endPoint x: 515, endPoint y: 178, distance: 229.6
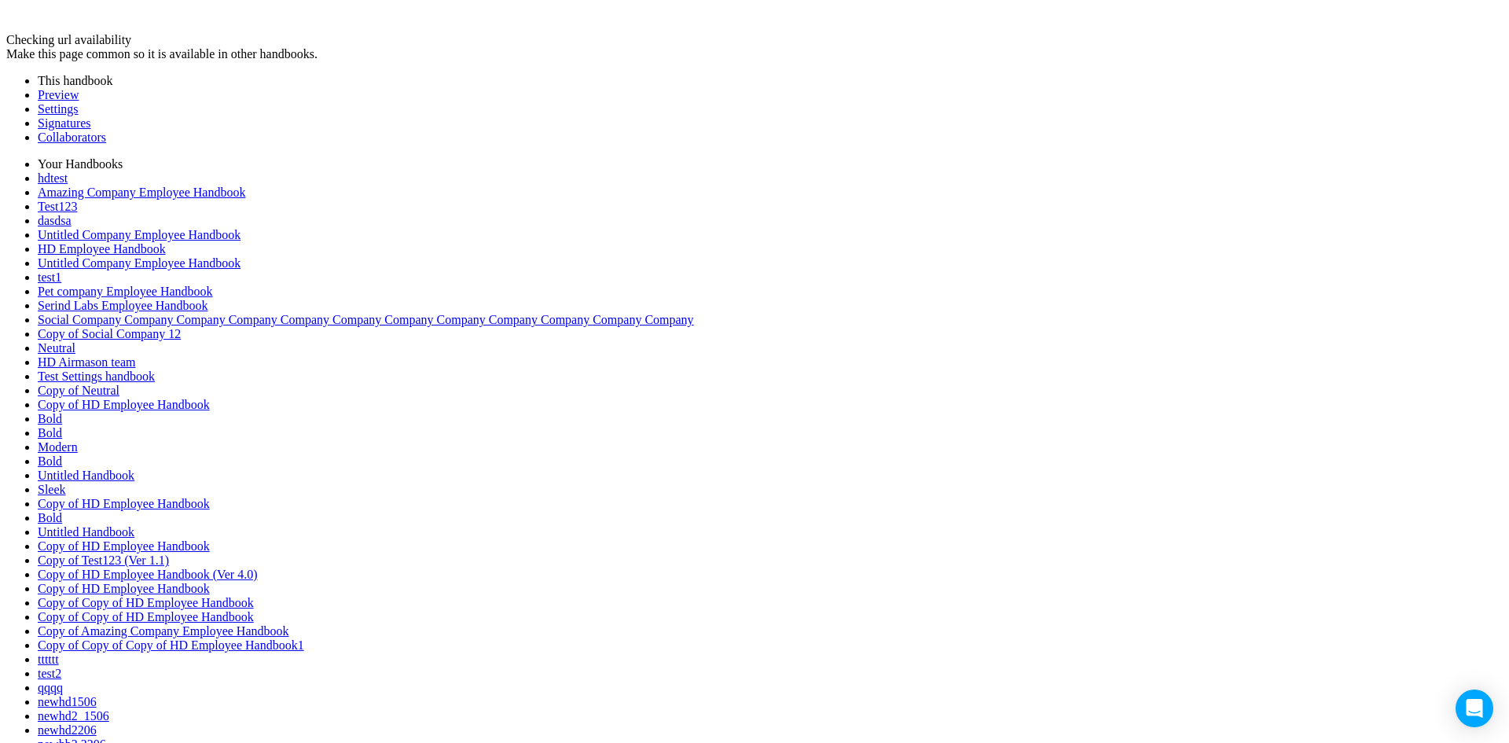
drag, startPoint x: 514, startPoint y: 163, endPoint x: 435, endPoint y: 159, distance: 79.5
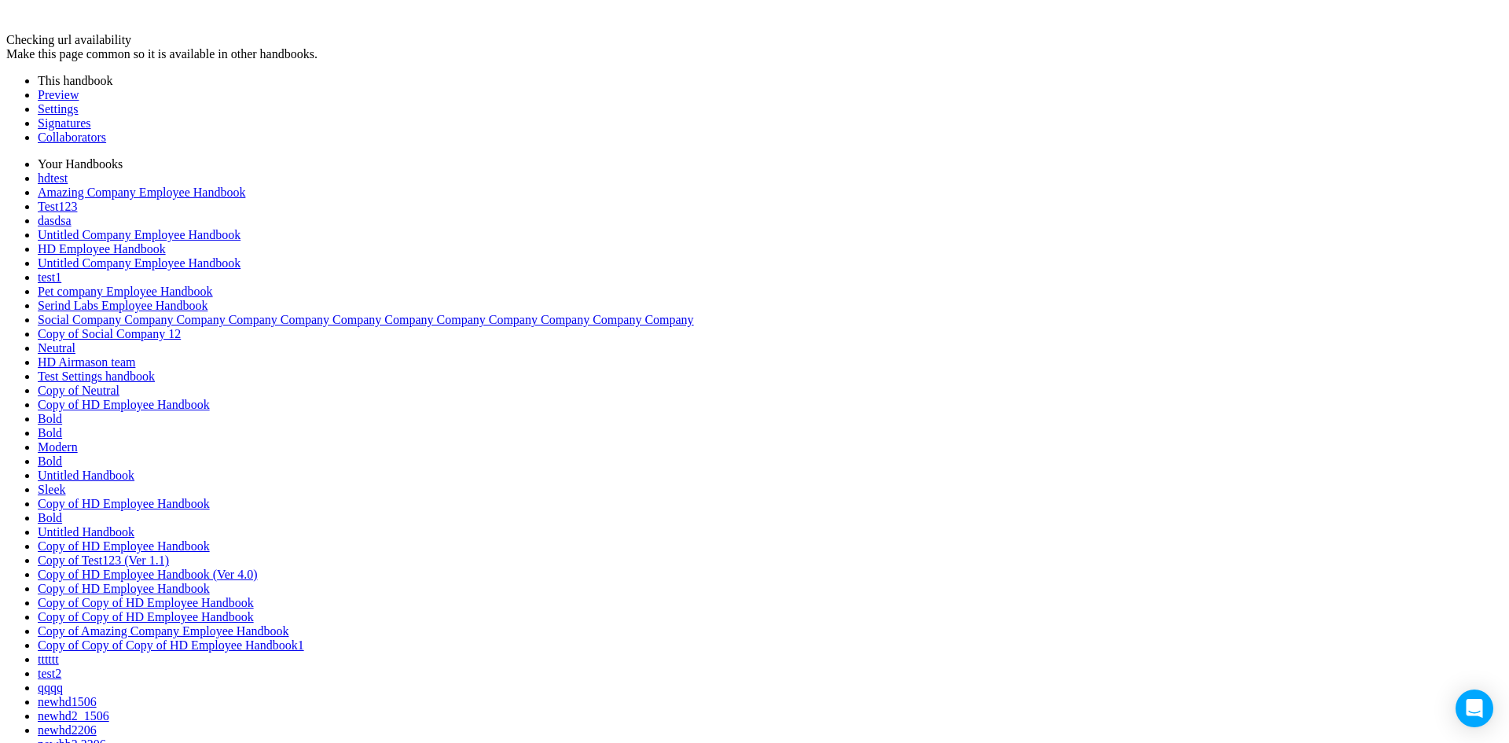
drag, startPoint x: 438, startPoint y: 169, endPoint x: 813, endPoint y: 163, distance: 374.9
drag, startPoint x: 811, startPoint y: 163, endPoint x: 460, endPoint y: 161, distance: 351.3
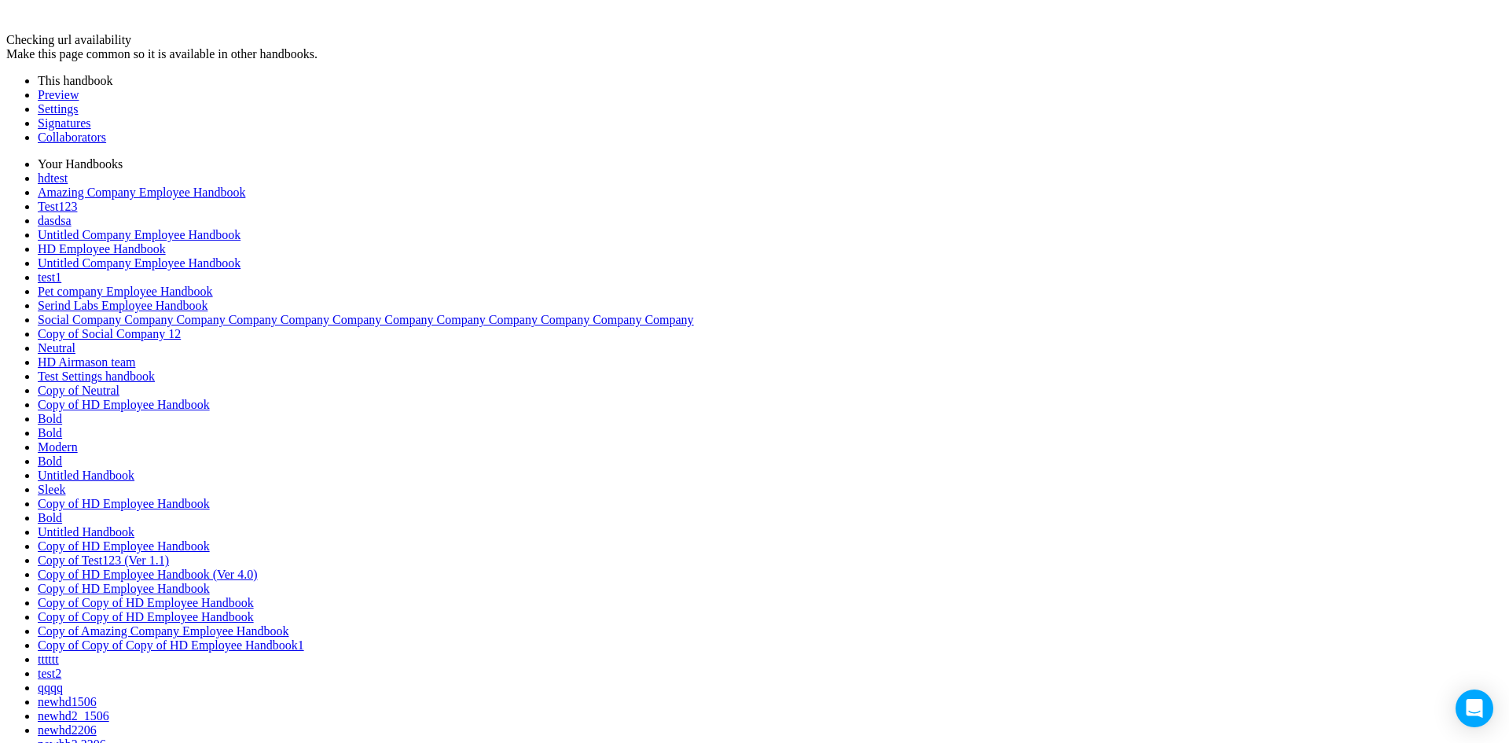
drag, startPoint x: 450, startPoint y: 162, endPoint x: 363, endPoint y: 354, distance: 211.4
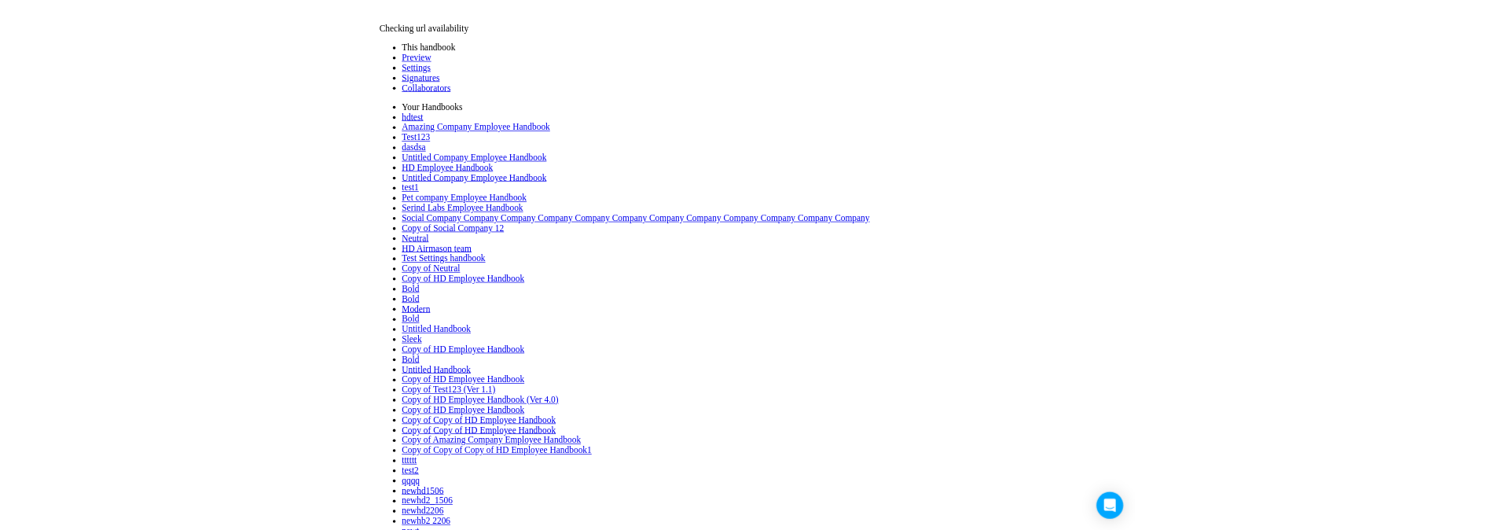
scroll to position [460, 0]
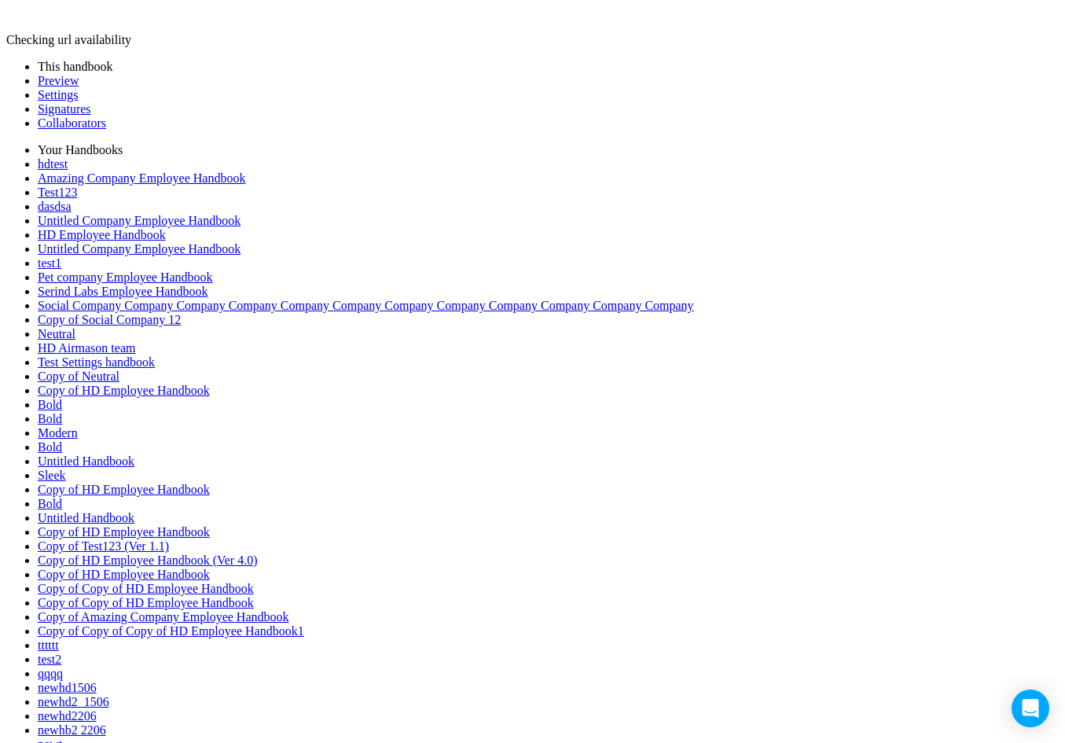
drag, startPoint x: 242, startPoint y: 130, endPoint x: 662, endPoint y: 380, distance: 489.5
drag, startPoint x: 242, startPoint y: 134, endPoint x: 244, endPoint y: 339, distance: 204.3
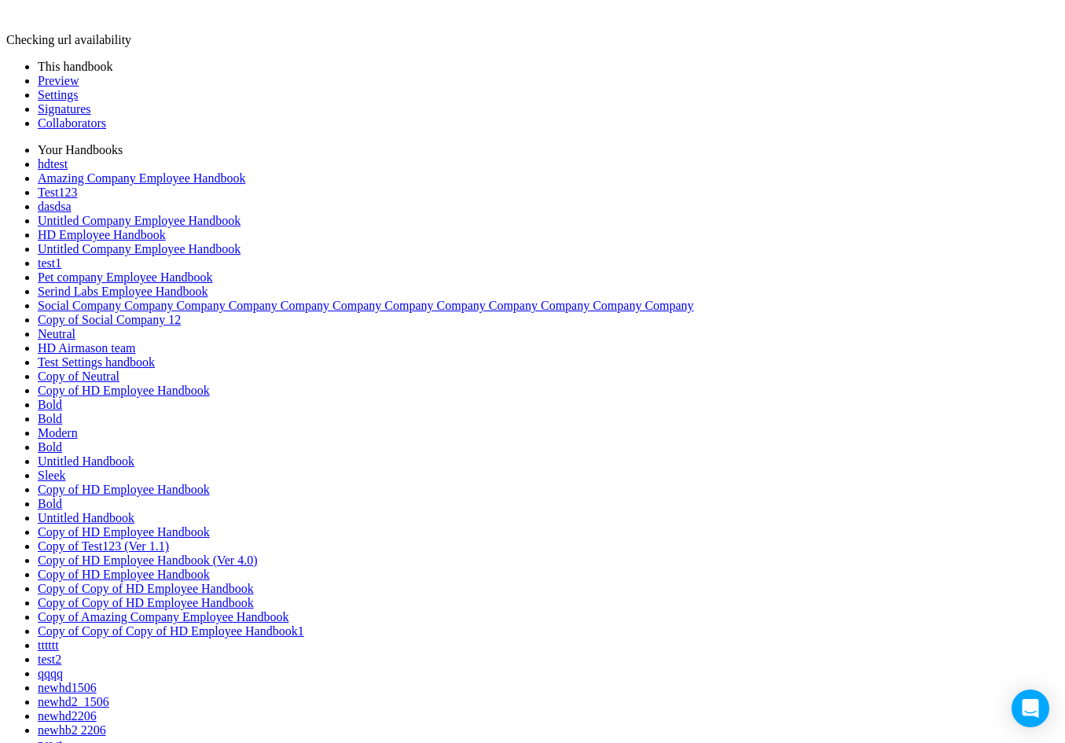
drag, startPoint x: 237, startPoint y: 136, endPoint x: 353, endPoint y: 313, distance: 211.6
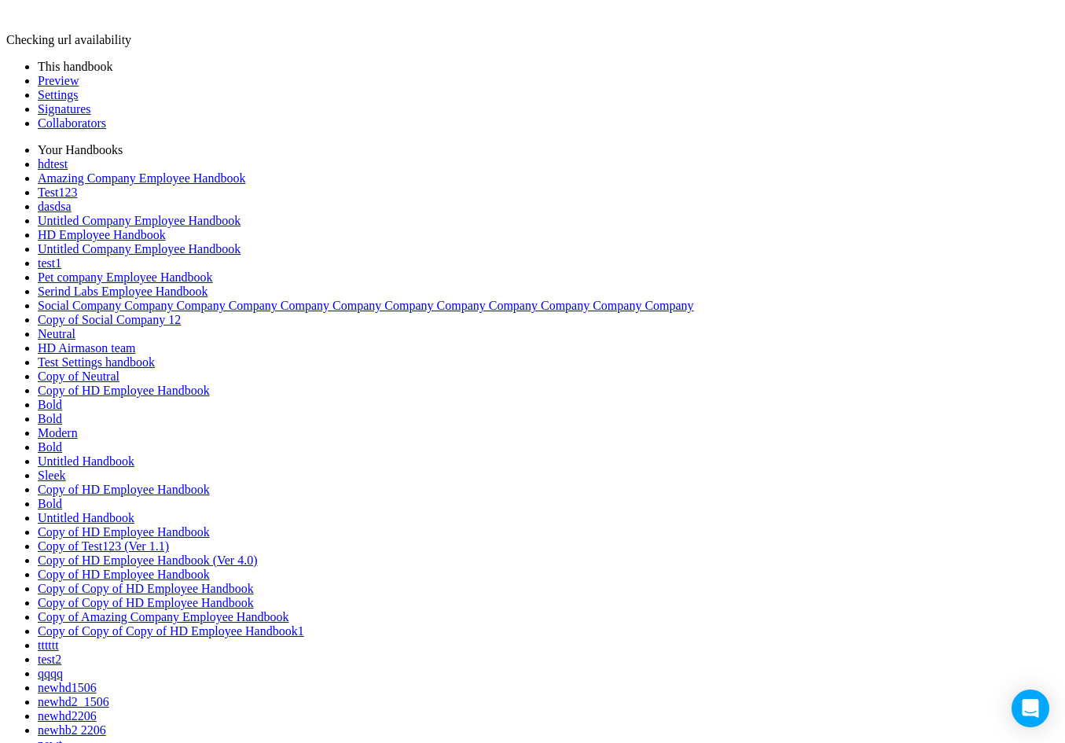
drag, startPoint x: 242, startPoint y: 148, endPoint x: 749, endPoint y: 271, distance: 521.6
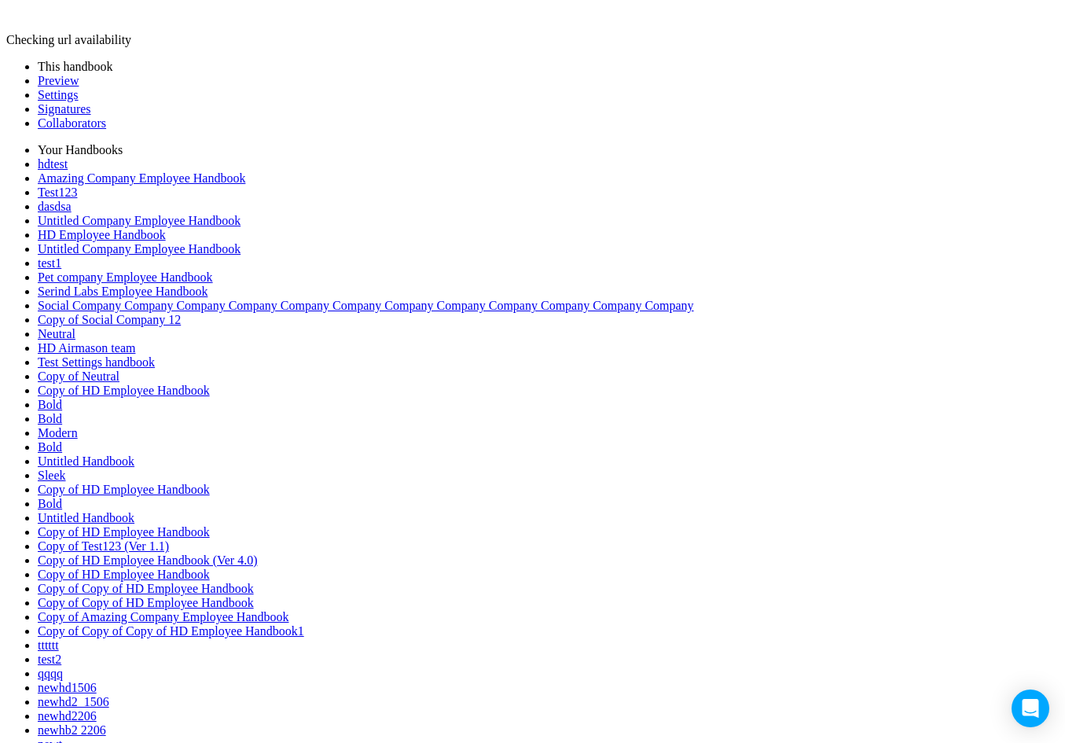
drag, startPoint x: 240, startPoint y: 134, endPoint x: 514, endPoint y: 369, distance: 360.5
drag, startPoint x: 243, startPoint y: 134, endPoint x: 593, endPoint y: 330, distance: 400.7
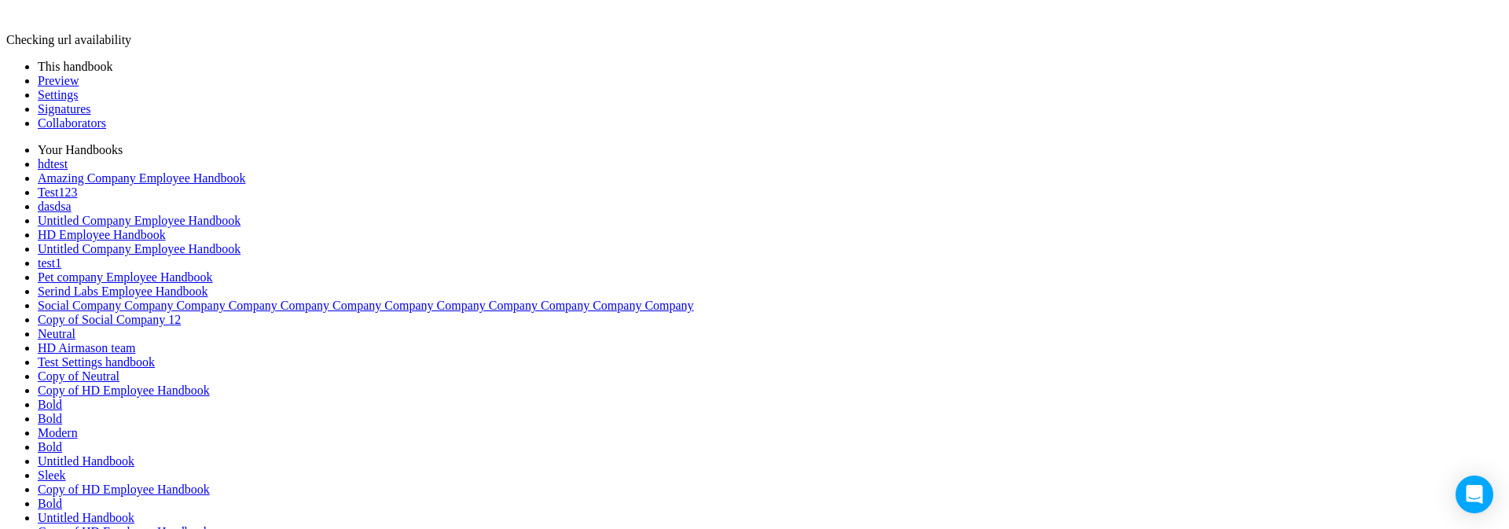
drag, startPoint x: 448, startPoint y: 139, endPoint x: 320, endPoint y: 167, distance: 131.2
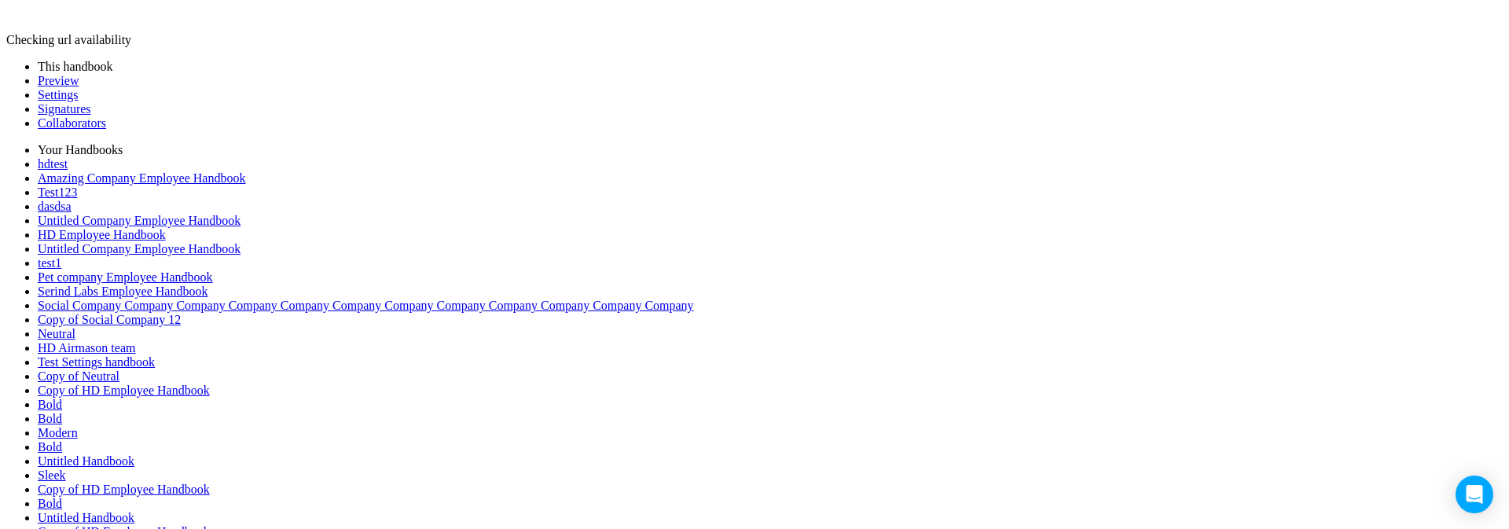
drag, startPoint x: 453, startPoint y: 126, endPoint x: 306, endPoint y: 124, distance: 147.0
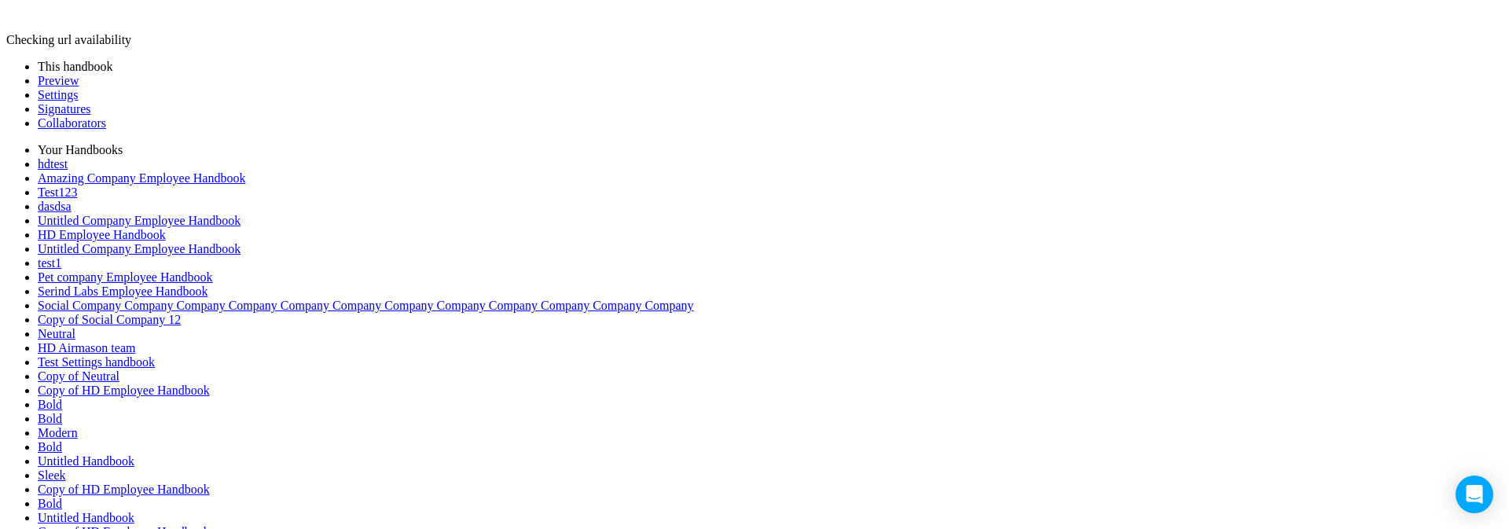
drag, startPoint x: 454, startPoint y: 140, endPoint x: 609, endPoint y: 437, distance: 335.0
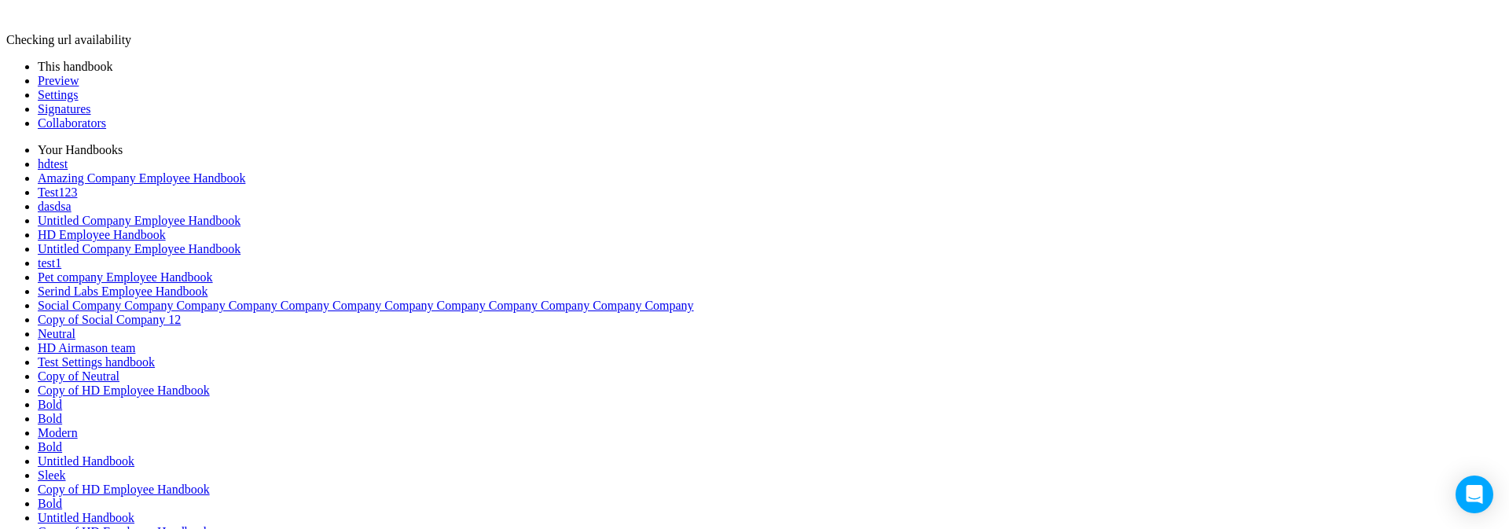
drag, startPoint x: 446, startPoint y: 181, endPoint x: 427, endPoint y: 305, distance: 125.6
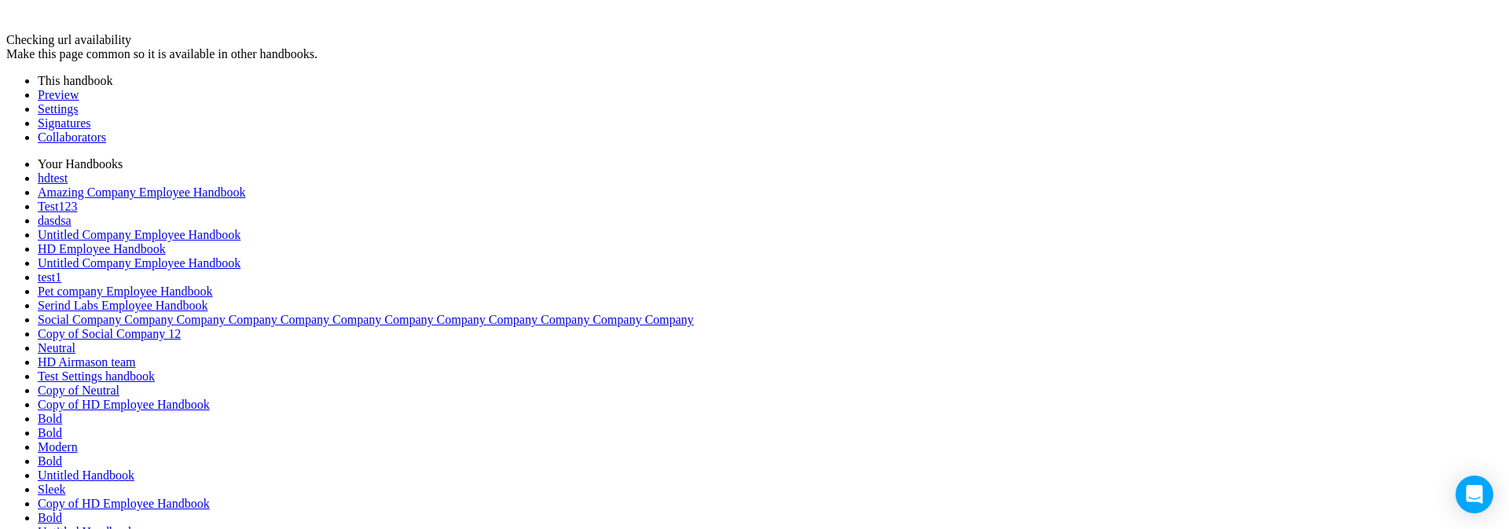
drag, startPoint x: 482, startPoint y: 138, endPoint x: 400, endPoint y: 348, distance: 226.2
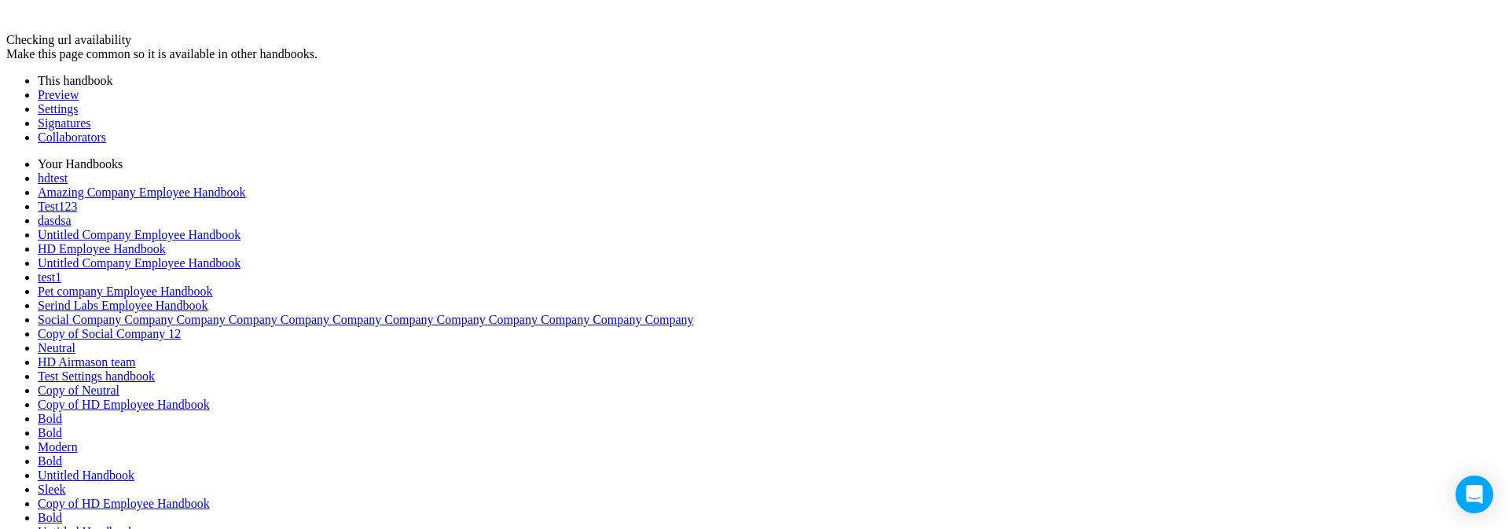
drag, startPoint x: 486, startPoint y: 129, endPoint x: 1273, endPoint y: 235, distance: 794.5
drag, startPoint x: 838, startPoint y: 127, endPoint x: 504, endPoint y: 292, distance: 372.5
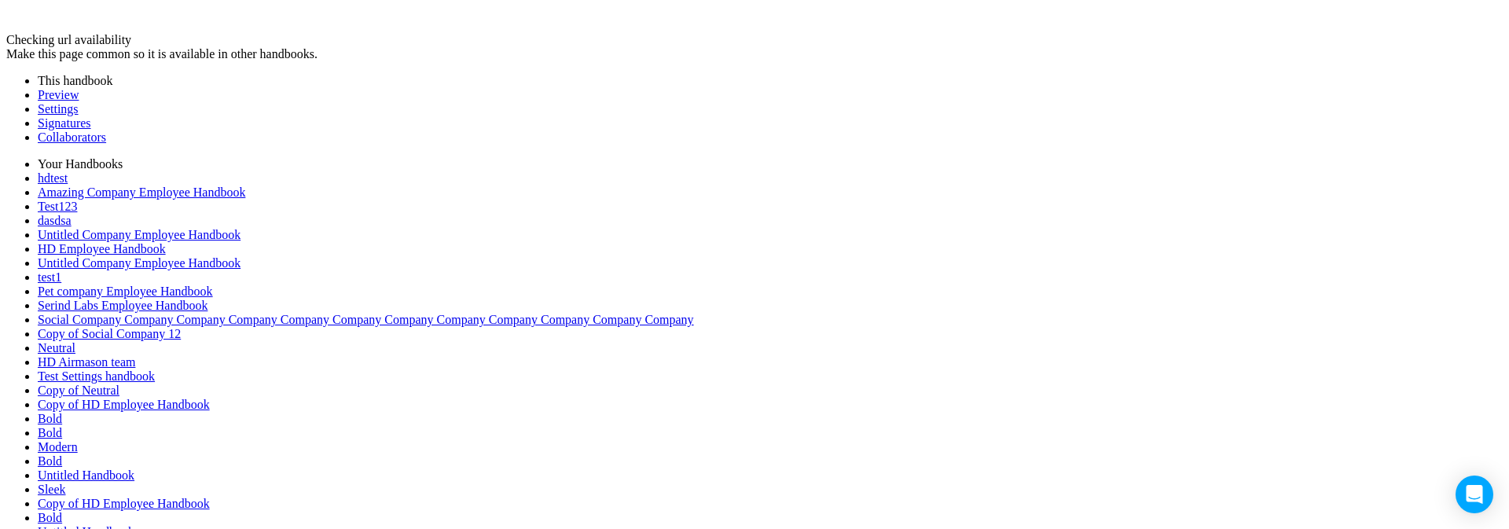
drag, startPoint x: 837, startPoint y: 134, endPoint x: 424, endPoint y: 133, distance: 412.6
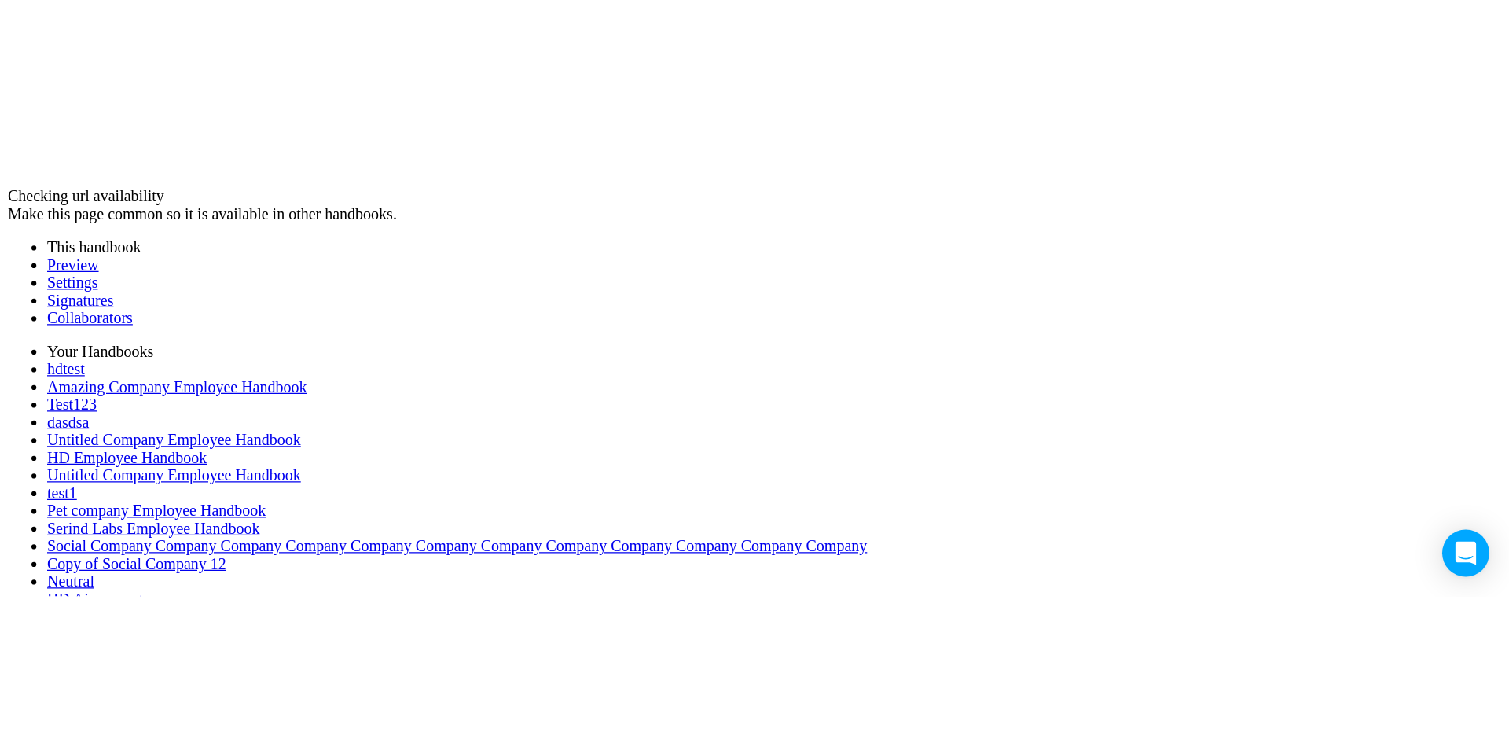
scroll to position [382, 0]
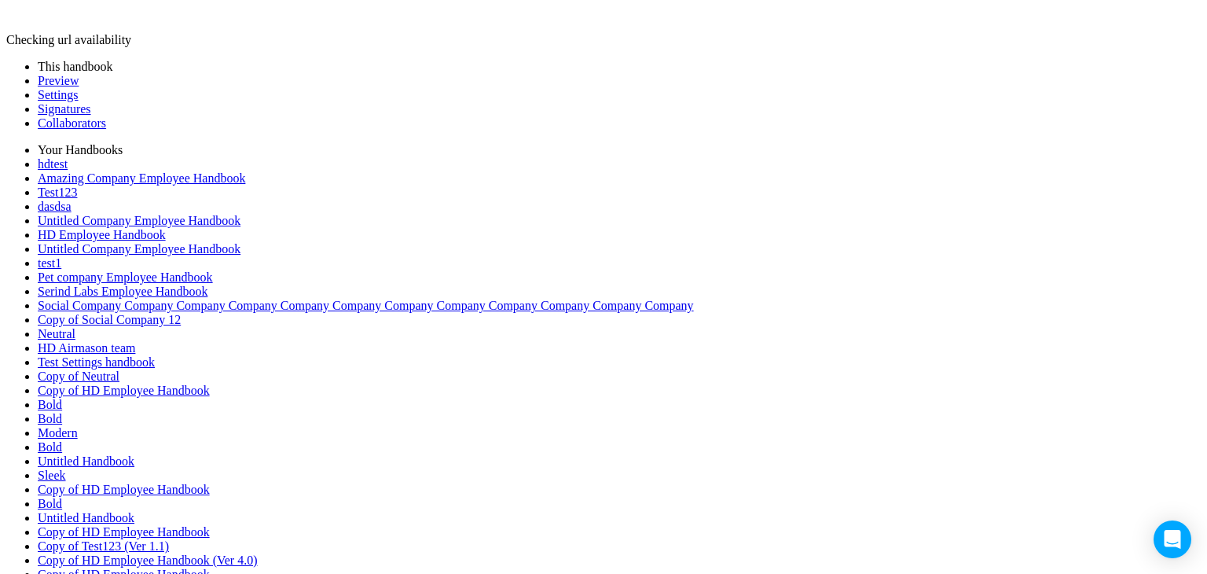
scroll to position [1257, 0]
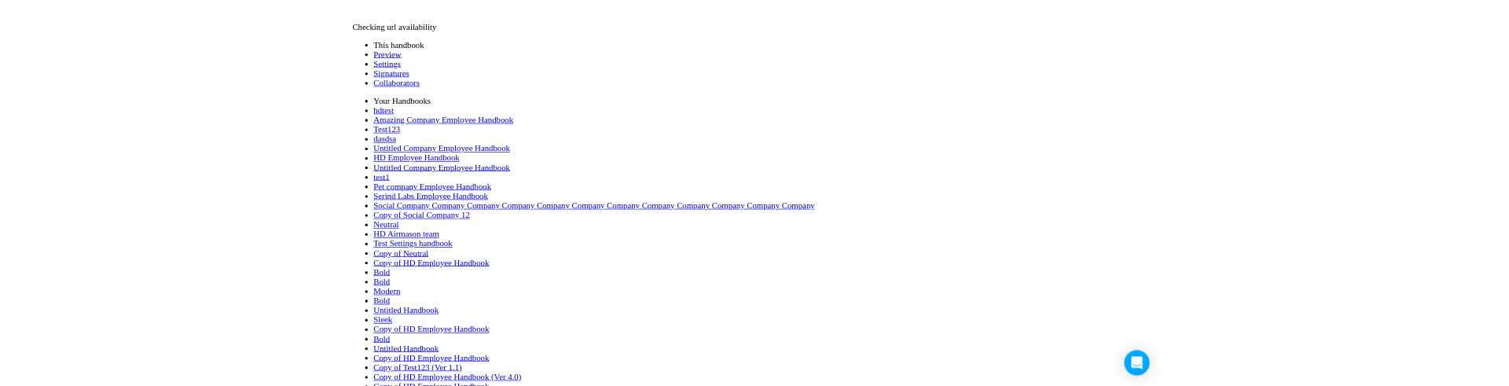
scroll to position [0, 0]
